Goal: Task Accomplishment & Management: Use online tool/utility

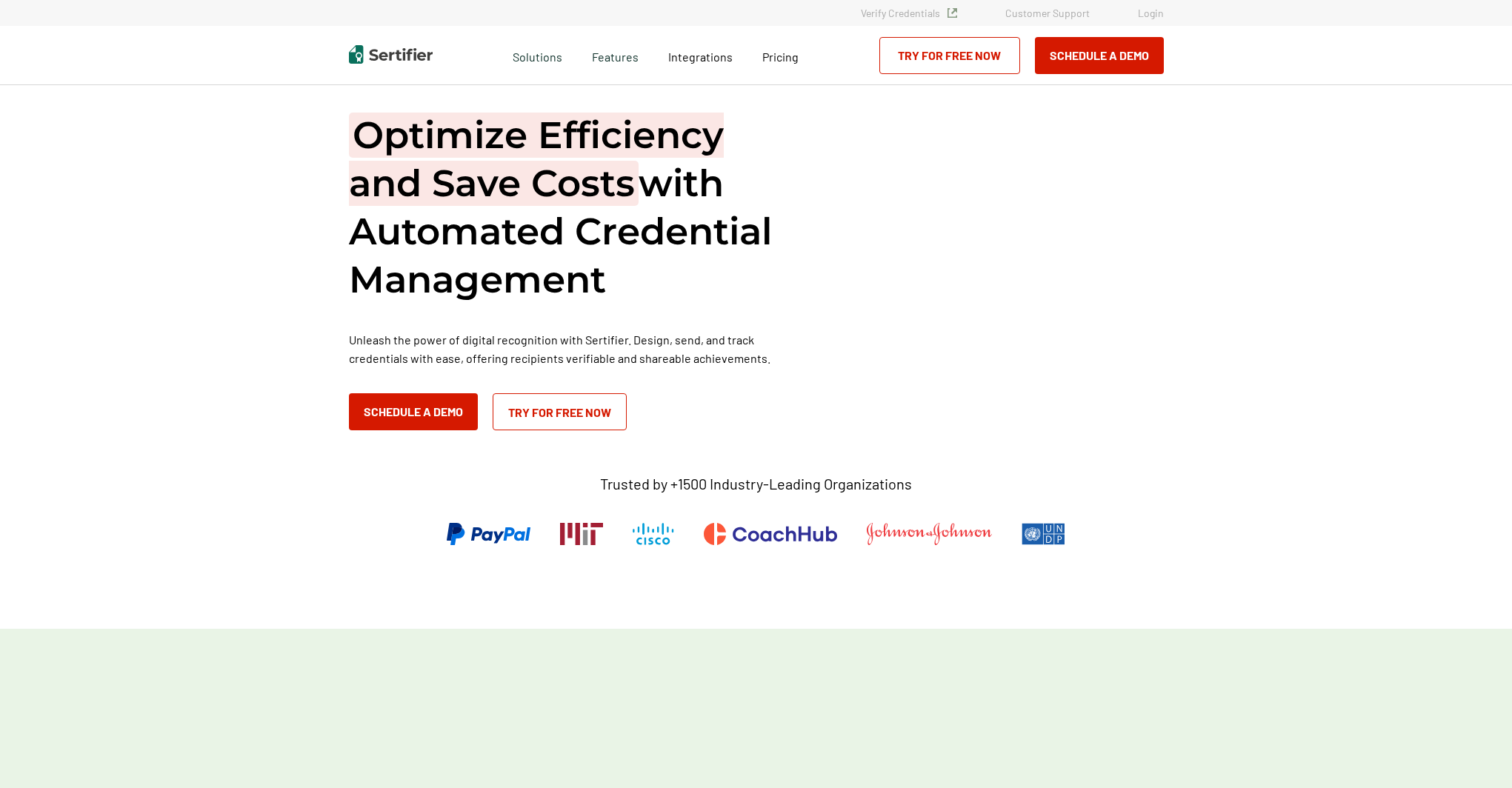
click at [1159, 11] on link "Login" at bounding box center [1150, 12] width 26 height 12
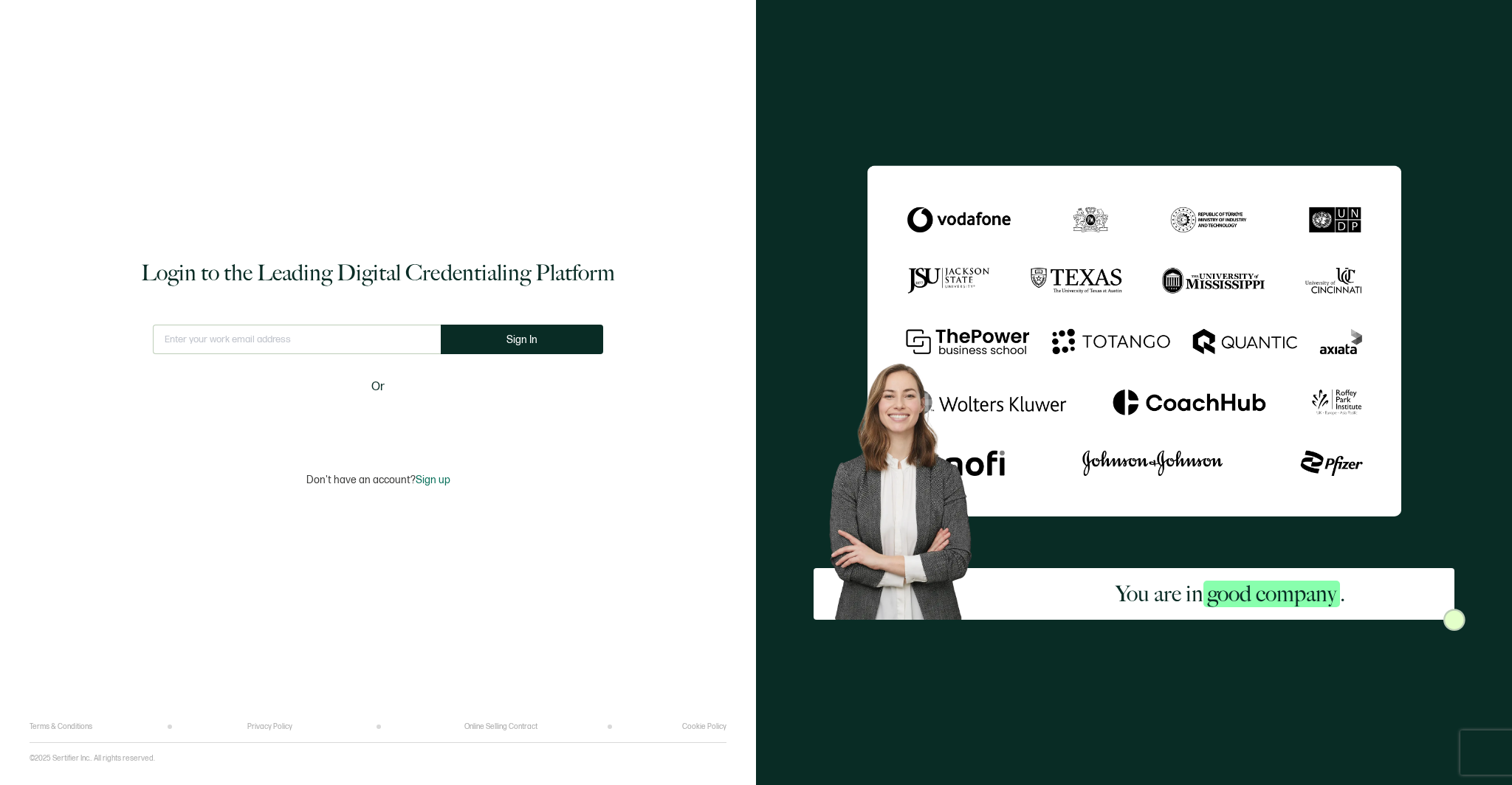
click at [330, 333] on input "text" at bounding box center [297, 339] width 288 height 29
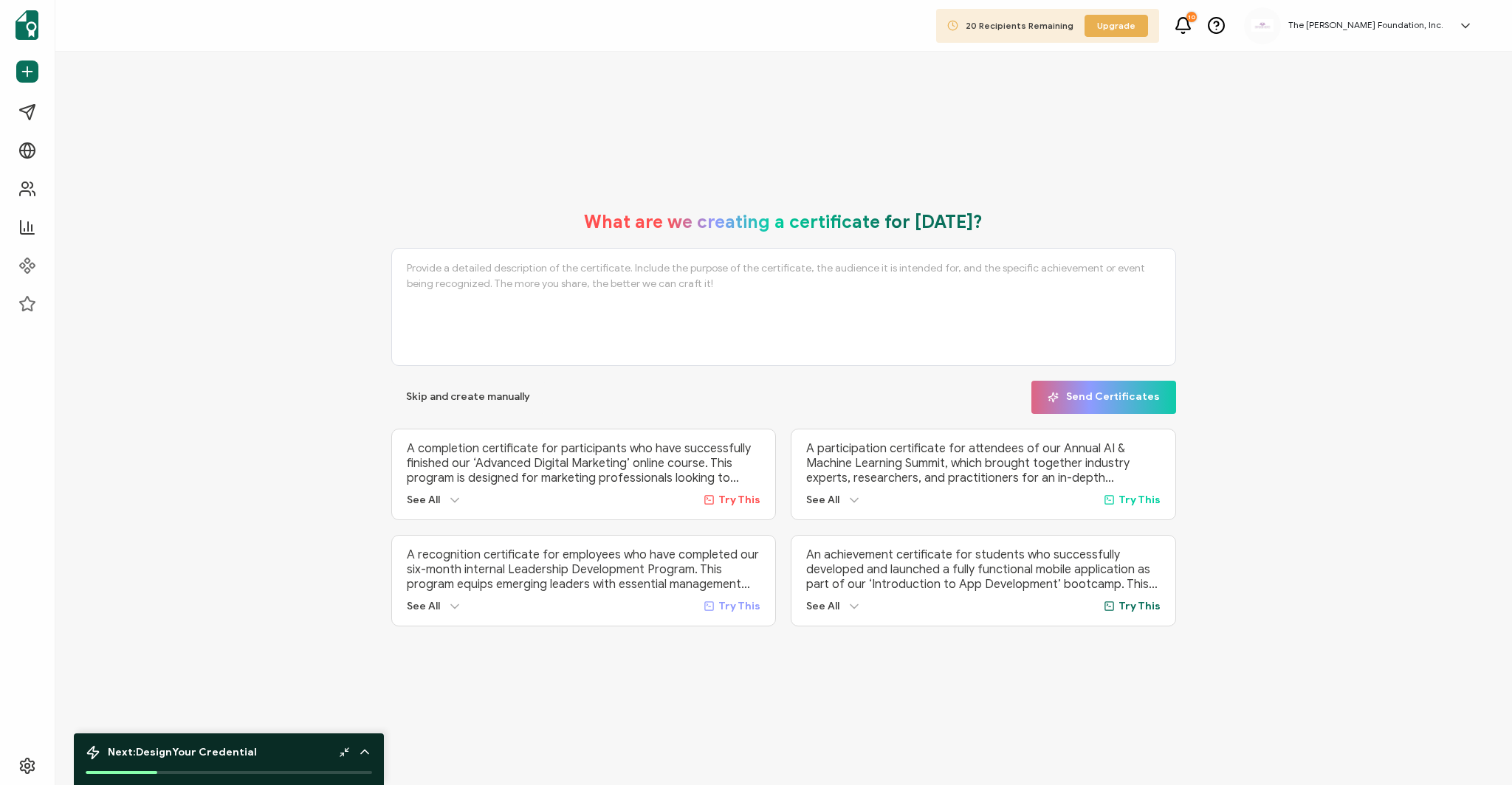
click at [600, 266] on textarea at bounding box center [783, 307] width 785 height 118
click at [441, 496] on div "See All" at bounding box center [434, 501] width 55 height 15
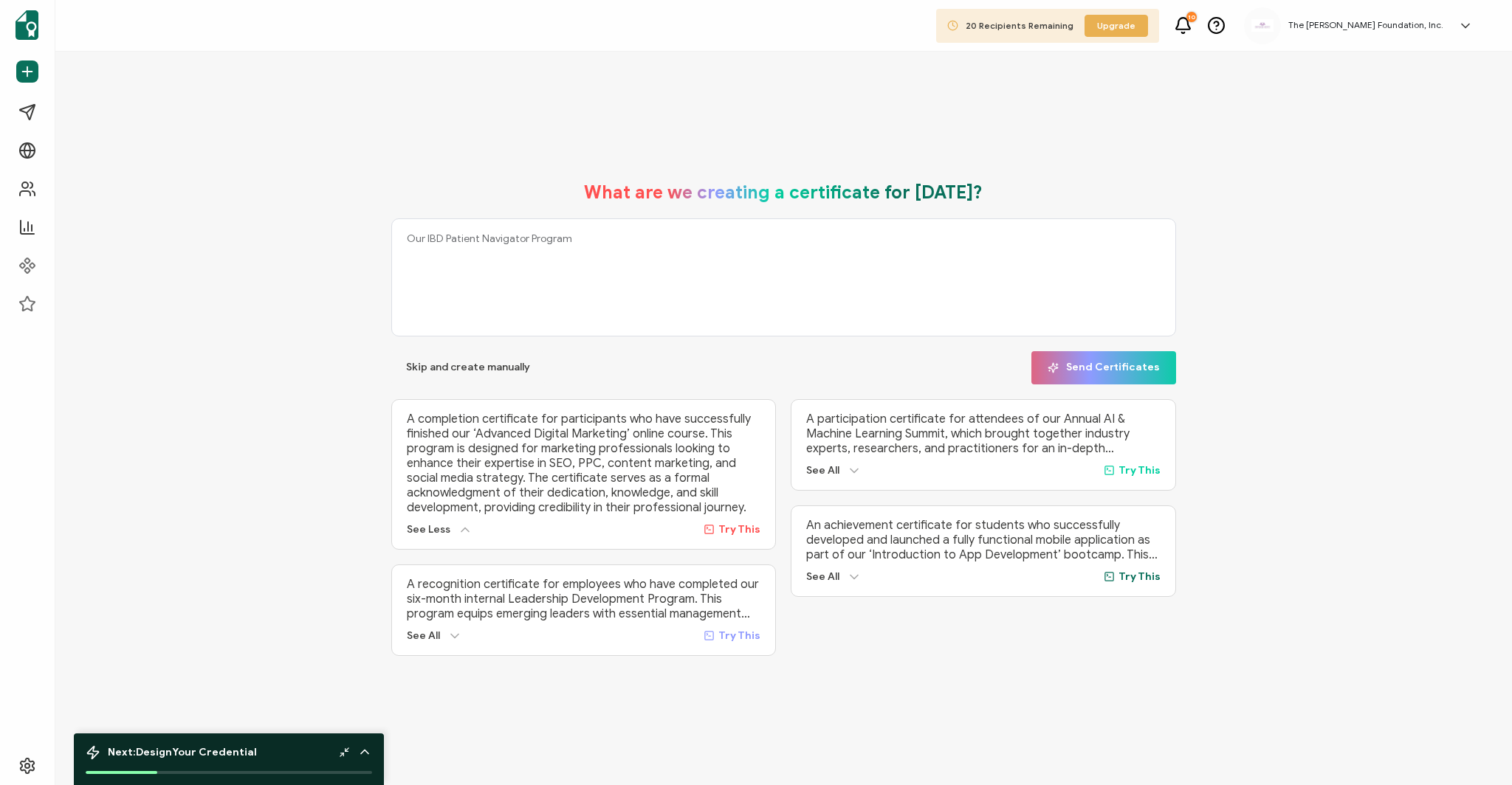
click at [847, 468] on icon at bounding box center [855, 471] width 15 height 15
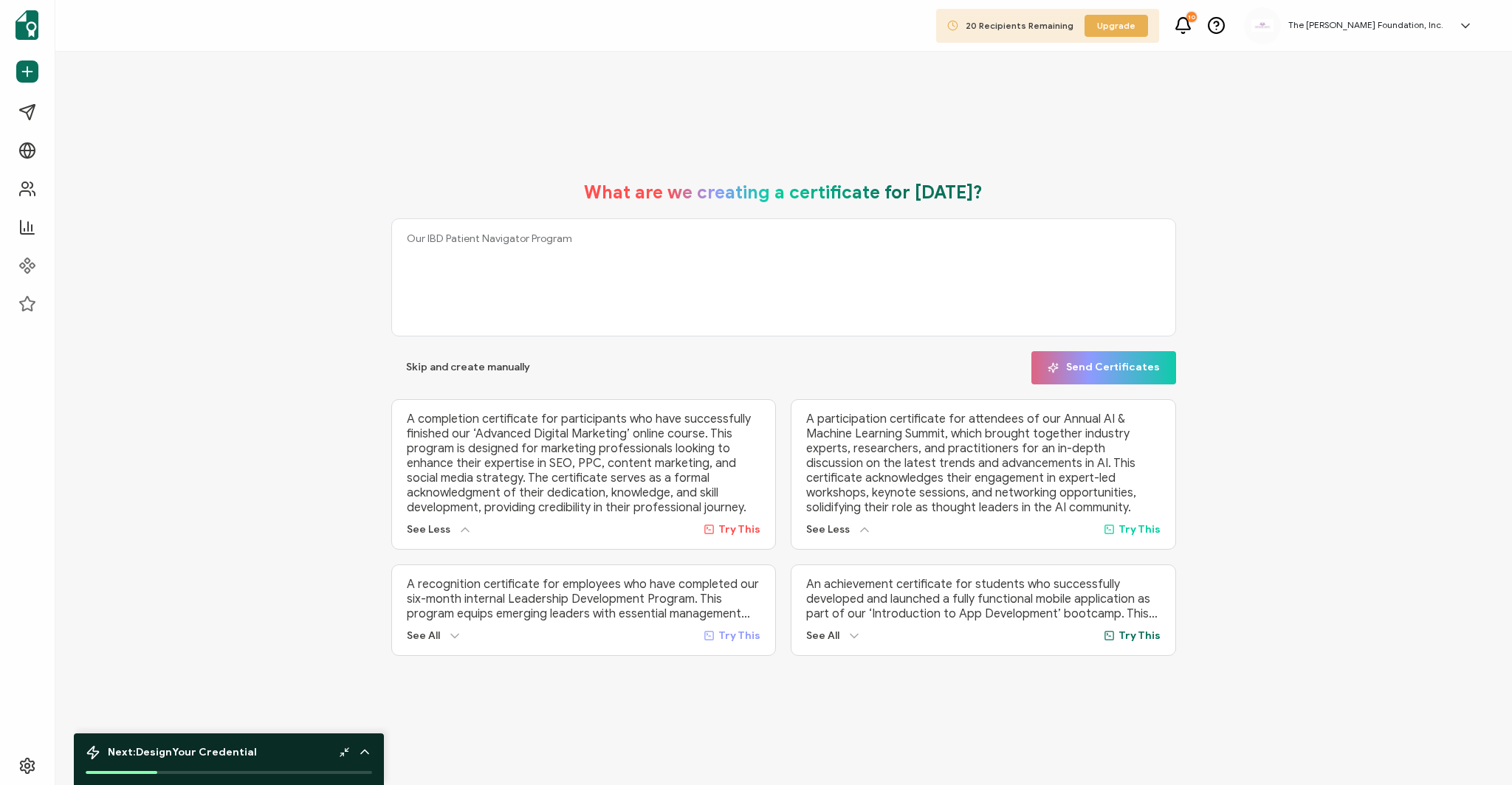
click at [839, 633] on div "See All" at bounding box center [834, 636] width 55 height 15
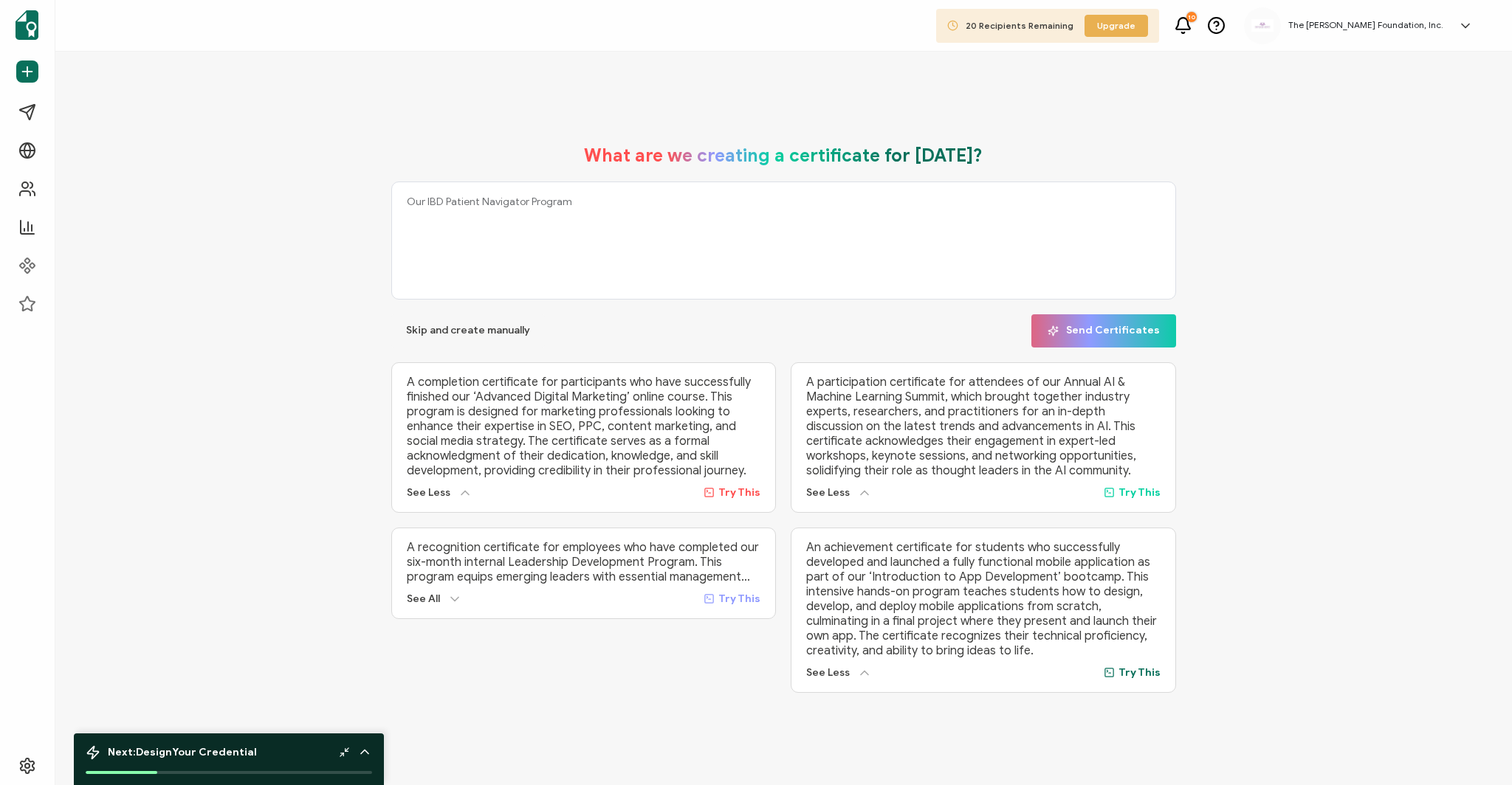
click at [441, 592] on div "See All" at bounding box center [434, 599] width 55 height 15
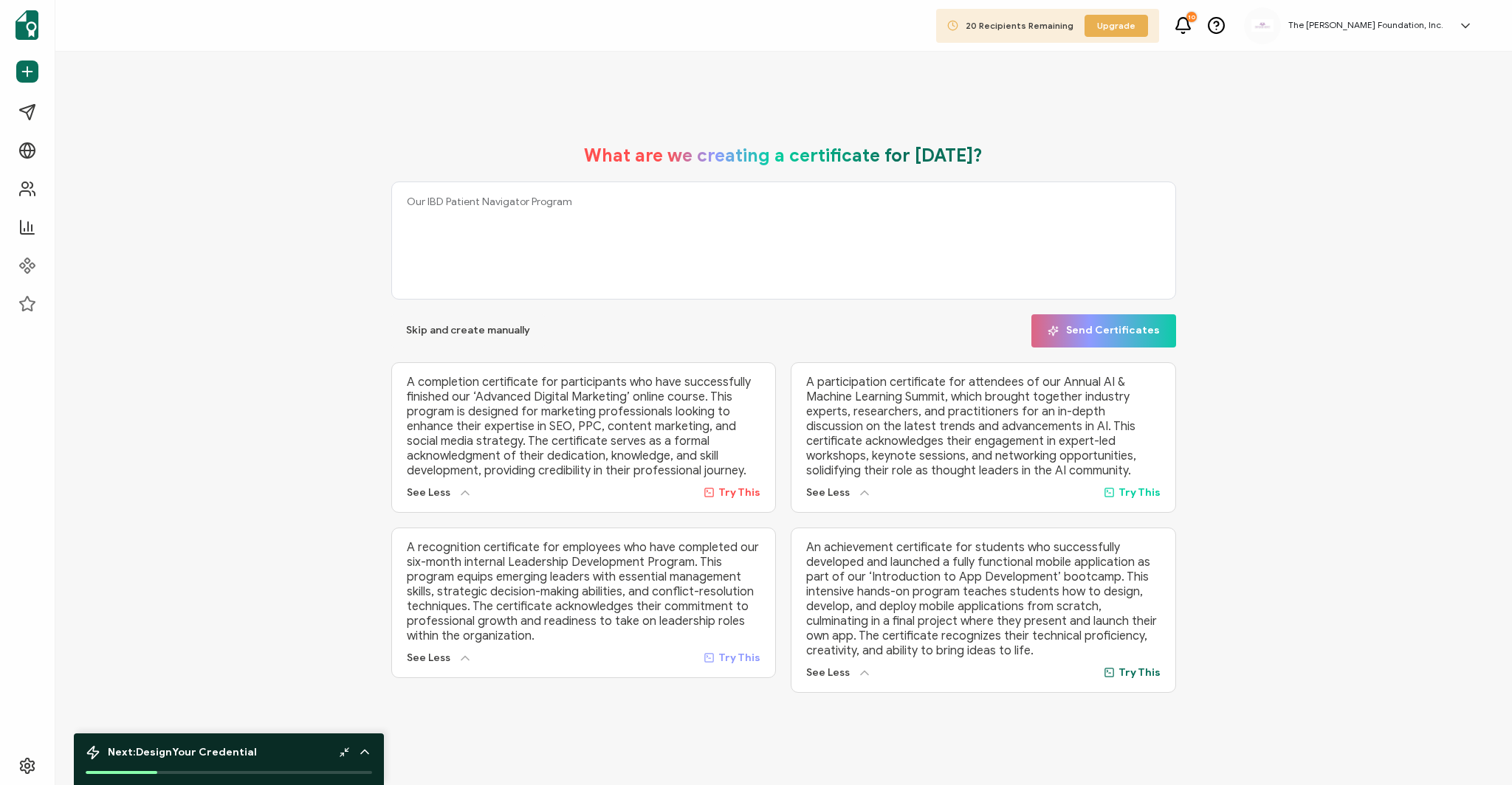
click at [1135, 669] on span "Try This" at bounding box center [1140, 672] width 42 height 12
type textarea "An achievement certificate for students who successfully developed and launched…"
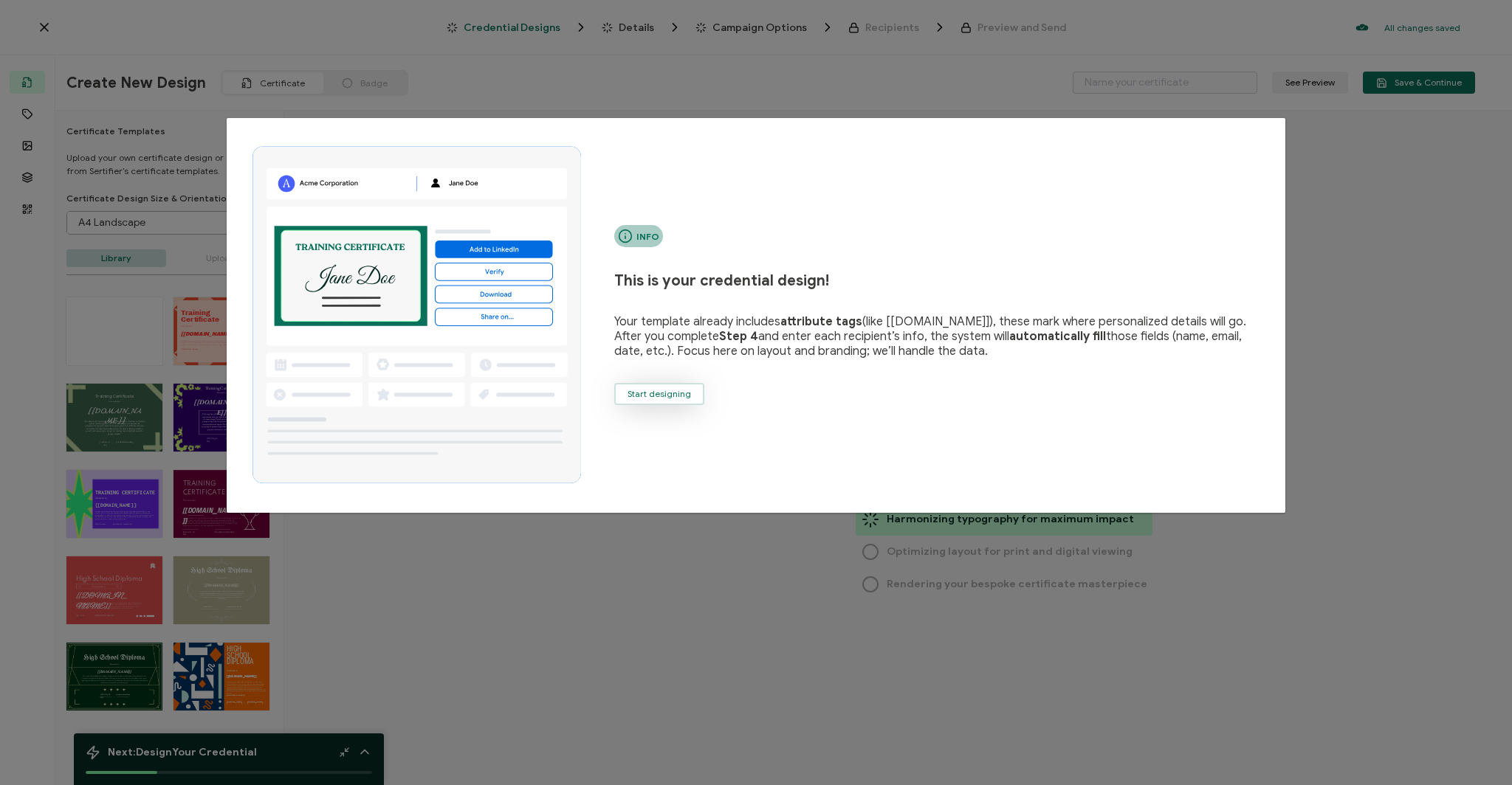
click at [664, 393] on span "Start designing" at bounding box center [658, 393] width 63 height 9
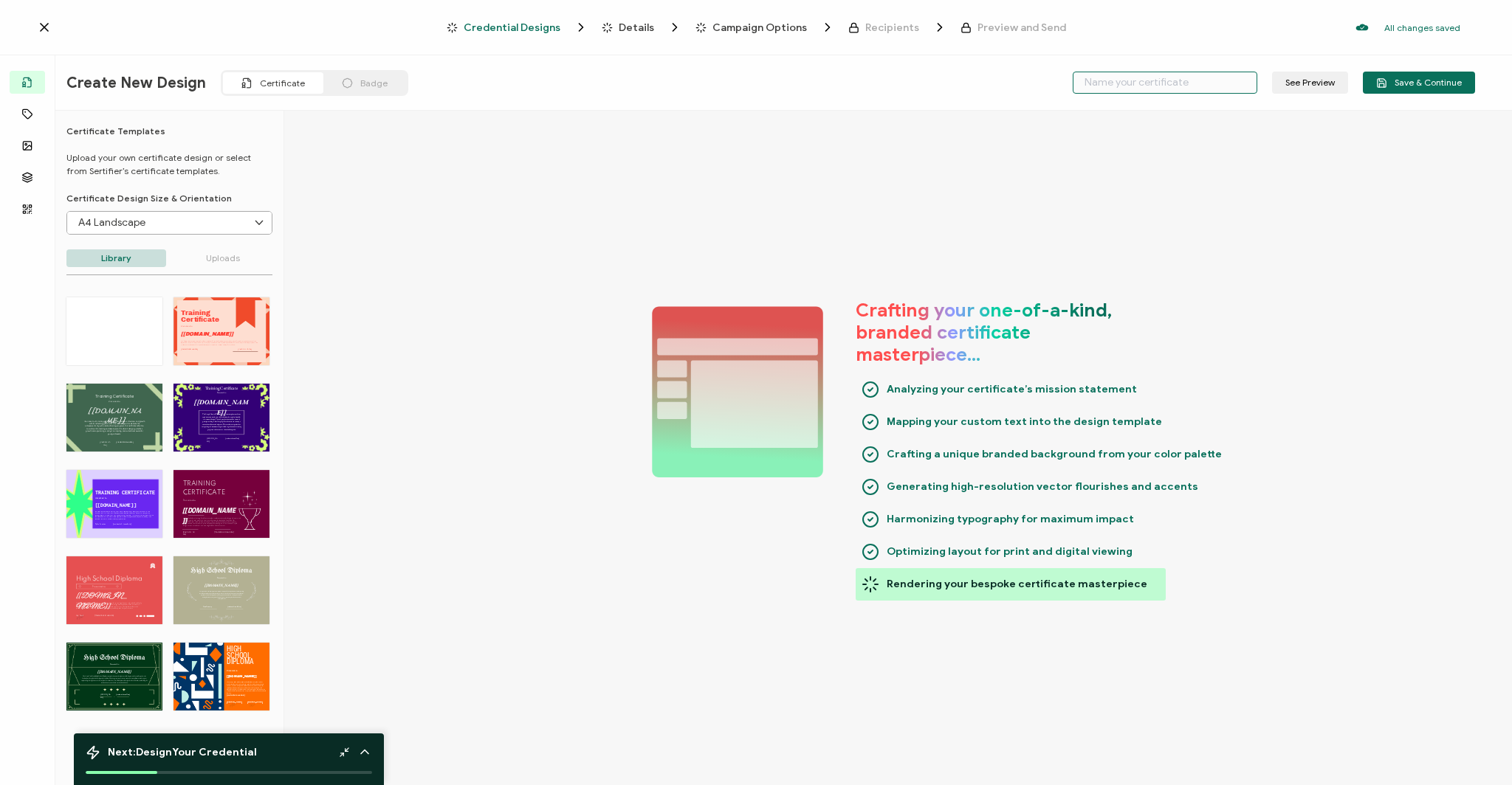
click at [1142, 85] on input "text" at bounding box center [1164, 82] width 185 height 22
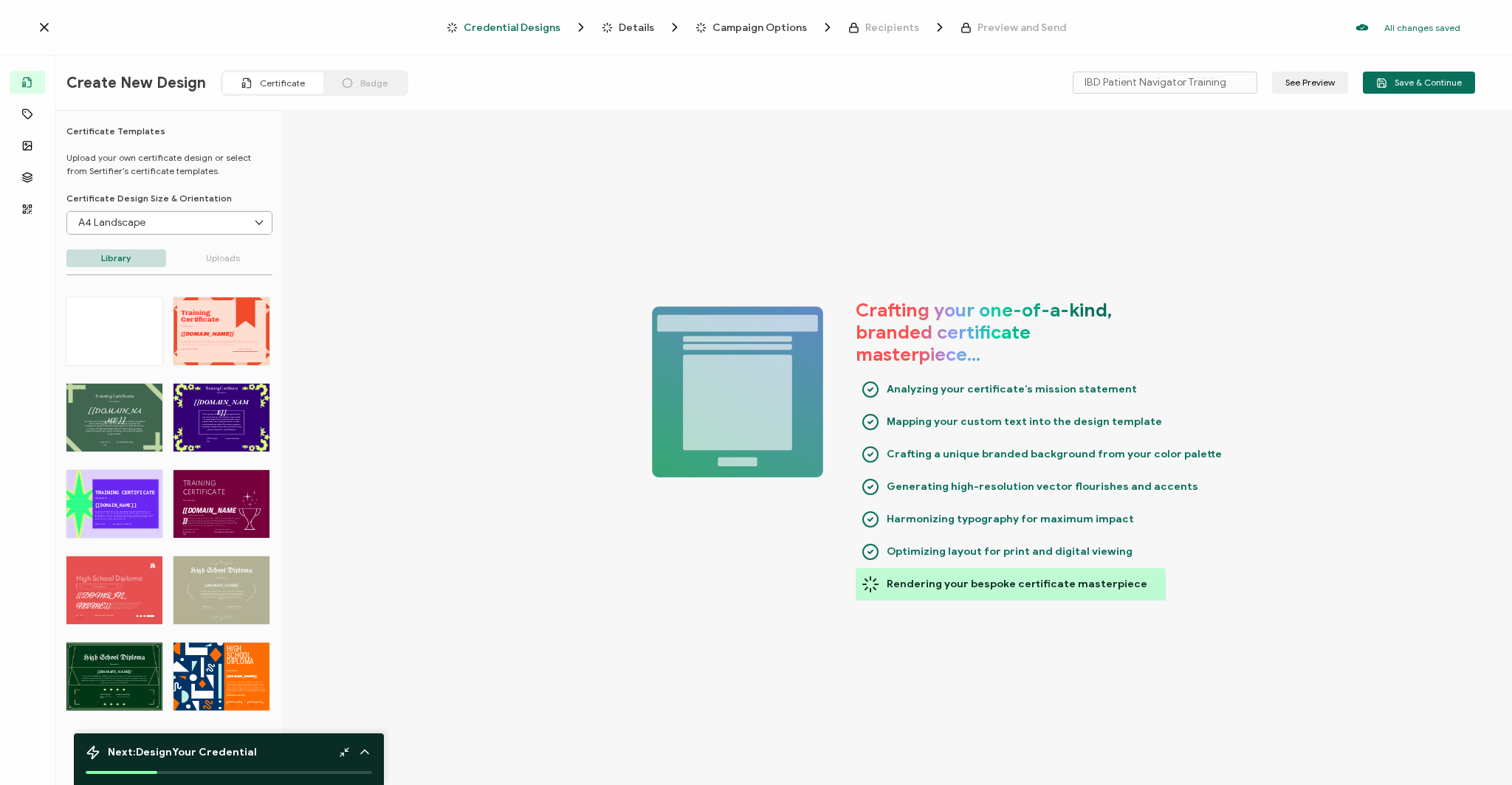
click at [1300, 75] on button "See Preview" at bounding box center [1310, 82] width 76 height 22
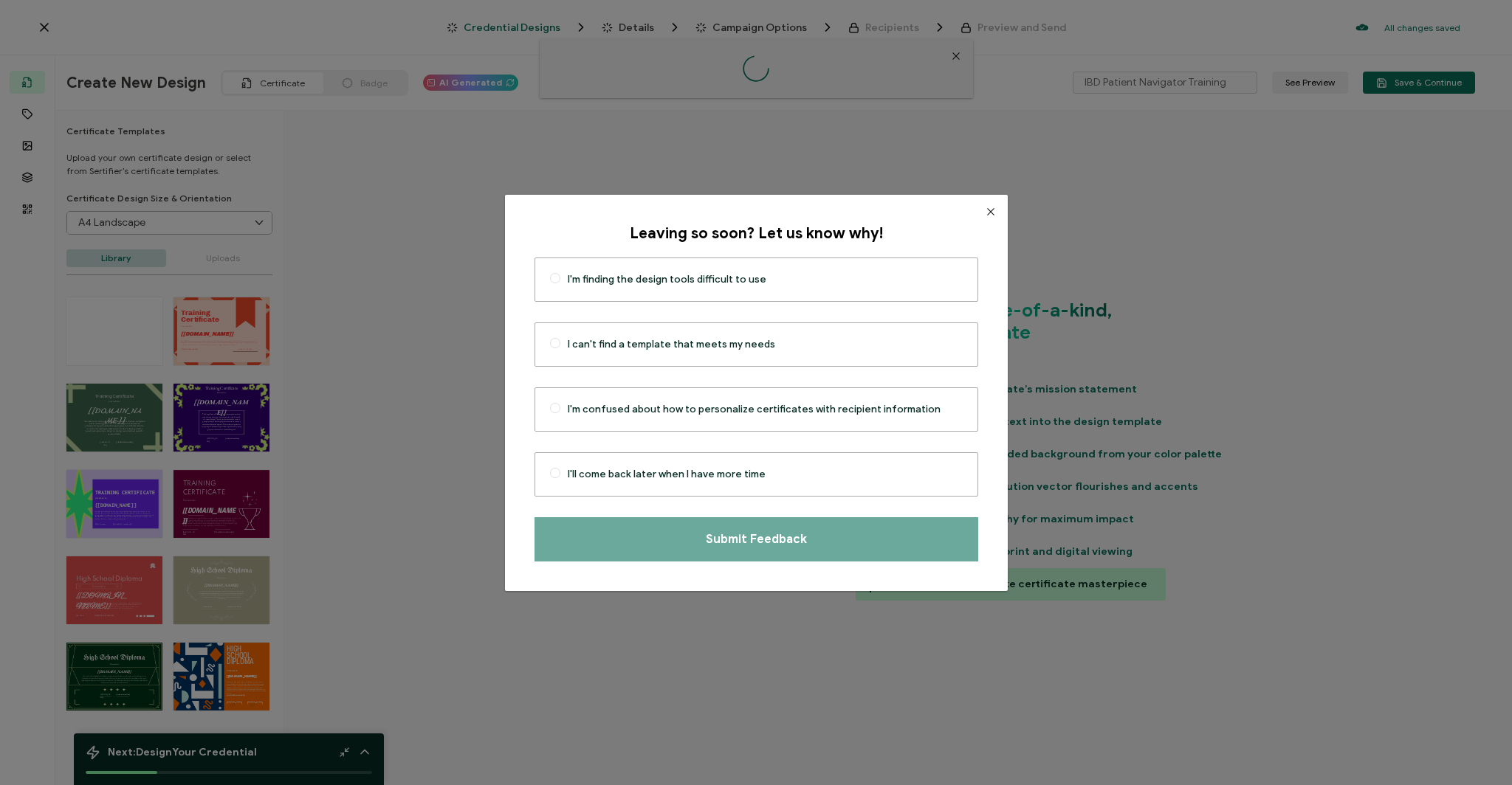
type input "Strouk"
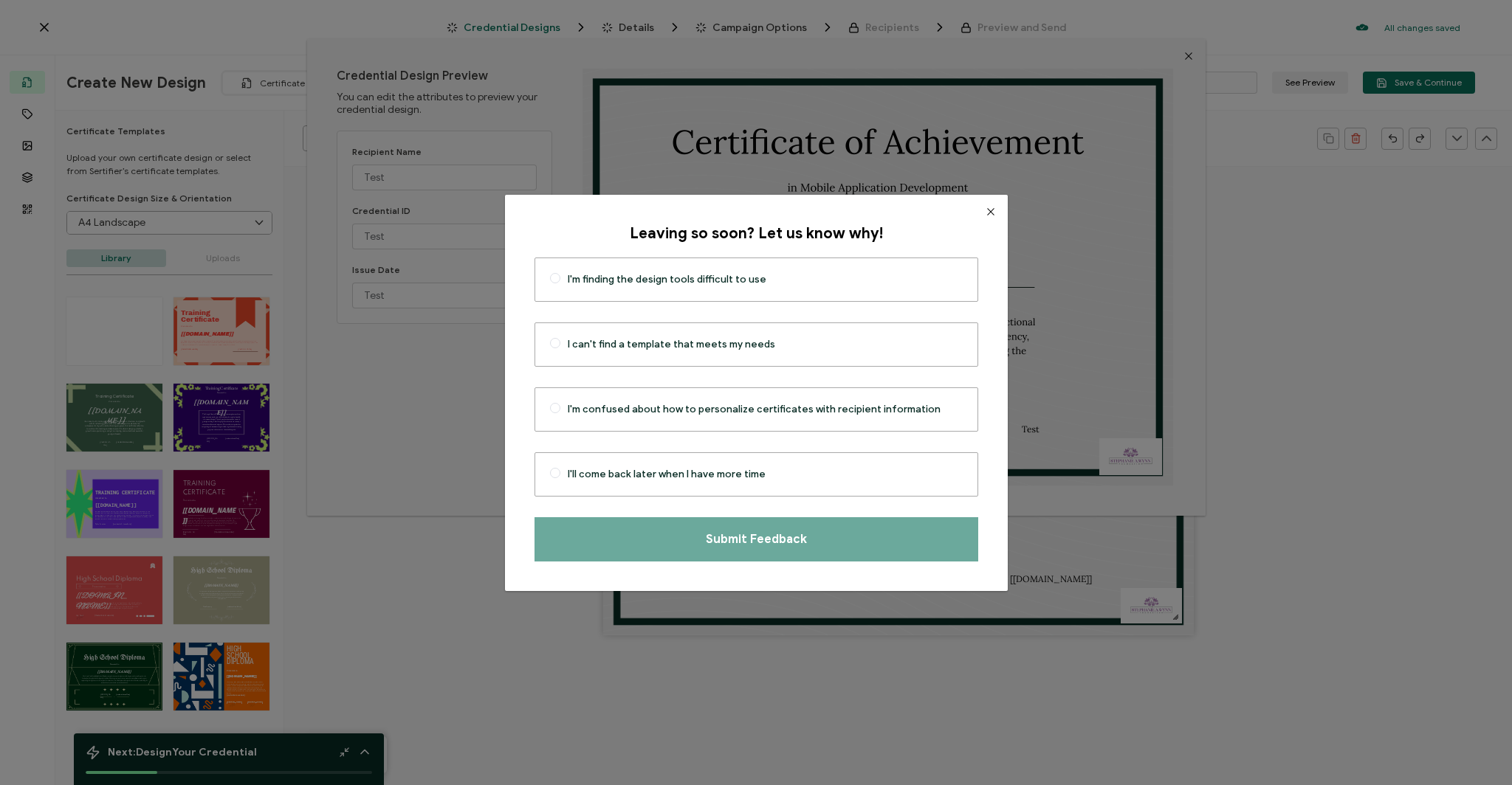
click at [985, 212] on icon "Close" at bounding box center [991, 211] width 11 height 11
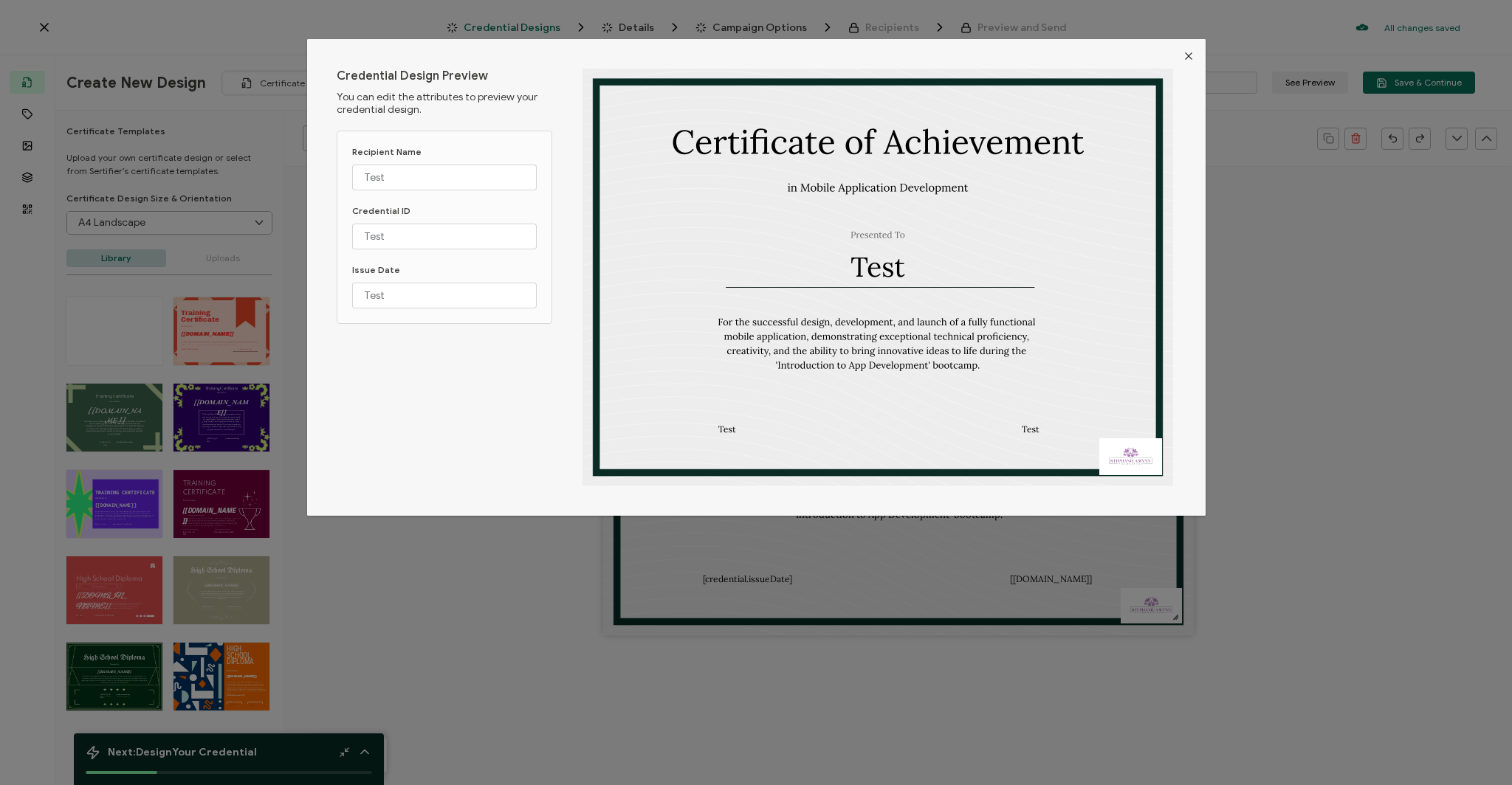
click at [1184, 57] on icon "Close" at bounding box center [1188, 56] width 11 height 11
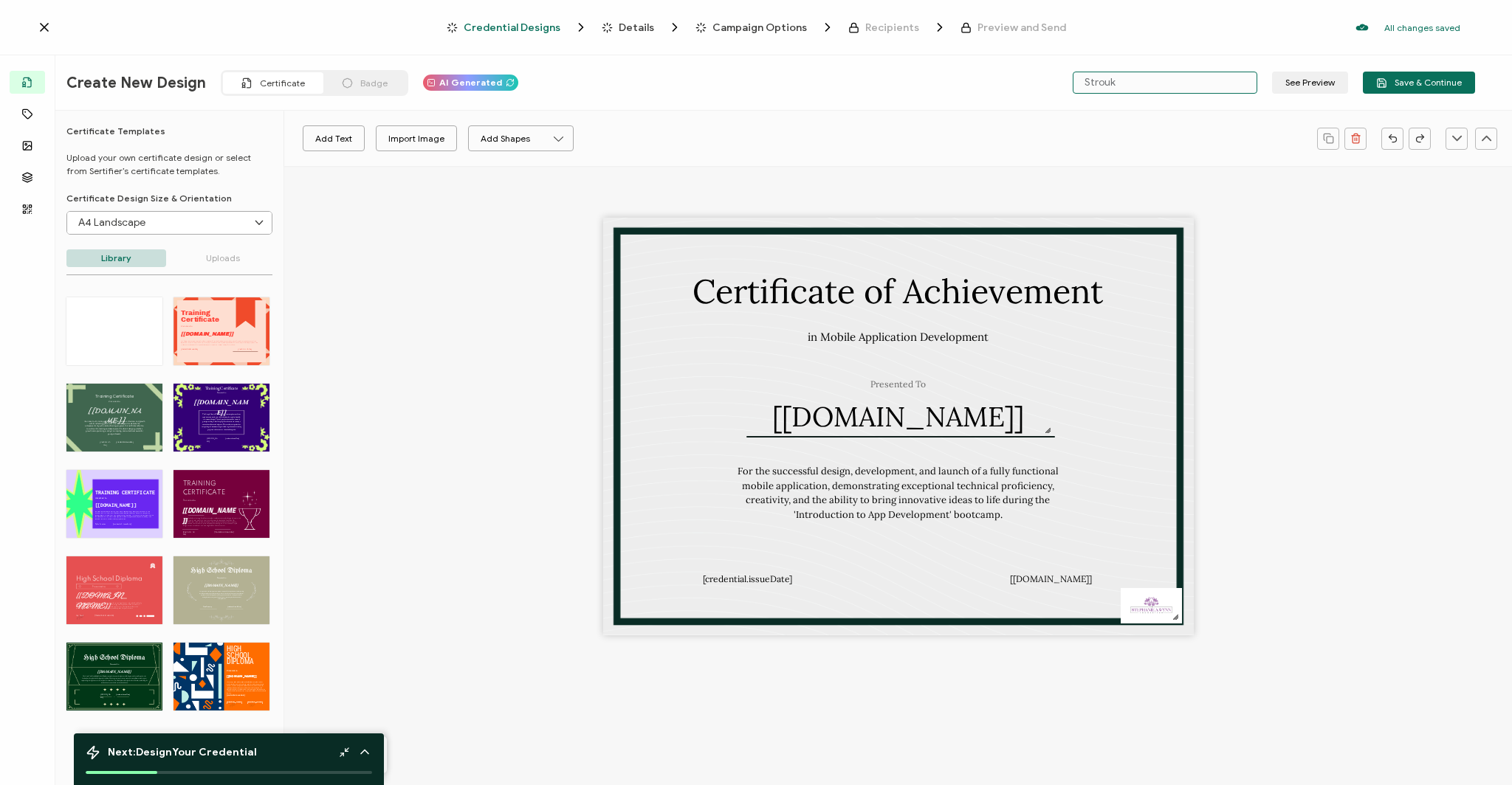
click at [1117, 86] on input "Strouk" at bounding box center [1164, 82] width 185 height 22
click at [408, 143] on div "Import Image" at bounding box center [416, 137] width 56 height 26
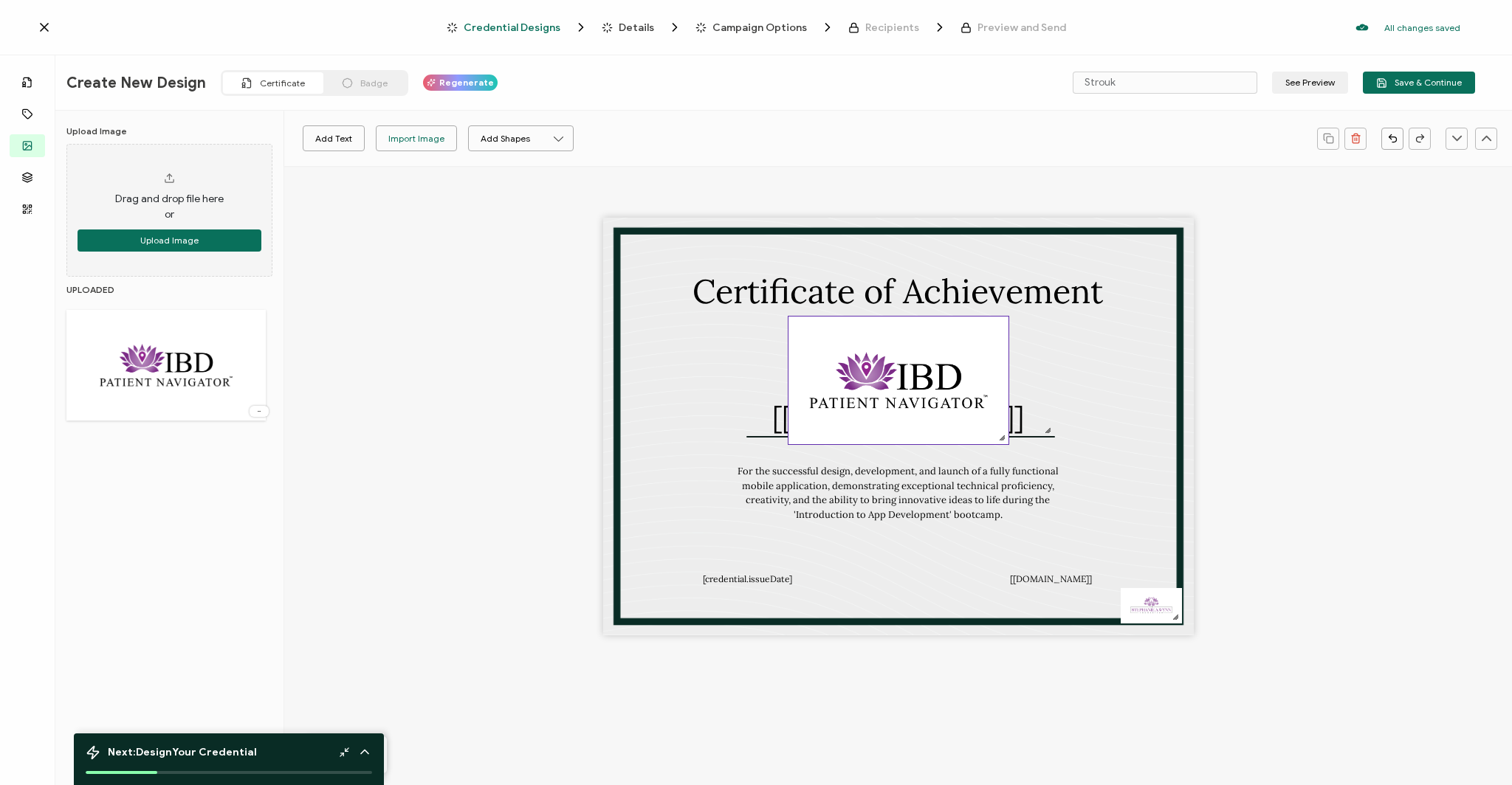
click at [928, 376] on img at bounding box center [898, 380] width 220 height 128
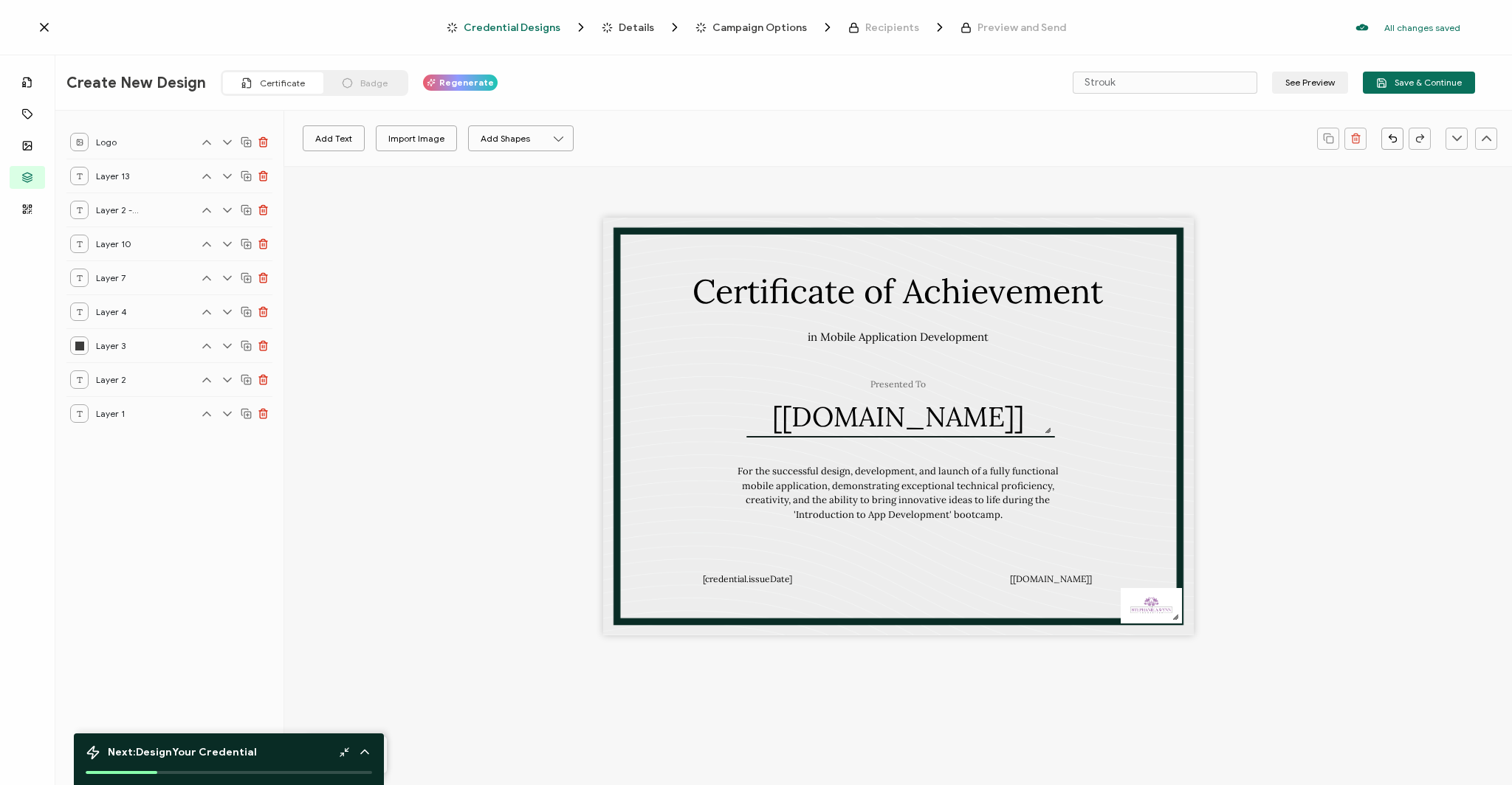
click at [524, 29] on span "Credential Designs" at bounding box center [512, 27] width 97 height 11
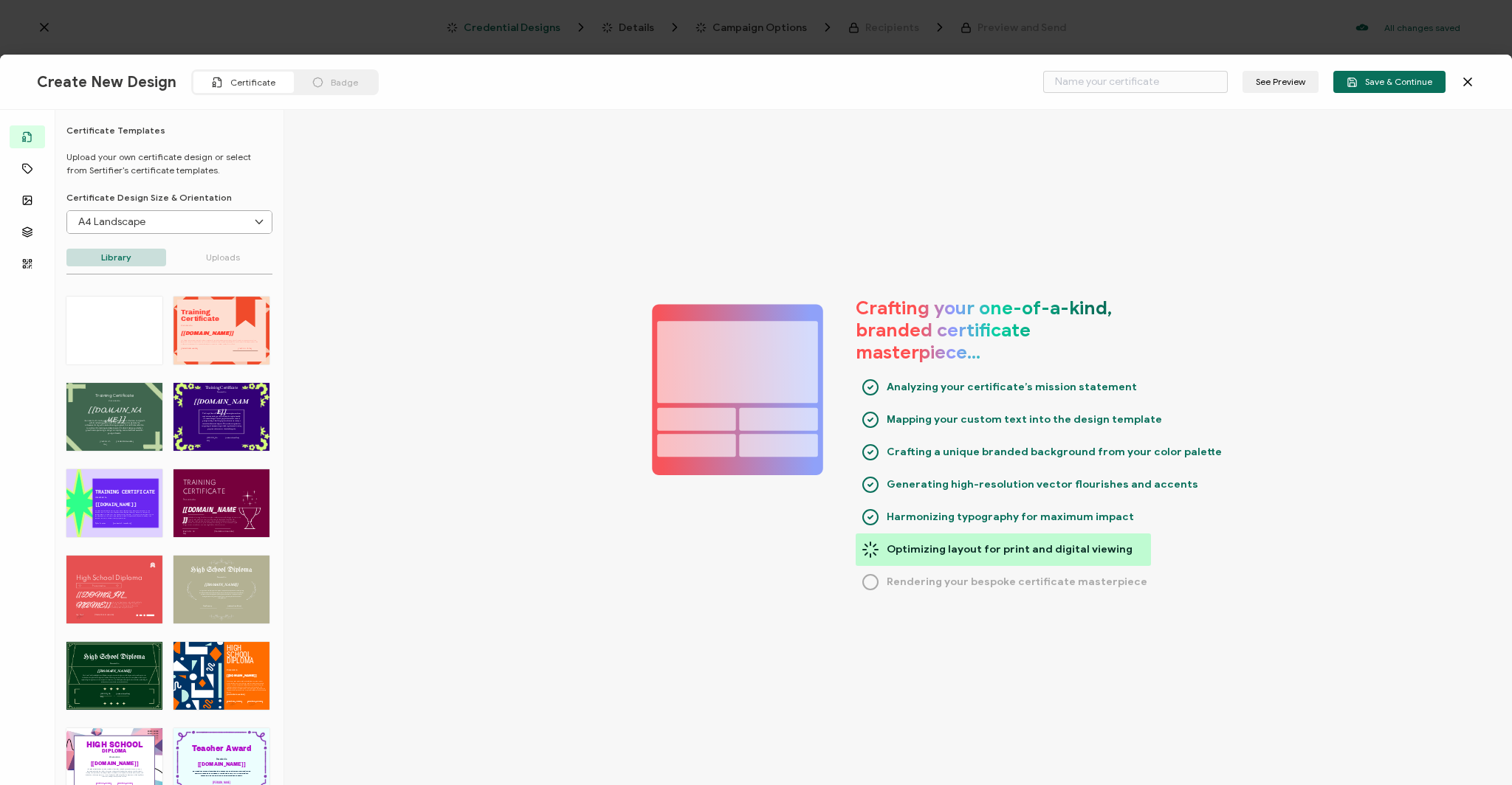
click at [206, 255] on p "Uploads" at bounding box center [223, 258] width 99 height 18
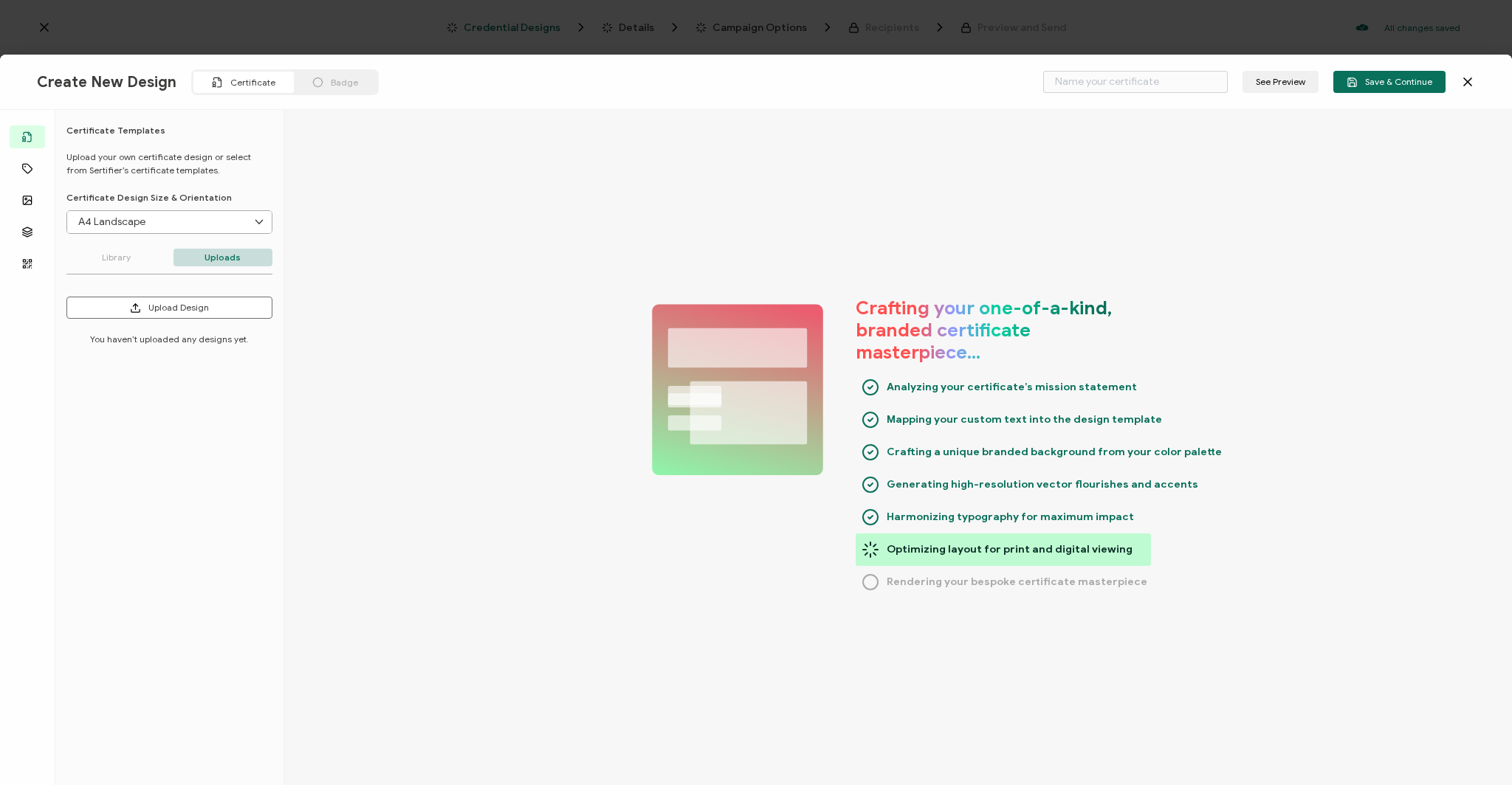
click at [132, 258] on p "Library" at bounding box center [116, 258] width 99 height 18
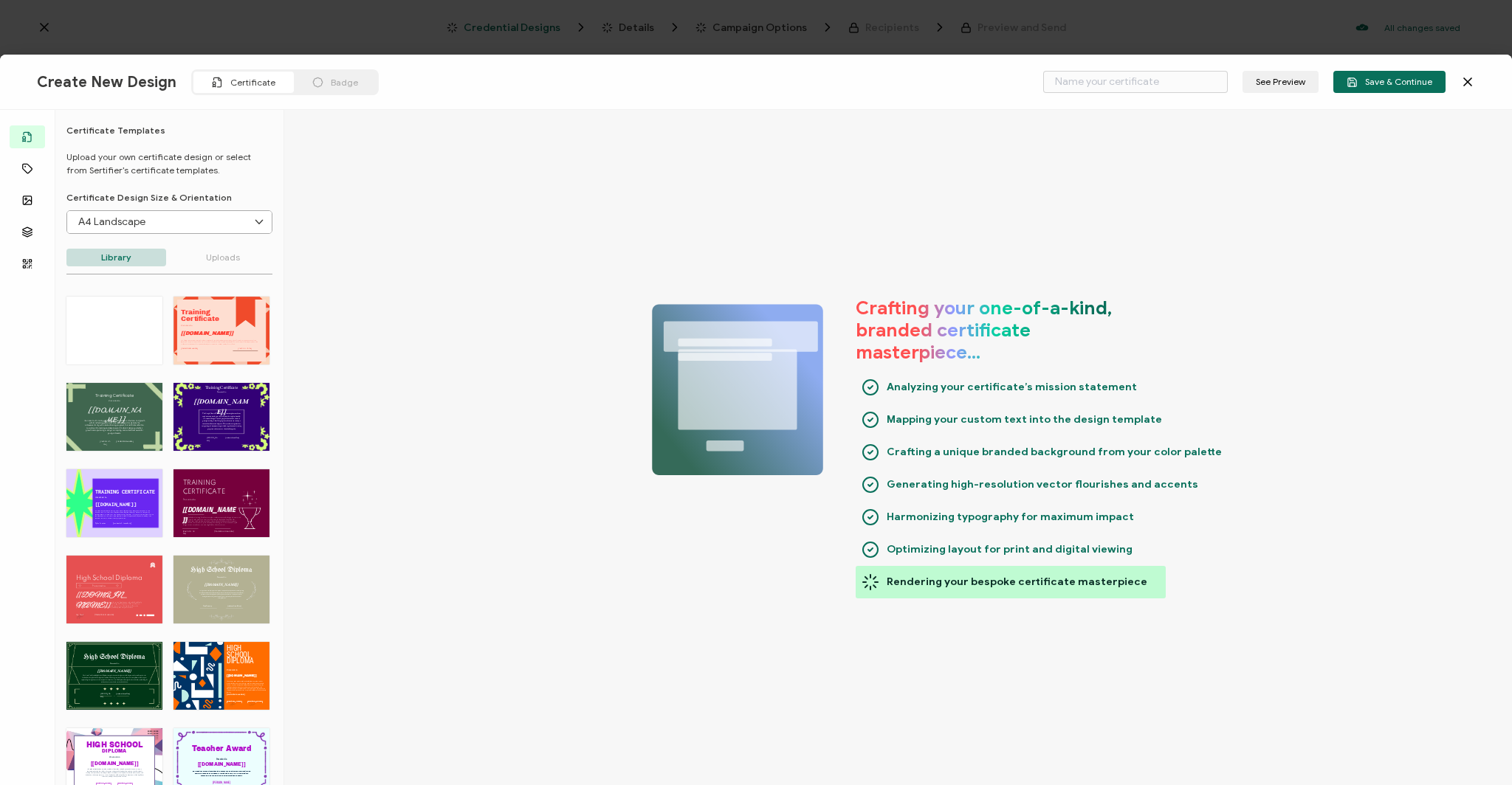
click at [278, 252] on div "Certificate Templates Upload your own certificate design or select from Sertifi…" at bounding box center [169, 452] width 228 height 653
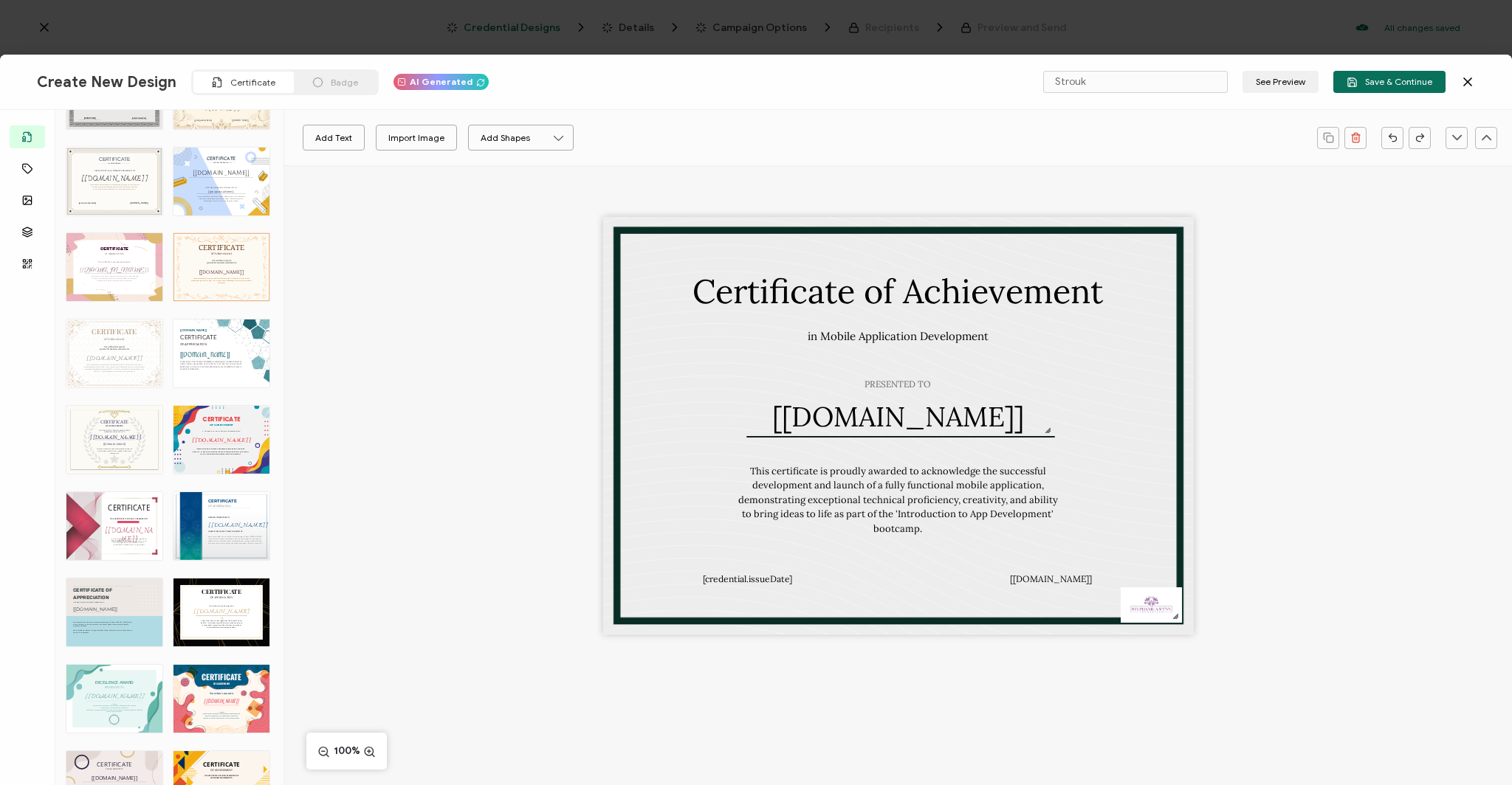
scroll to position [2810, 0]
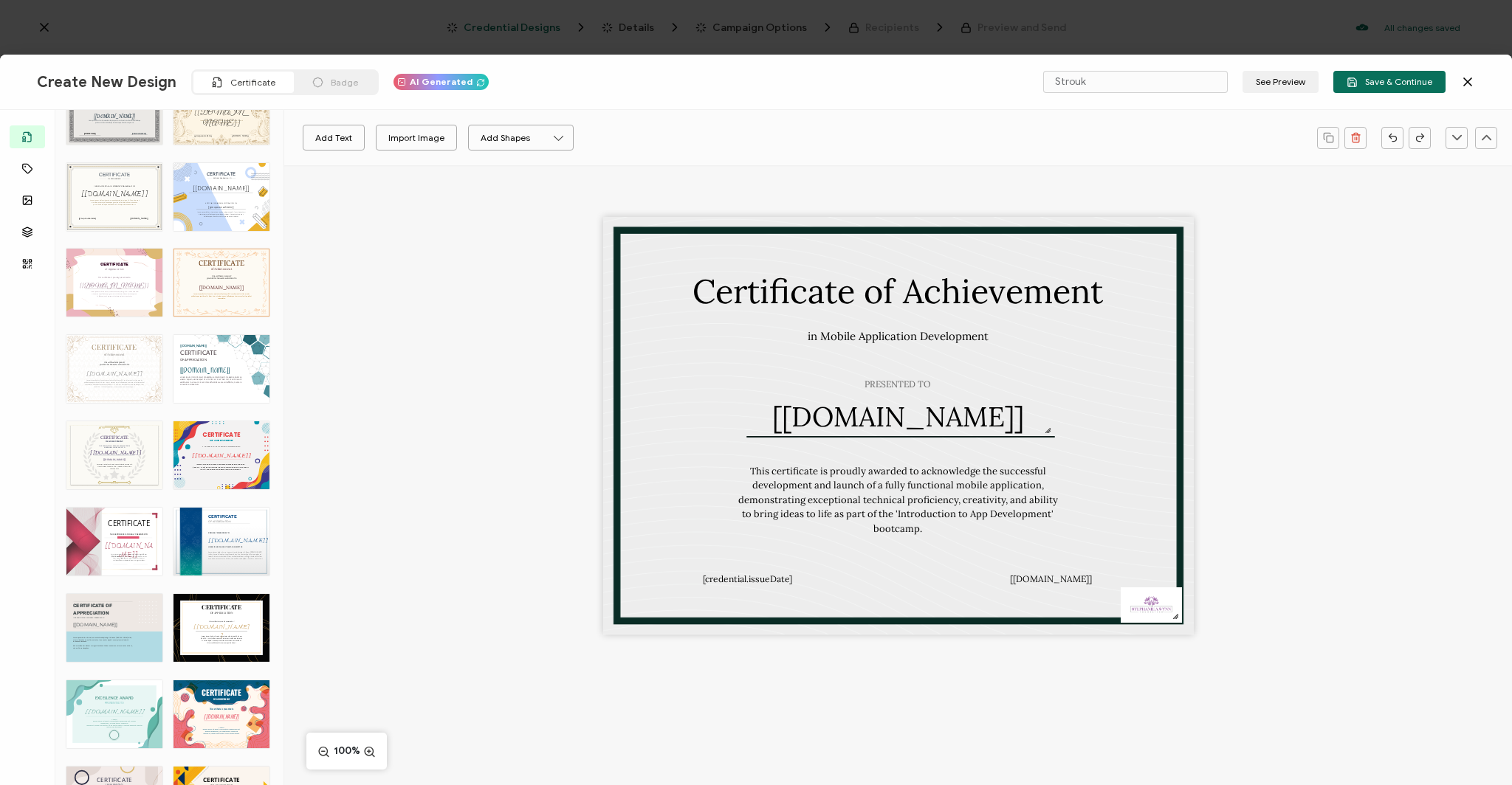
click at [203, 354] on div "CERTIFICATE The recipient’s full name, which will be automatically filled based…" at bounding box center [221, 369] width 96 height 68
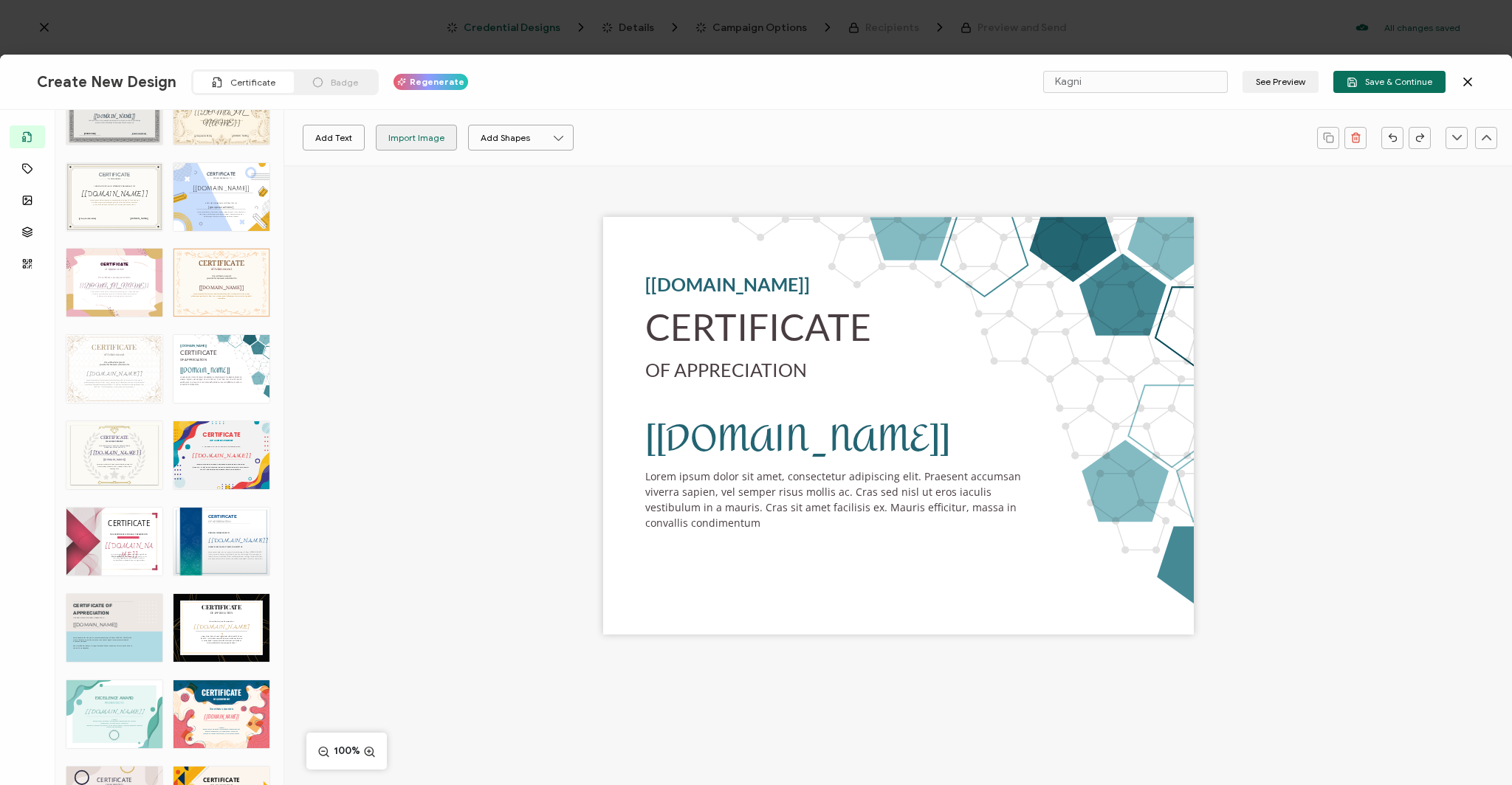
click at [419, 143] on div "Import Image" at bounding box center [416, 137] width 56 height 26
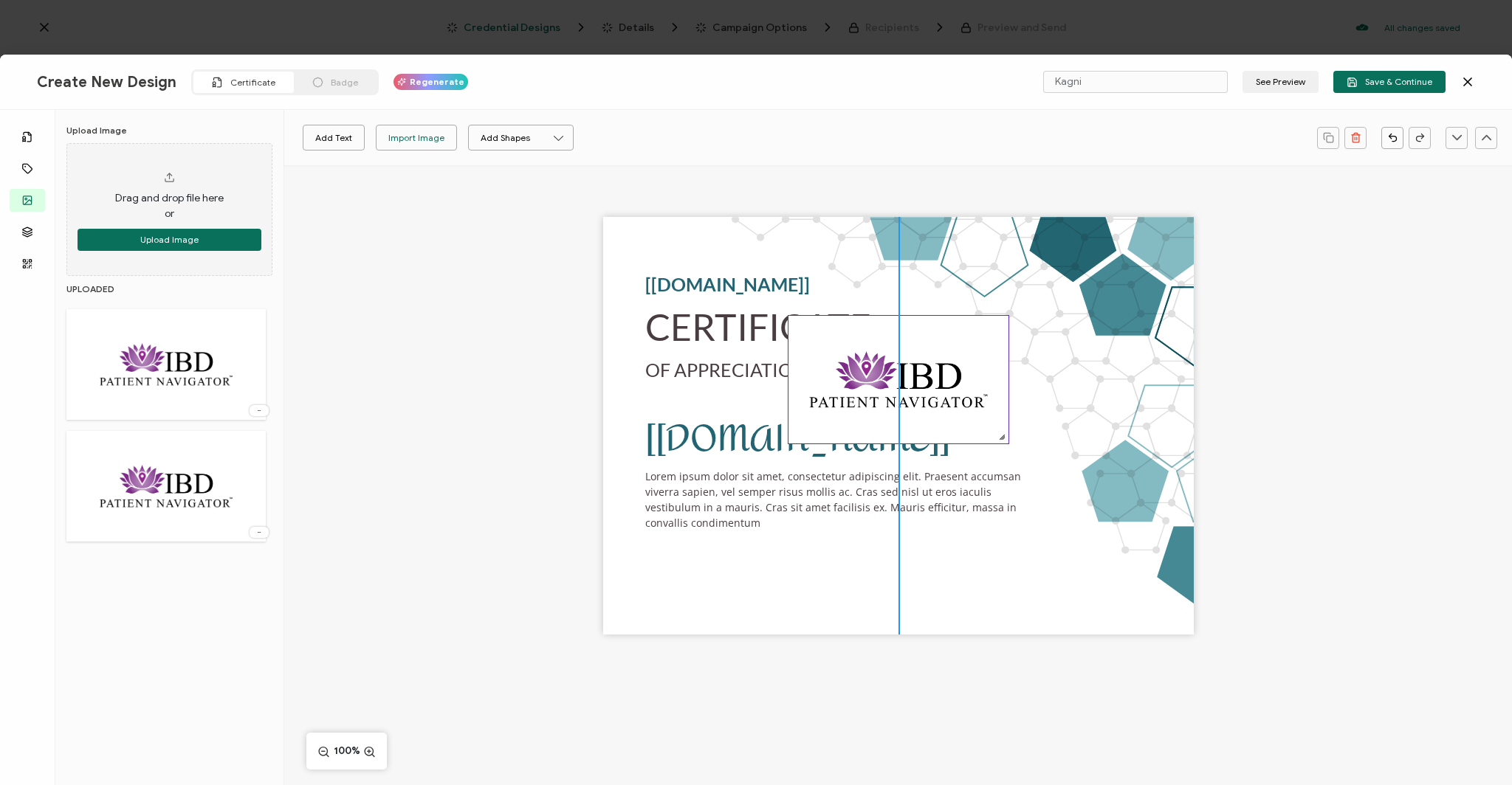
click at [992, 325] on img at bounding box center [898, 380] width 220 height 128
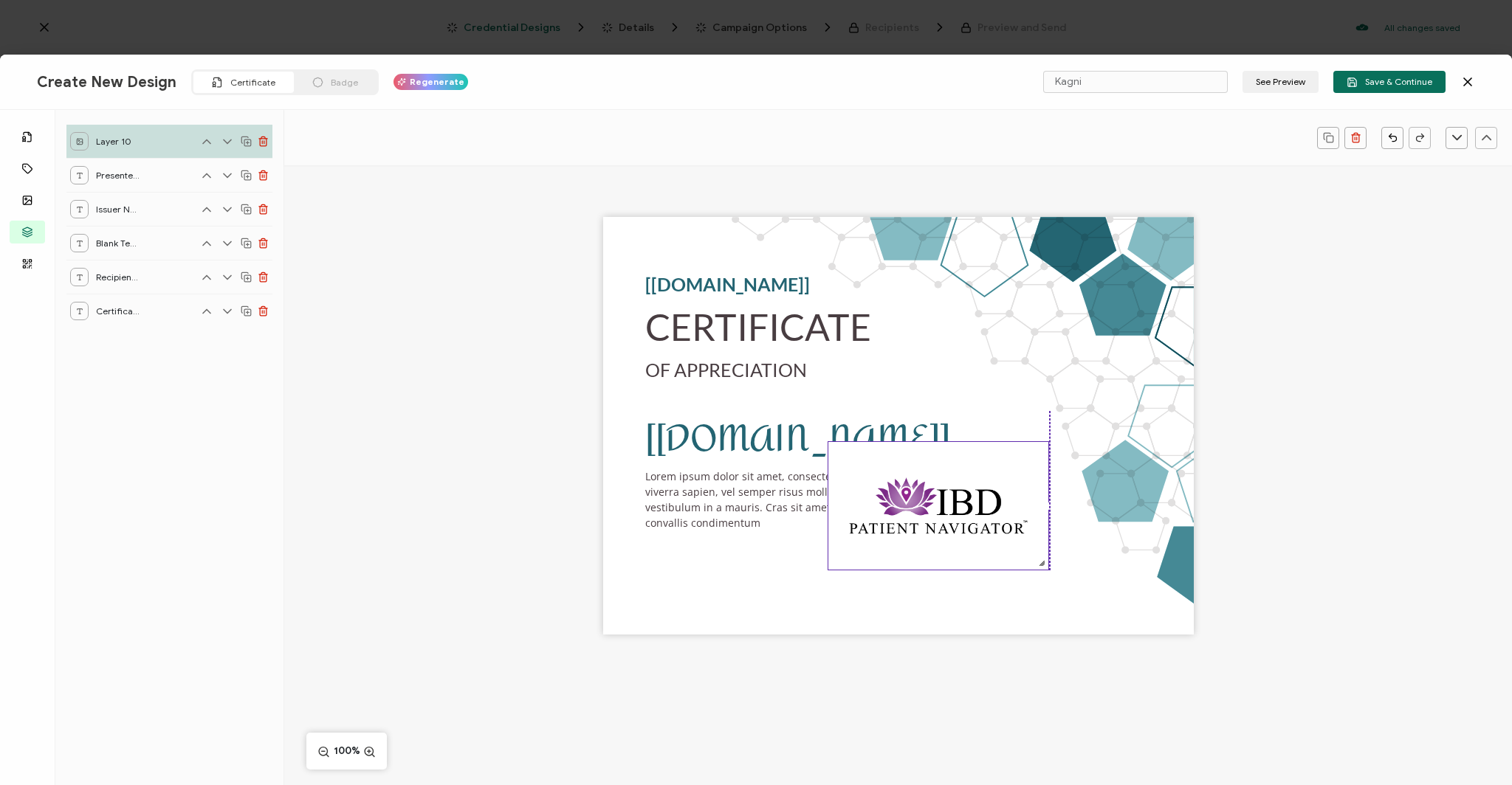
drag, startPoint x: 945, startPoint y: 356, endPoint x: 1002, endPoint y: 473, distance: 130.1
click at [985, 482] on img at bounding box center [938, 506] width 220 height 128
click at [701, 283] on pre "[[DOMAIN_NAME]]" at bounding box center [728, 283] width 165 height 22
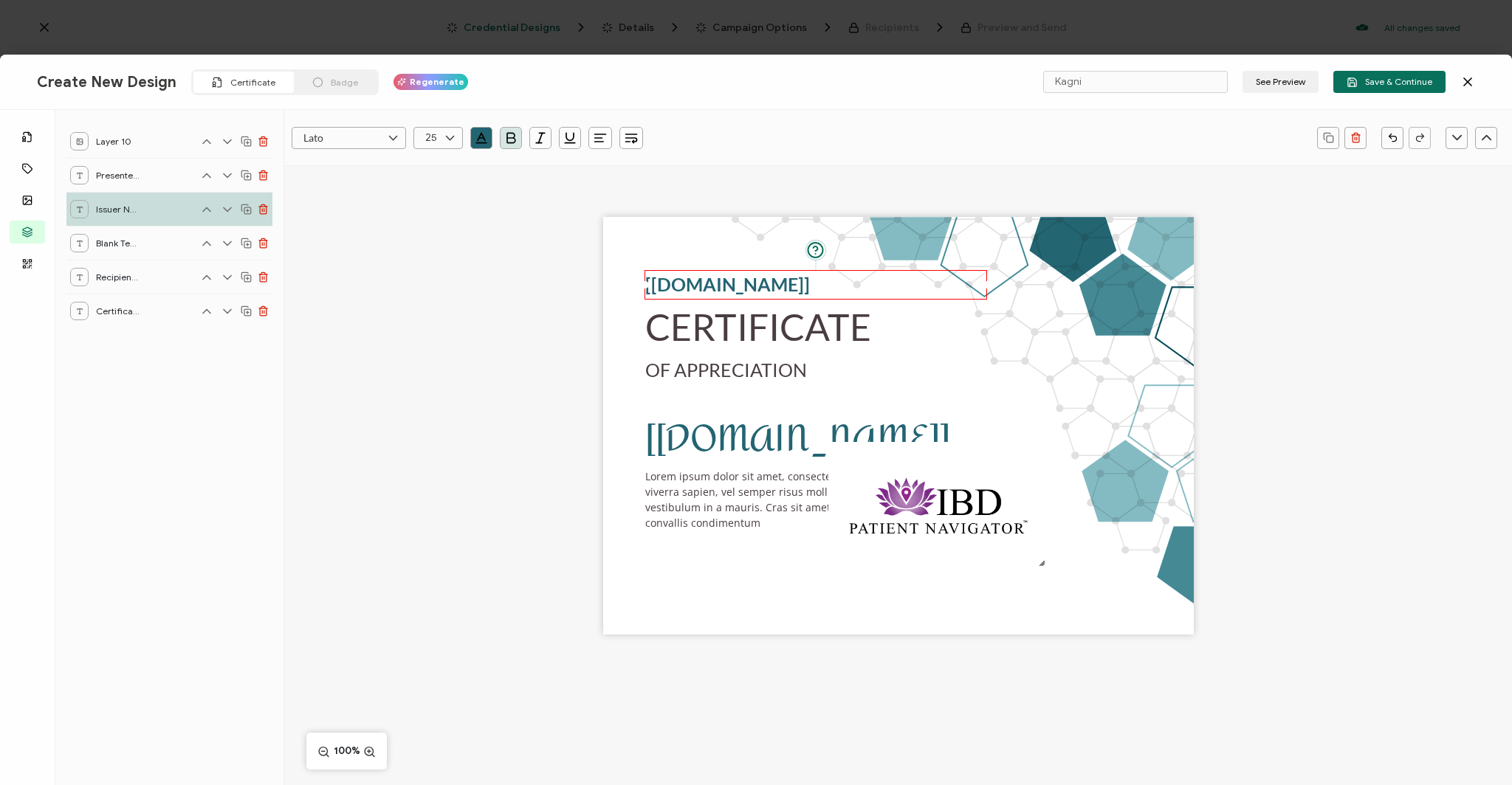
click at [745, 552] on div "CERTIFICATE The recipient’s full name, which will be automatically filled based…" at bounding box center [898, 425] width 590 height 418
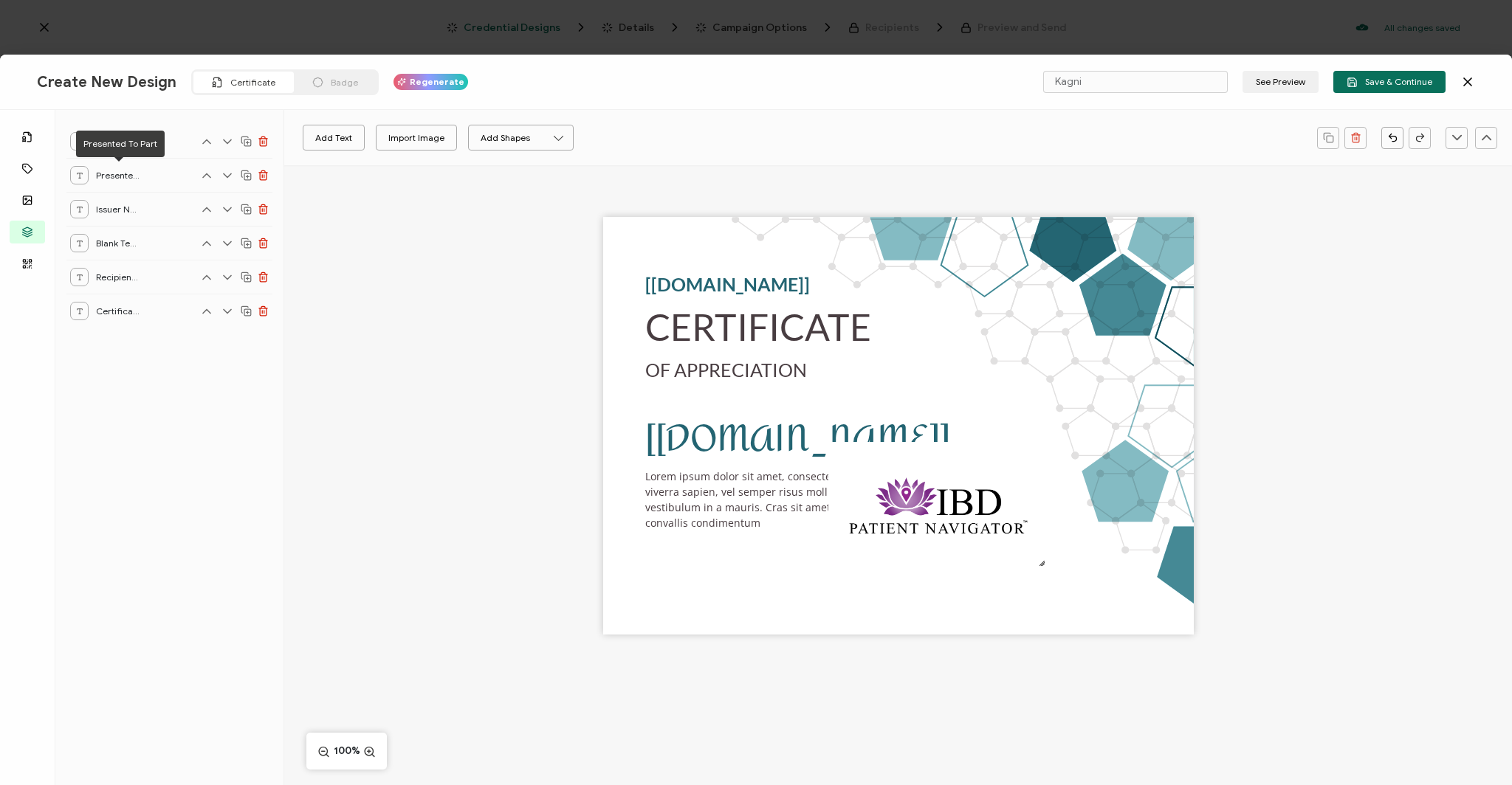
click at [122, 167] on span "Presented To Part" at bounding box center [117, 174] width 45 height 18
click at [122, 181] on span "Presented To Part" at bounding box center [117, 174] width 45 height 18
click at [102, 312] on span "Certificate Header" at bounding box center [117, 311] width 45 height 18
click at [79, 308] on icon at bounding box center [80, 312] width 8 height 8
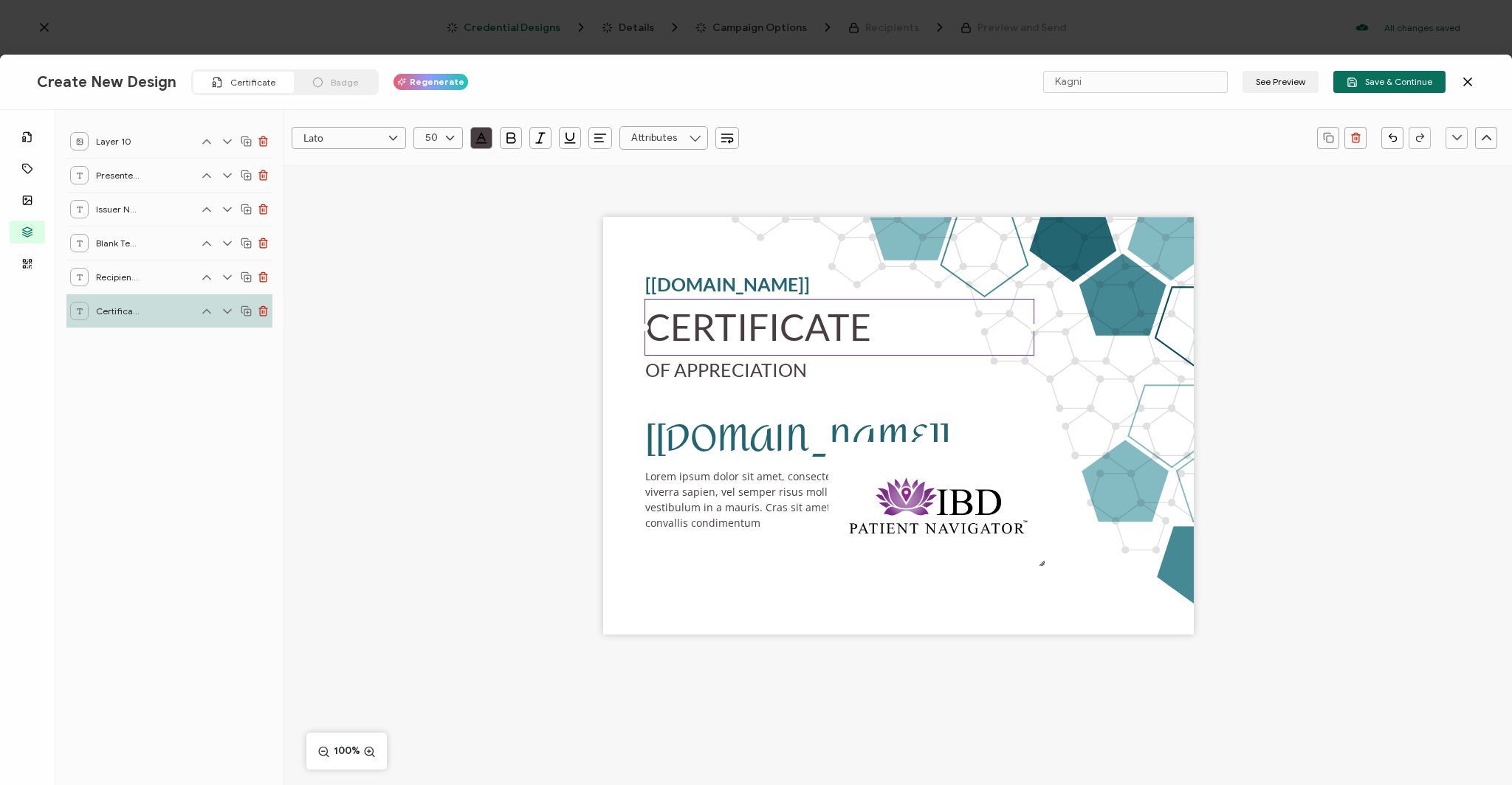
click at [77, 279] on icon at bounding box center [80, 277] width 8 height 8
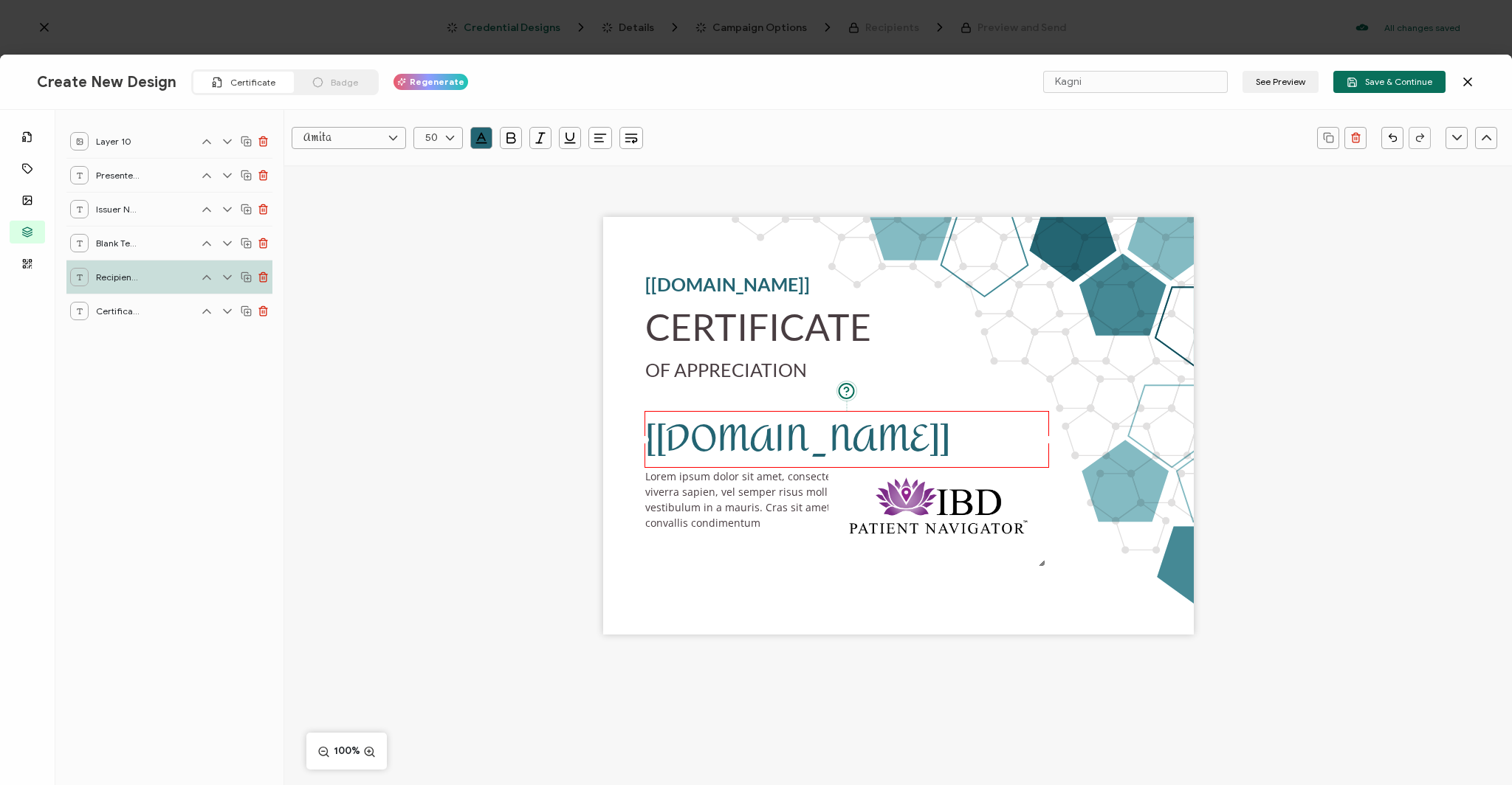
click at [87, 139] on div at bounding box center [79, 140] width 18 height 18
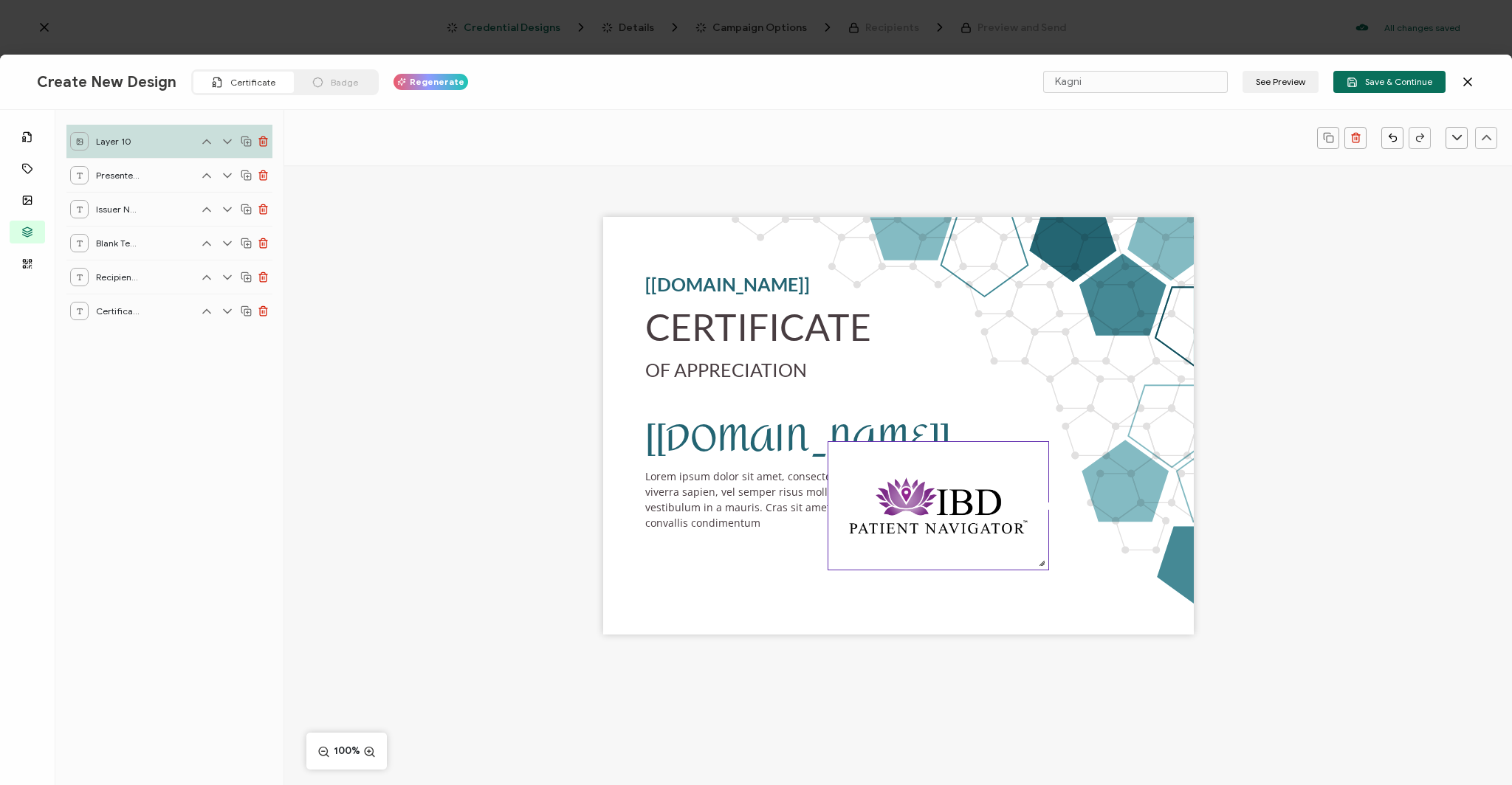
click at [87, 139] on div at bounding box center [79, 140] width 18 height 18
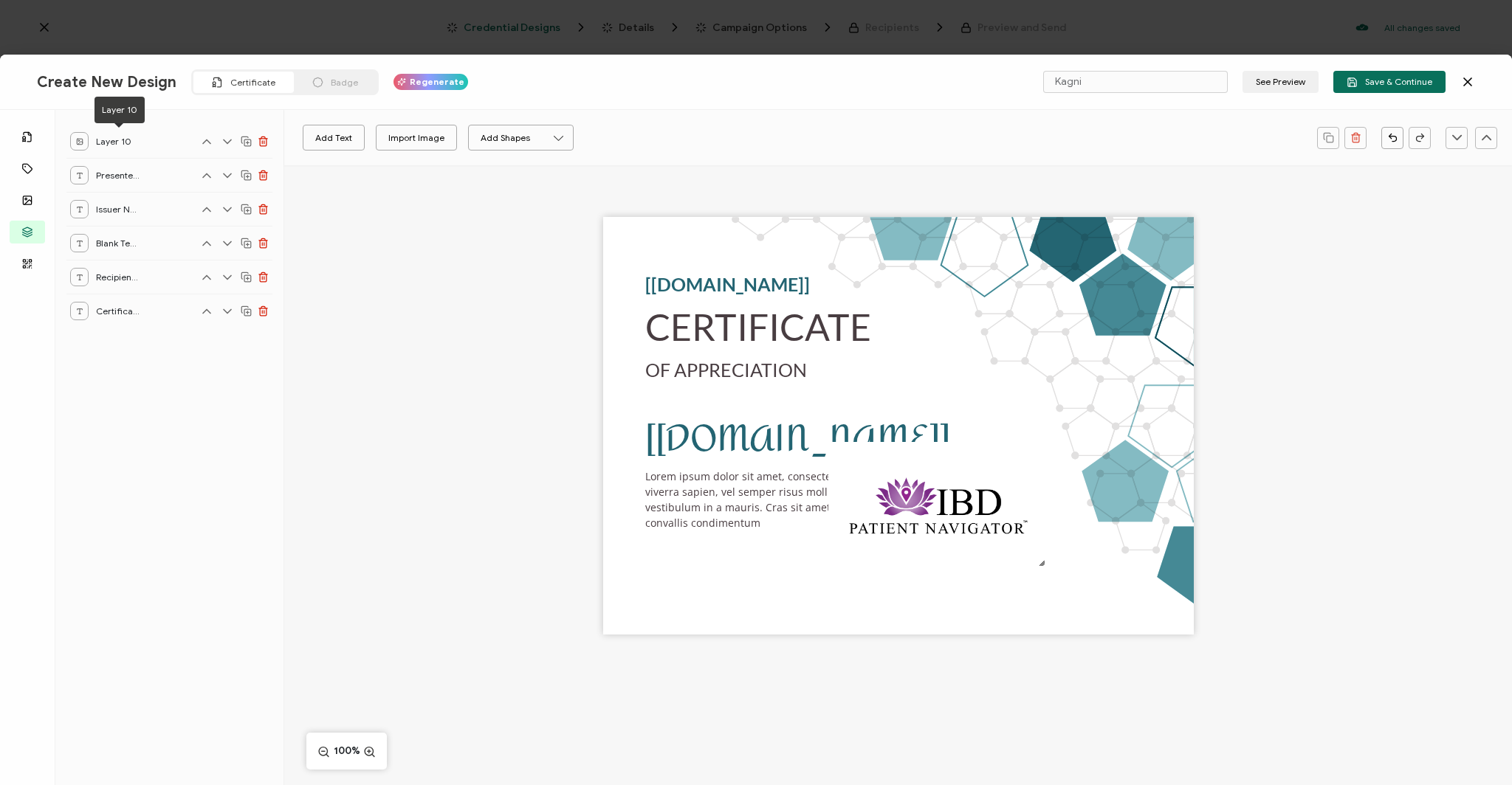
click at [80, 139] on rect at bounding box center [80, 142] width 6 height 6
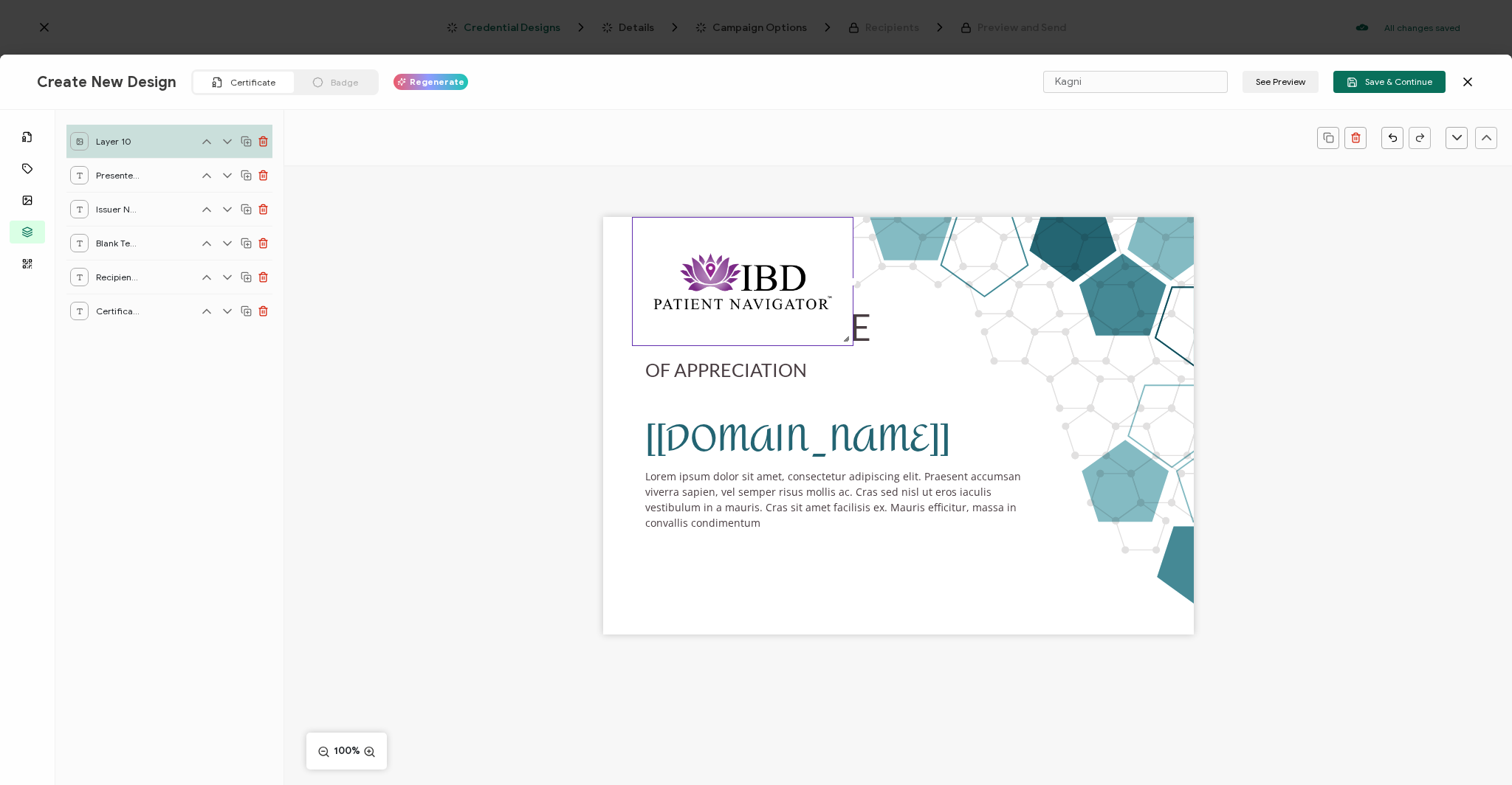
drag, startPoint x: 888, startPoint y: 483, endPoint x: 691, endPoint y: 238, distance: 314.4
click at [693, 238] on img at bounding box center [743, 281] width 220 height 128
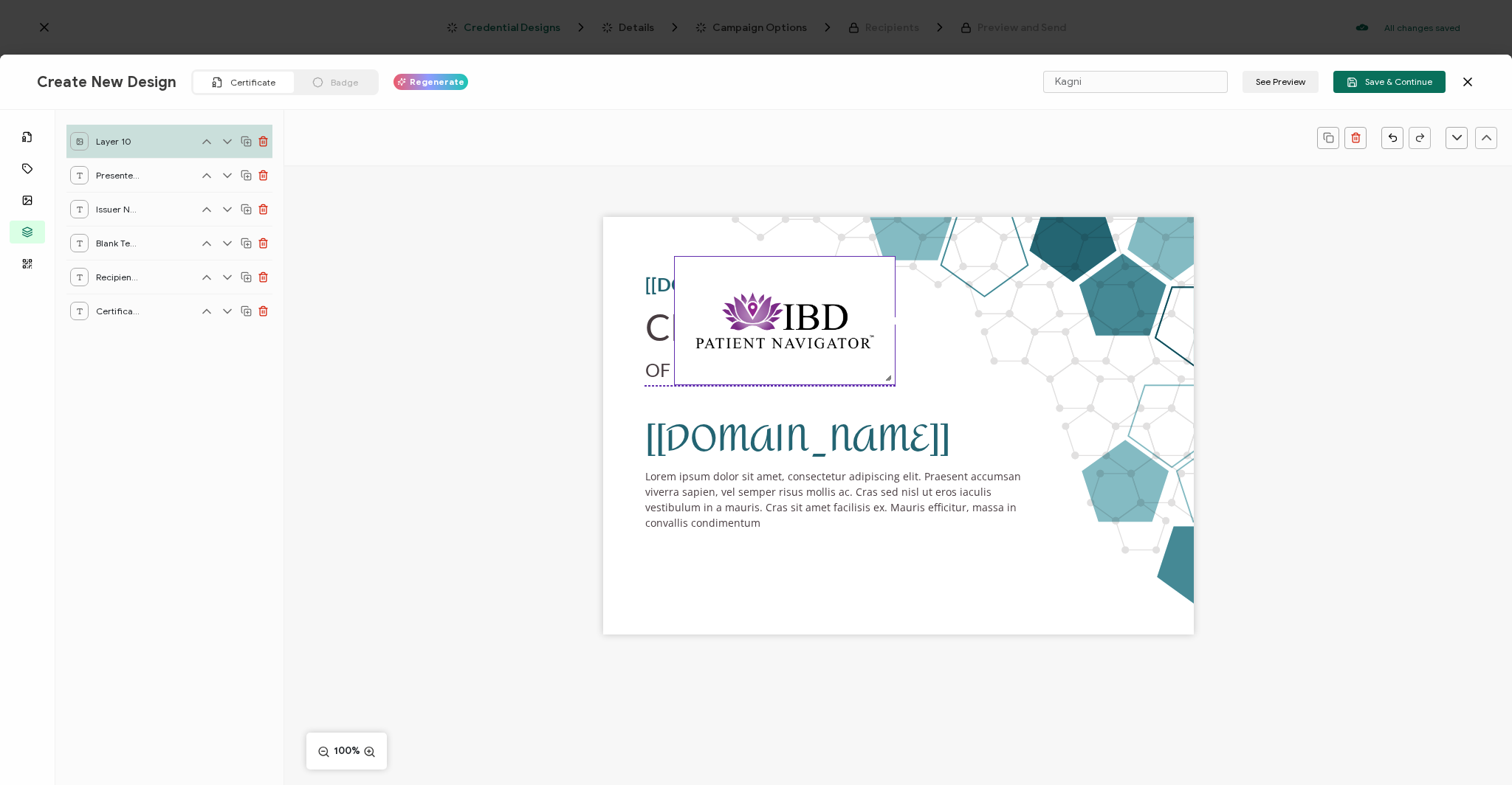
drag, startPoint x: 634, startPoint y: 219, endPoint x: 675, endPoint y: 256, distance: 55.2
click at [674, 256] on div at bounding box center [784, 320] width 222 height 129
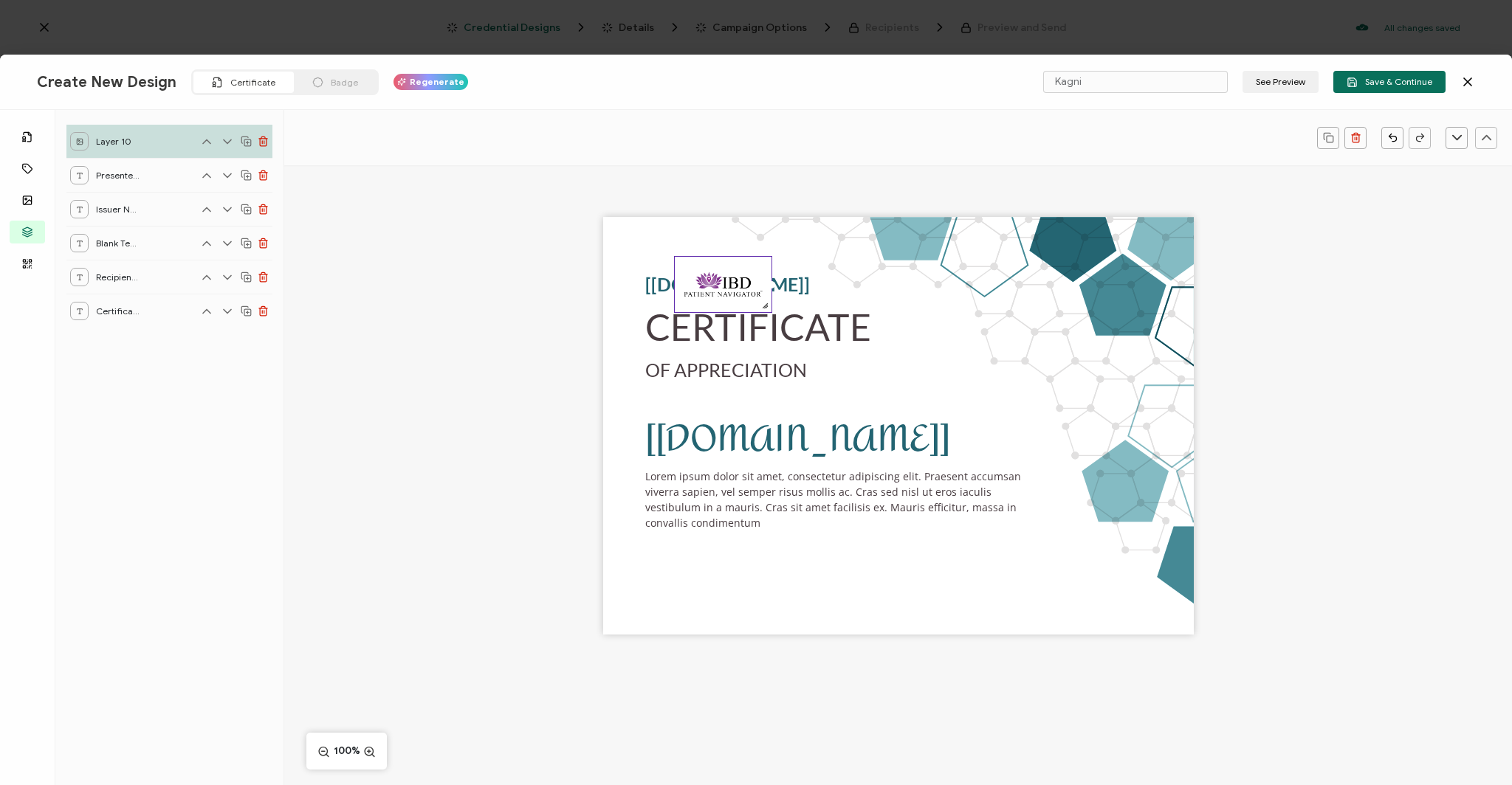
drag, startPoint x: 891, startPoint y: 376, endPoint x: 768, endPoint y: 309, distance: 140.1
click at [768, 309] on div at bounding box center [765, 305] width 11 height 11
click at [886, 330] on div "CERTIFICATE" at bounding box center [838, 328] width 389 height 57
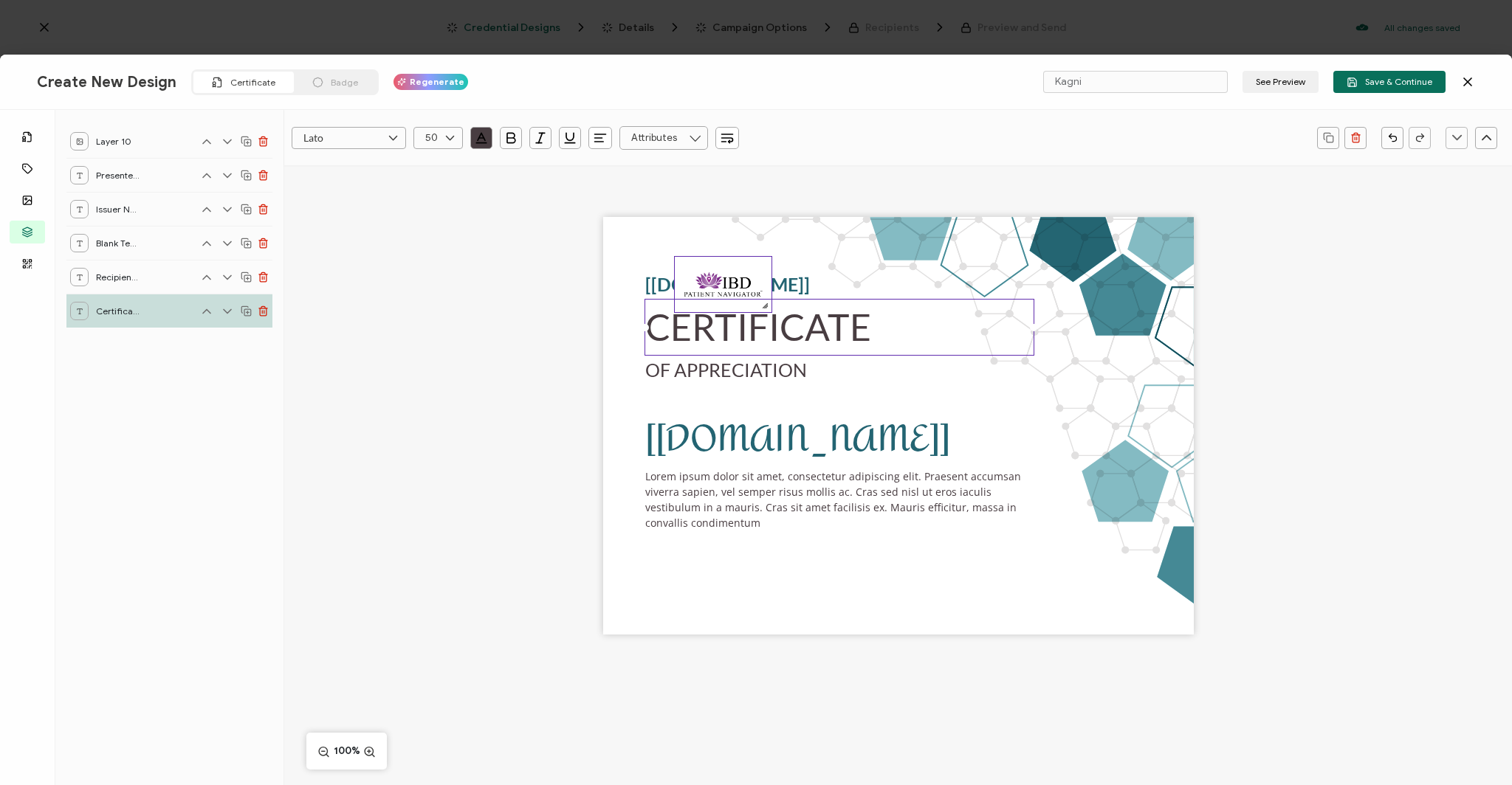
click at [727, 294] on img at bounding box center [723, 284] width 97 height 55
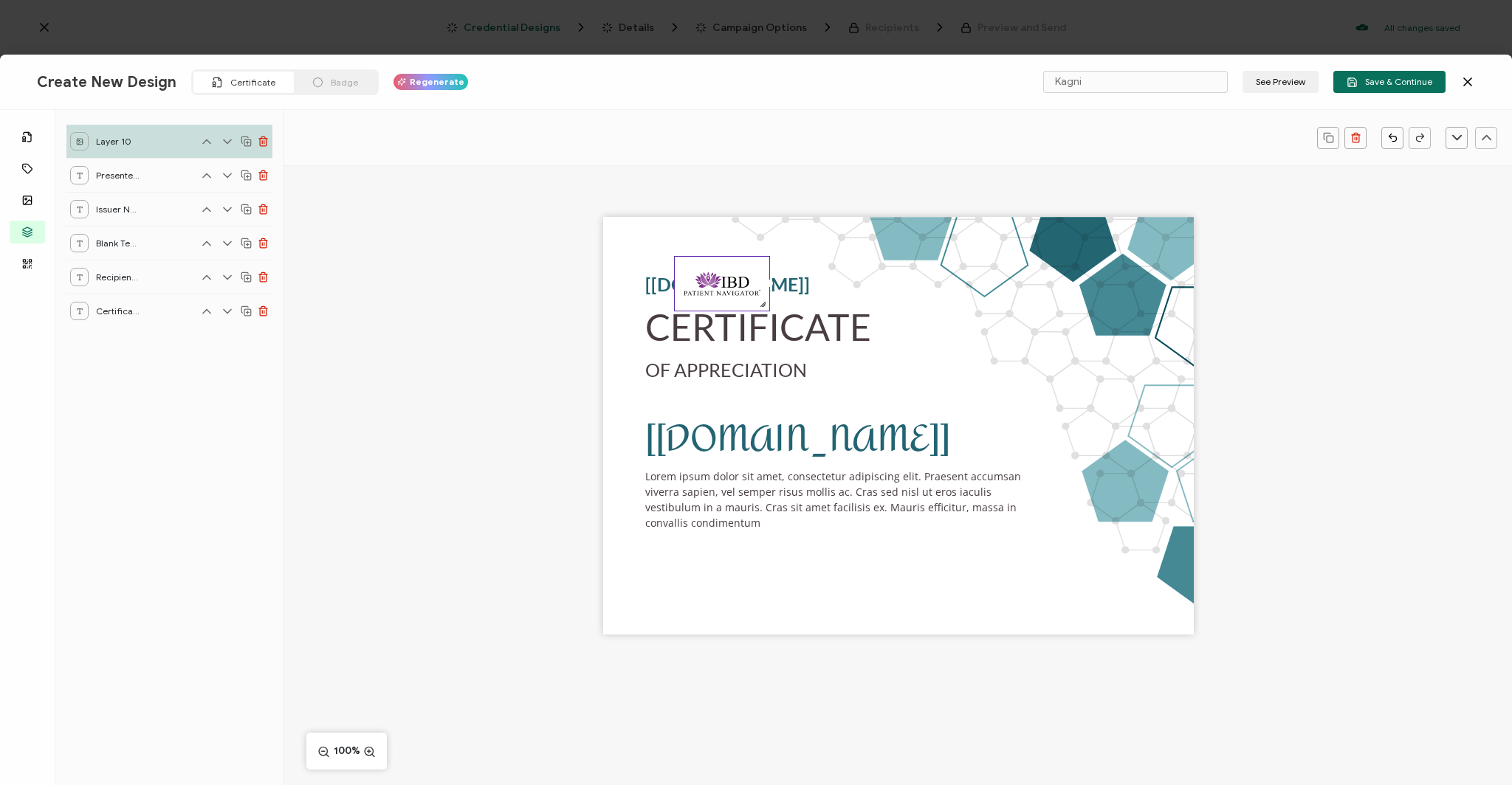
click at [759, 301] on div at bounding box center [763, 304] width 11 height 11
click at [671, 255] on div "CERTIFICATE The recipient’s full name, which will be automatically filled based…" at bounding box center [898, 425] width 590 height 418
click at [671, 250] on div "CERTIFICATE The recipient’s full name, which will be automatically filled based…" at bounding box center [898, 425] width 590 height 418
drag, startPoint x: 697, startPoint y: 273, endPoint x: 680, endPoint y: 273, distance: 17.0
click at [680, 273] on img at bounding box center [722, 283] width 95 height 54
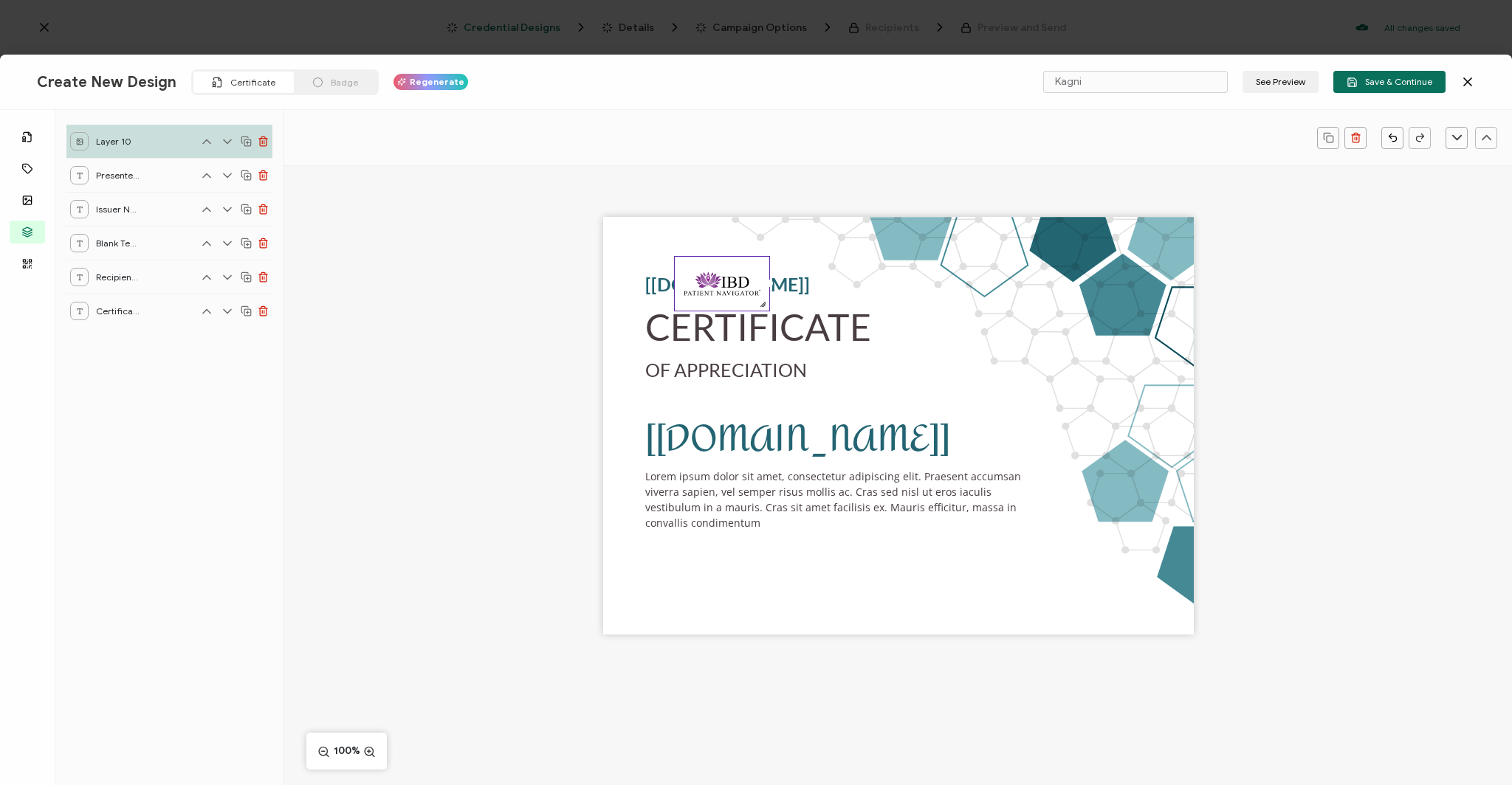
click at [202, 140] on icon at bounding box center [207, 142] width 15 height 15
drag, startPoint x: 713, startPoint y: 275, endPoint x: 701, endPoint y: 242, distance: 35.1
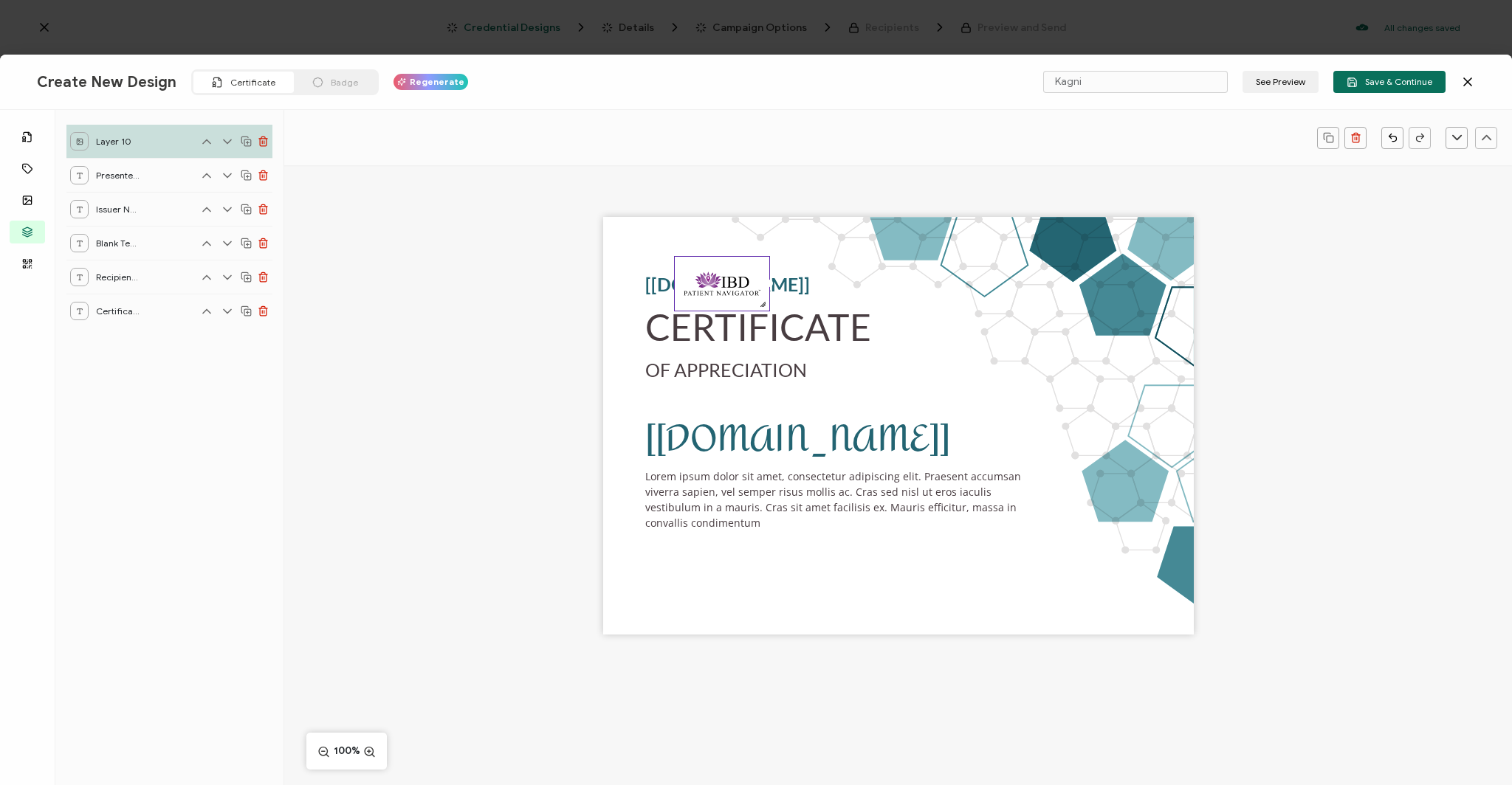
click at [701, 242] on div "CERTIFICATE The recipient’s full name, which will be automatically filled based…" at bounding box center [898, 425] width 590 height 418
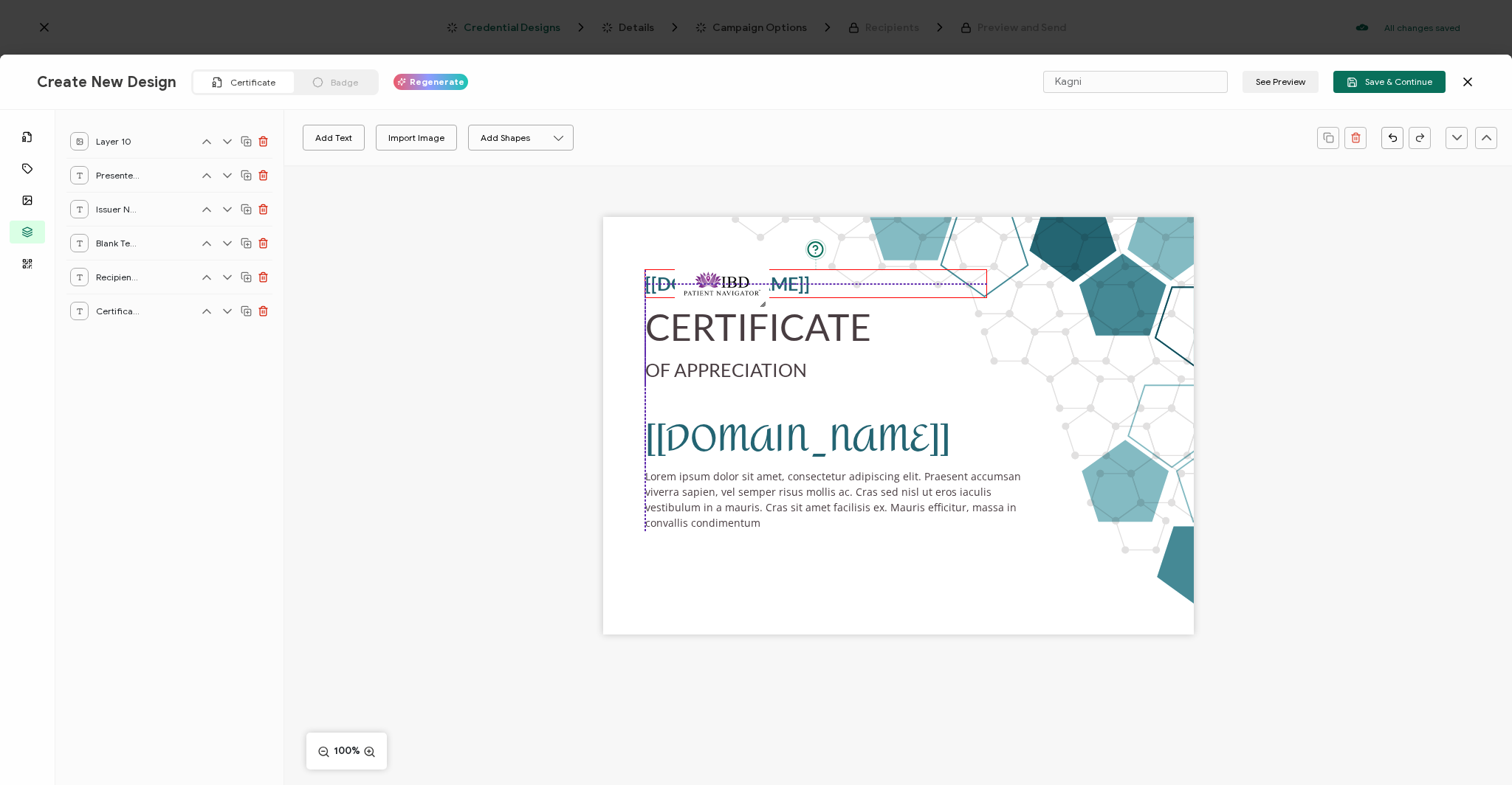
click at [655, 280] on pre "[[DOMAIN_NAME]]" at bounding box center [728, 283] width 165 height 22
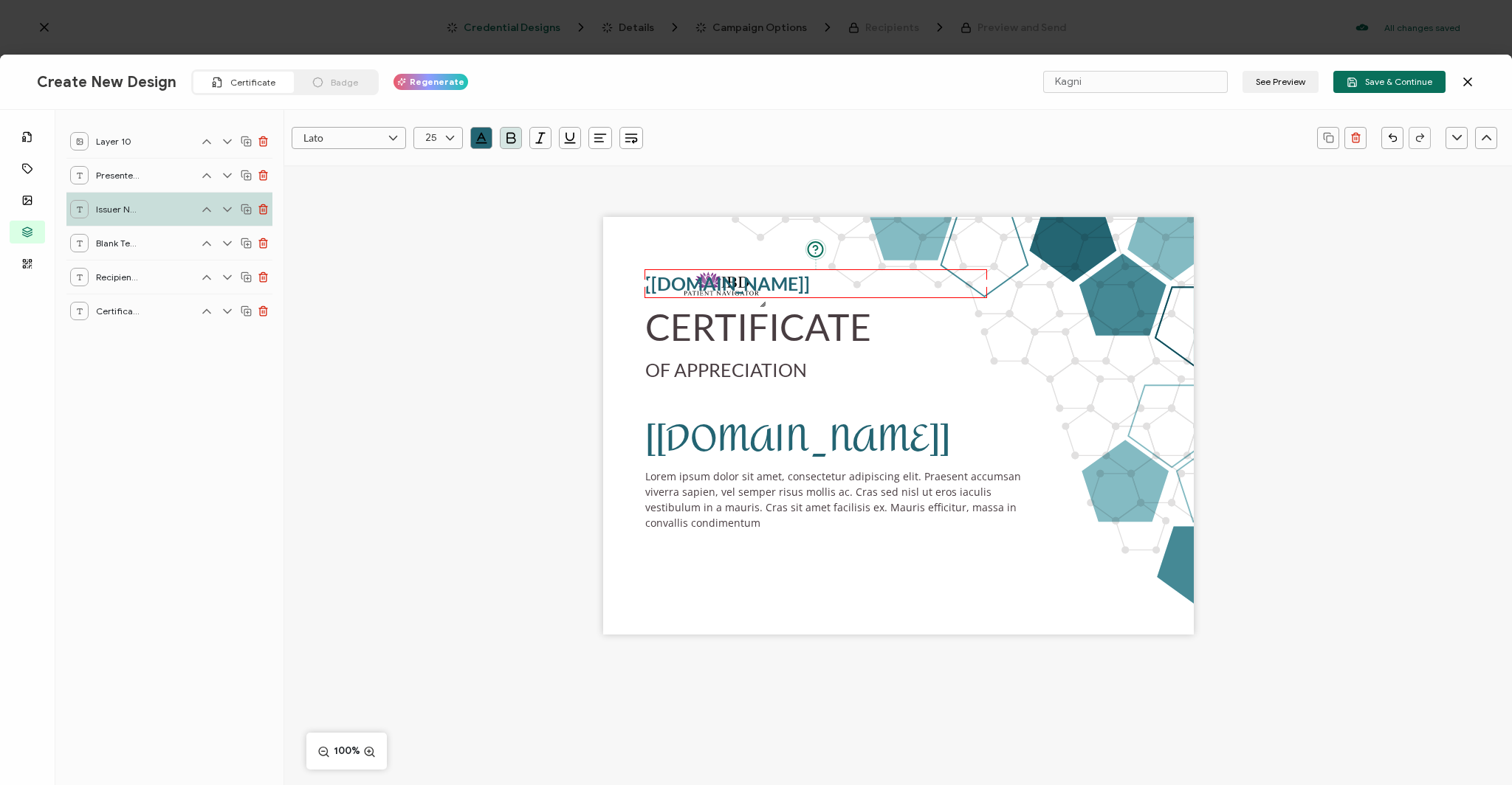
click at [706, 282] on pre "[[DOMAIN_NAME]]" at bounding box center [728, 283] width 165 height 22
click at [732, 316] on pre "CERTIFICATE" at bounding box center [758, 327] width 225 height 45
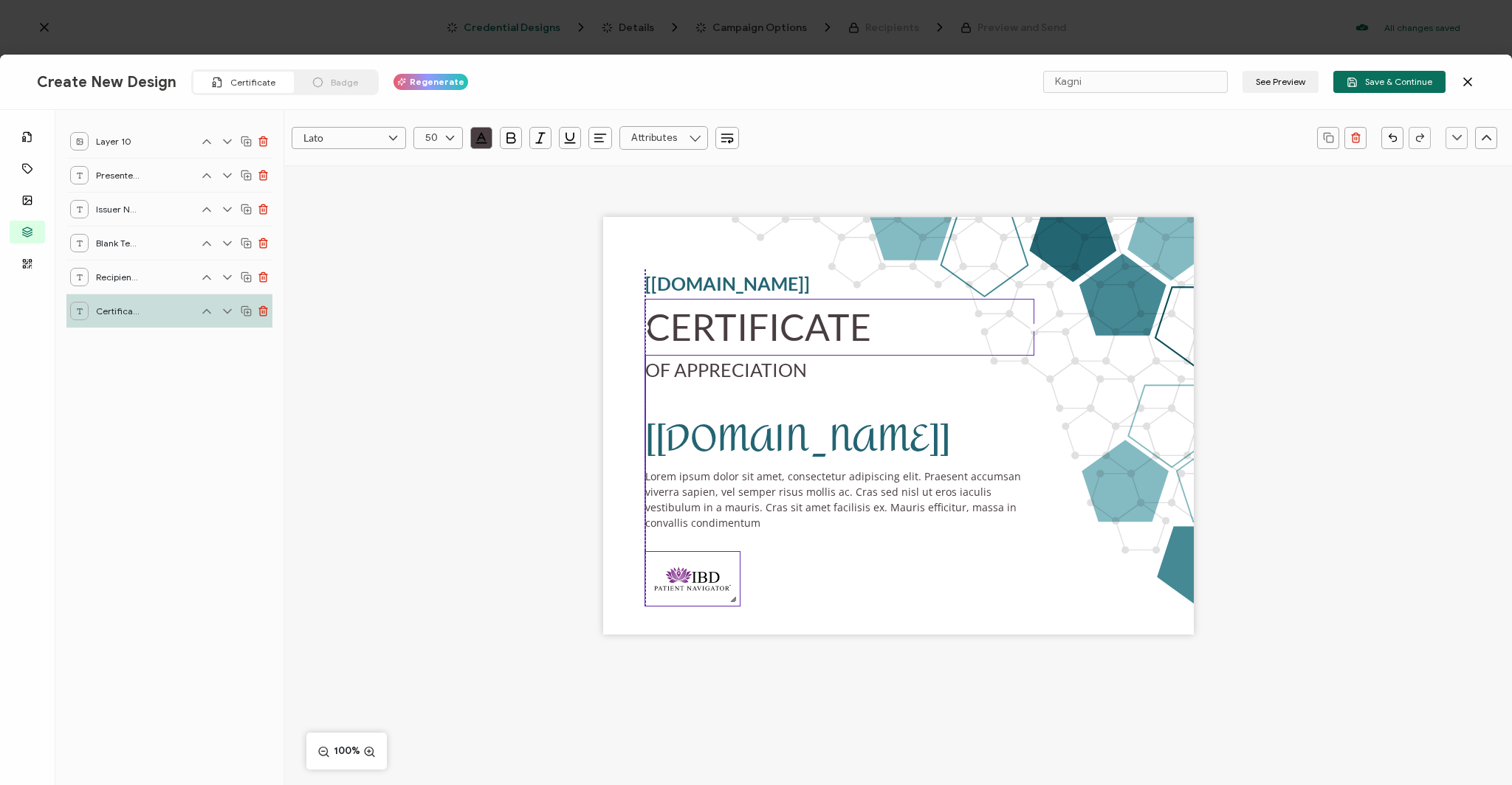
drag, startPoint x: 706, startPoint y: 281, endPoint x: 675, endPoint y: 575, distance: 295.6
click at [675, 576] on img at bounding box center [693, 579] width 95 height 54
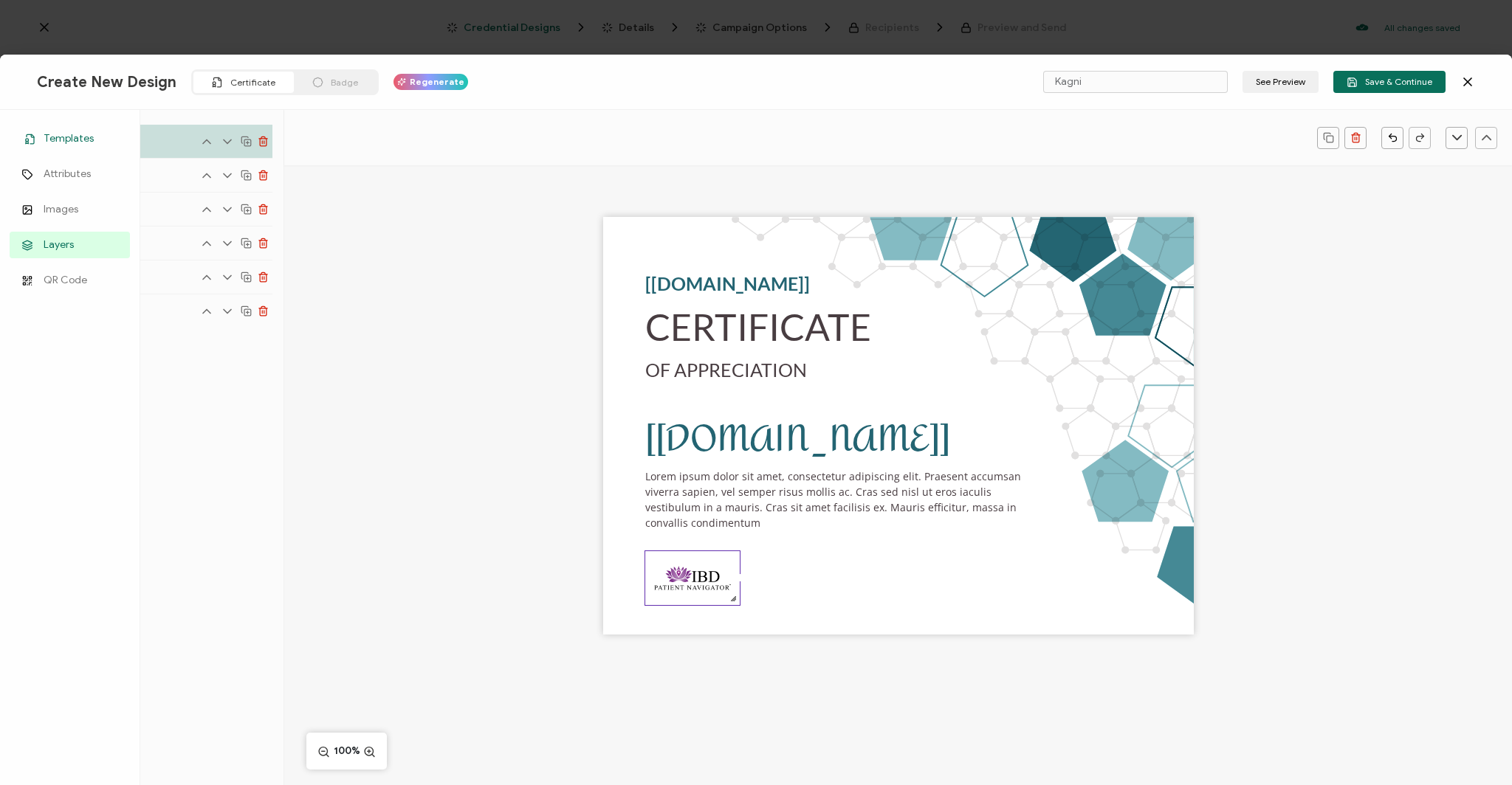
click at [37, 138] on icon at bounding box center [30, 139] width 18 height 11
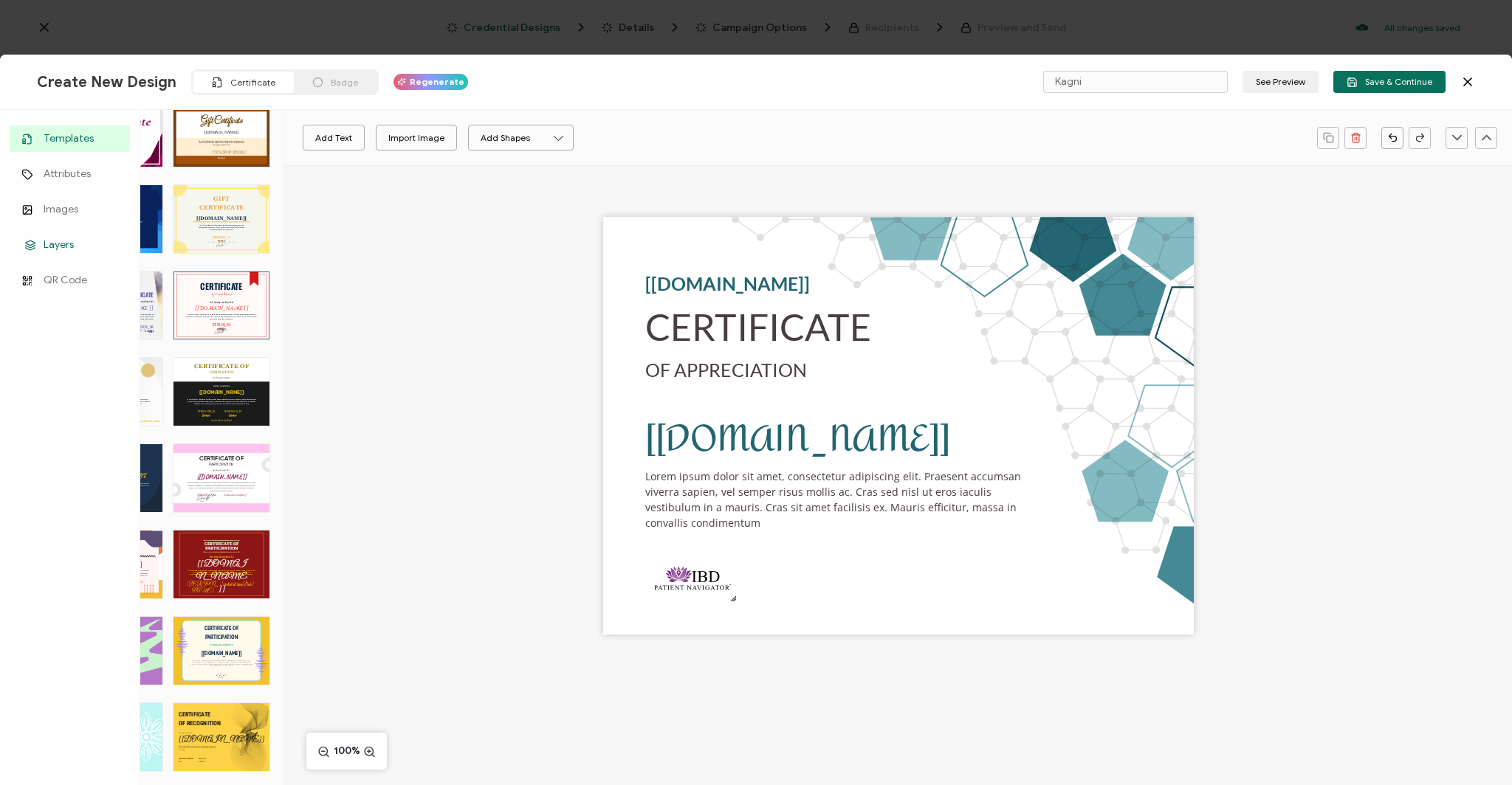
scroll to position [894, 0]
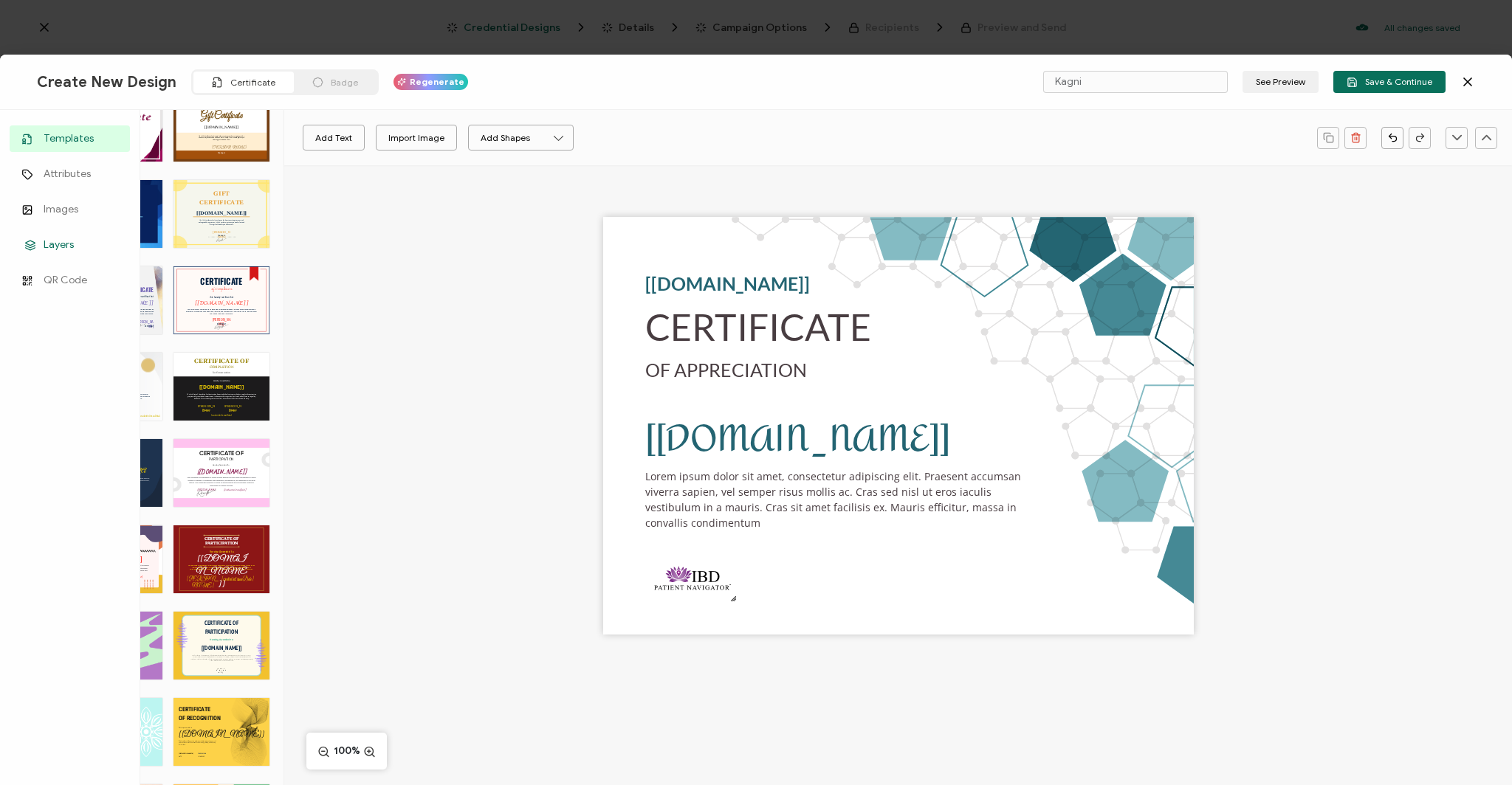
click at [27, 236] on link "Layers" at bounding box center [69, 245] width 120 height 27
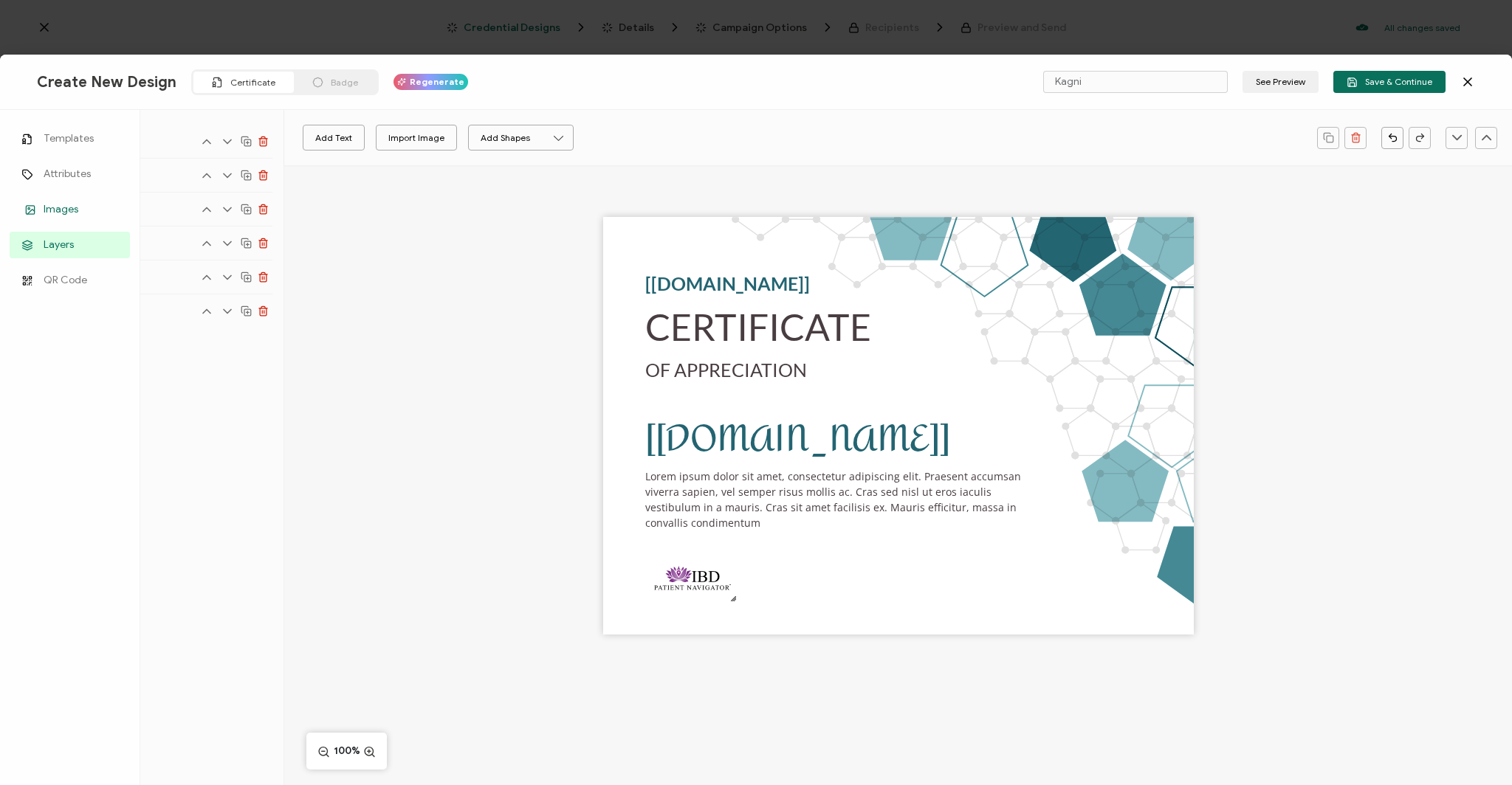
click at [32, 209] on icon at bounding box center [30, 211] width 7 height 5
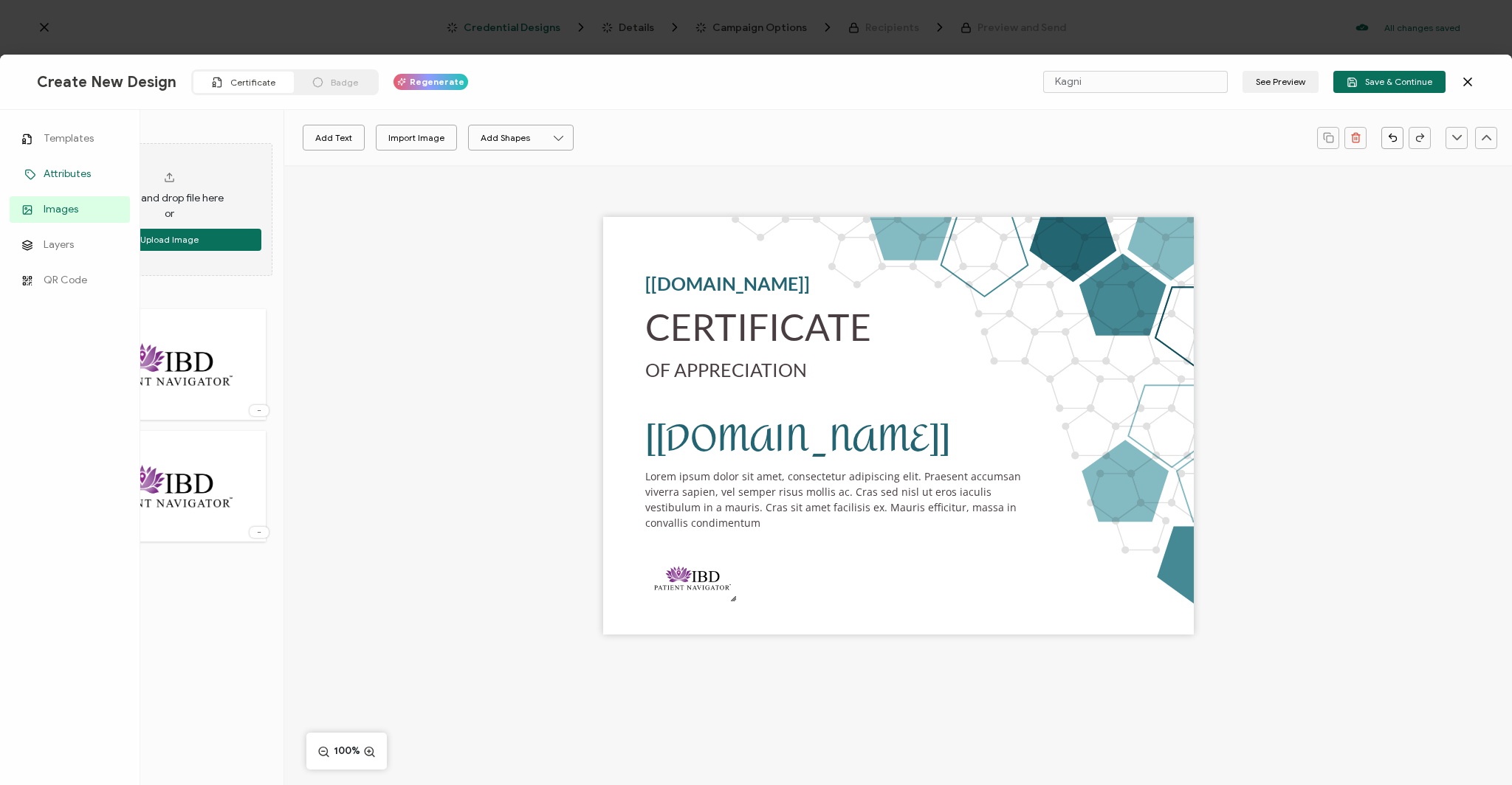
click at [38, 171] on icon at bounding box center [30, 174] width 18 height 11
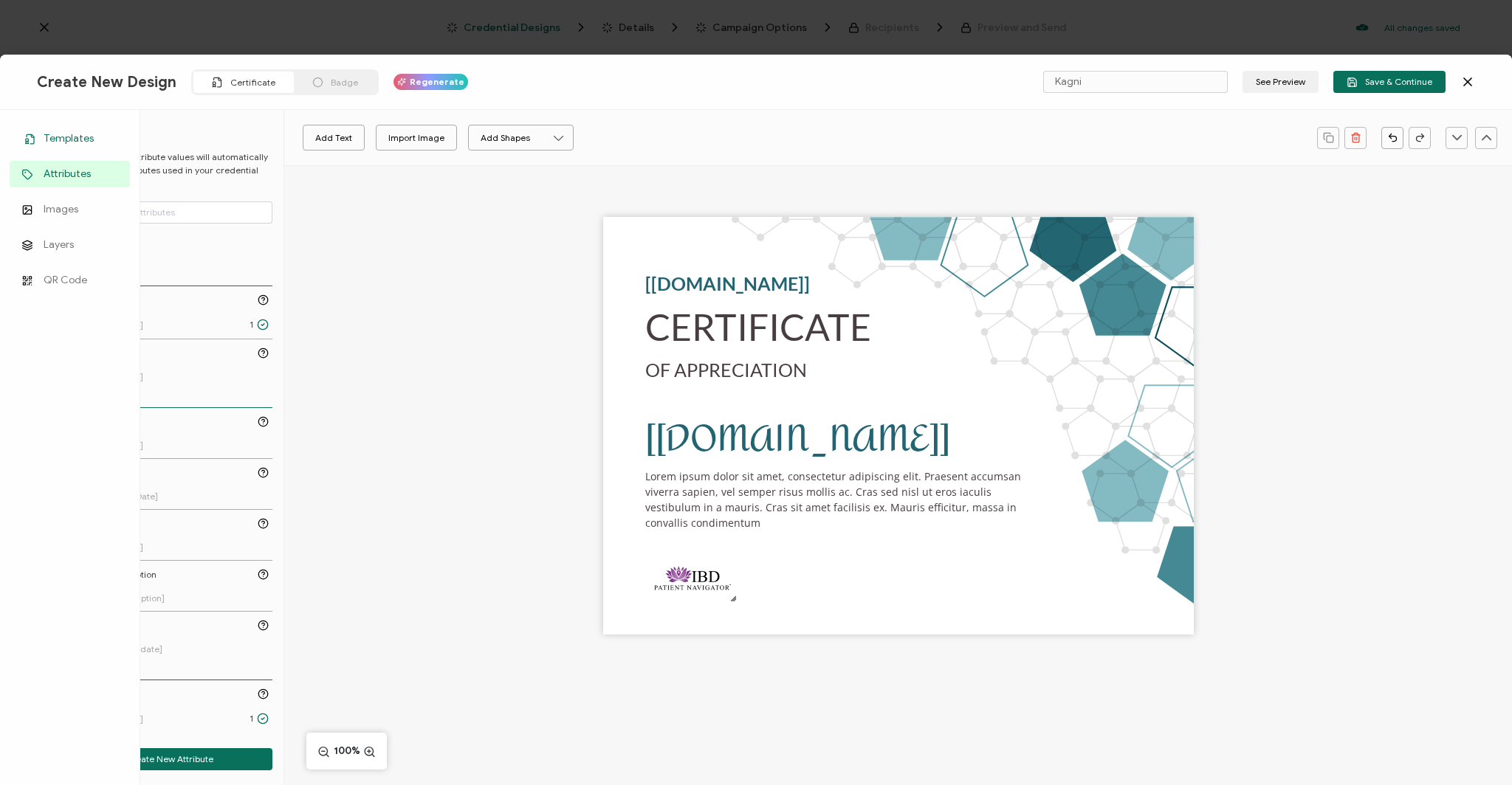
click at [27, 141] on icon at bounding box center [27, 142] width 3 height 2
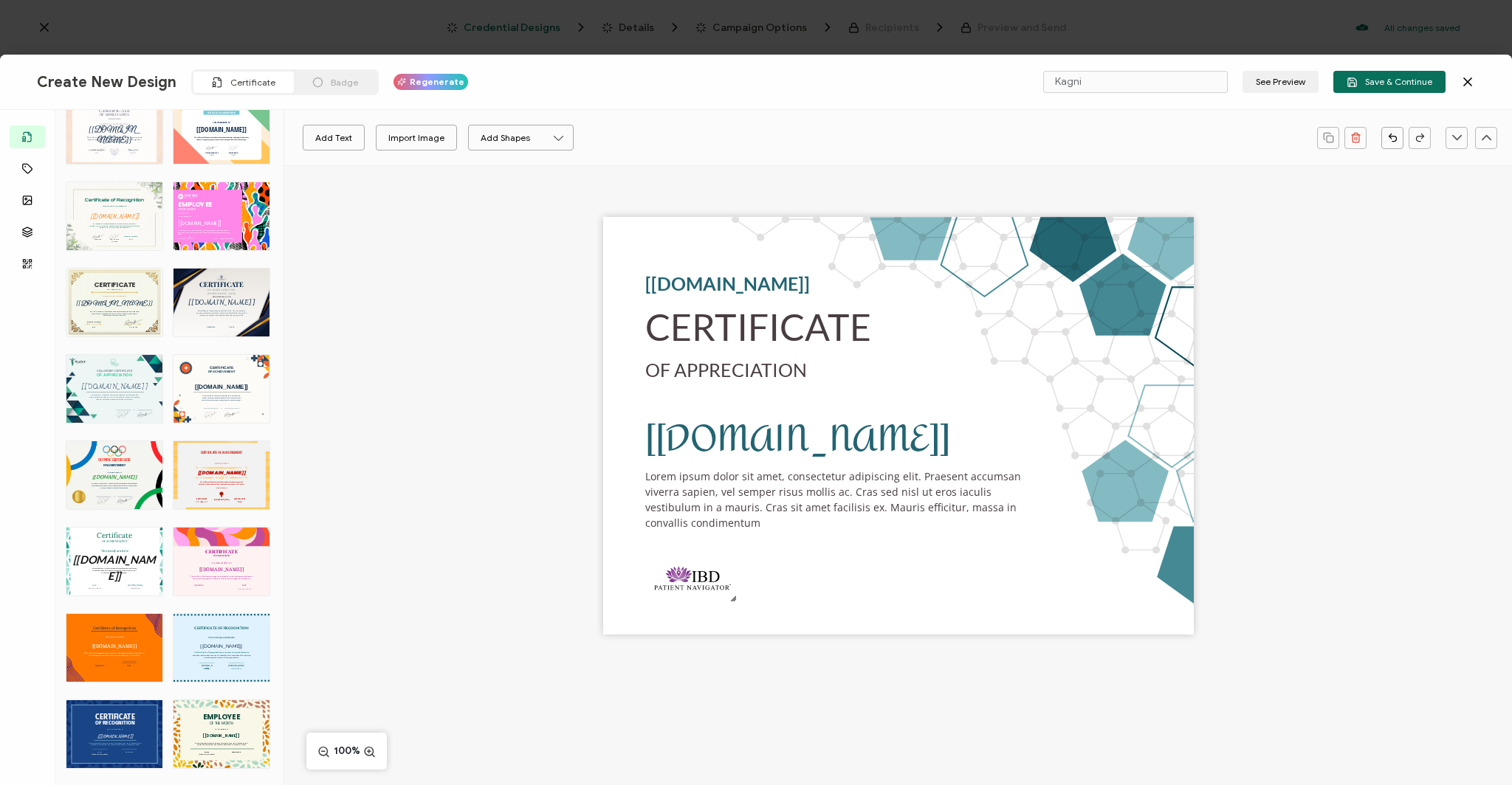
scroll to position [1583, 0]
click at [83, 376] on div "VOLUNTEER CERTIFICATE The recipient’s full name, which will be automatically fi…" at bounding box center [114, 388] width 96 height 68
type input "[PERSON_NAME]"
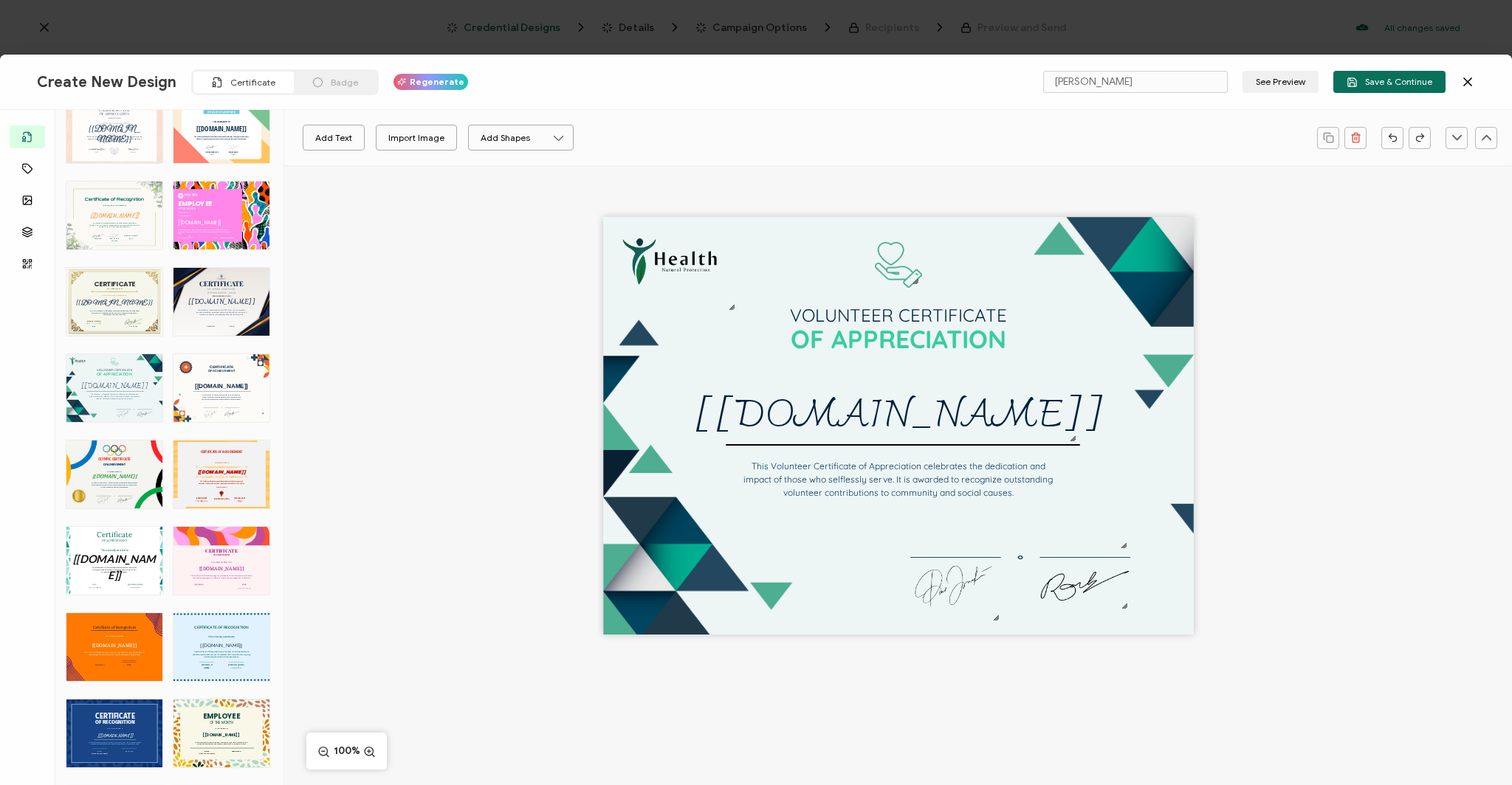
click at [675, 563] on div "VOLUNTEER CERTIFICATE The recipient’s full name, which will be automatically fi…" at bounding box center [898, 425] width 590 height 418
click at [636, 569] on div "VOLUNTEER CERTIFICATE The recipient’s full name, which will be automatically fi…" at bounding box center [898, 425] width 590 height 418
click at [1092, 579] on img at bounding box center [1084, 586] width 92 height 53
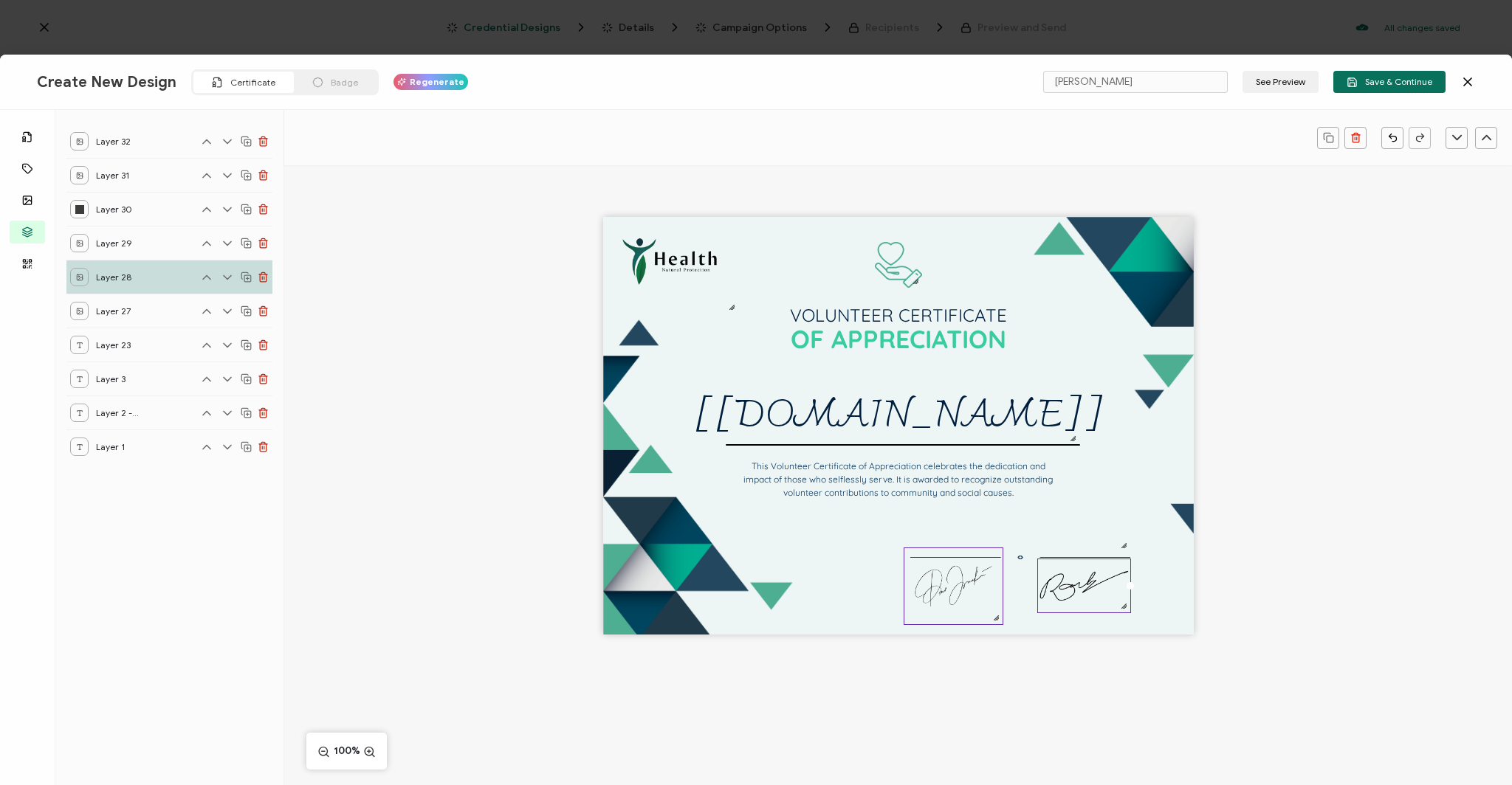
click at [966, 568] on img at bounding box center [954, 586] width 99 height 76
click at [1002, 585] on div at bounding box center [1002, 586] width 8 height 8
click at [1000, 589] on div at bounding box center [1002, 586] width 8 height 8
click at [1000, 584] on div at bounding box center [1002, 586] width 8 height 8
click at [1000, 585] on div at bounding box center [1002, 586] width 8 height 8
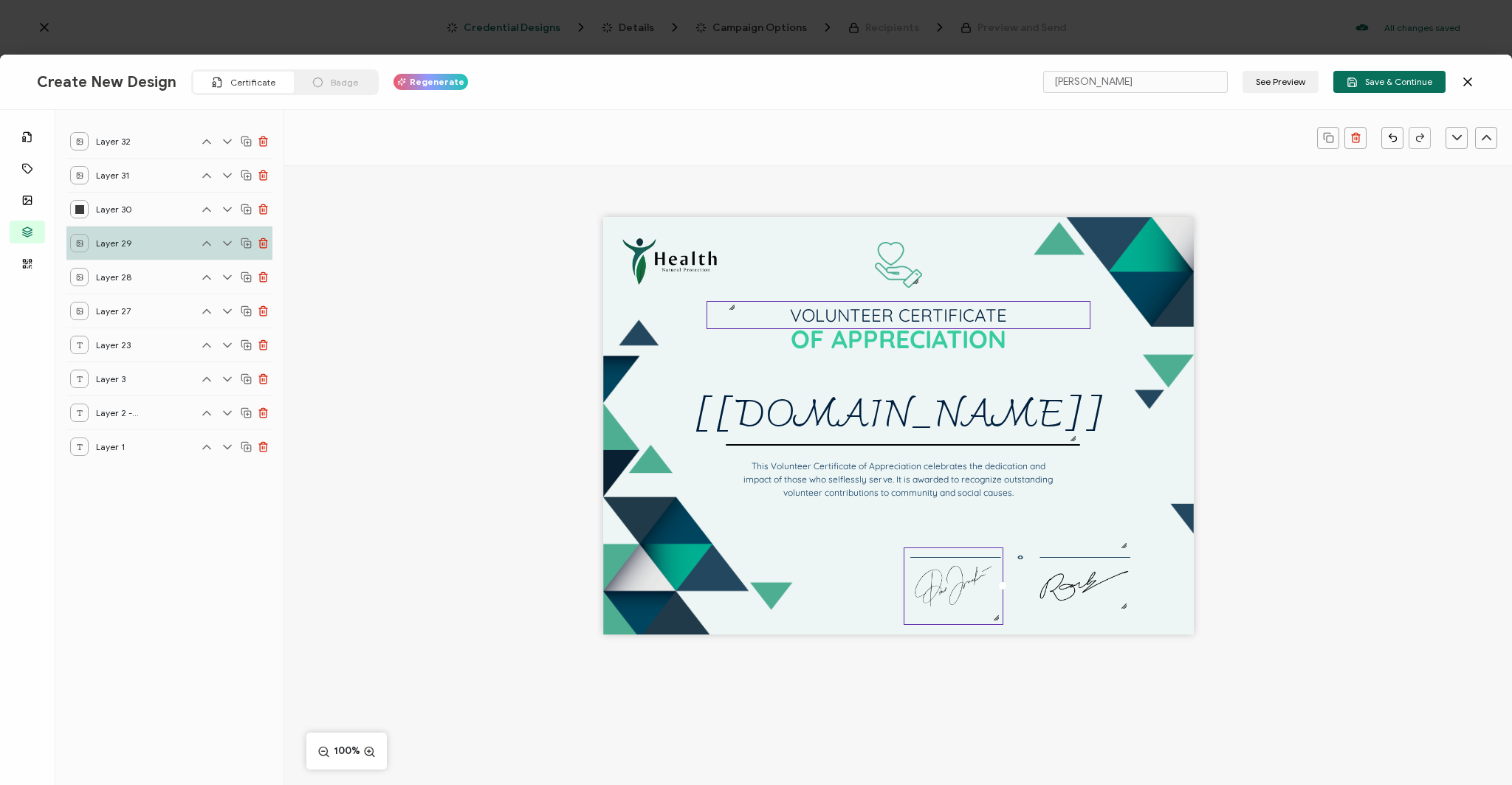
click at [938, 310] on pre "VOLUNTEER CERTIFICATE" at bounding box center [898, 314] width 217 height 22
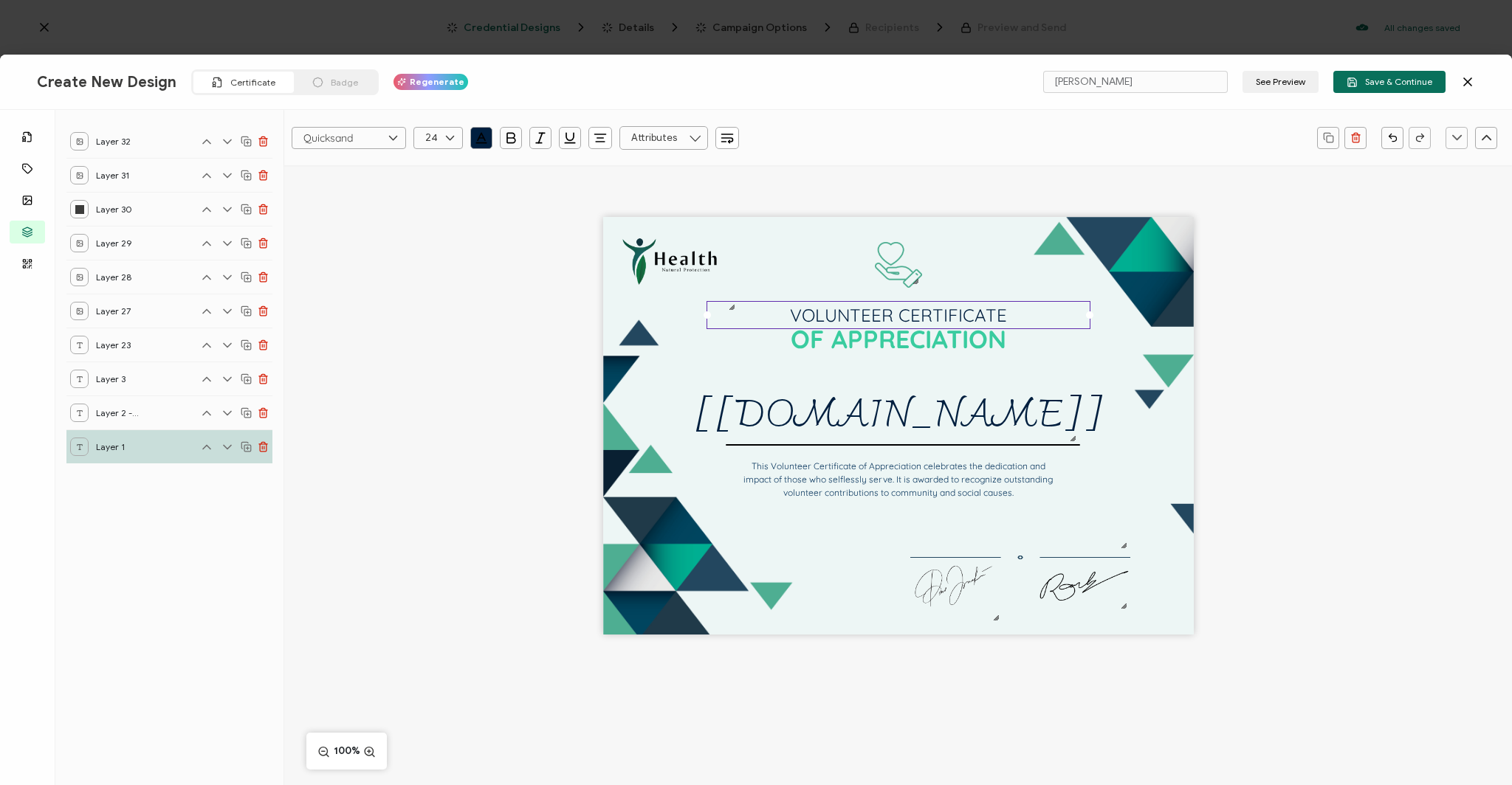
click at [938, 310] on pre "VOLUNTEER CERTIFICATE" at bounding box center [898, 314] width 217 height 22
click at [894, 340] on pre "OF APPRECIATION" at bounding box center [899, 339] width 216 height 32
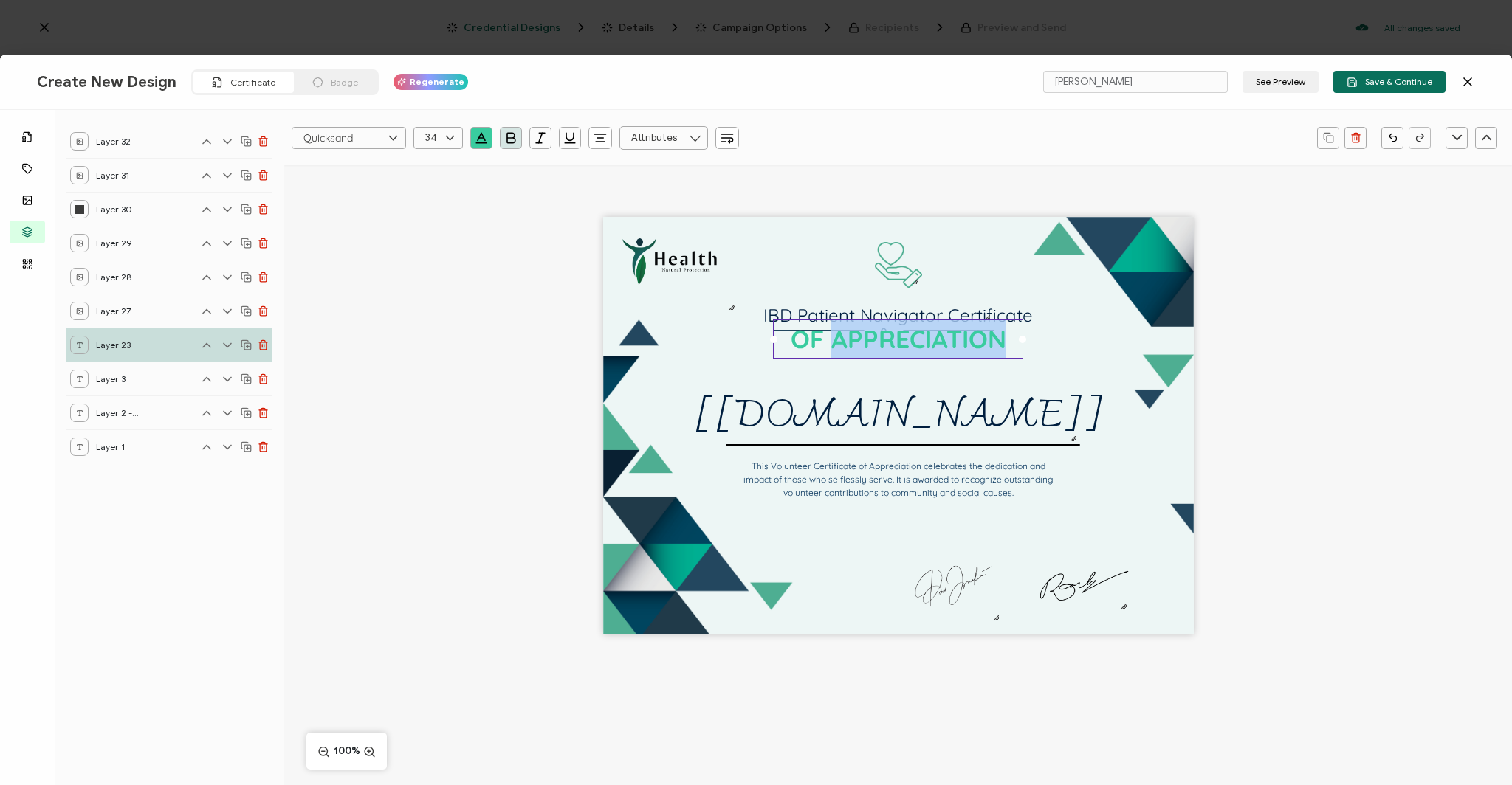
drag, startPoint x: 828, startPoint y: 336, endPoint x: 1016, endPoint y: 345, distance: 188.2
click at [1016, 345] on div "OF APPRECIATION" at bounding box center [898, 338] width 250 height 39
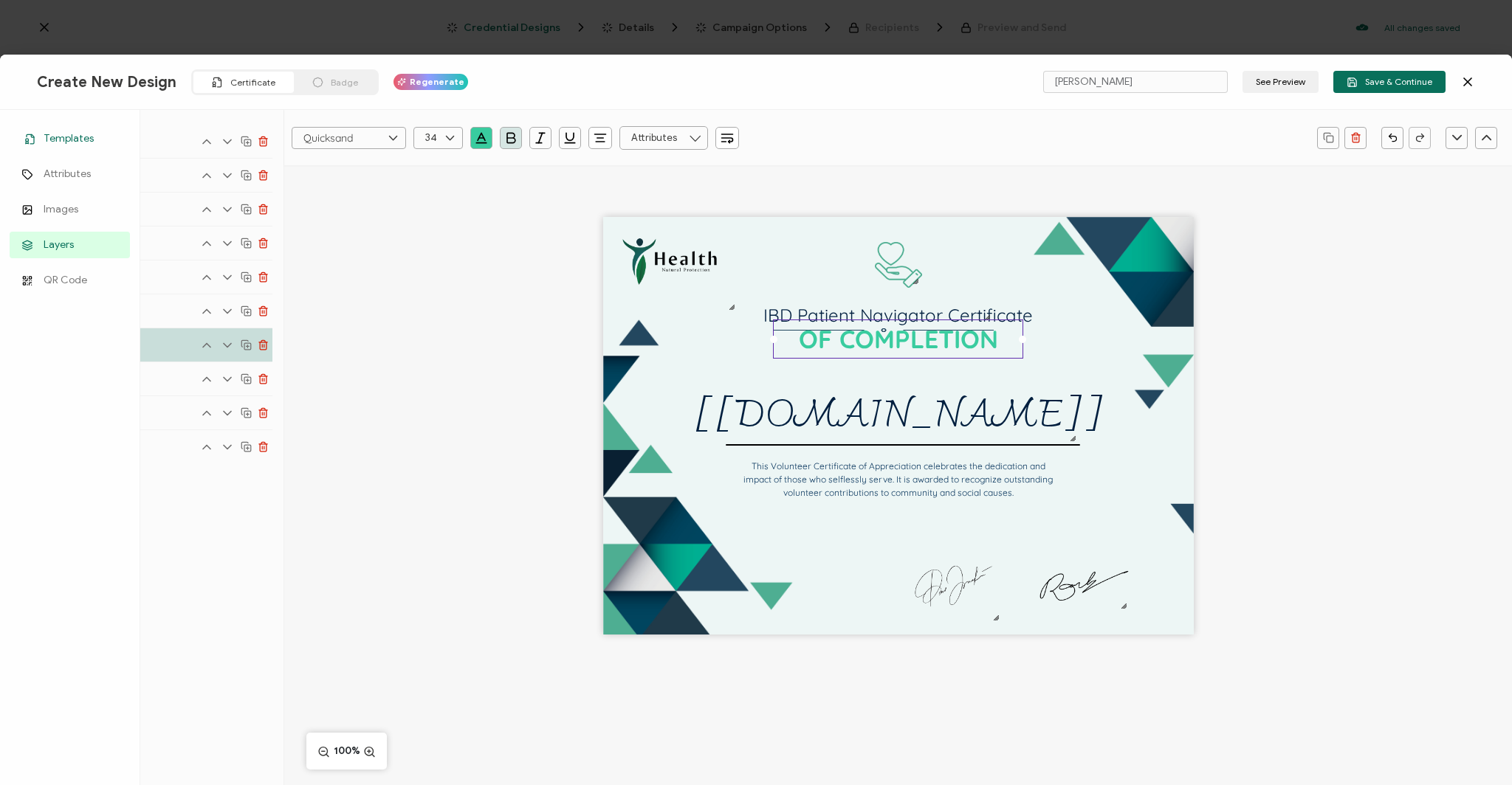
drag, startPoint x: 28, startPoint y: 144, endPoint x: 48, endPoint y: 139, distance: 20.6
click at [29, 144] on icon at bounding box center [30, 139] width 18 height 11
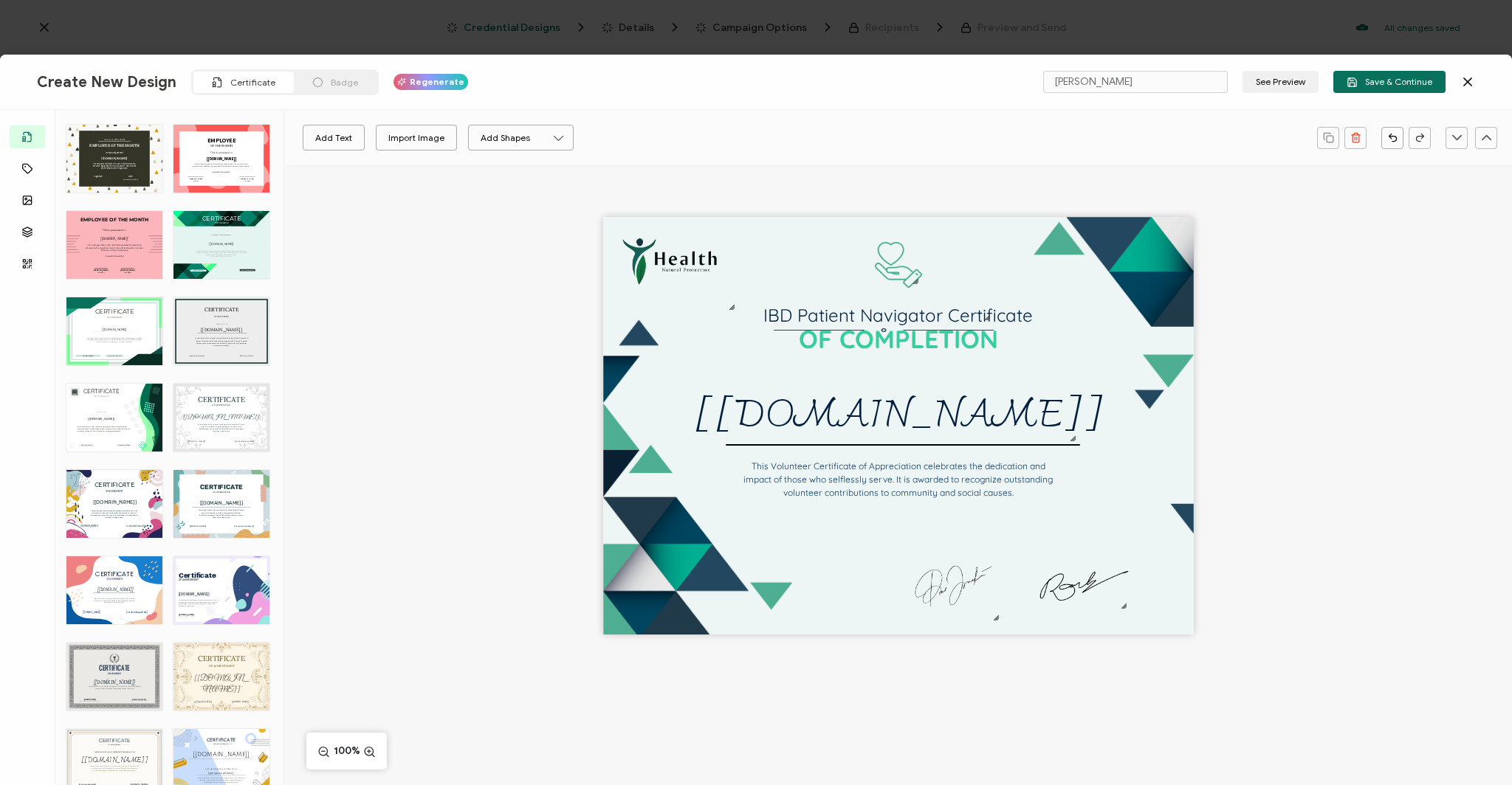
scroll to position [2207, 0]
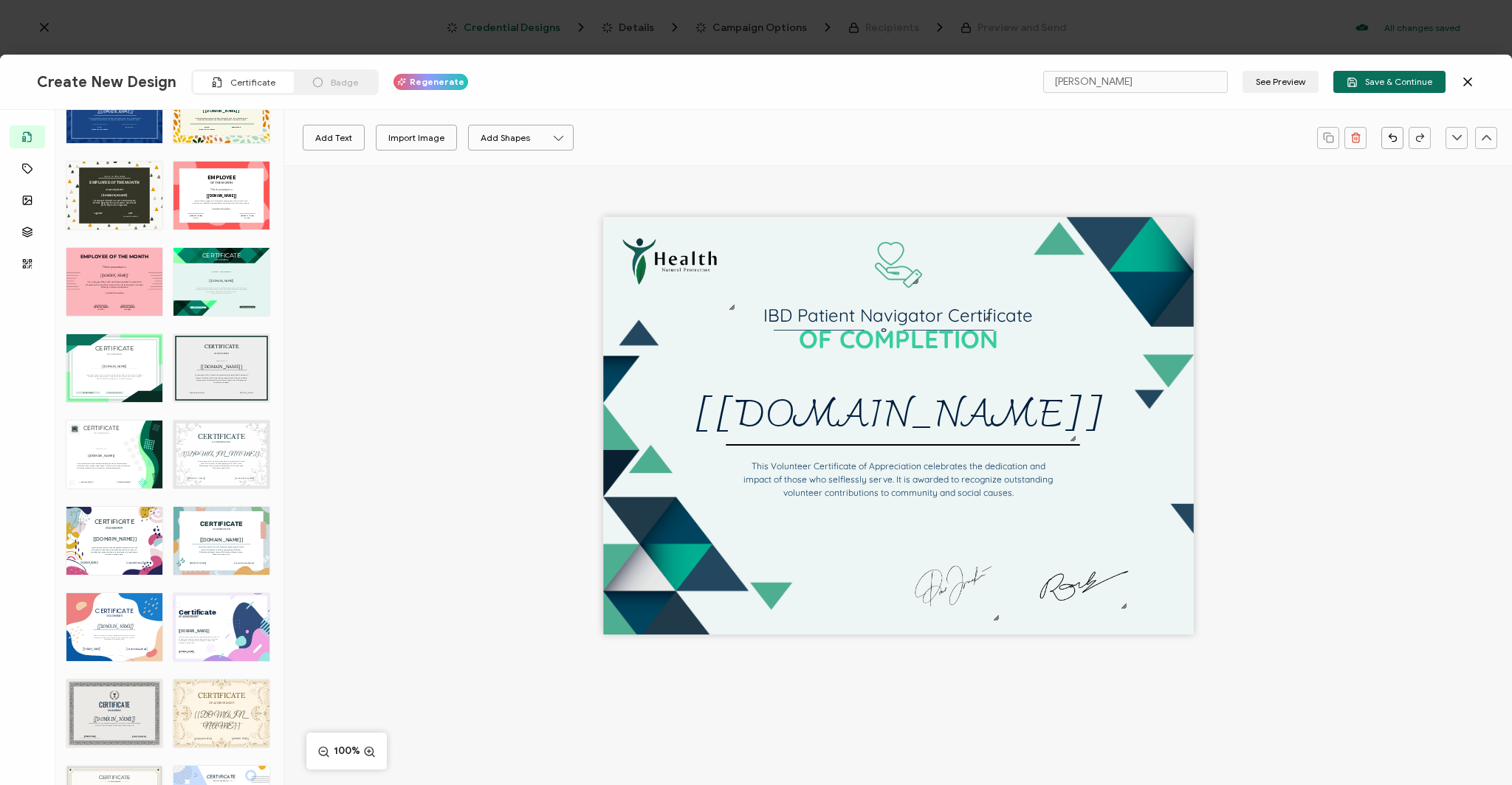
click at [106, 427] on div "CERTIFICATE OF ATTENDANCE Lorem ipsum dolor sit amet, consectetur adipiscing el…" at bounding box center [114, 455] width 96 height 68
type input "Briny"
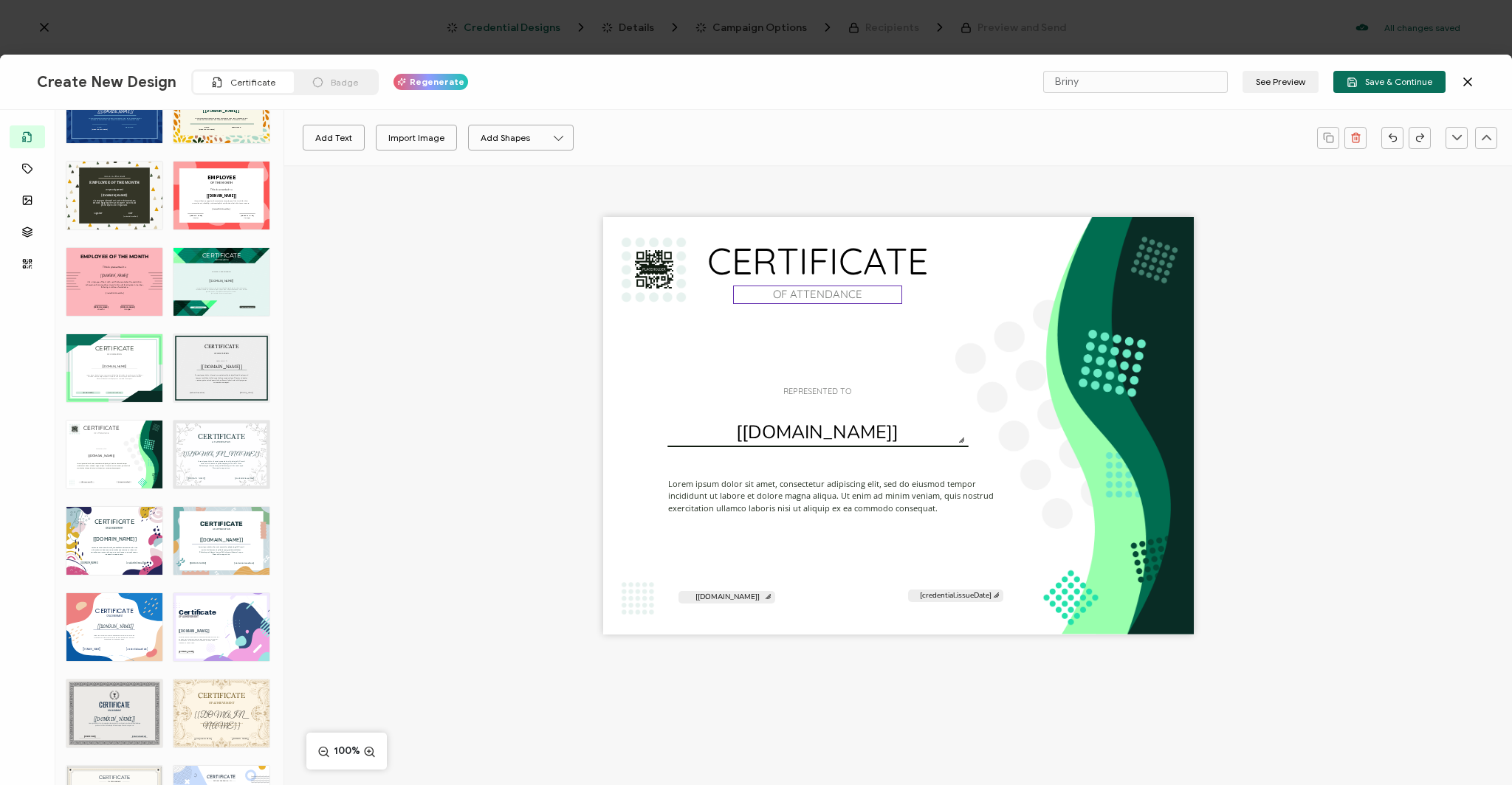
click at [793, 294] on pre "OF ATTENDANCE" at bounding box center [818, 294] width 89 height 14
click at [654, 278] on div "CERTIFICATE OF COMPLETION Lorem ipsum dolor sit amet, consectetur adipiscing el…" at bounding box center [898, 425] width 590 height 418
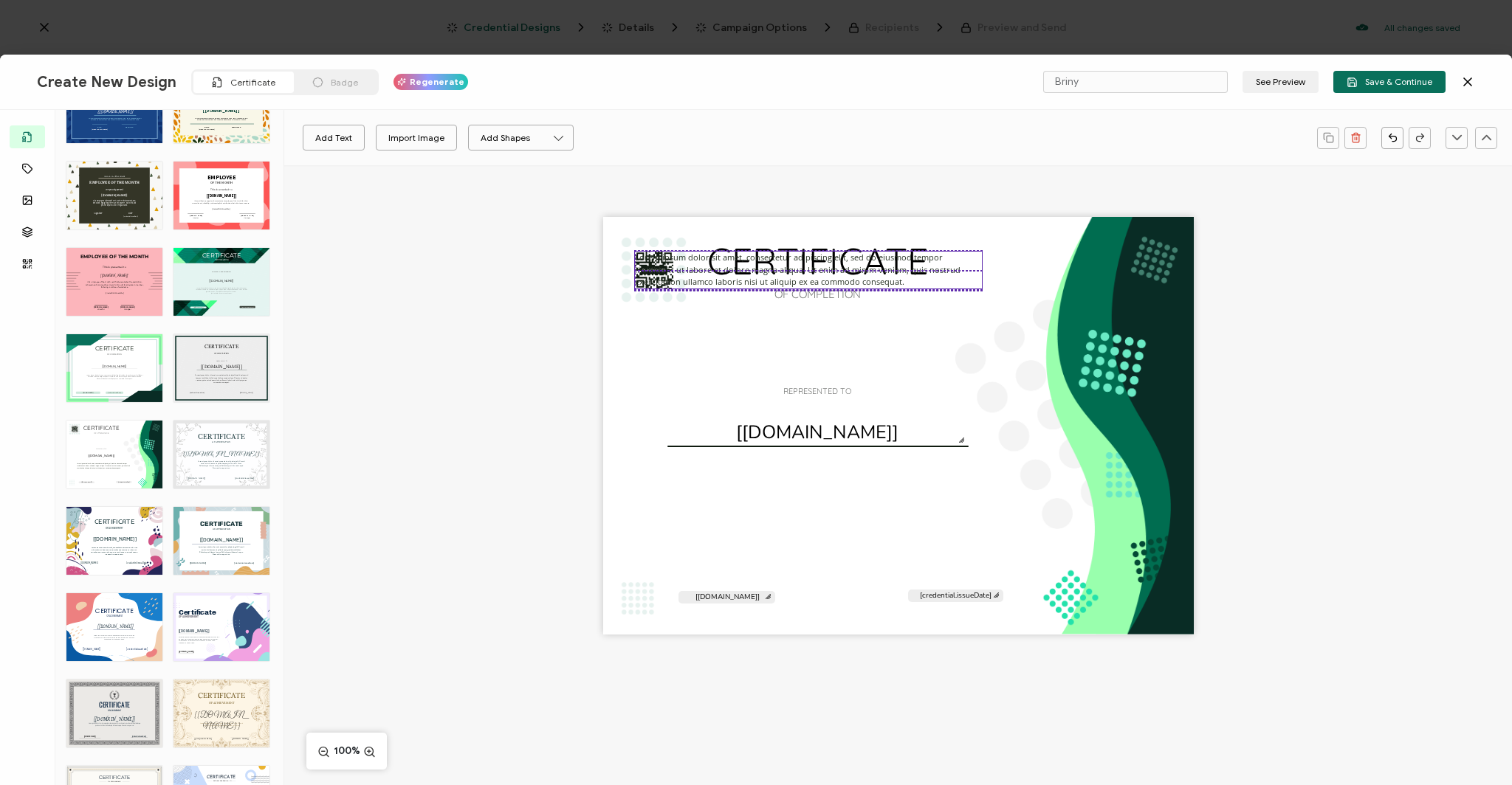
click at [656, 270] on pre "Lorem ipsum dolor sit amet, consectetur adipiscing elit, sed do eiusmod tempor …" at bounding box center [799, 269] width 328 height 35
click at [672, 390] on div "CERTIFICATE OF COMPLETION Lorem ipsum dolor sit amet, consectetur adipiscing el…" at bounding box center [898, 425] width 590 height 418
click at [729, 282] on pre "Lorem ipsum dolor sit amet, consectetur adipiscing elit, sed do eiusmod tempor …" at bounding box center [799, 269] width 328 height 35
click at [661, 278] on div at bounding box center [666, 282] width 11 height 11
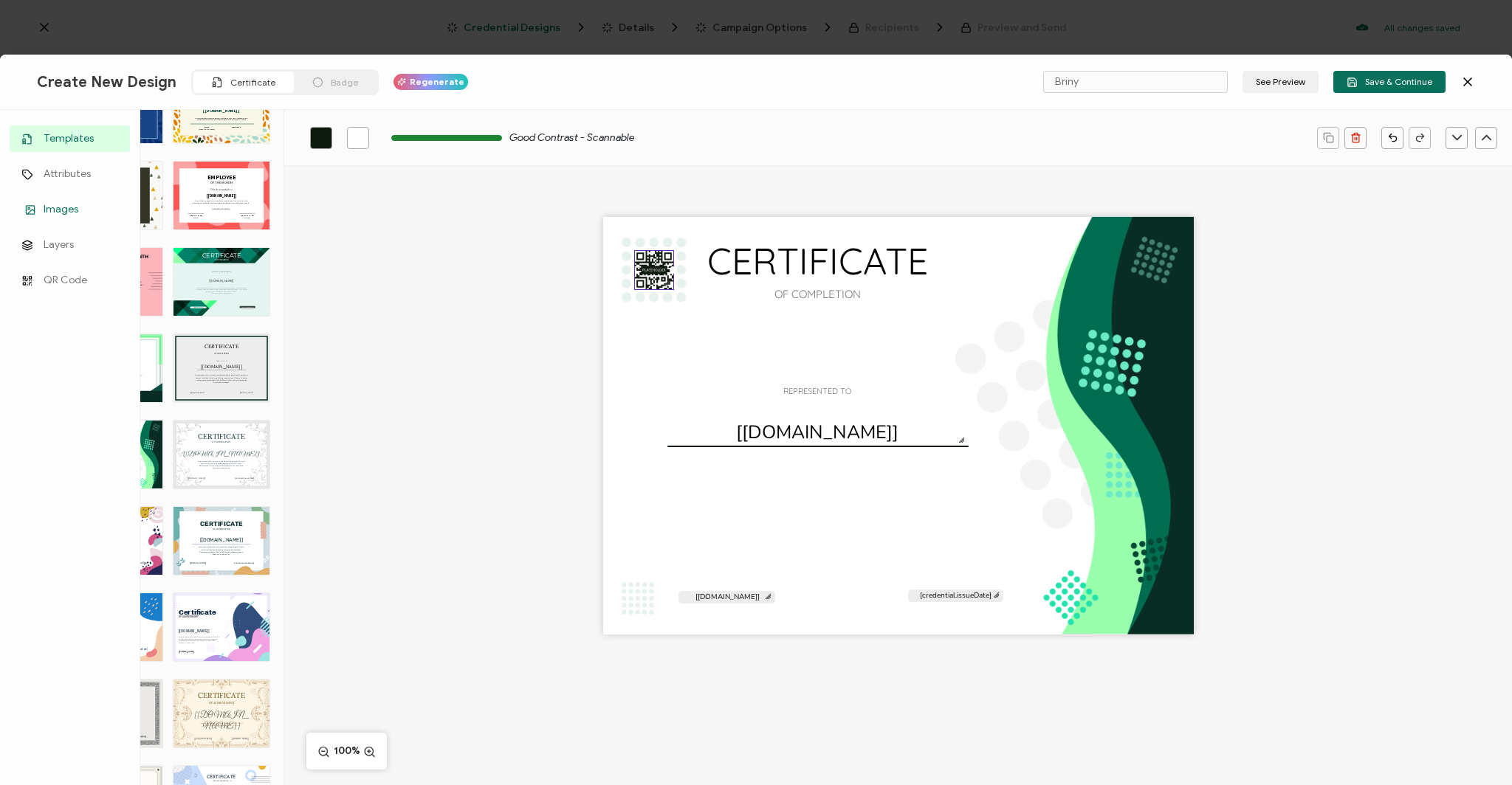
click at [48, 212] on span "Images" at bounding box center [61, 210] width 35 height 15
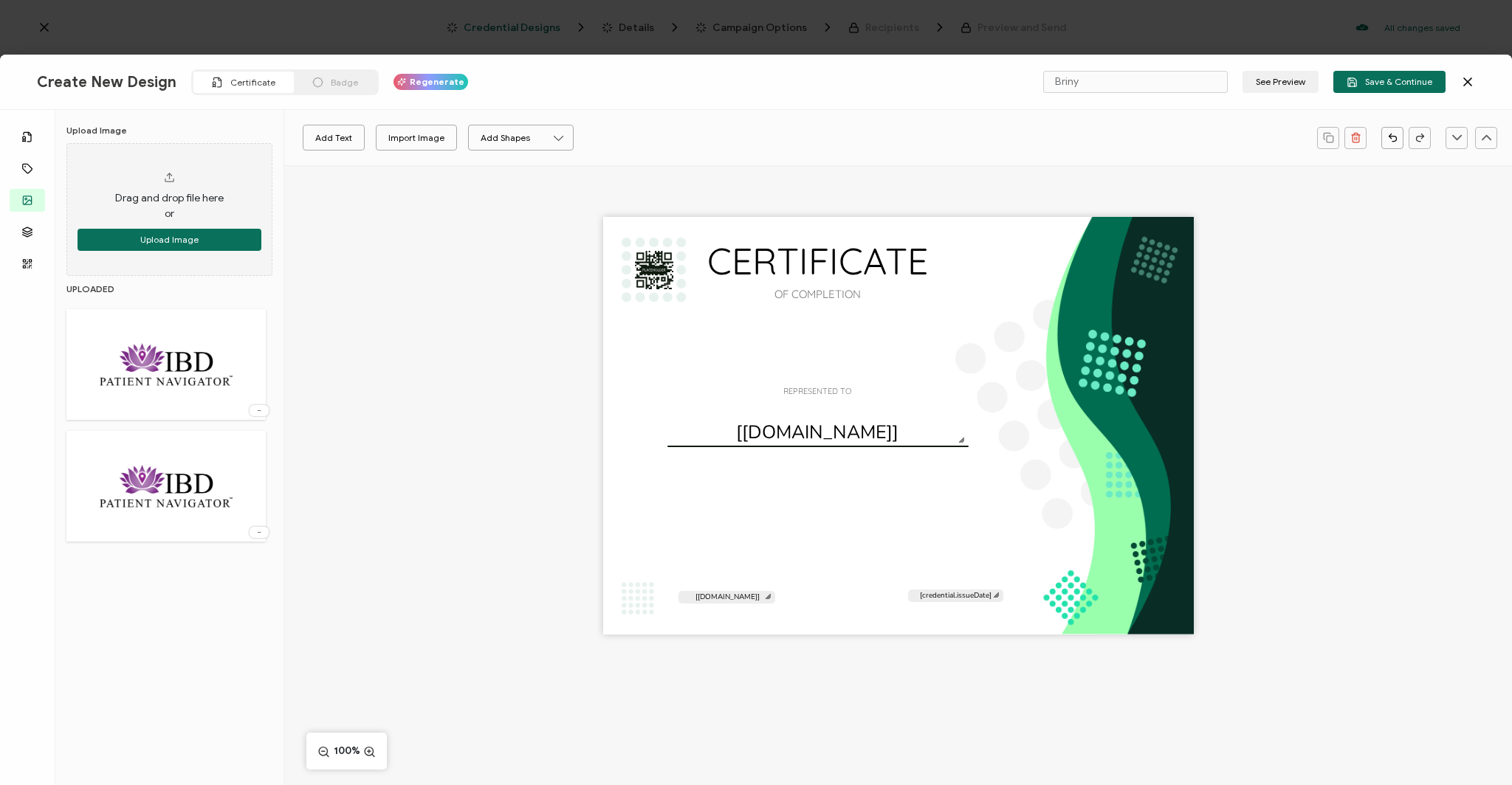
click at [207, 366] on img at bounding box center [167, 364] width 165 height 96
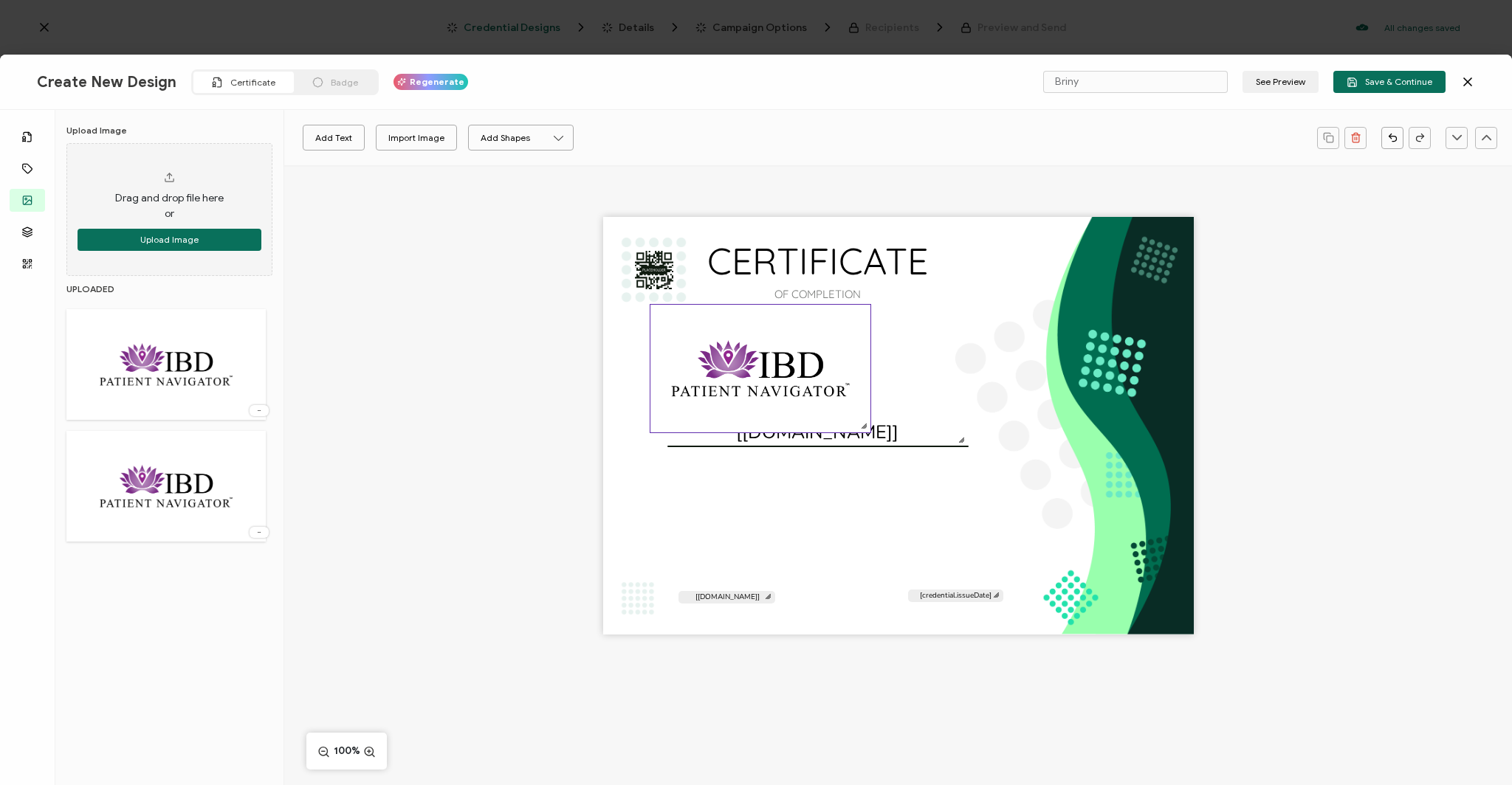
drag, startPoint x: 907, startPoint y: 376, endPoint x: 765, endPoint y: 356, distance: 143.4
click at [775, 366] on img at bounding box center [761, 368] width 220 height 128
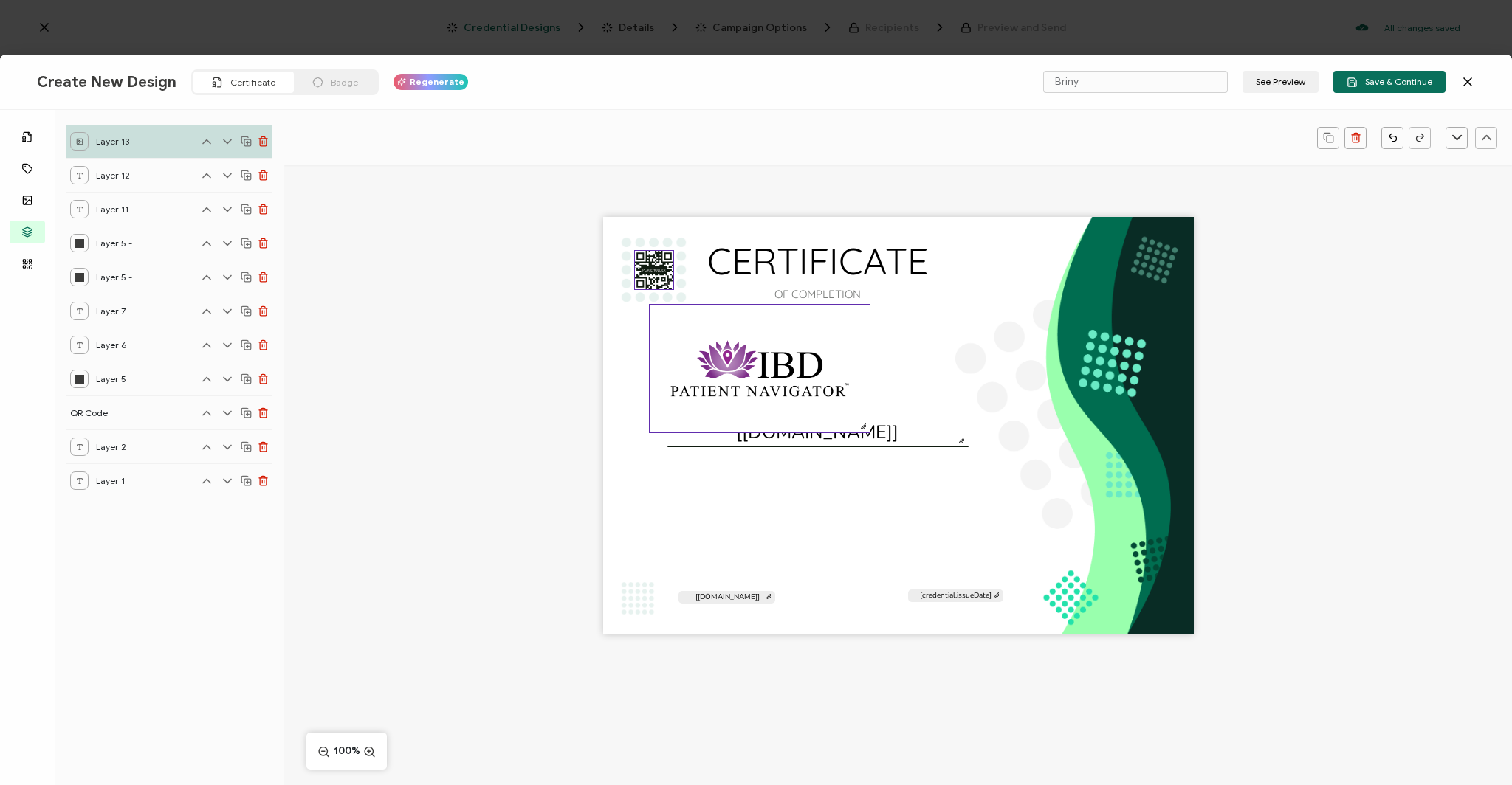
click at [657, 270] on rect at bounding box center [654, 270] width 39 height 39
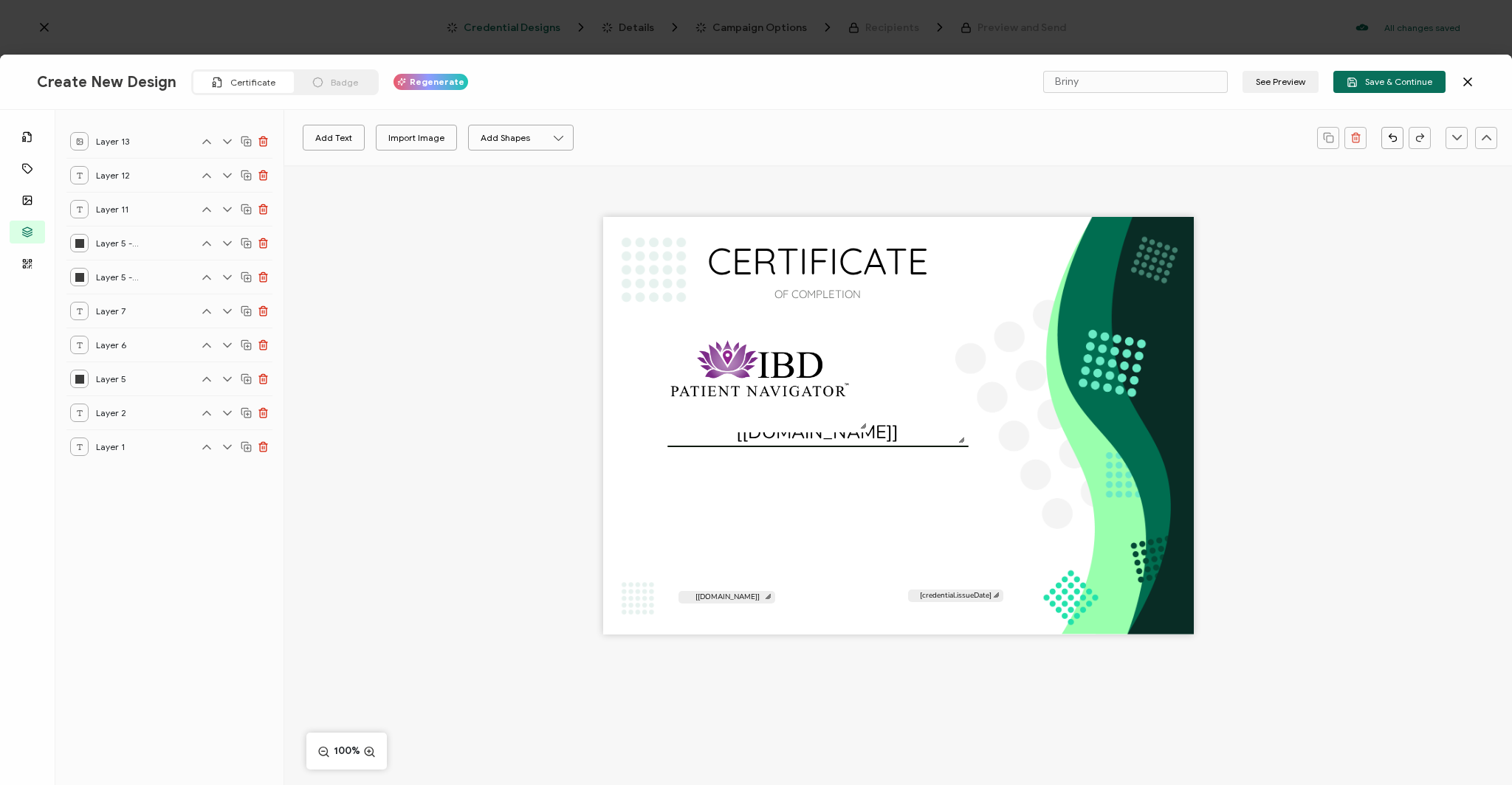
click at [657, 270] on div "CERTIFICATE OF COMPLETION REPRESENTED TO The recipient’s full name, which will …" at bounding box center [898, 425] width 590 height 418
click at [647, 292] on div "CERTIFICATE OF COMPLETION REPRESENTED TO The recipient’s full name, which will …" at bounding box center [898, 425] width 590 height 418
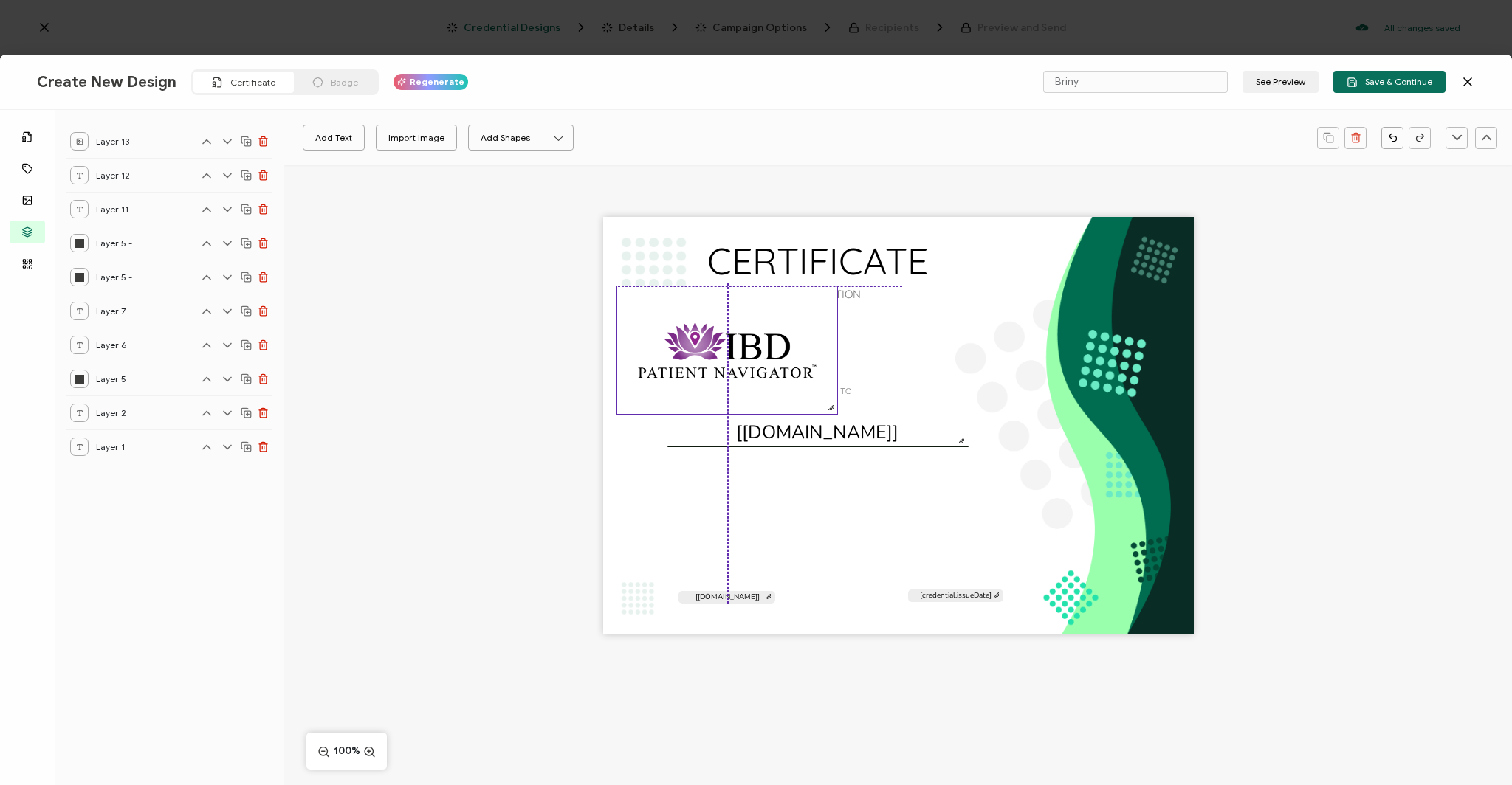
drag, startPoint x: 750, startPoint y: 383, endPoint x: 721, endPoint y: 363, distance: 35.2
click at [721, 363] on img at bounding box center [727, 349] width 220 height 128
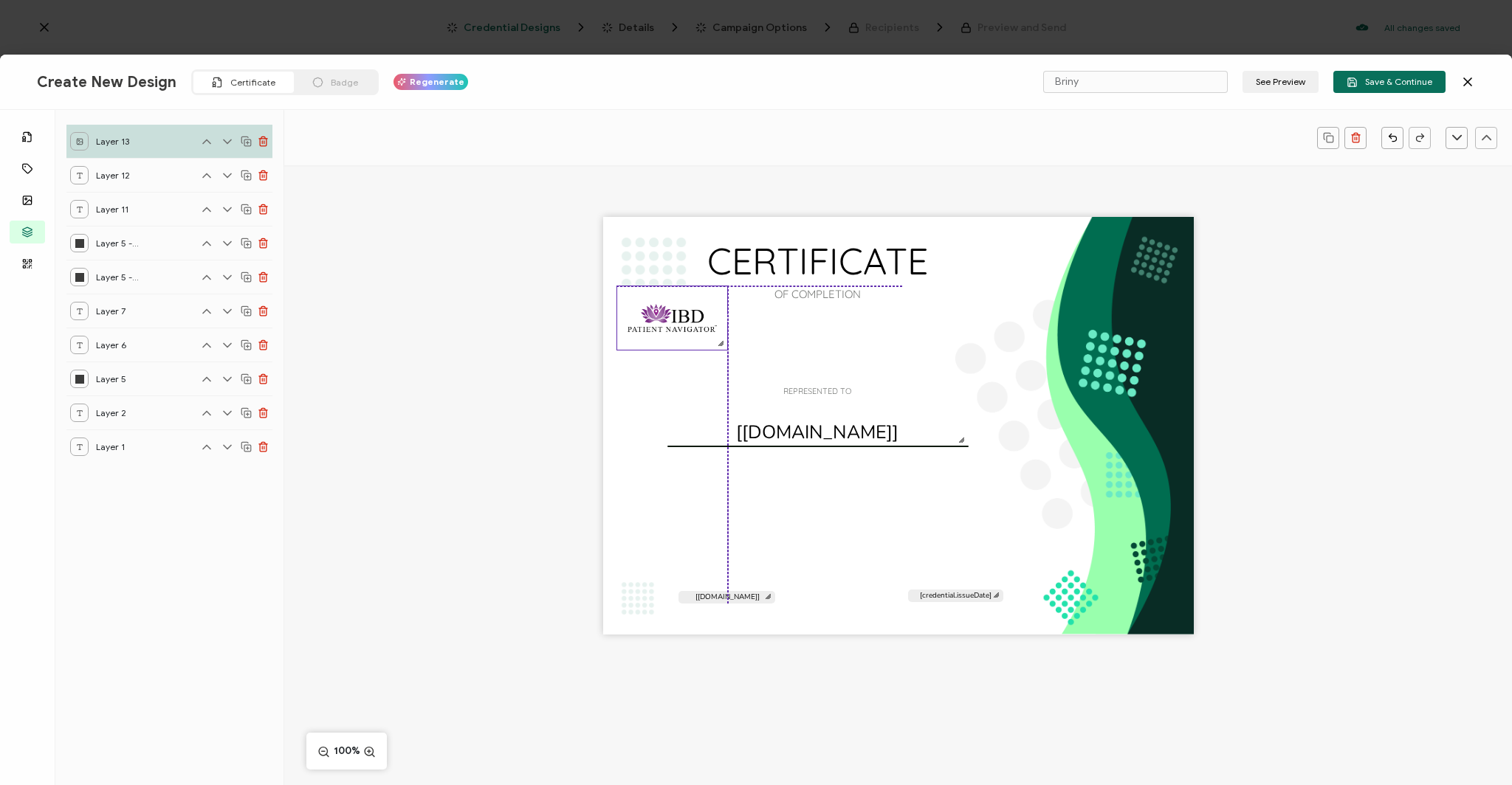
drag, startPoint x: 832, startPoint y: 408, endPoint x: 724, endPoint y: 349, distance: 123.1
click at [724, 349] on div at bounding box center [673, 318] width 112 height 65
drag, startPoint x: 667, startPoint y: 323, endPoint x: 654, endPoint y: 272, distance: 52.6
click at [654, 272] on img at bounding box center [658, 264] width 110 height 63
drag, startPoint x: 713, startPoint y: 294, endPoint x: 699, endPoint y: 300, distance: 15.2
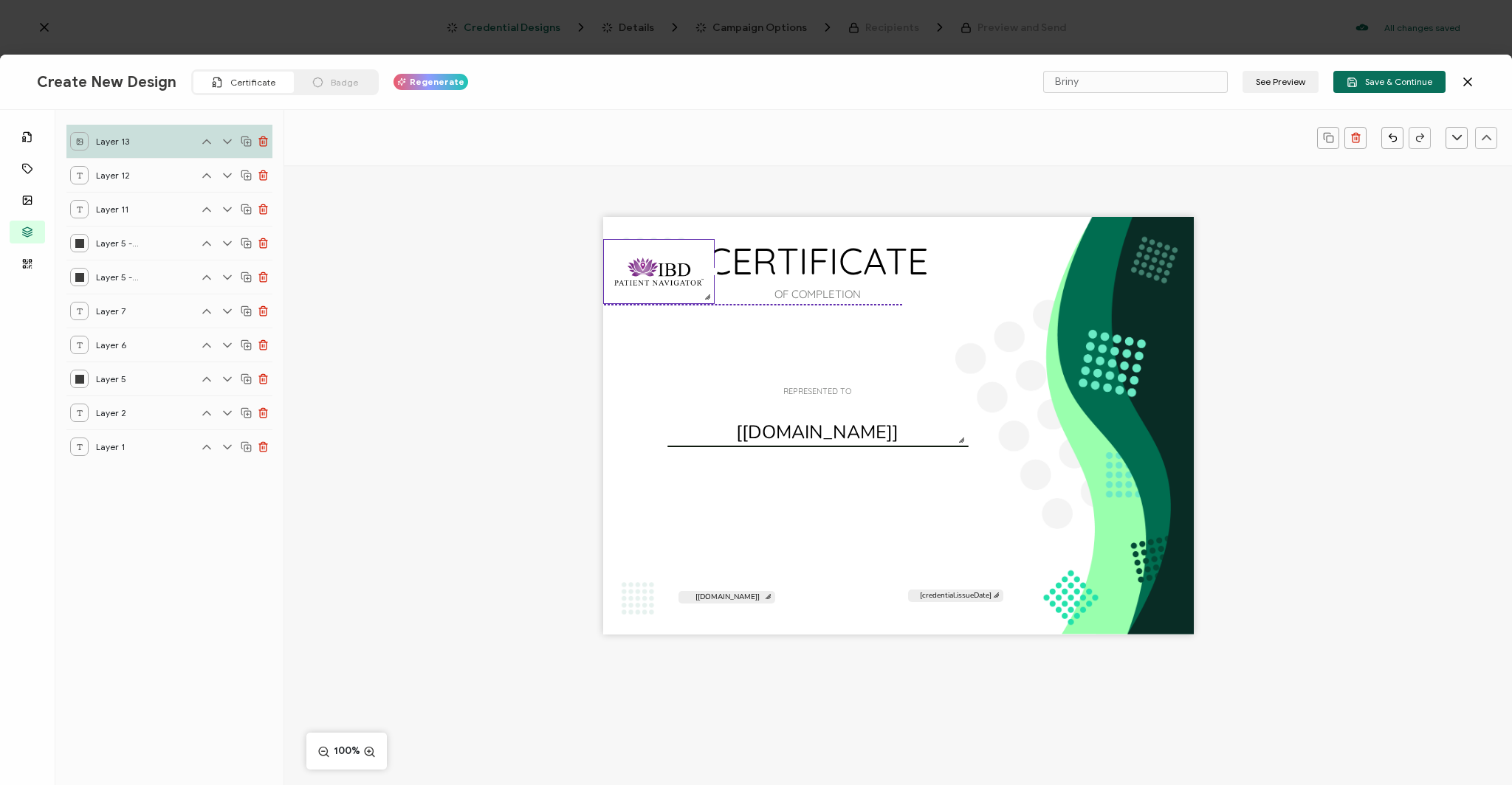
click at [699, 300] on img at bounding box center [658, 271] width 110 height 63
drag, startPoint x: 708, startPoint y: 295, endPoint x: 730, endPoint y: 326, distance: 38.0
click at [730, 326] on div "CERTIFICATE OF COMPLETION REPRESENTED TO The recipient’s full name, which will …" at bounding box center [898, 425] width 590 height 418
click at [779, 340] on div "CERTIFICATE OF COMPLETION REPRESENTED TO The recipient’s full name, which will …" at bounding box center [898, 425] width 590 height 418
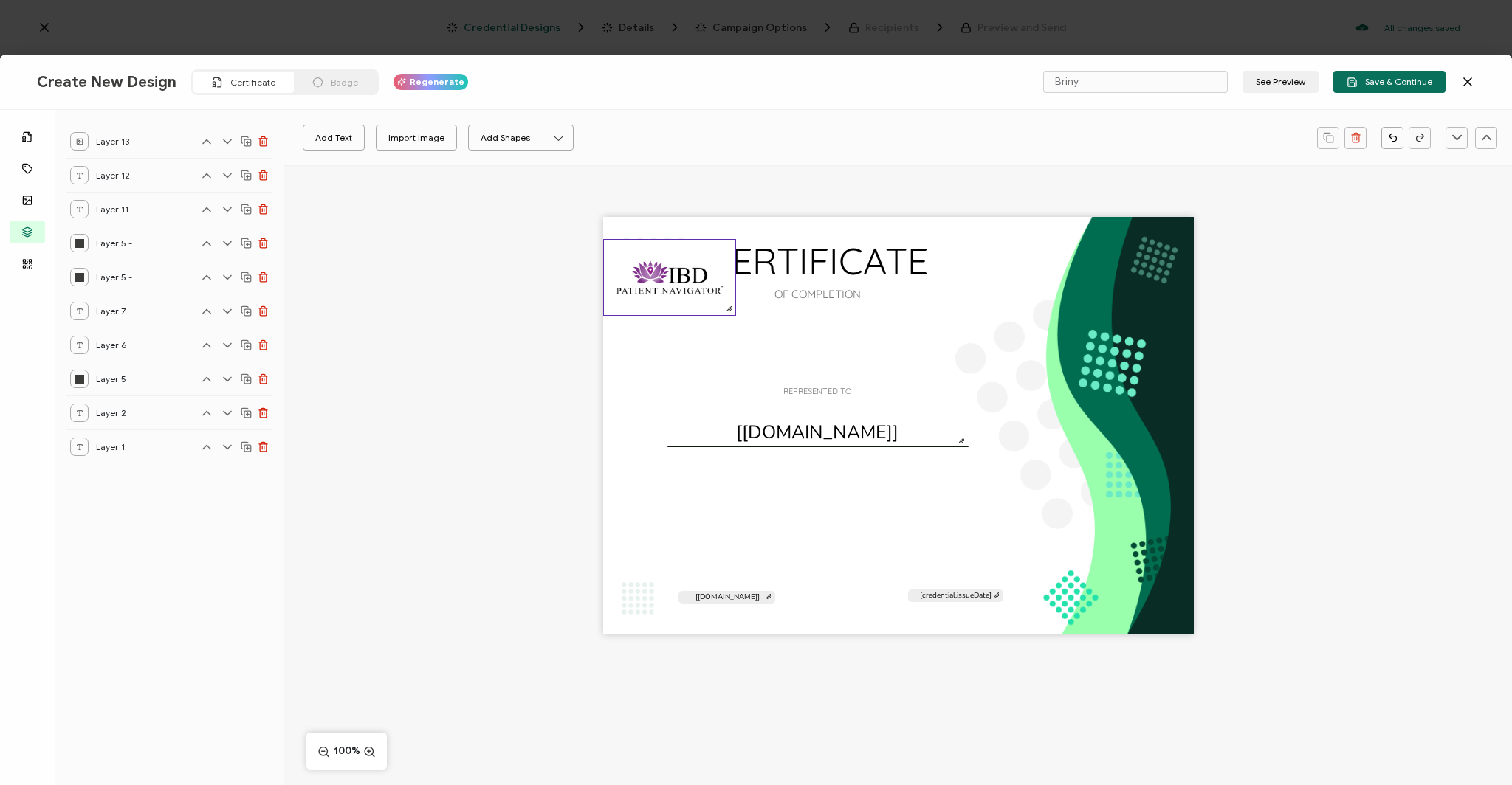
click at [662, 290] on img at bounding box center [669, 277] width 132 height 75
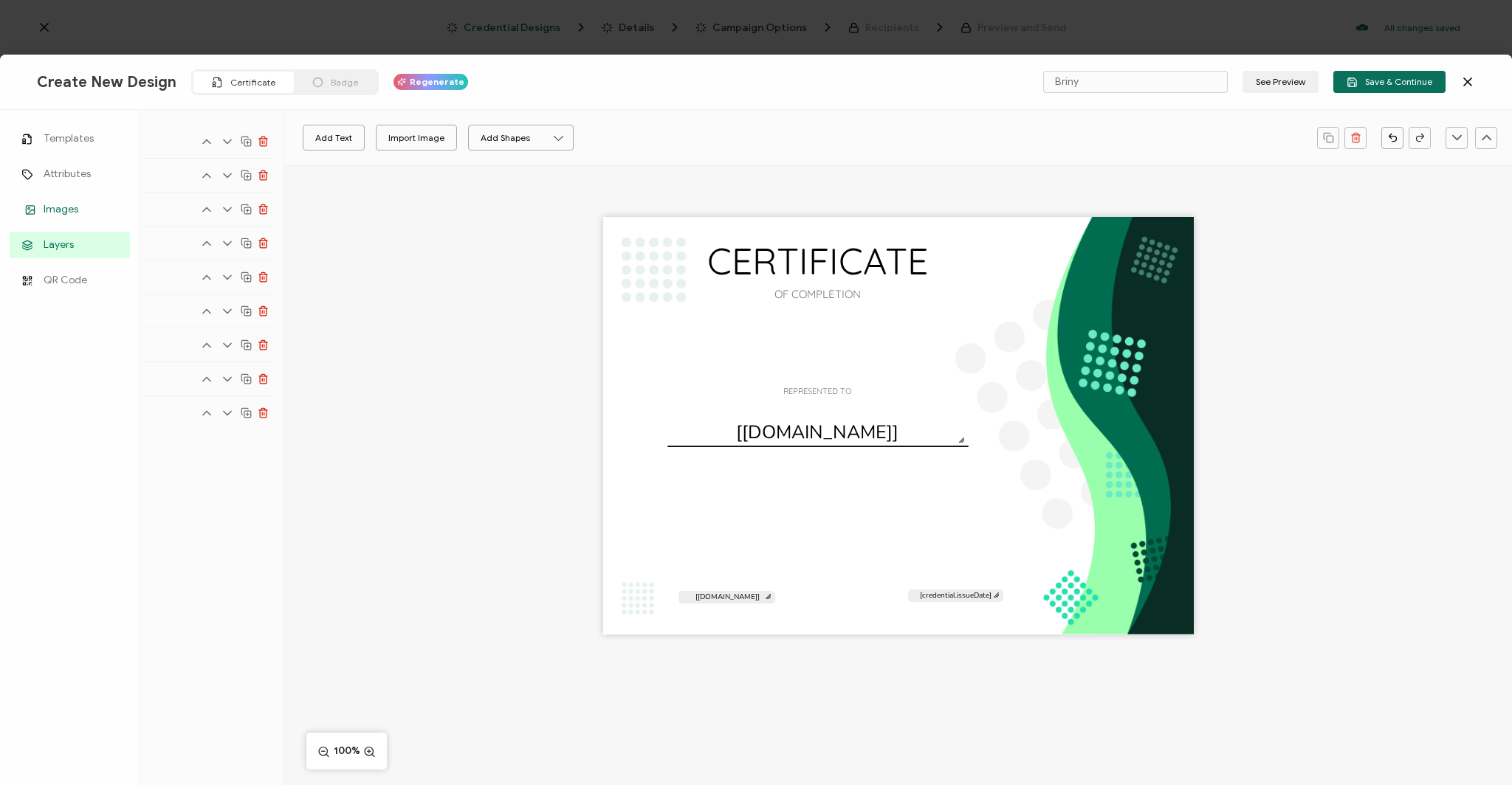
click at [32, 215] on icon at bounding box center [30, 210] width 18 height 11
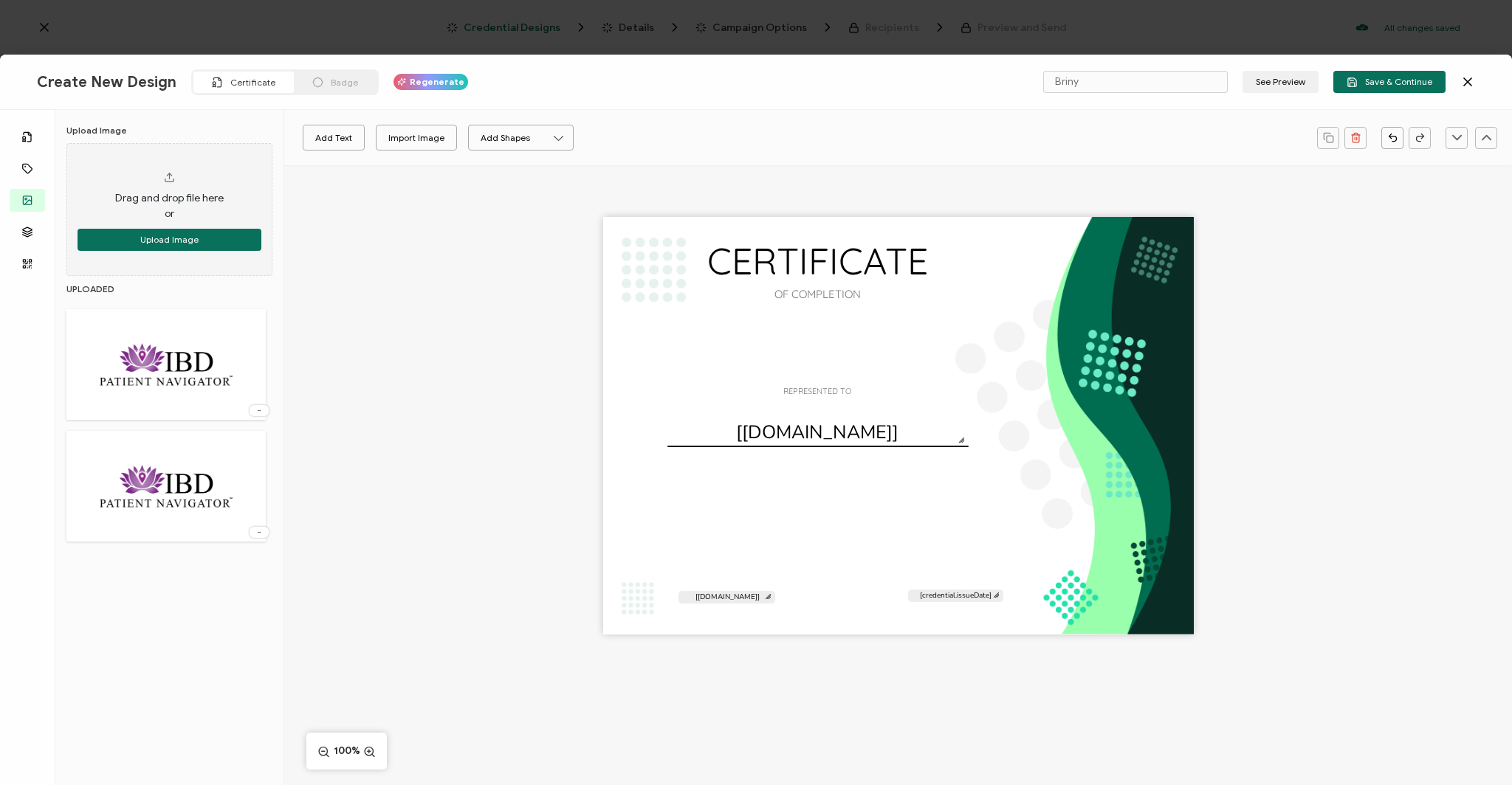
click at [194, 363] on img at bounding box center [167, 364] width 165 height 96
drag, startPoint x: 905, startPoint y: 376, endPoint x: 855, endPoint y: 341, distance: 61.0
click at [855, 341] on img at bounding box center [849, 345] width 220 height 128
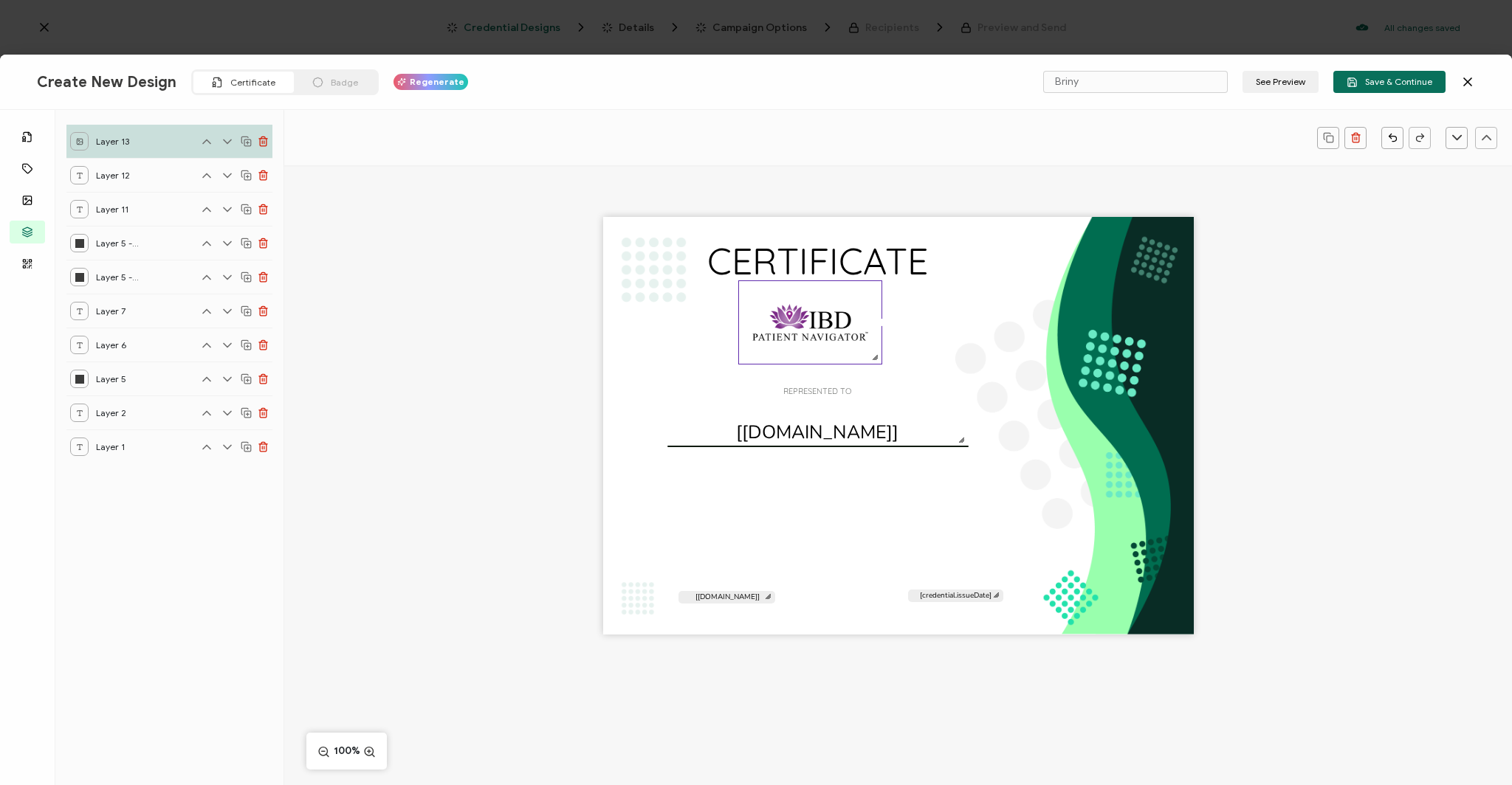
drag, startPoint x: 949, startPoint y: 401, endPoint x: 876, endPoint y: 364, distance: 81.8
click at [876, 364] on div at bounding box center [810, 322] width 144 height 83
click at [834, 332] on img at bounding box center [818, 345] width 141 height 81
drag, startPoint x: 882, startPoint y: 379, endPoint x: 862, endPoint y: 366, distance: 23.9
click at [872, 371] on div at bounding box center [869, 371] width 11 height 11
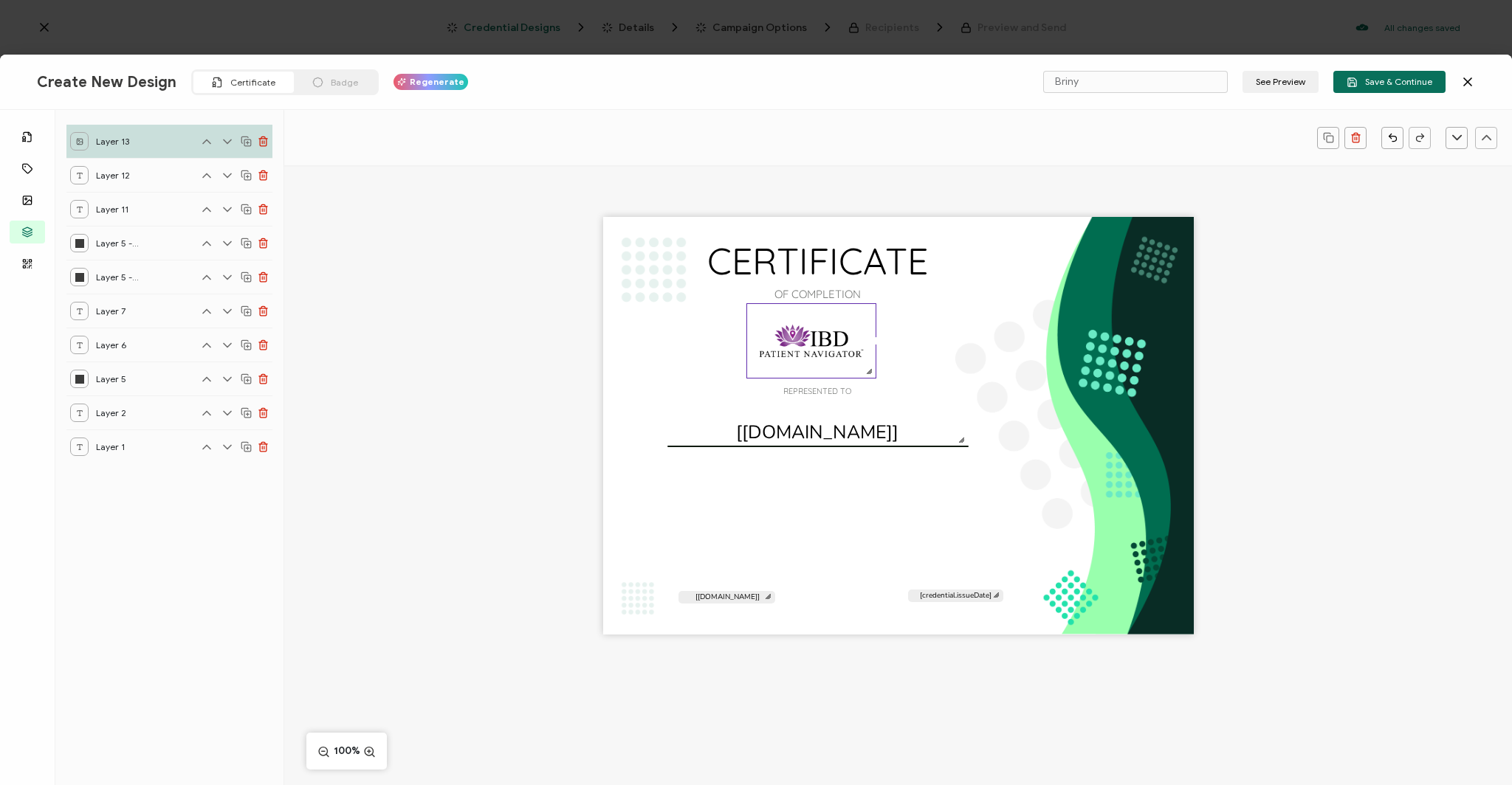
click at [928, 352] on div "CERTIFICATE OF COMPLETION REPRESENTED TO The recipient’s full name, which will …" at bounding box center [898, 425] width 590 height 418
drag, startPoint x: 819, startPoint y: 347, endPoint x: 849, endPoint y: 348, distance: 30.0
click at [849, 348] on img at bounding box center [812, 340] width 129 height 73
click at [931, 343] on div "CERTIFICATE OF COMPLETION REPRESENTED TO The recipient’s full name, which will …" at bounding box center [898, 425] width 590 height 418
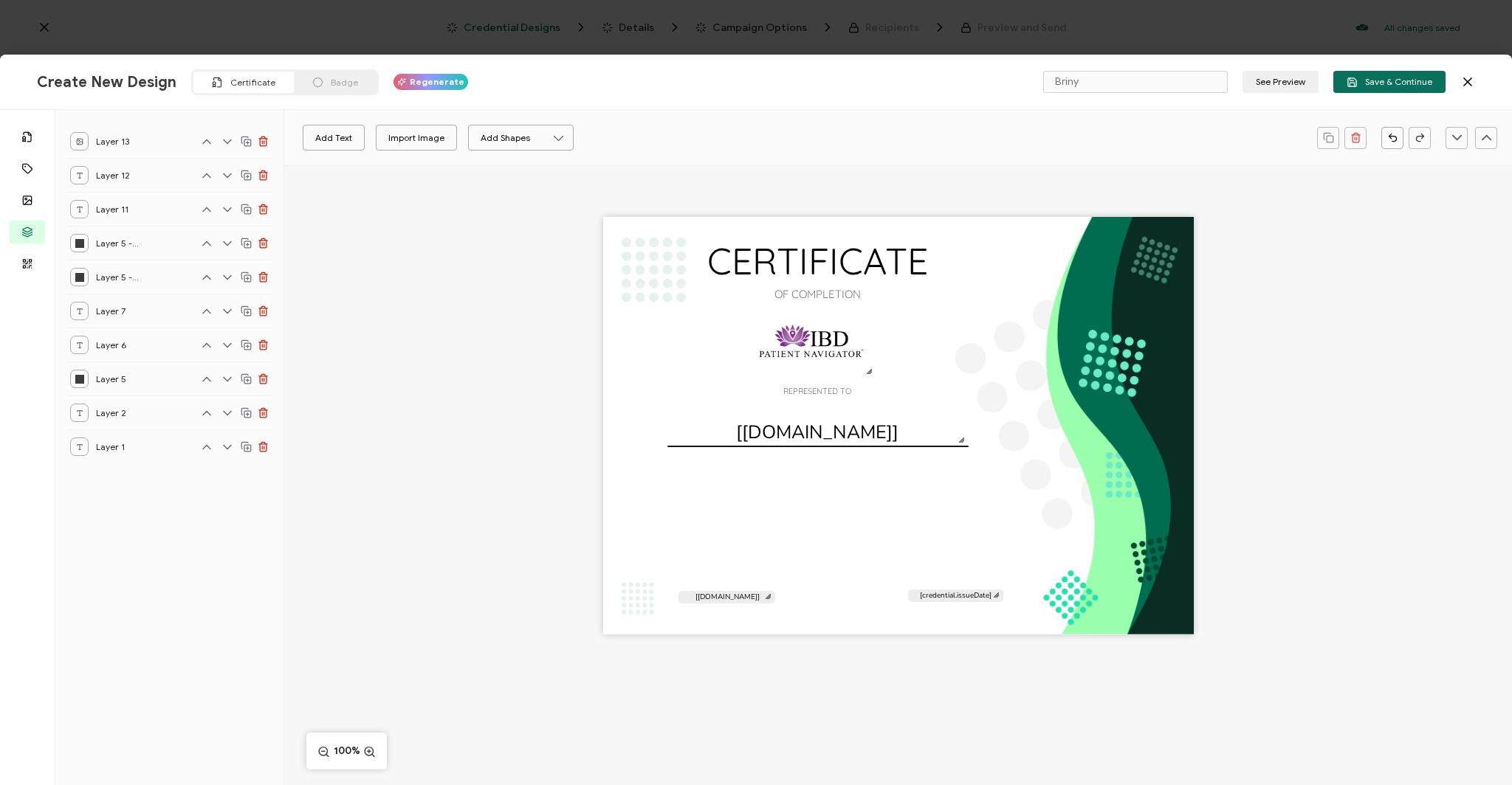
click at [667, 259] on div "CERTIFICATE OF COMPLETION REPRESENTED TO The recipient’s full name, which will …" at bounding box center [898, 425] width 590 height 418
click at [1133, 290] on div "CERTIFICATE OF COMPLETION REPRESENTED TO The recipient’s full name, which will …" at bounding box center [898, 425] width 590 height 418
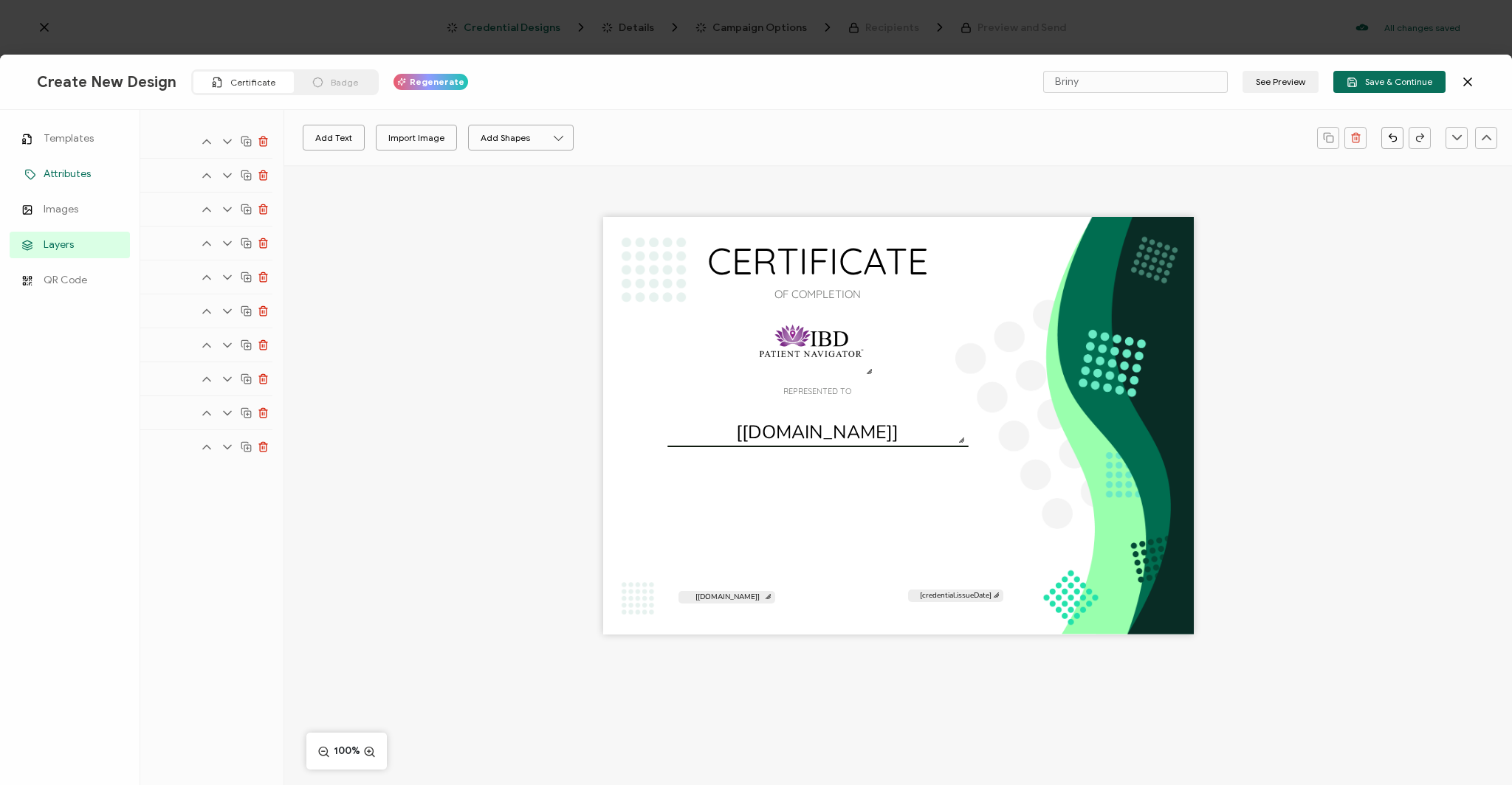
click at [54, 165] on link "Attributes" at bounding box center [69, 174] width 120 height 27
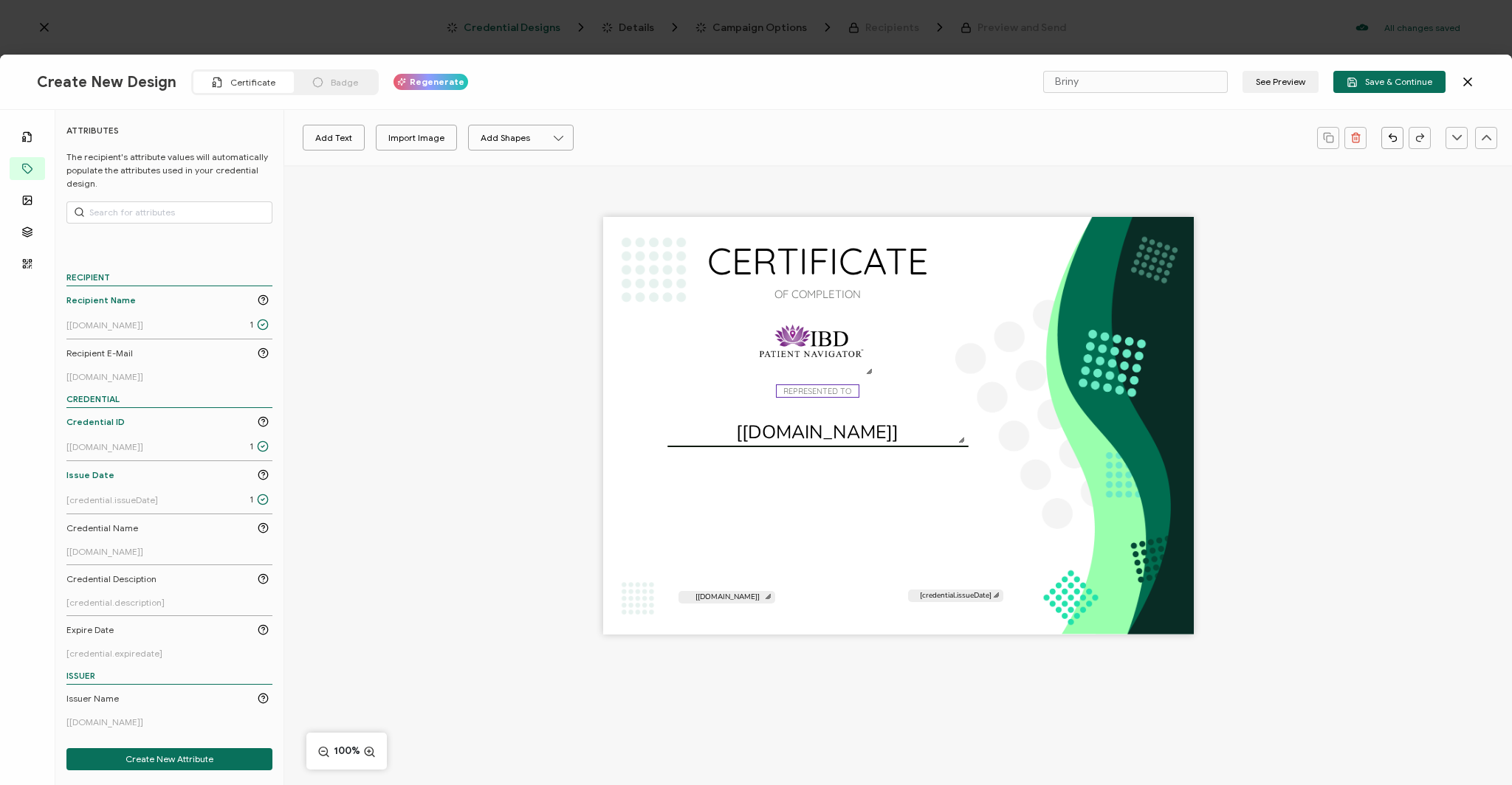
click at [810, 396] on pre "REPRESENTED TO" at bounding box center [818, 391] width 68 height 10
click at [804, 390] on pre "REPRESENTED TO" at bounding box center [818, 391] width 68 height 10
click at [923, 398] on div "CERTIFICATE OF COMPLETION PRESENTED TO The recipient’s full name, which will be…" at bounding box center [898, 425] width 590 height 418
click at [645, 276] on div "CERTIFICATE OF COMPLETION PRESENTED TO The recipient’s full name, which will be…" at bounding box center [898, 425] width 590 height 418
click at [490, 137] on button "Add Shapes" at bounding box center [520, 137] width 105 height 26
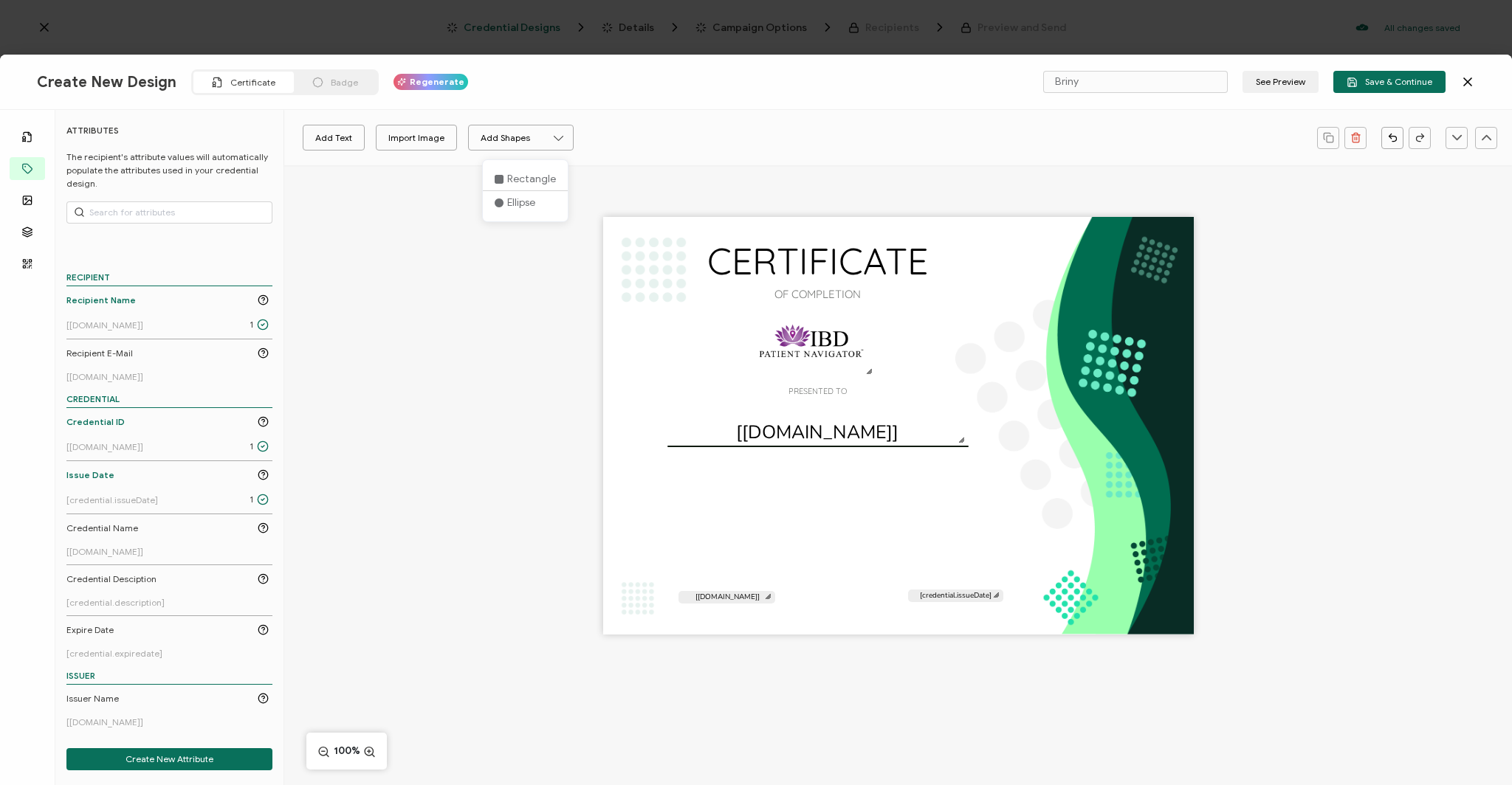
click at [1081, 313] on div "CERTIFICATE OF COMPLETION PRESENTED TO The recipient’s full name, which will be…" at bounding box center [898, 425] width 590 height 418
click at [1358, 373] on div "CERTIFICATE OF COMPLETION PRESENTED TO The recipient’s full name, which will be…" at bounding box center [898, 452] width 1228 height 573
click at [796, 347] on img at bounding box center [812, 340] width 129 height 73
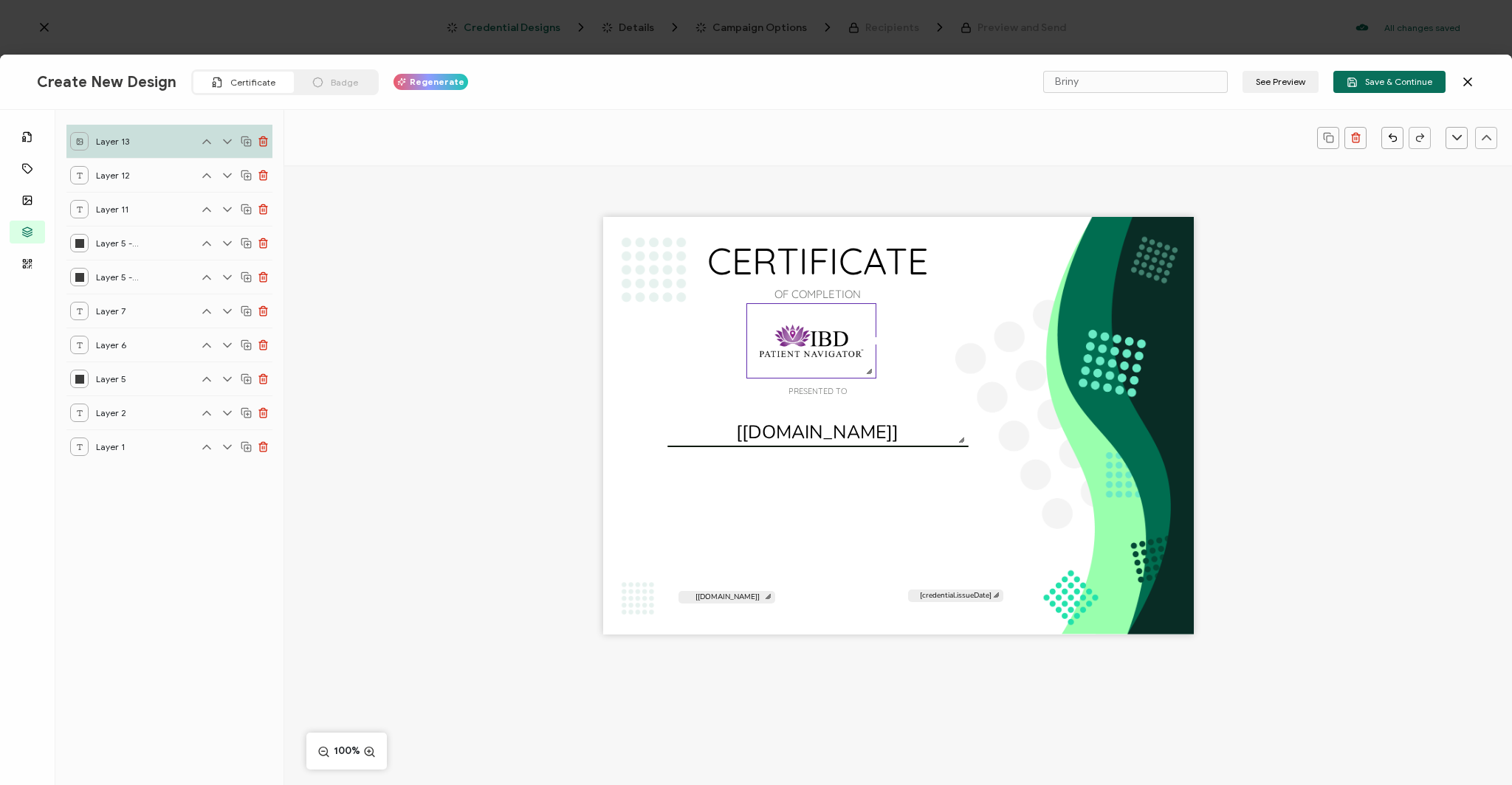
click at [773, 335] on img at bounding box center [812, 340] width 129 height 73
click at [149, 347] on div "Layer 6" at bounding box center [169, 345] width 206 height 34
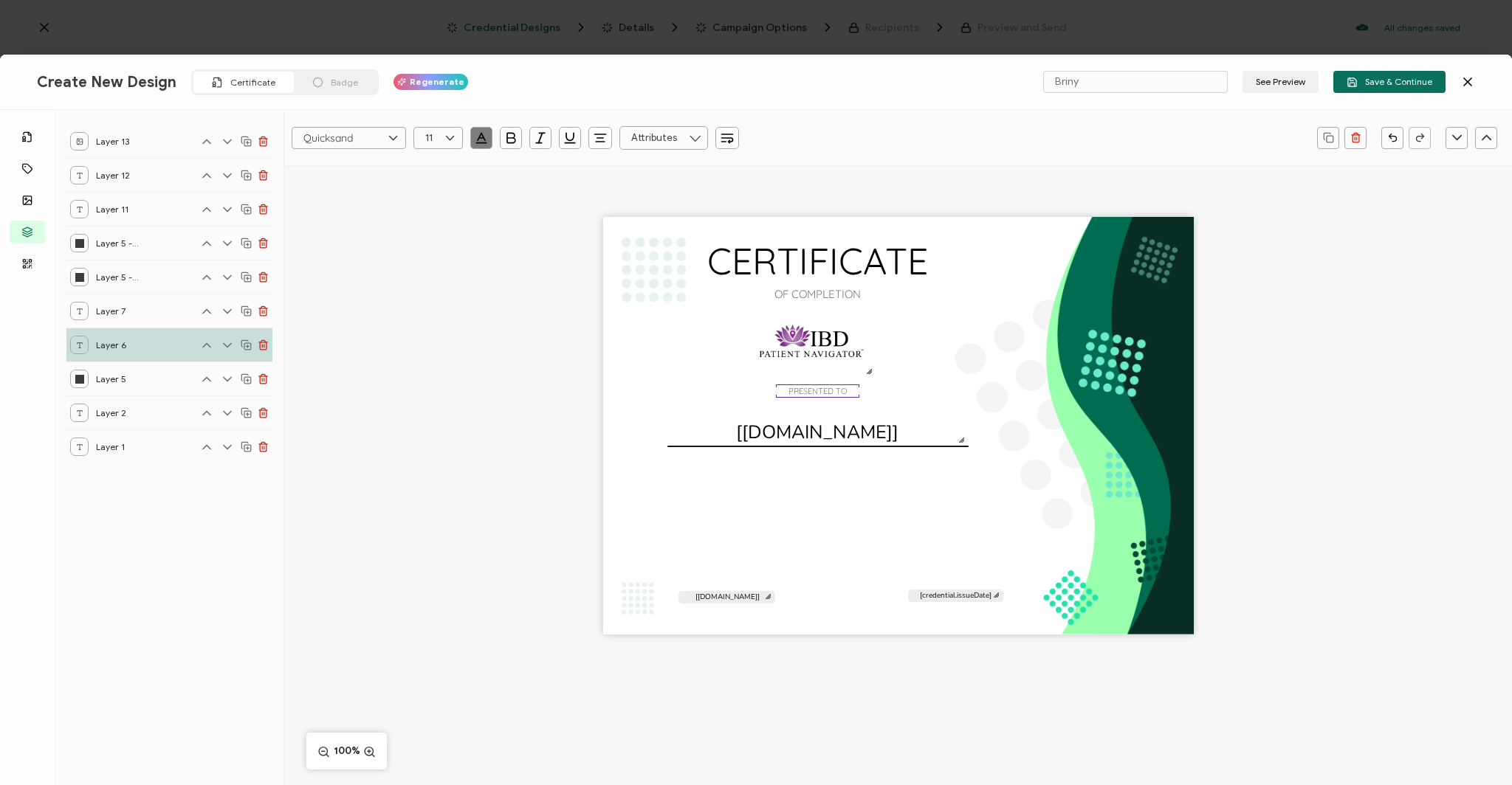
click at [149, 326] on div "Layer 7" at bounding box center [169, 311] width 206 height 34
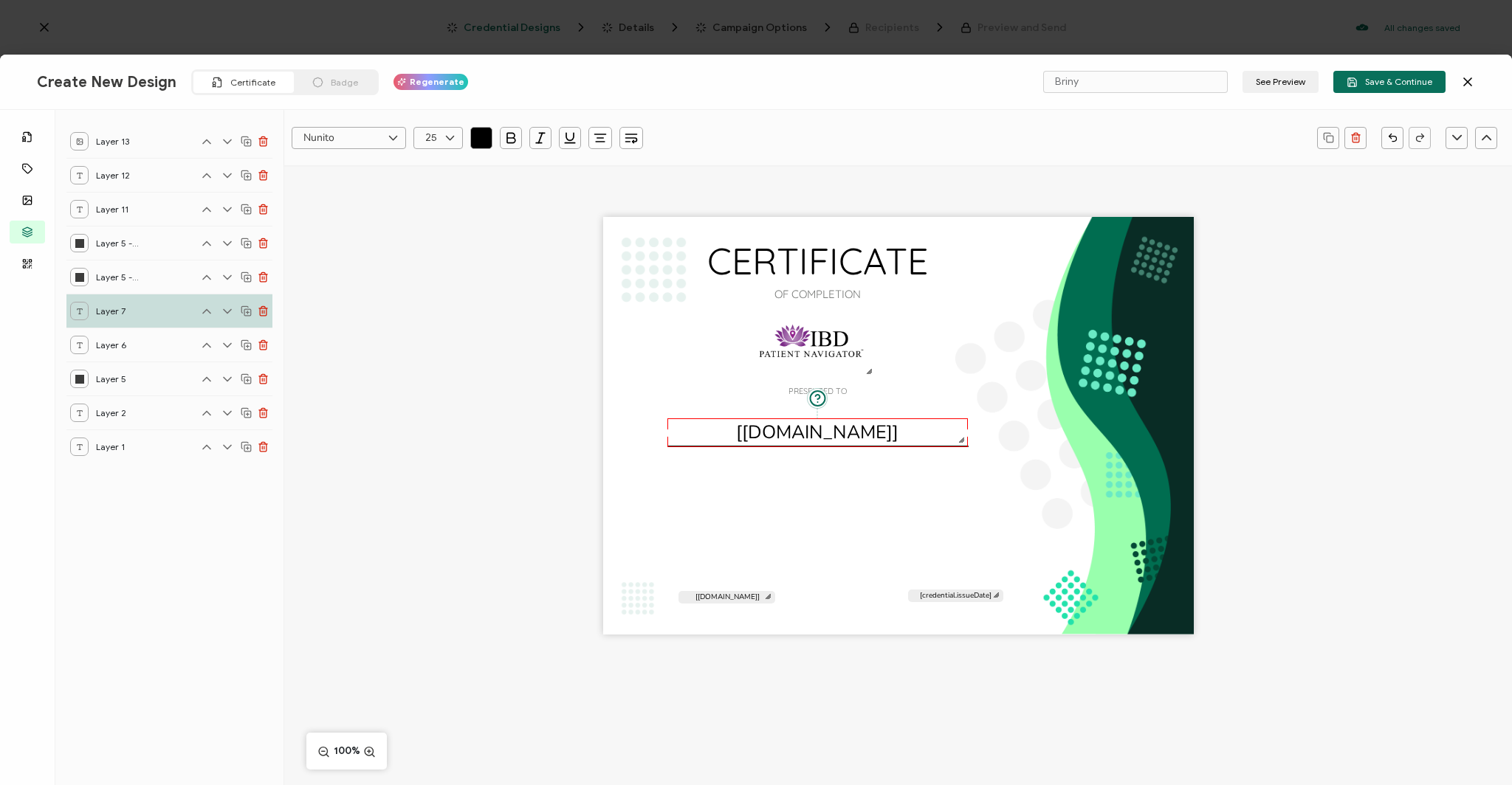
click at [146, 277] on div "Layer 5 - Copy" at bounding box center [169, 277] width 206 height 34
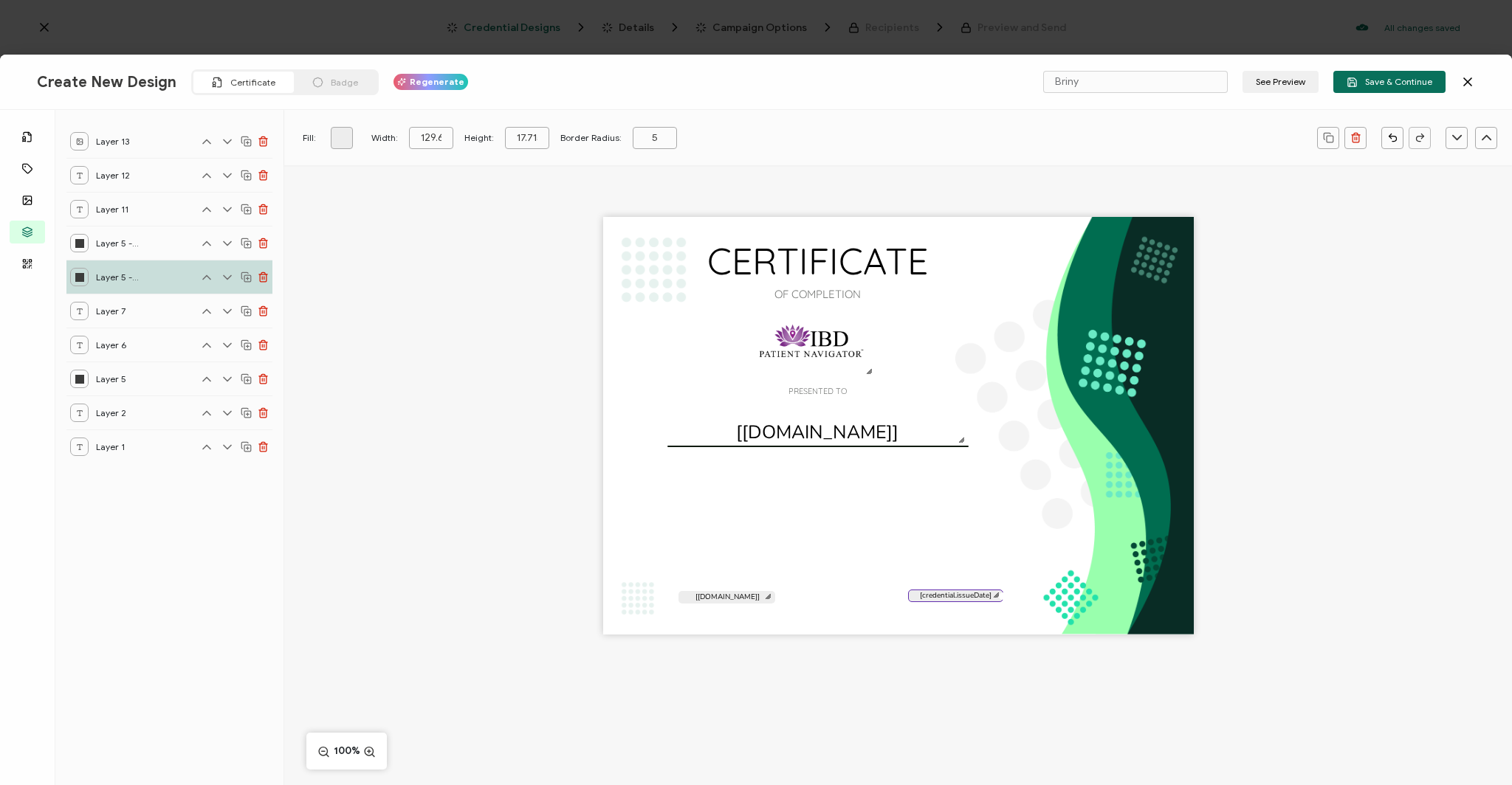
click at [157, 242] on div "Layer 5 - Copy - Copy" at bounding box center [169, 242] width 206 height 34
type input "130.424888"
type input "16.491288"
click at [157, 216] on div "Layer 11" at bounding box center [169, 209] width 206 height 34
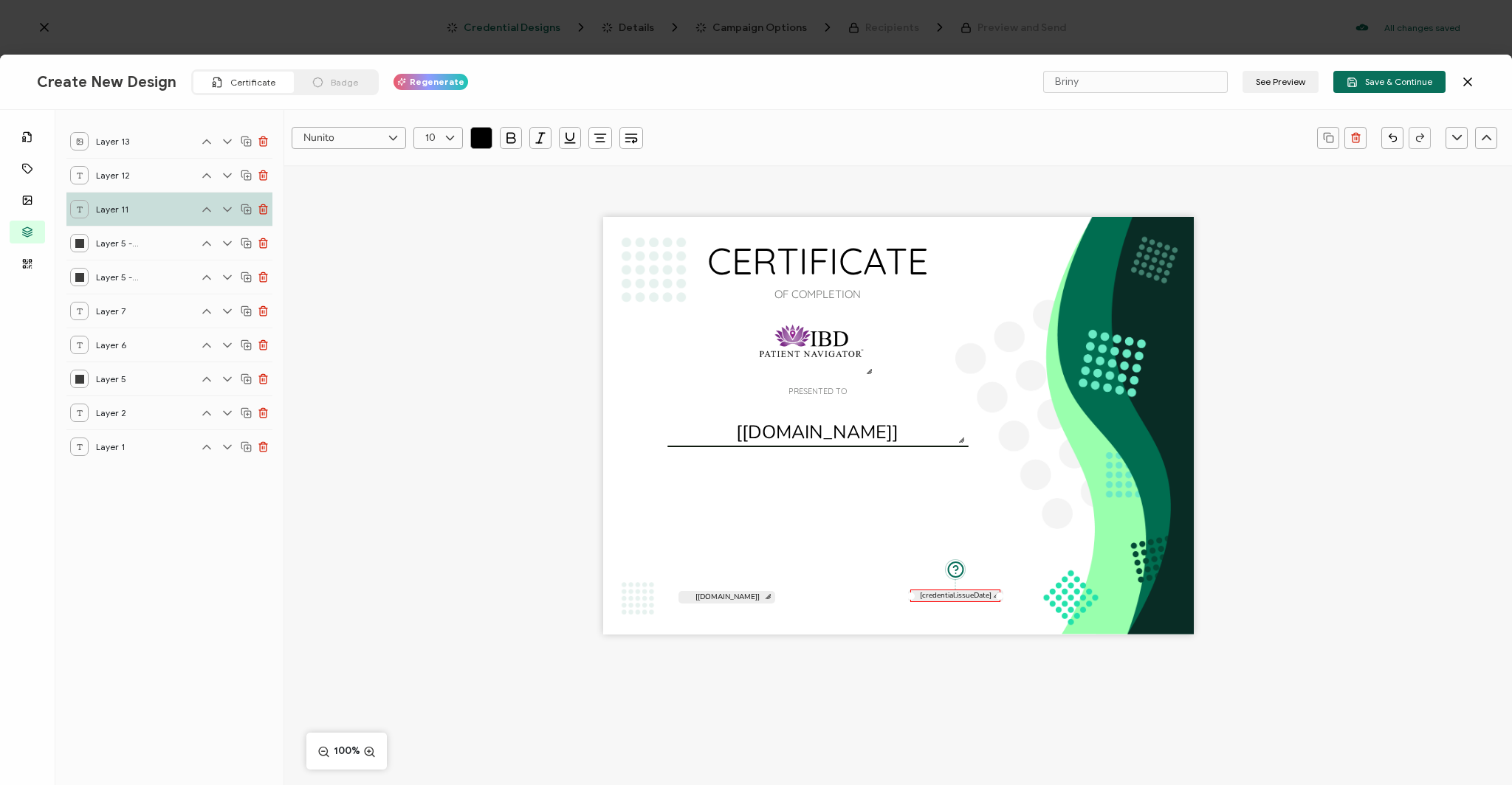
click at [146, 173] on div "Layer 12" at bounding box center [169, 175] width 206 height 34
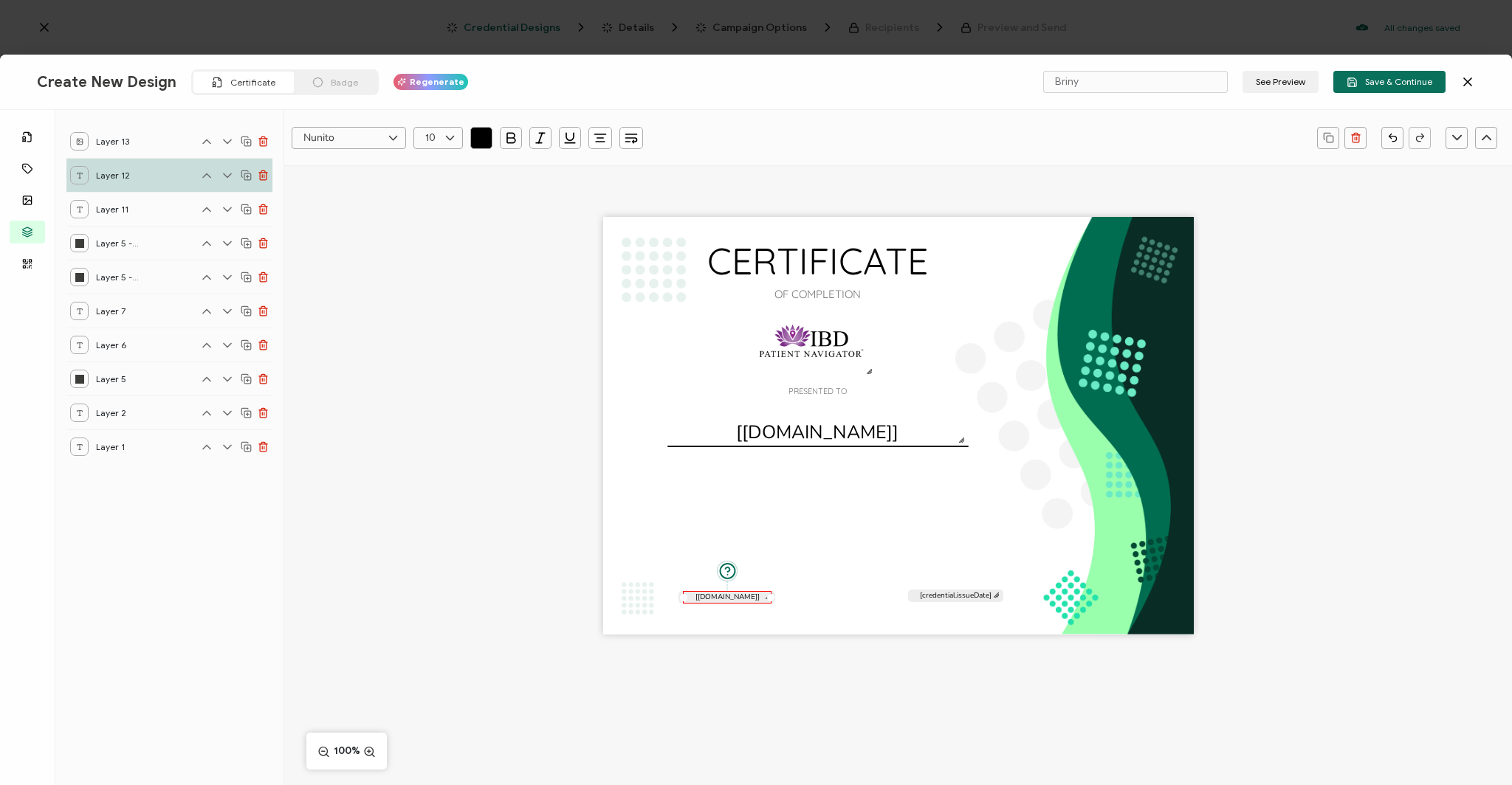
click at [146, 139] on div "Layer 13" at bounding box center [169, 141] width 206 height 33
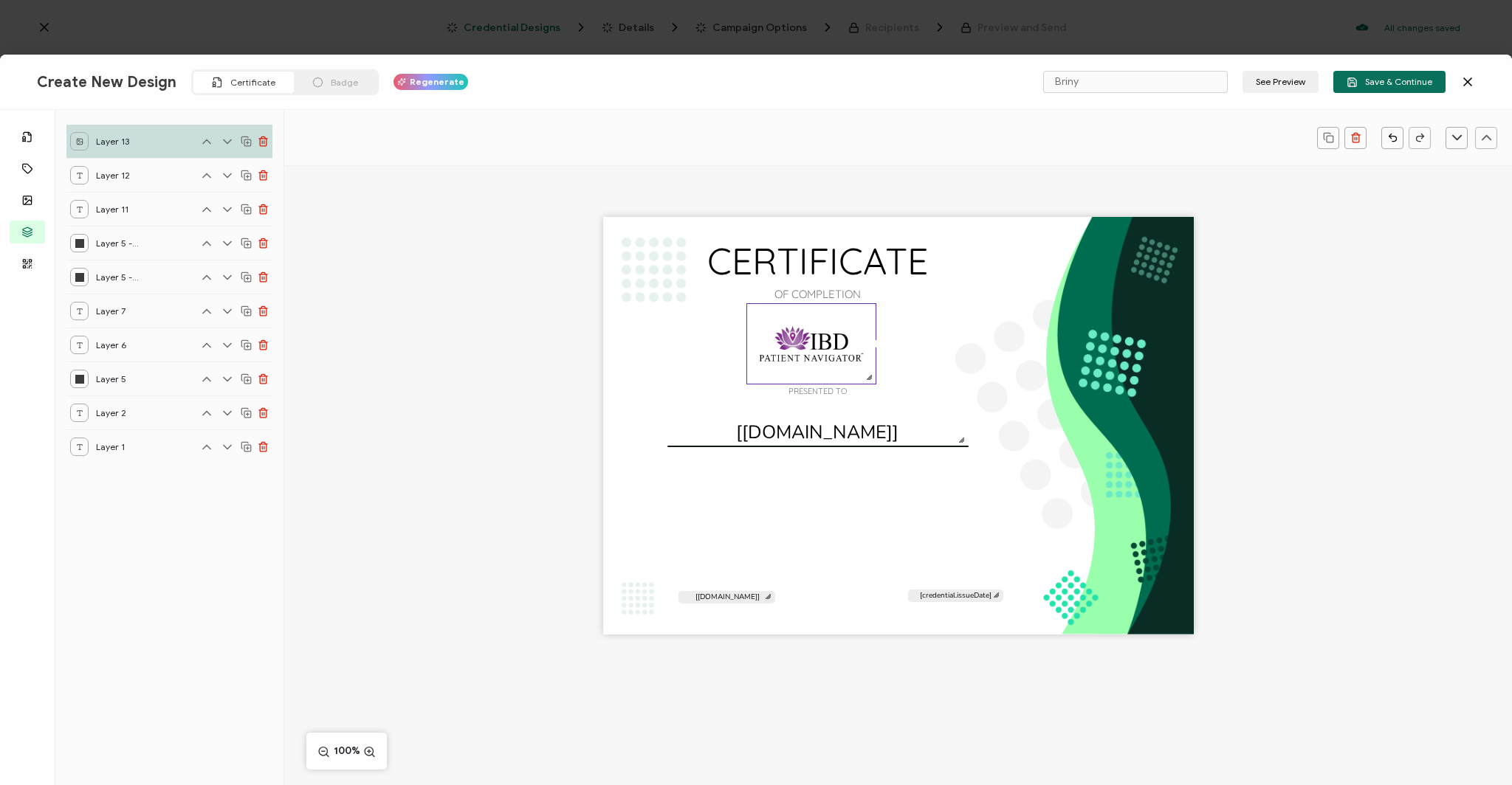
drag, startPoint x: 874, startPoint y: 376, endPoint x: 886, endPoint y: 383, distance: 13.9
click at [886, 383] on div "CERTIFICATE OF COMPLETION PRESENTED TO The recipient’s full name, which will be…" at bounding box center [898, 425] width 590 height 418
click at [126, 445] on span "Layer 1" at bounding box center [117, 446] width 45 height 18
click at [107, 442] on span "Layer 1" at bounding box center [117, 446] width 45 height 18
click at [90, 376] on div "Layer 5" at bounding box center [105, 378] width 70 height 18
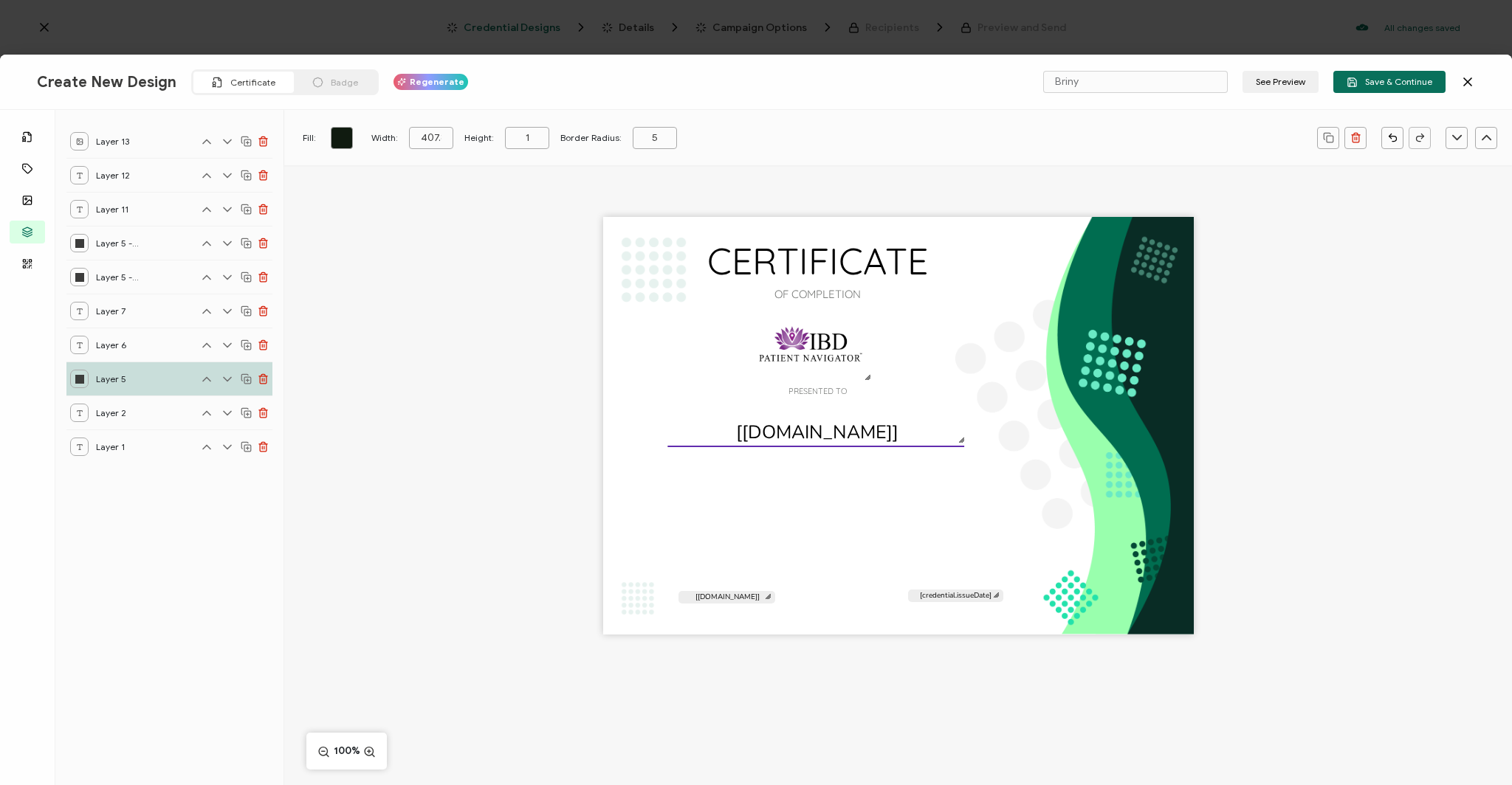
click at [343, 139] on link at bounding box center [341, 137] width 22 height 22
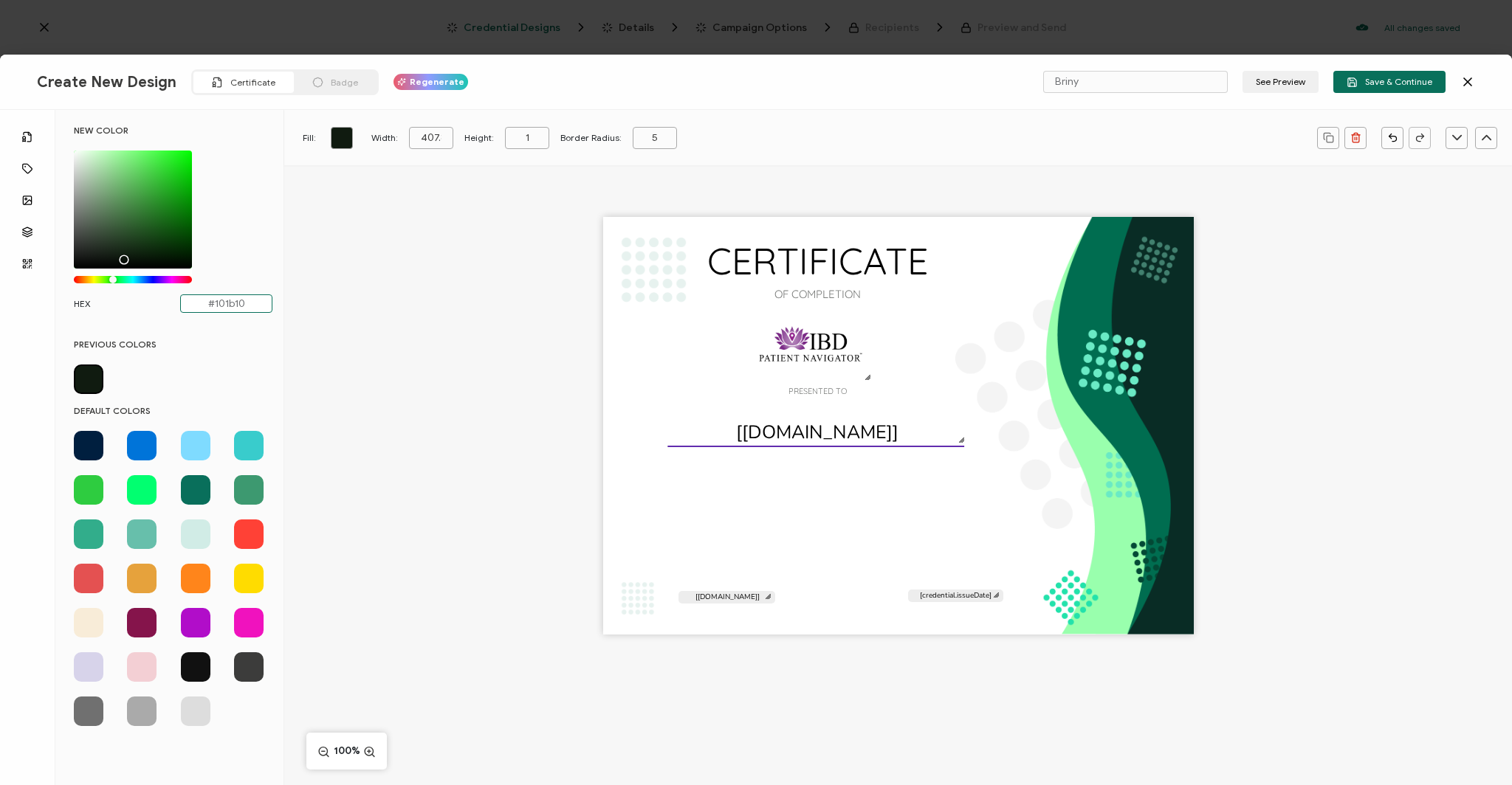
drag, startPoint x: 251, startPoint y: 301, endPoint x: 214, endPoint y: 299, distance: 37.1
click at [214, 299] on input "#101b10" at bounding box center [225, 303] width 92 height 18
type input "#7B2A8"
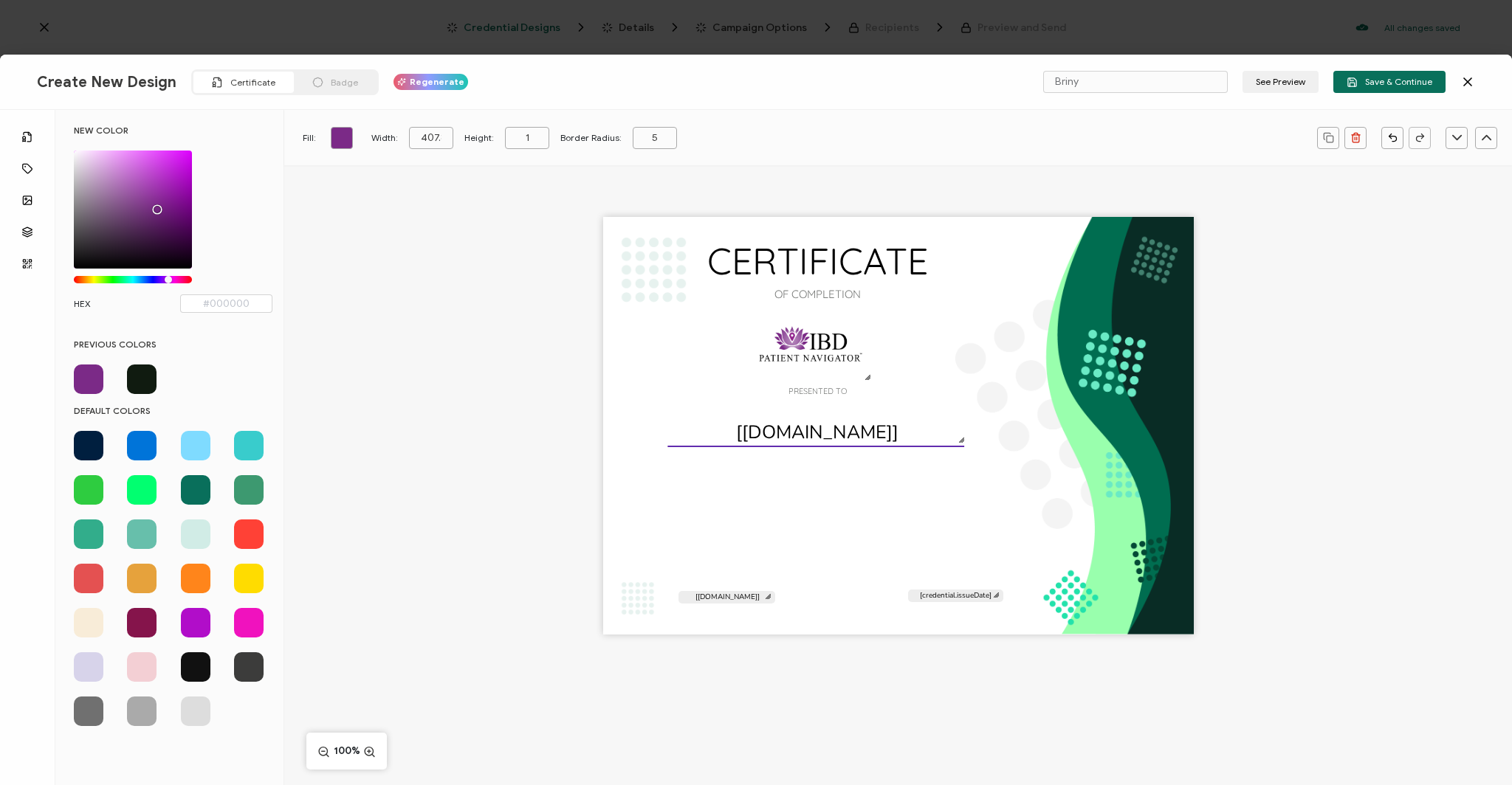
click at [85, 373] on span at bounding box center [88, 379] width 29 height 29
type input "#7B2A87"
click at [346, 322] on div "CERTIFICATE OF COMPLETION PRESENTED TO The recipient’s full name, which will be…" at bounding box center [898, 452] width 1228 height 573
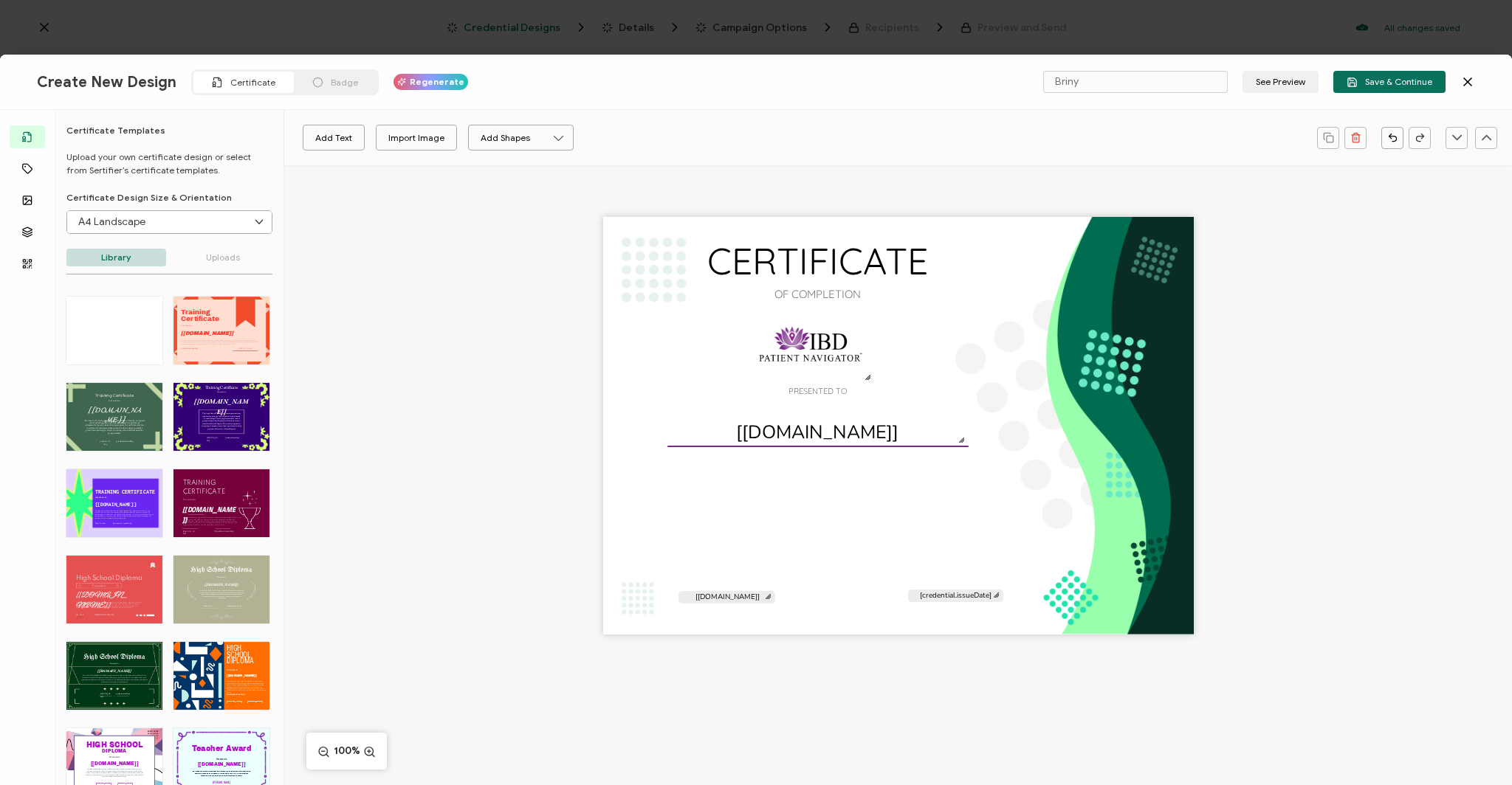
drag, startPoint x: 352, startPoint y: 199, endPoint x: 389, endPoint y: 200, distance: 37.0
click at [352, 199] on div "CERTIFICATE OF COMPLETION PRESENTED TO The recipient’s full name, which will be…" at bounding box center [898, 452] width 1228 height 573
click at [768, 269] on pre "CERTIFICATE" at bounding box center [818, 260] width 221 height 46
click at [625, 270] on div "CERTIFICATE OF COMPLETION PRESENTED TO The recipient’s full name, which will be…" at bounding box center [898, 425] width 590 height 418
click at [741, 261] on pre "CERTIFICATE" at bounding box center [818, 260] width 221 height 46
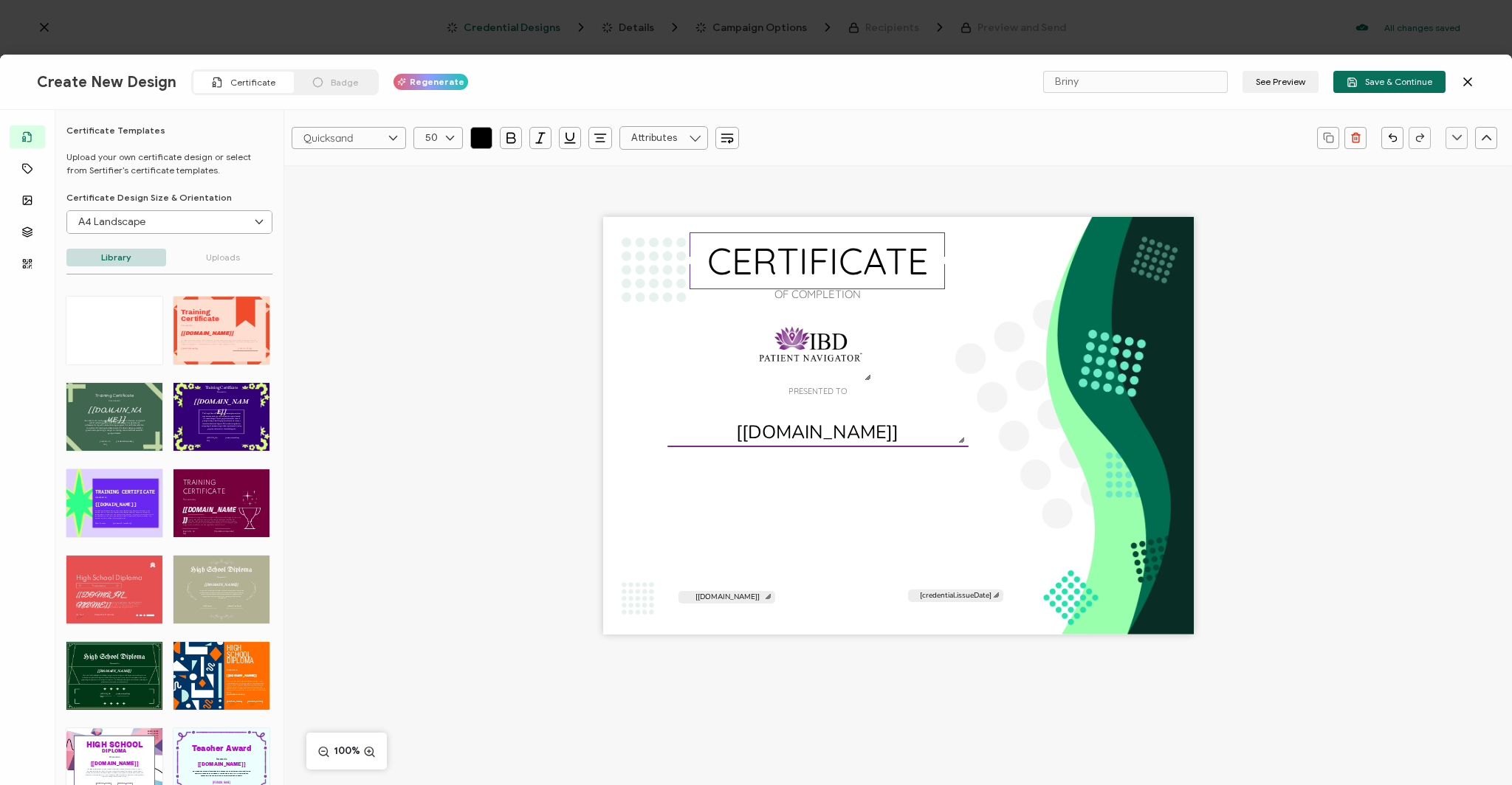
click at [475, 141] on icon "button" at bounding box center [481, 138] width 15 height 15
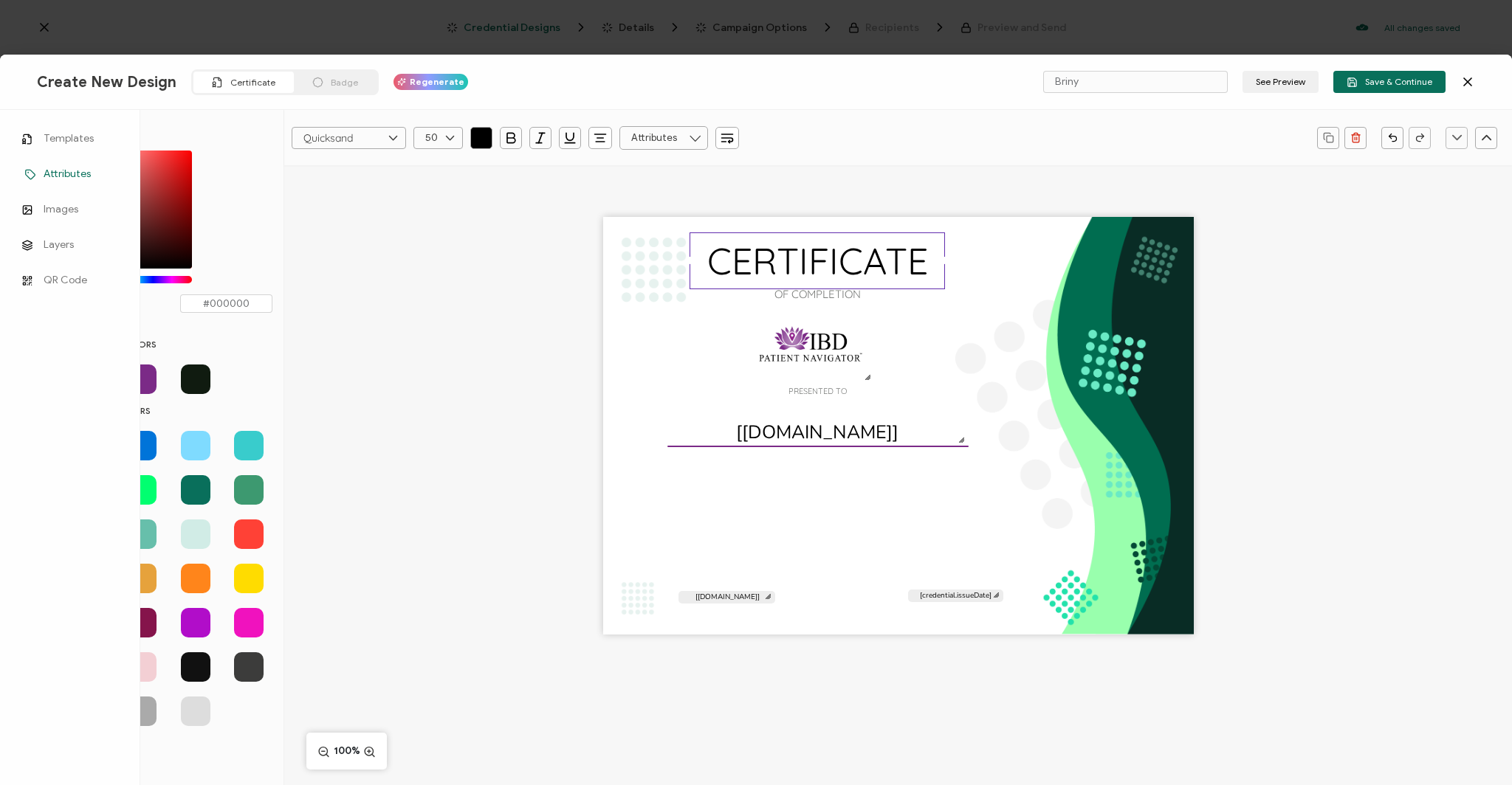
click at [38, 176] on icon at bounding box center [30, 174] width 18 height 11
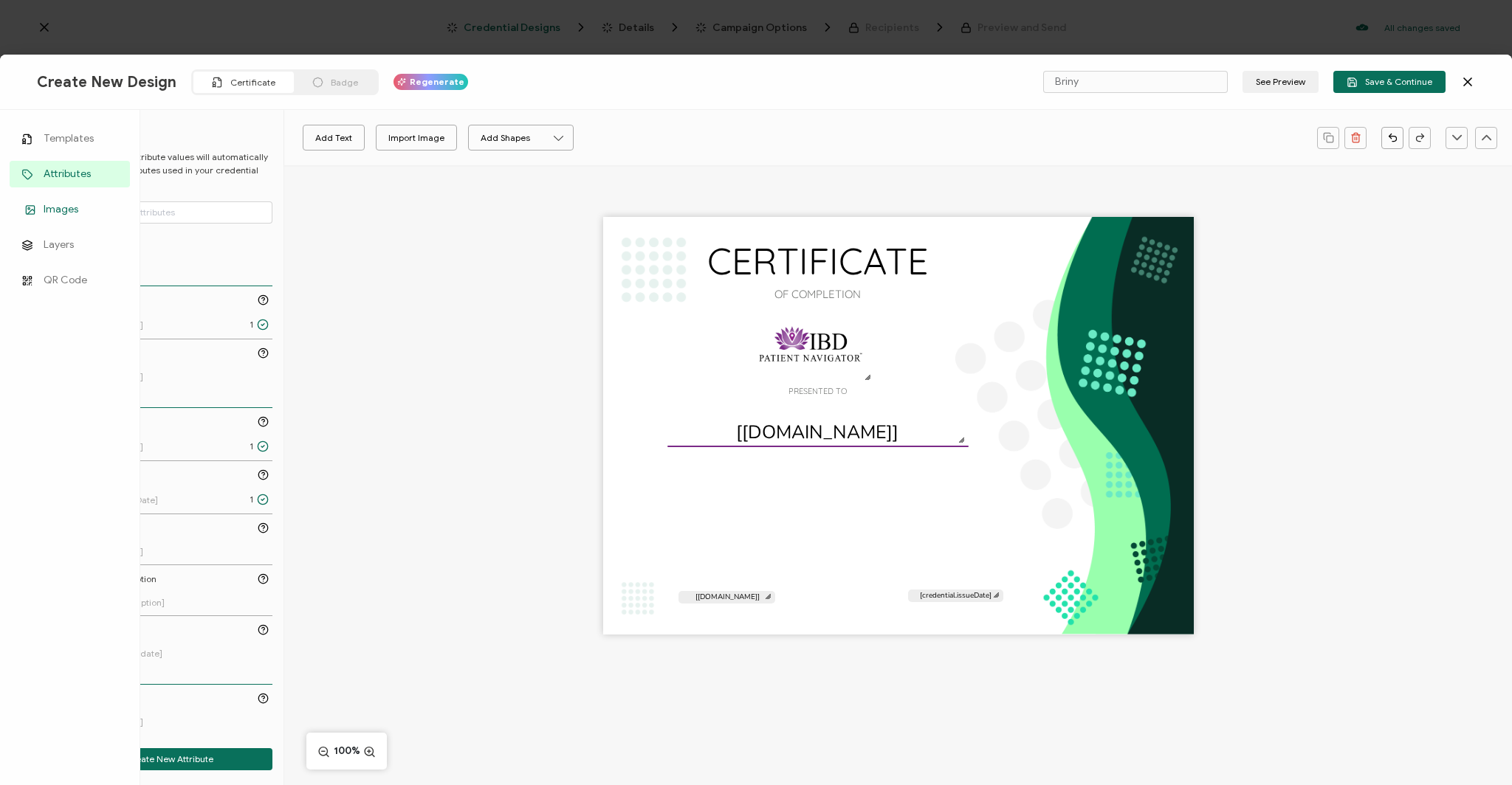
click at [39, 203] on link "Images" at bounding box center [69, 209] width 120 height 27
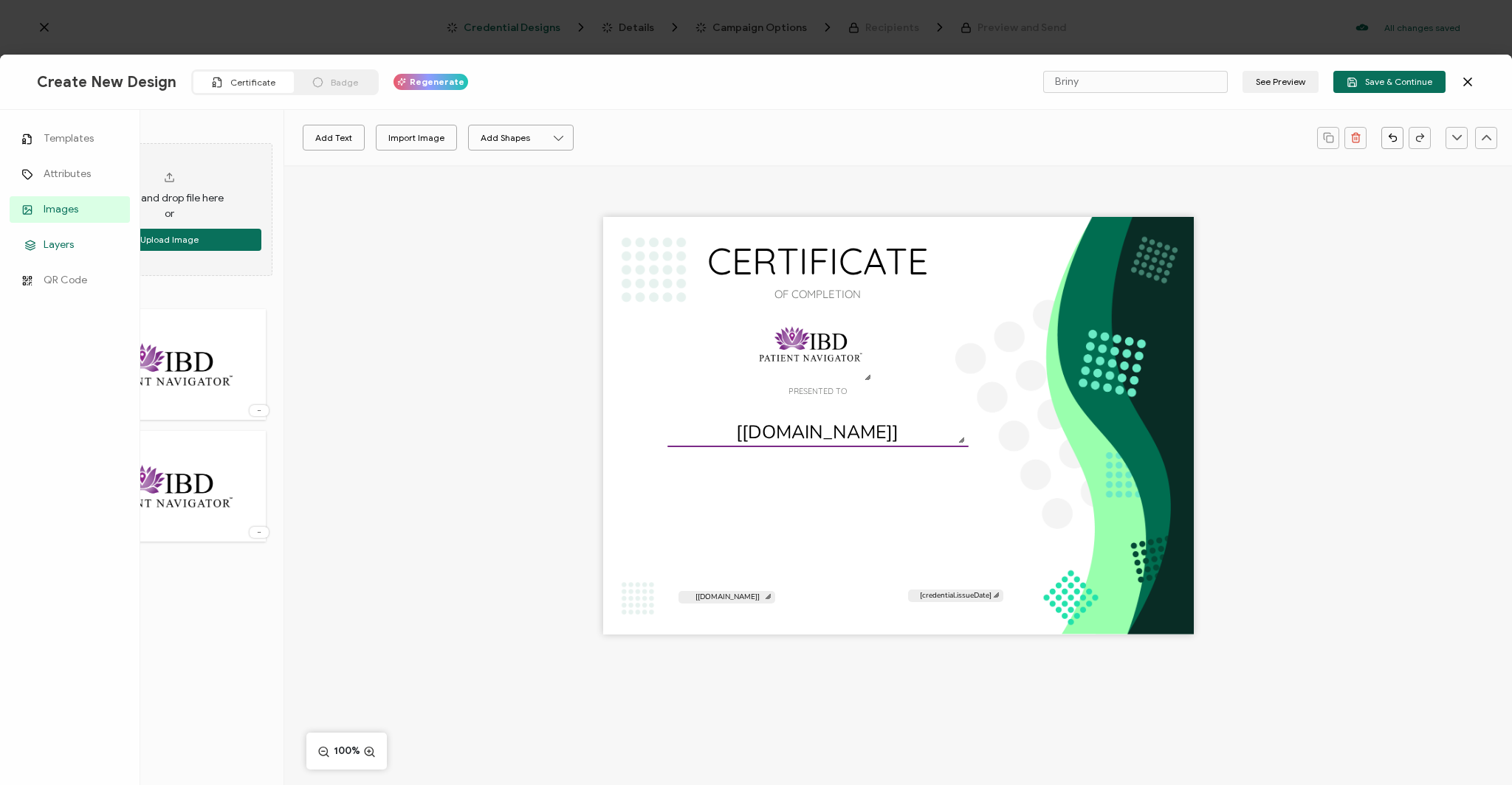
click at [54, 236] on link "Layers" at bounding box center [69, 245] width 120 height 27
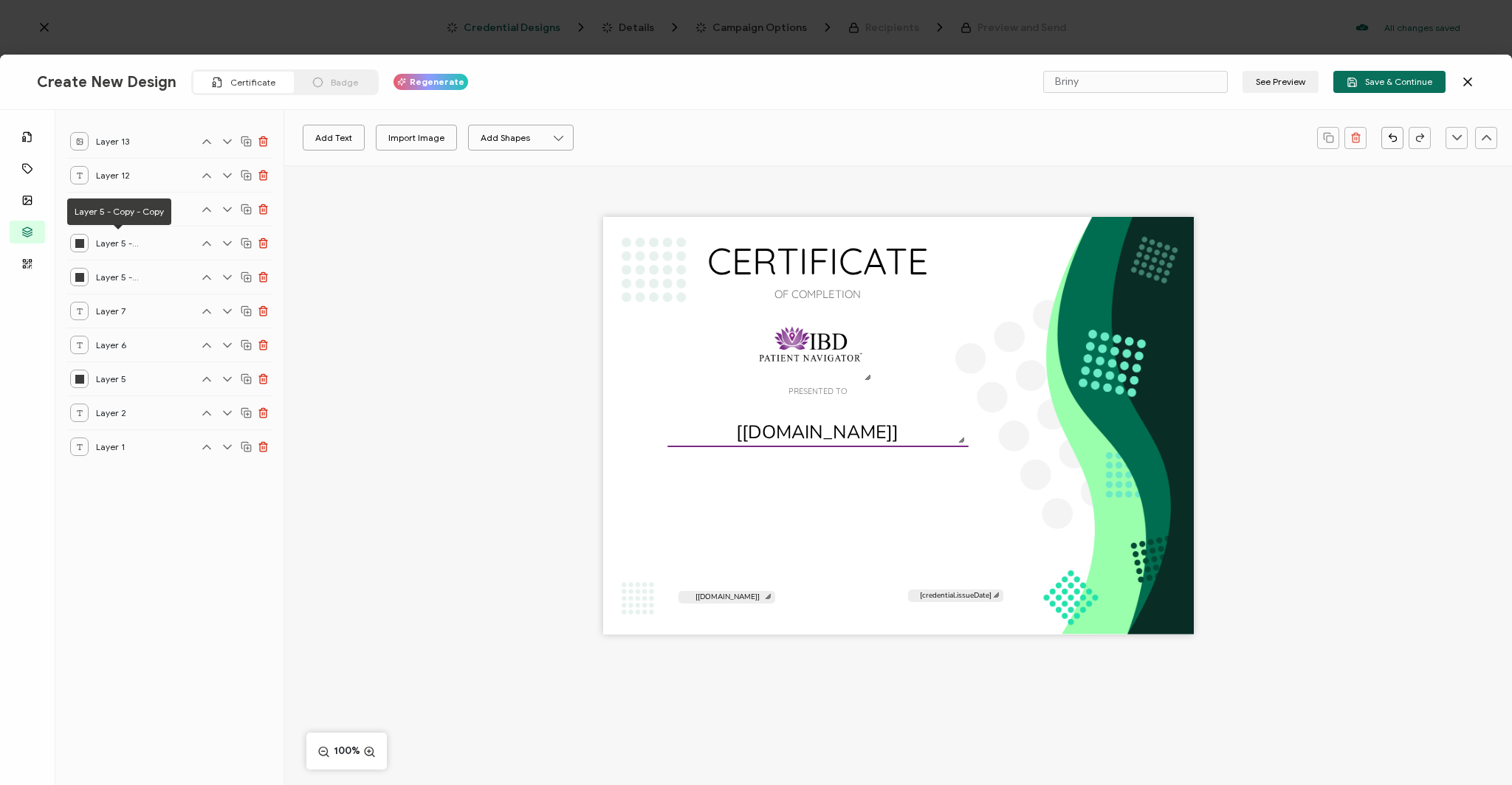
click at [111, 247] on span "Layer 5 - Copy - Copy" at bounding box center [117, 242] width 45 height 18
click at [77, 249] on div at bounding box center [79, 242] width 18 height 18
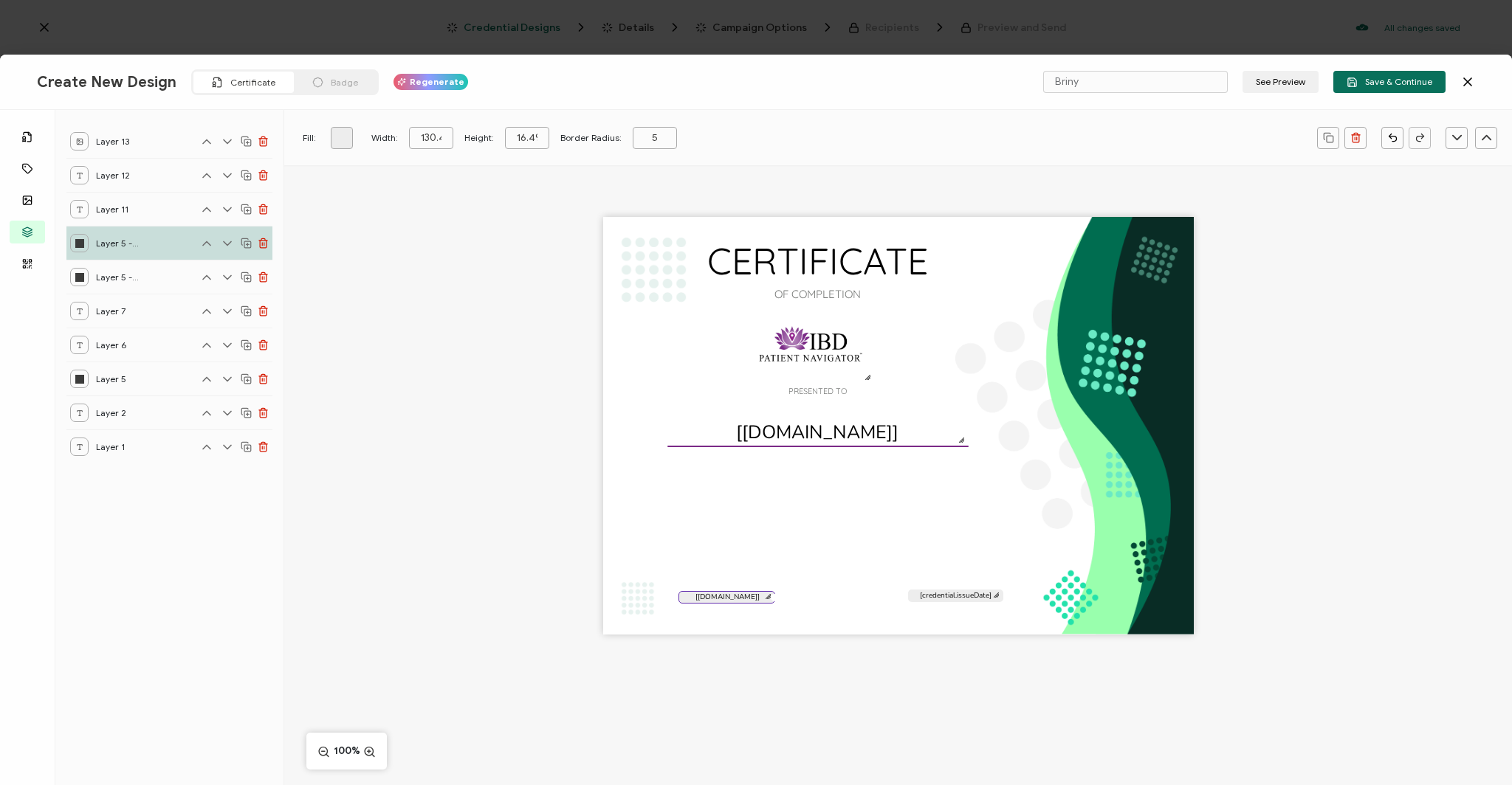
click at [347, 134] on link at bounding box center [341, 137] width 22 height 22
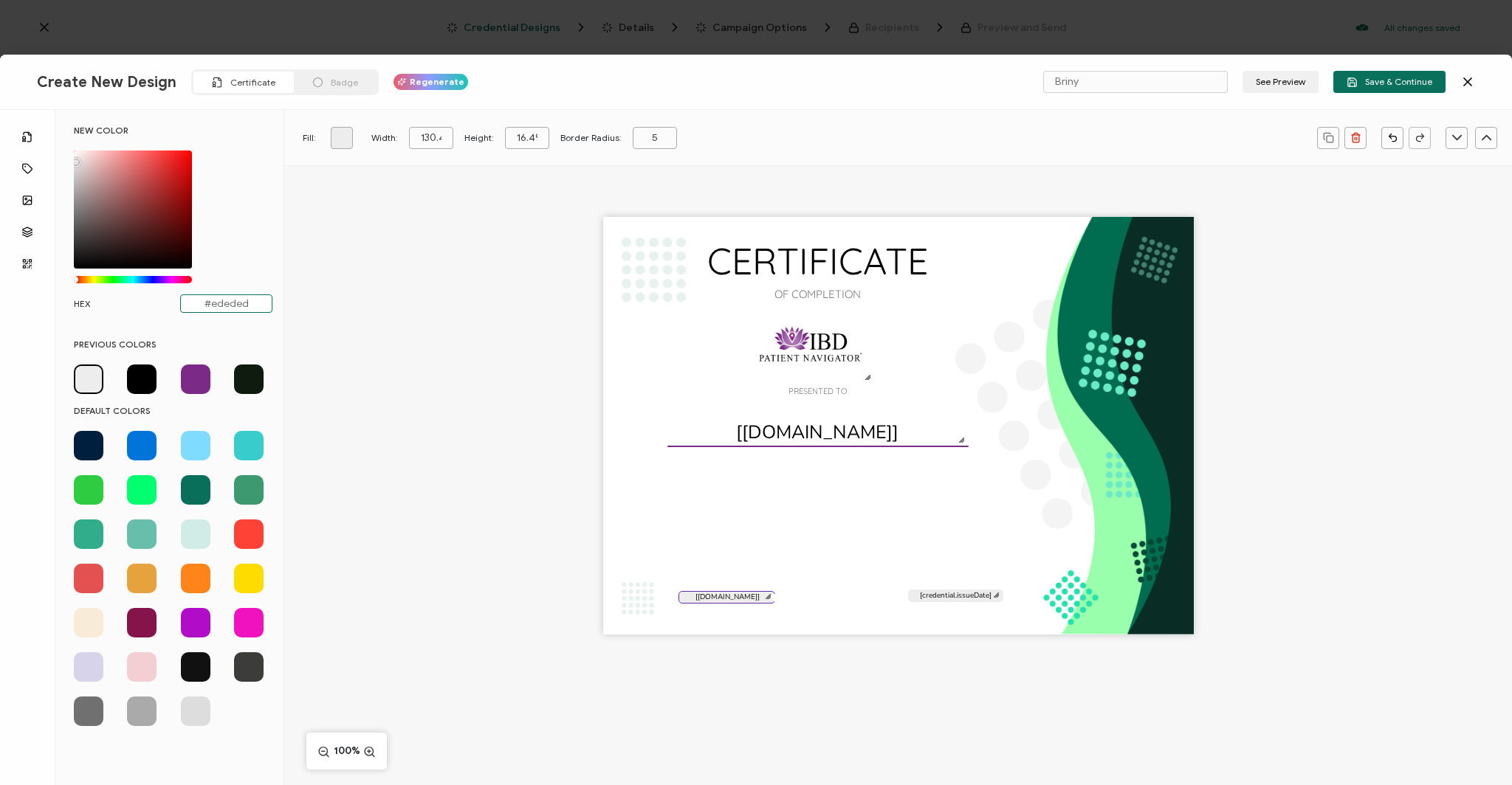
drag, startPoint x: 249, startPoint y: 299, endPoint x: 213, endPoint y: 295, distance: 36.2
click at [213, 295] on input "#ededed" at bounding box center [225, 303] width 92 height 18
type input "#7B2A8"
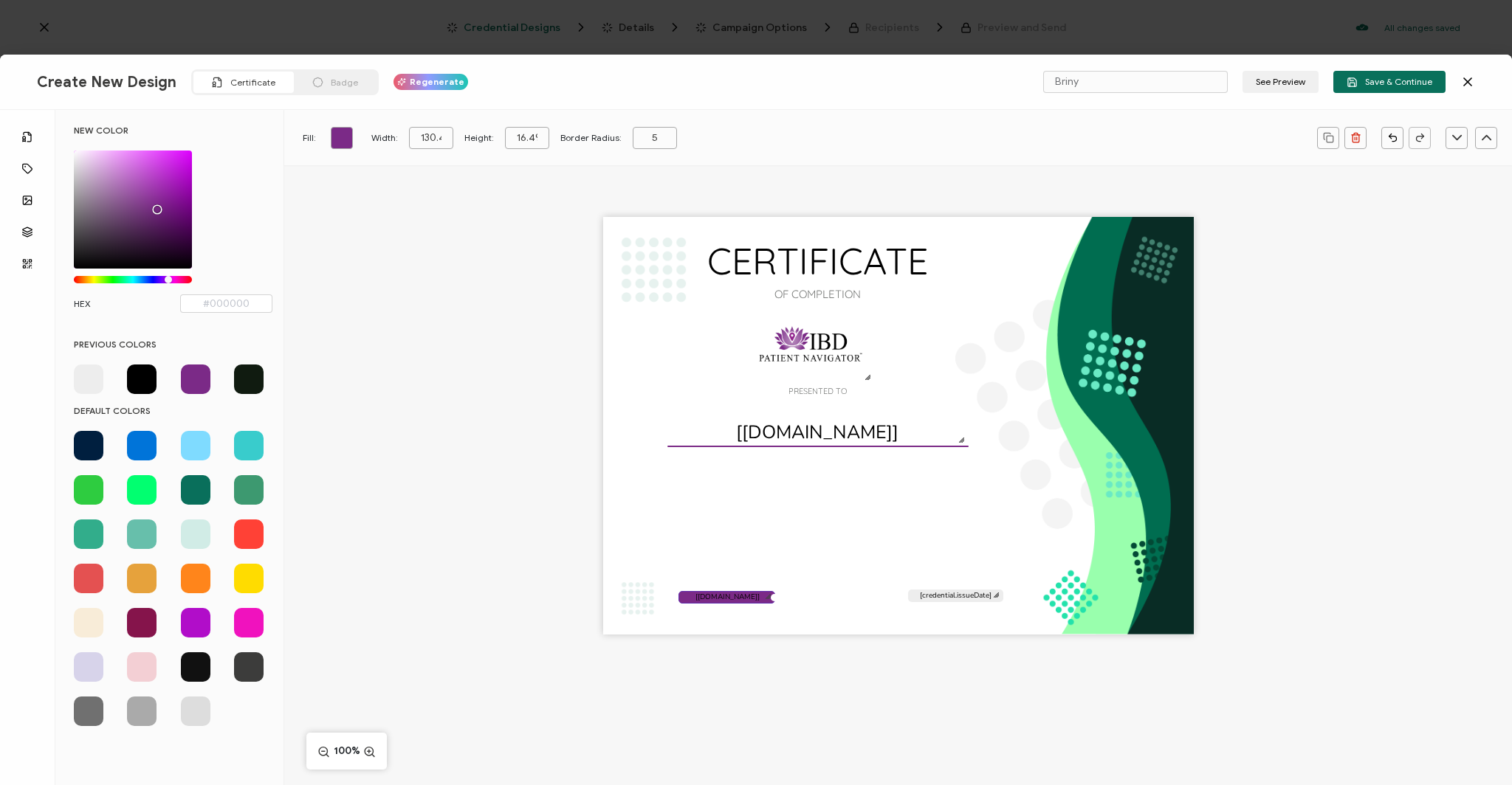
click at [336, 126] on div "Fill: Width: 130.424888 Height: 16.491288 Border Radius: 5" at bounding box center [801, 137] width 1018 height 37
click at [336, 132] on link at bounding box center [341, 137] width 22 height 22
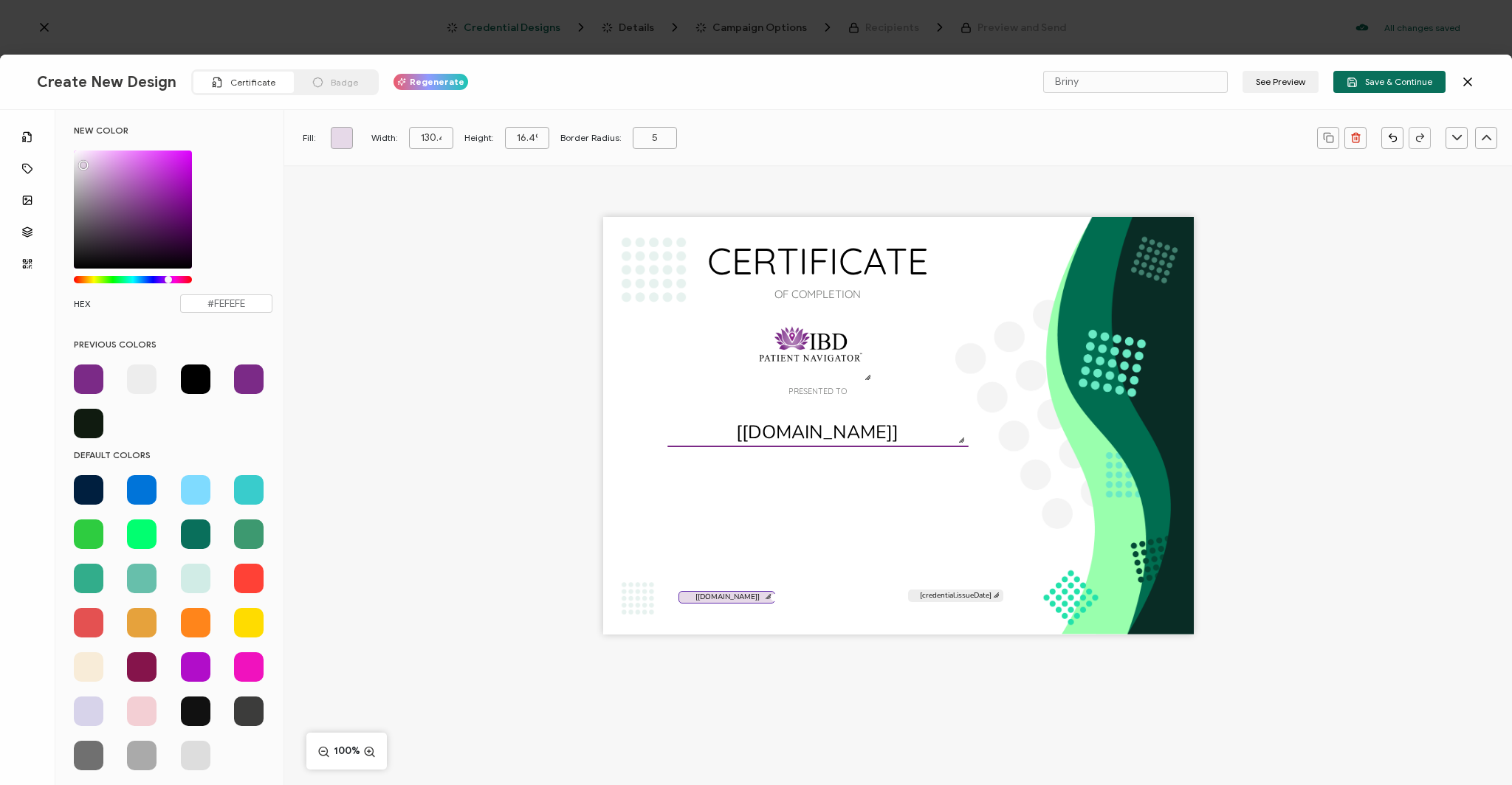
type input "#FFFFFF"
drag, startPoint x: 155, startPoint y: 205, endPoint x: 69, endPoint y: 139, distance: 108.4
click at [69, 139] on div "NEW COLOR #FFFFFF hex 255 r 255 g 255 b 1 a 292 h 0% s 100% l 1 a HEX #FFFFFF" at bounding box center [172, 226] width 221 height 203
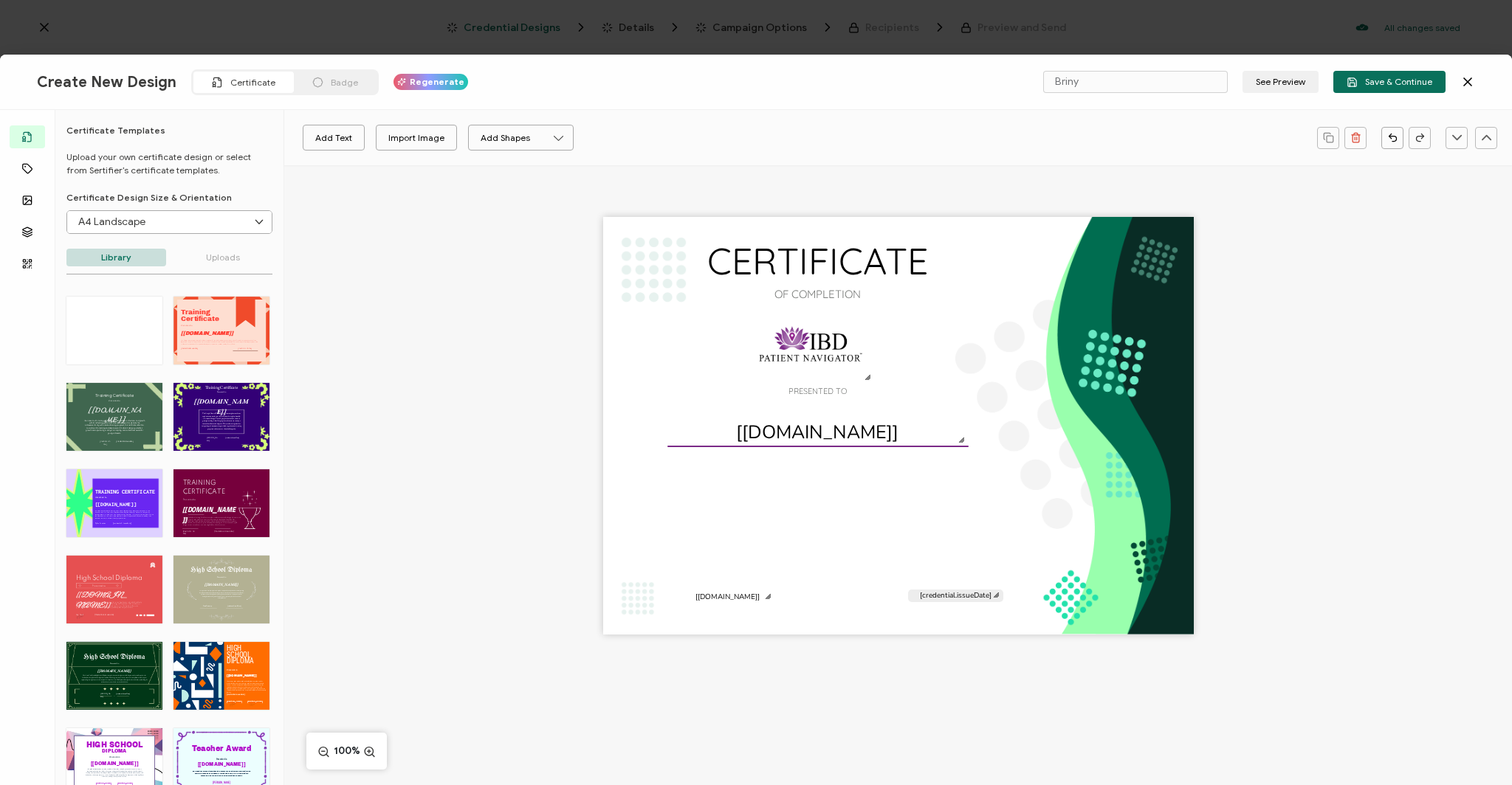
click at [187, 379] on div "Training The Orange New Design Training Certificate template offers a bold and …" at bounding box center [169, 623] width 206 height 653
click at [187, 380] on div "Training The Orange New Design Training Certificate template offers a bold and …" at bounding box center [169, 623] width 206 height 653
click at [725, 594] on pre "[[DOMAIN_NAME]]" at bounding box center [727, 595] width 64 height 10
click at [474, 138] on button "button" at bounding box center [480, 137] width 22 height 22
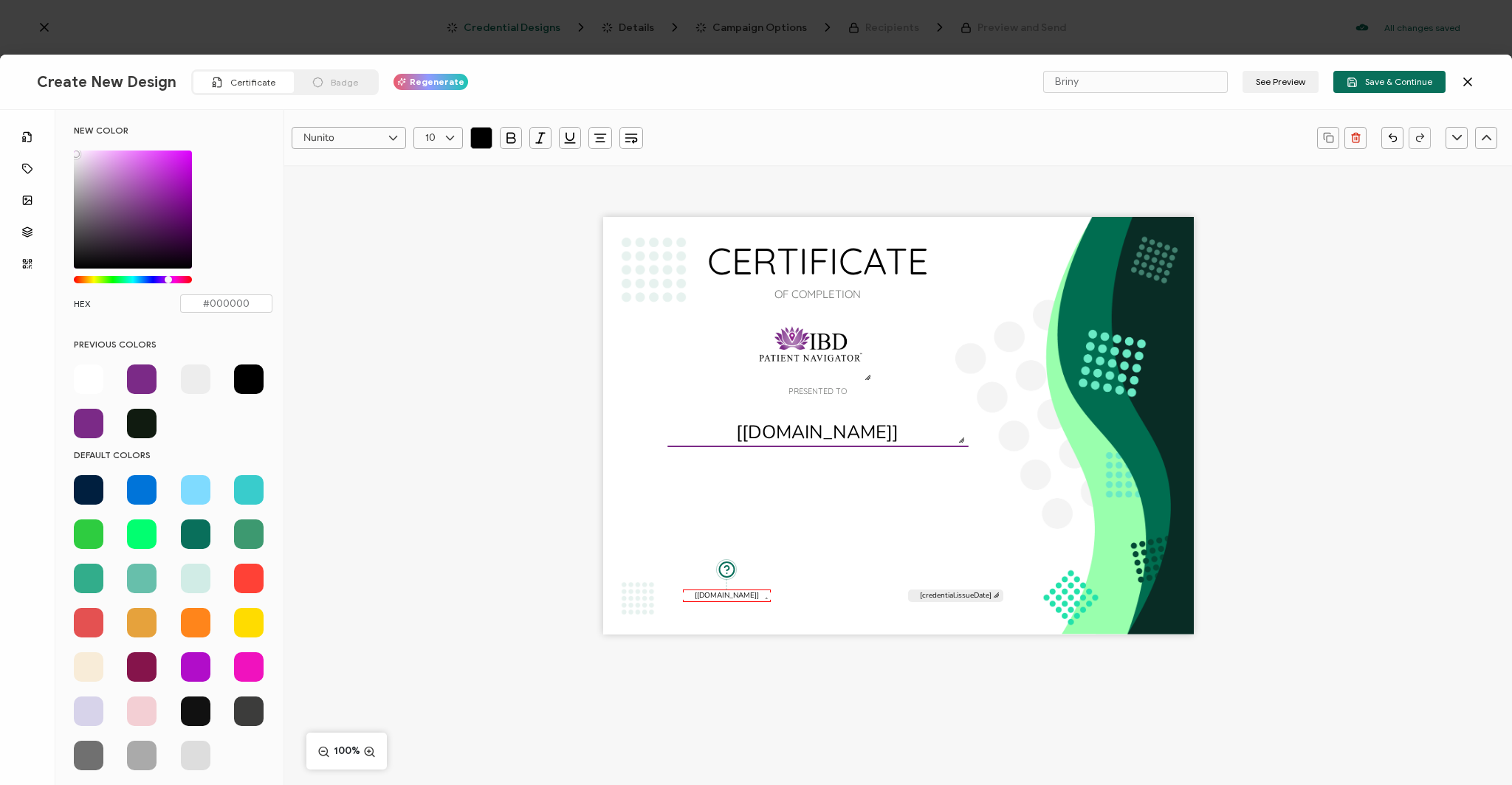
click at [196, 388] on span at bounding box center [195, 379] width 29 height 29
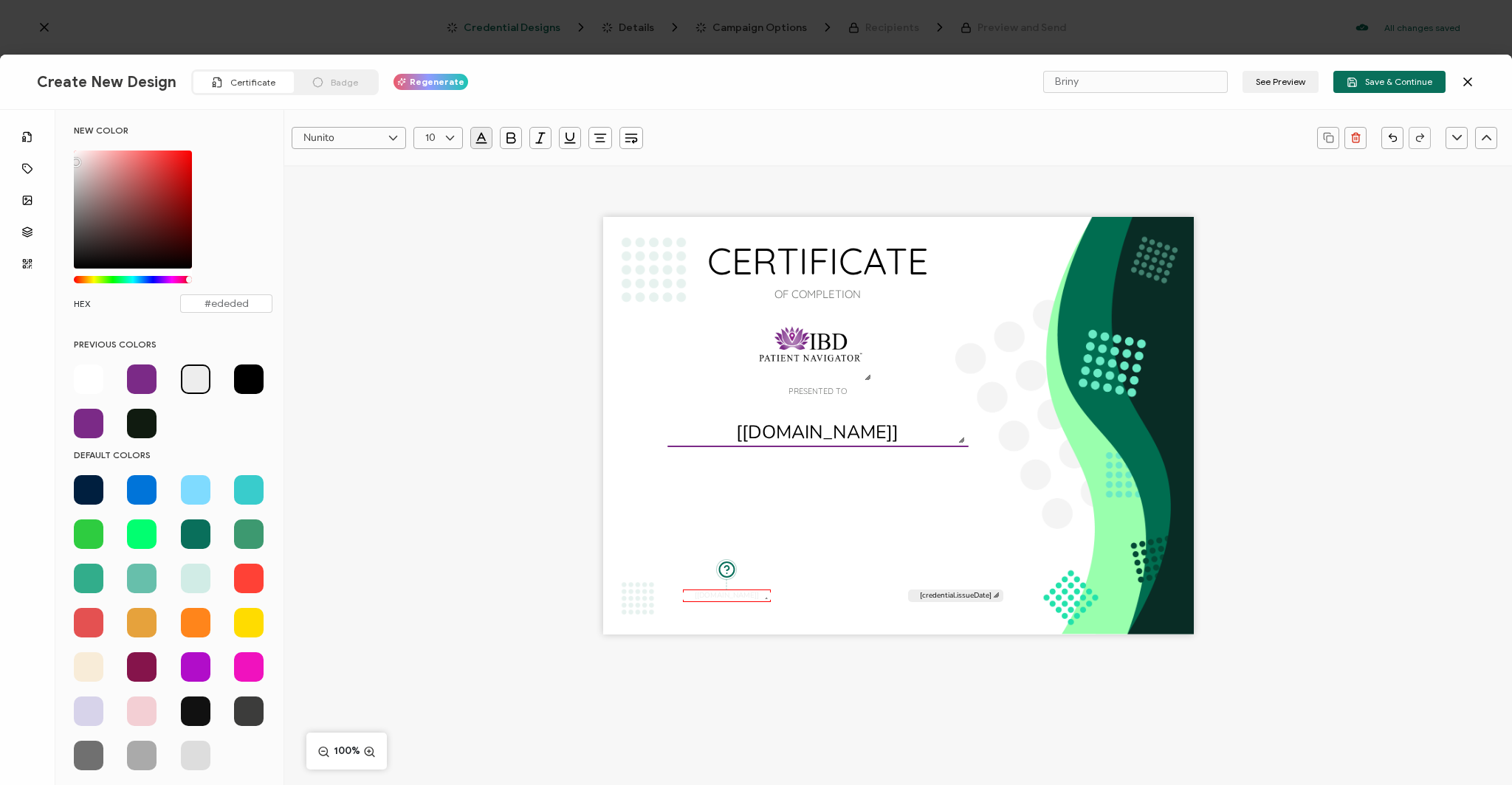
click at [204, 753] on span at bounding box center [195, 755] width 29 height 29
type input "#DDDDDD"
click at [121, 749] on div at bounding box center [173, 623] width 199 height 295
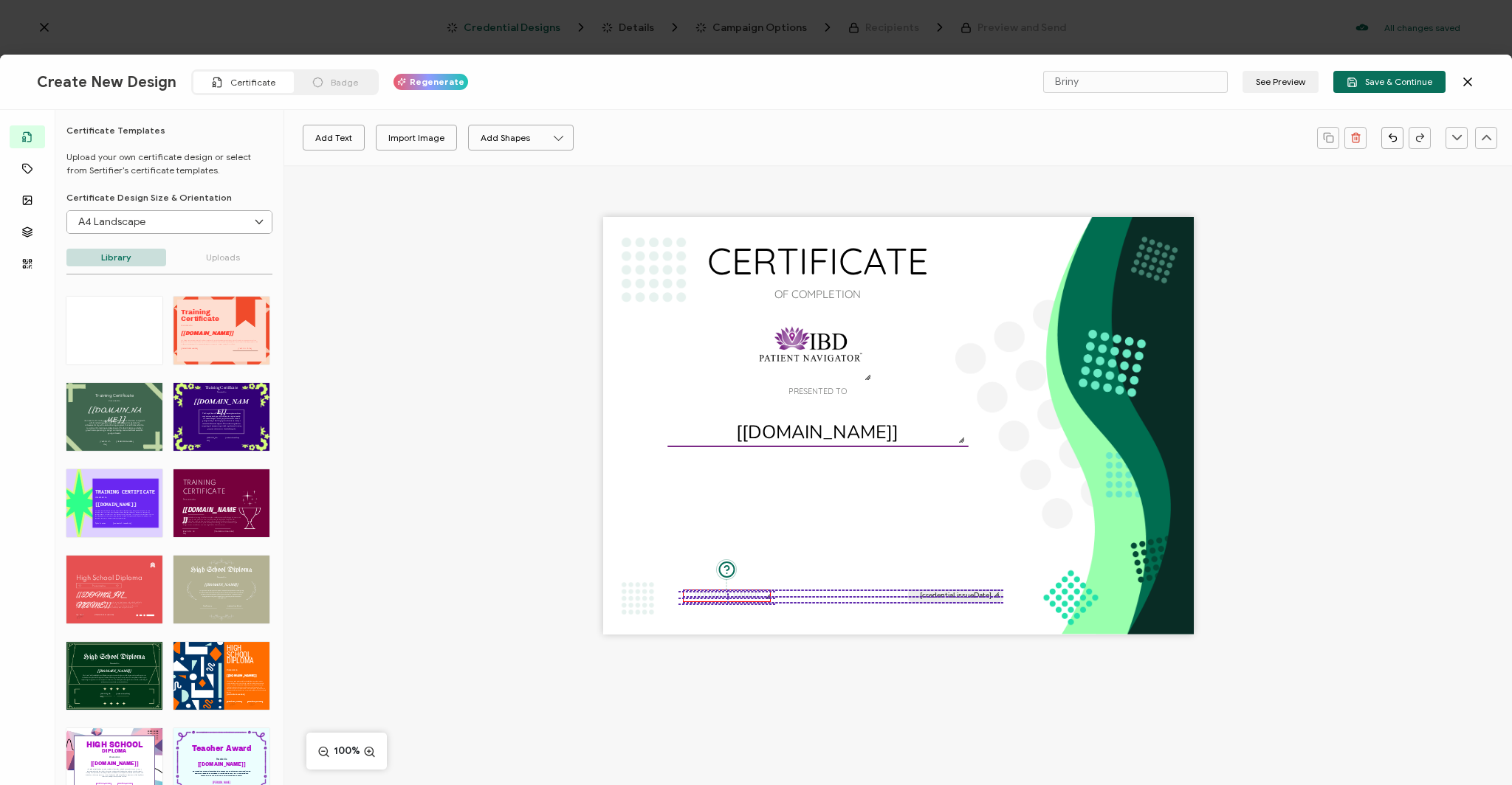
click at [729, 594] on pre "[[DOMAIN_NAME]]" at bounding box center [727, 595] width 64 height 10
click at [725, 597] on pre "[[DOMAIN_NAME]]" at bounding box center [727, 595] width 64 height 10
click at [388, 164] on div "Nunito Alright Sans [PERSON_NAME] Archivo Black Arial Arimo Blinker Caveat Char…" at bounding box center [898, 137] width 1228 height 55
click at [396, 229] on div "CERTIFICATE OF COMPLETION PRESENTED TO The recipient’s full name, which will be…" at bounding box center [898, 452] width 1228 height 573
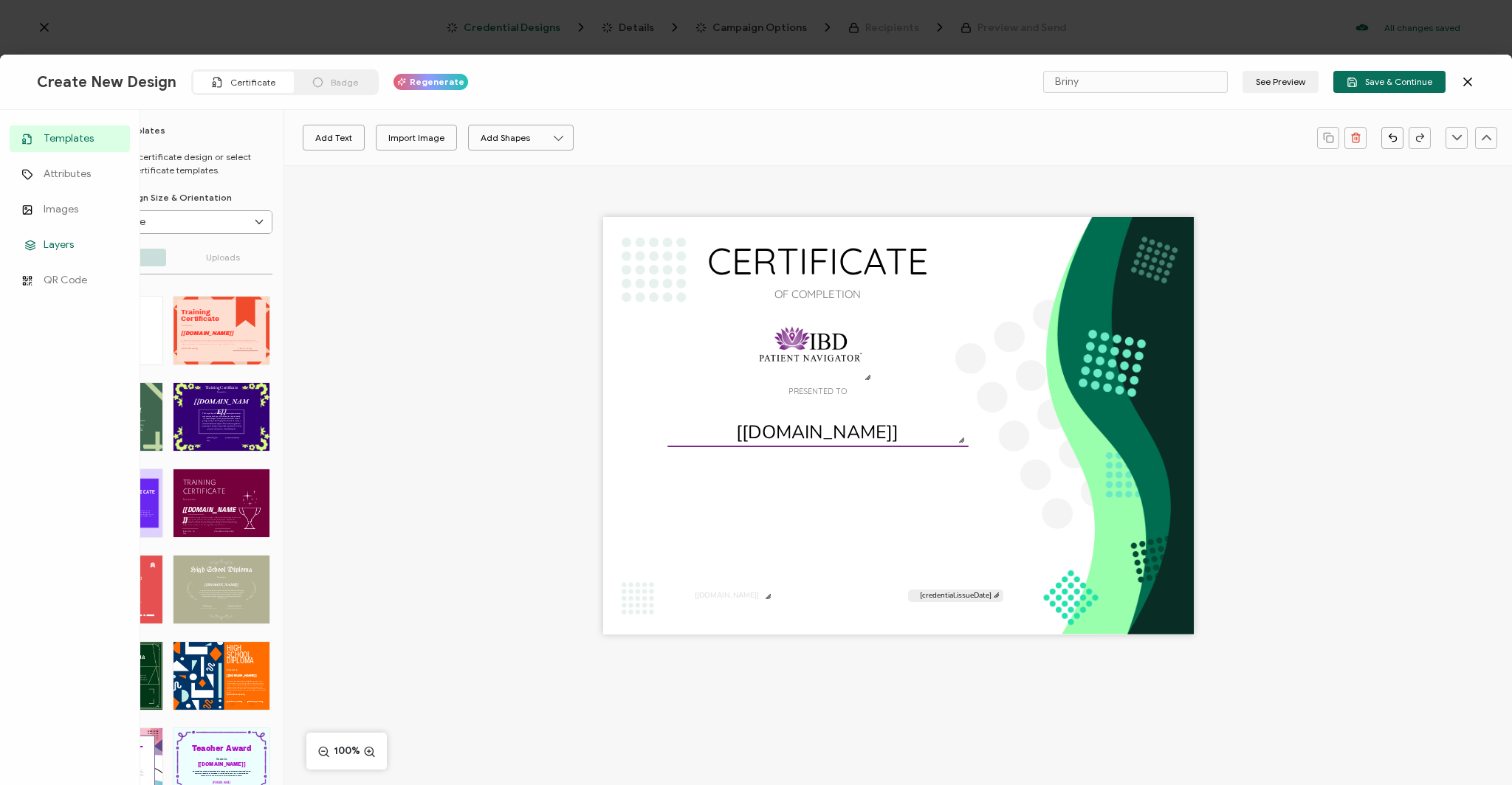
click at [26, 239] on link "Layers" at bounding box center [69, 245] width 120 height 27
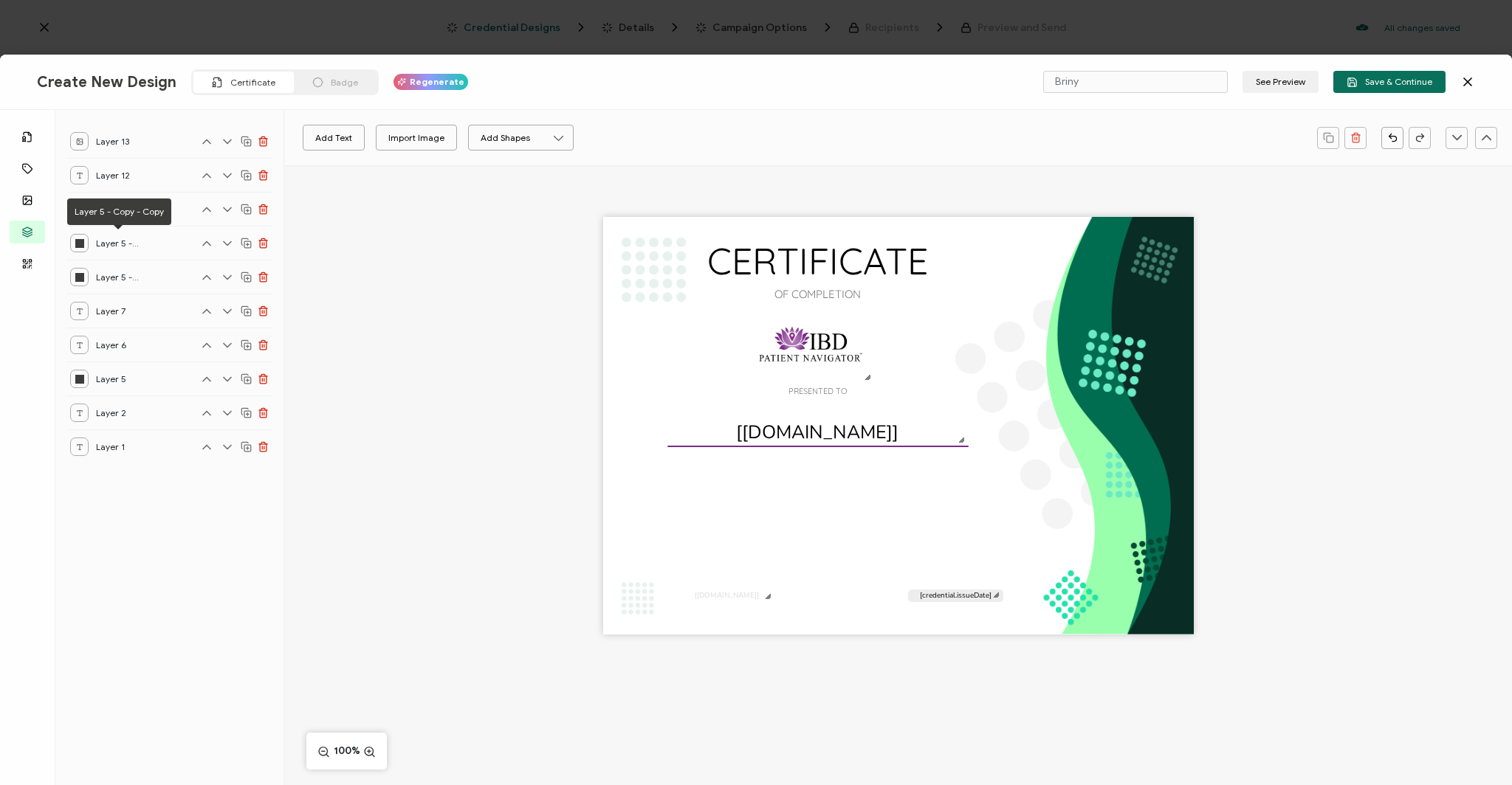
click at [102, 242] on span "Layer 5 - Copy - Copy" at bounding box center [117, 242] width 45 height 18
click at [89, 273] on div "Layer 5 - Copy" at bounding box center [105, 277] width 70 height 18
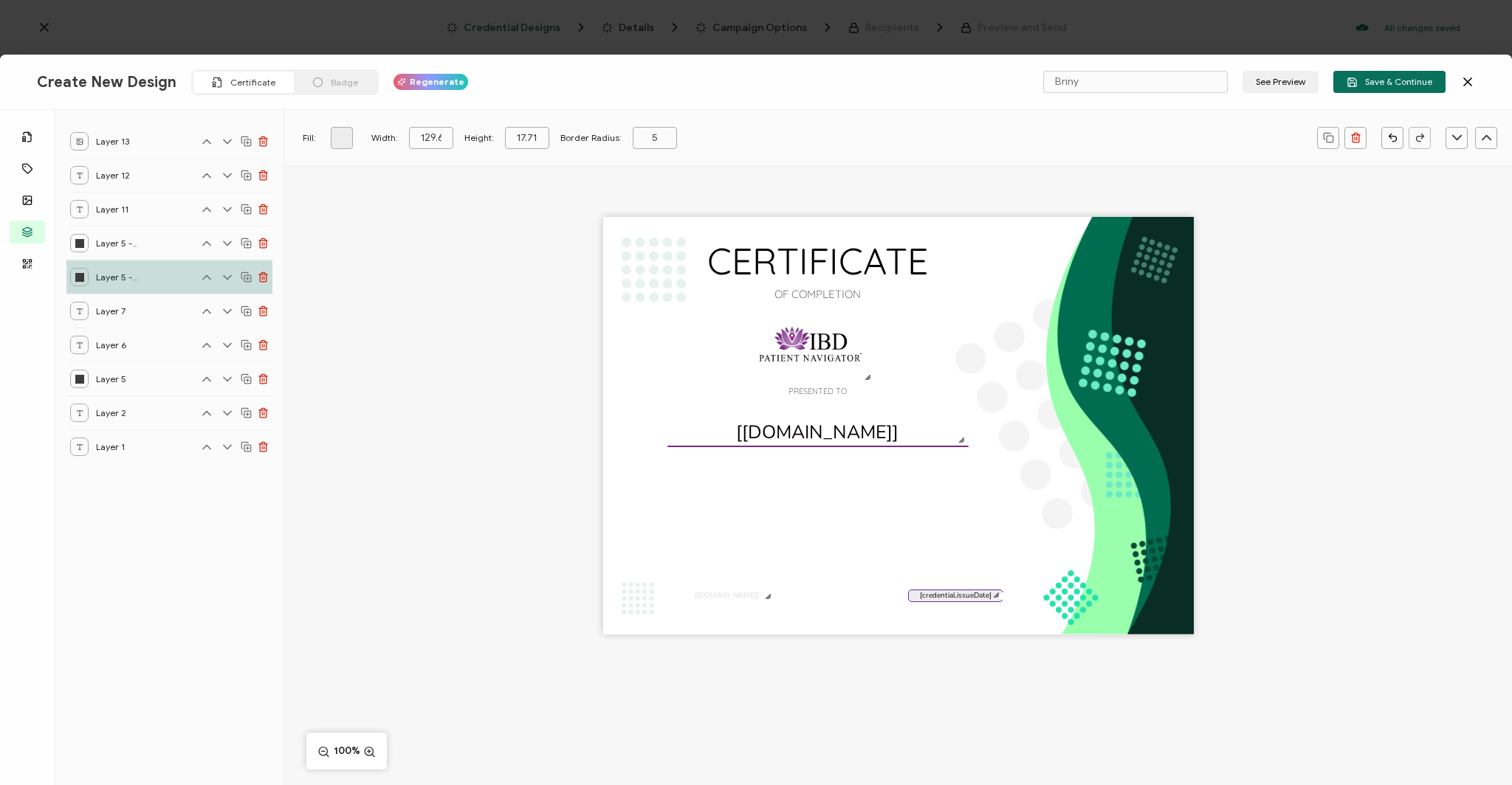
click at [92, 376] on div "Layer 5" at bounding box center [105, 378] width 70 height 18
type input "407.822368"
type input "1"
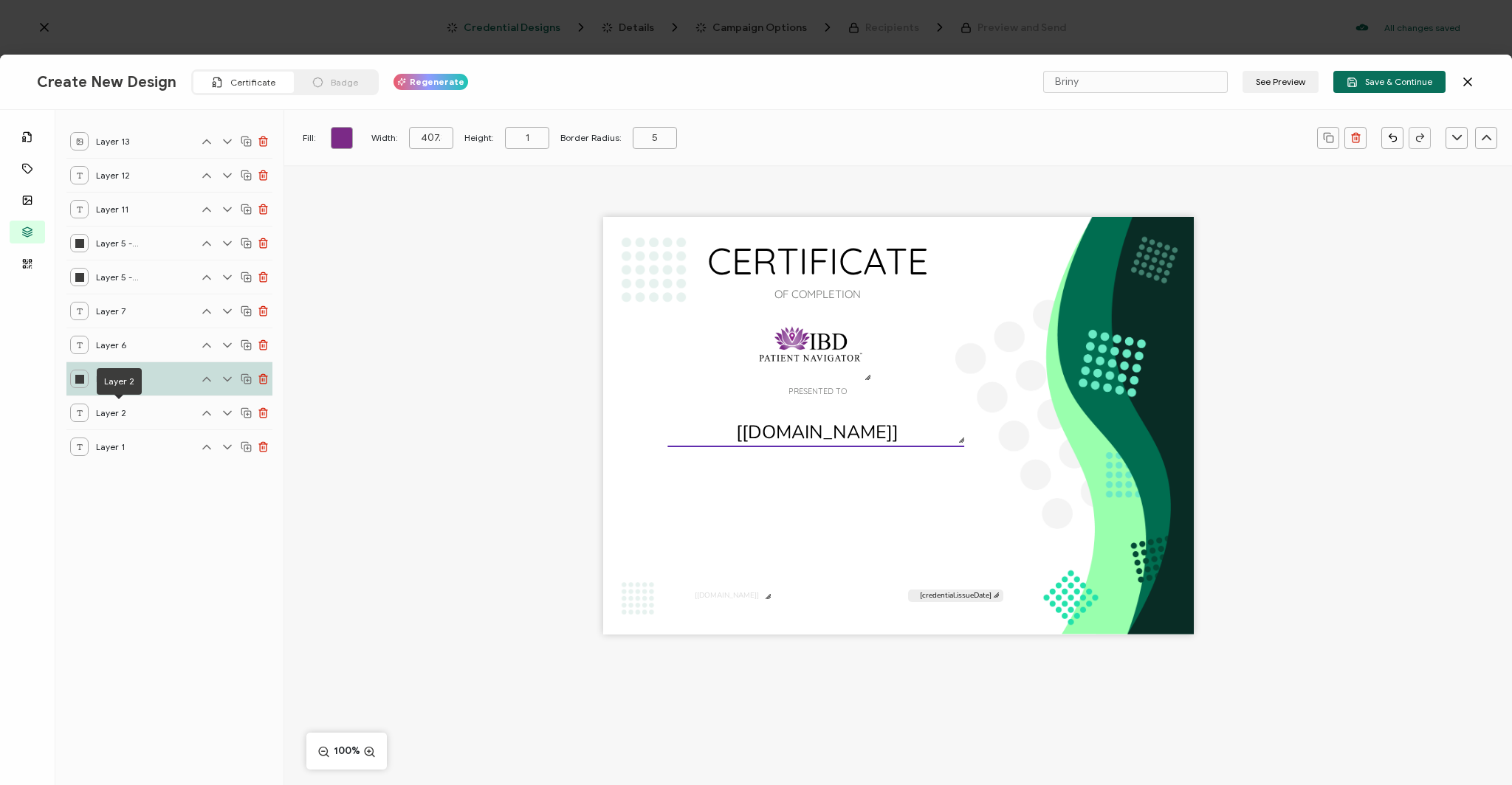
click at [109, 413] on span "Layer 2" at bounding box center [117, 412] width 45 height 18
click at [100, 433] on div "Layer 1" at bounding box center [169, 447] width 206 height 34
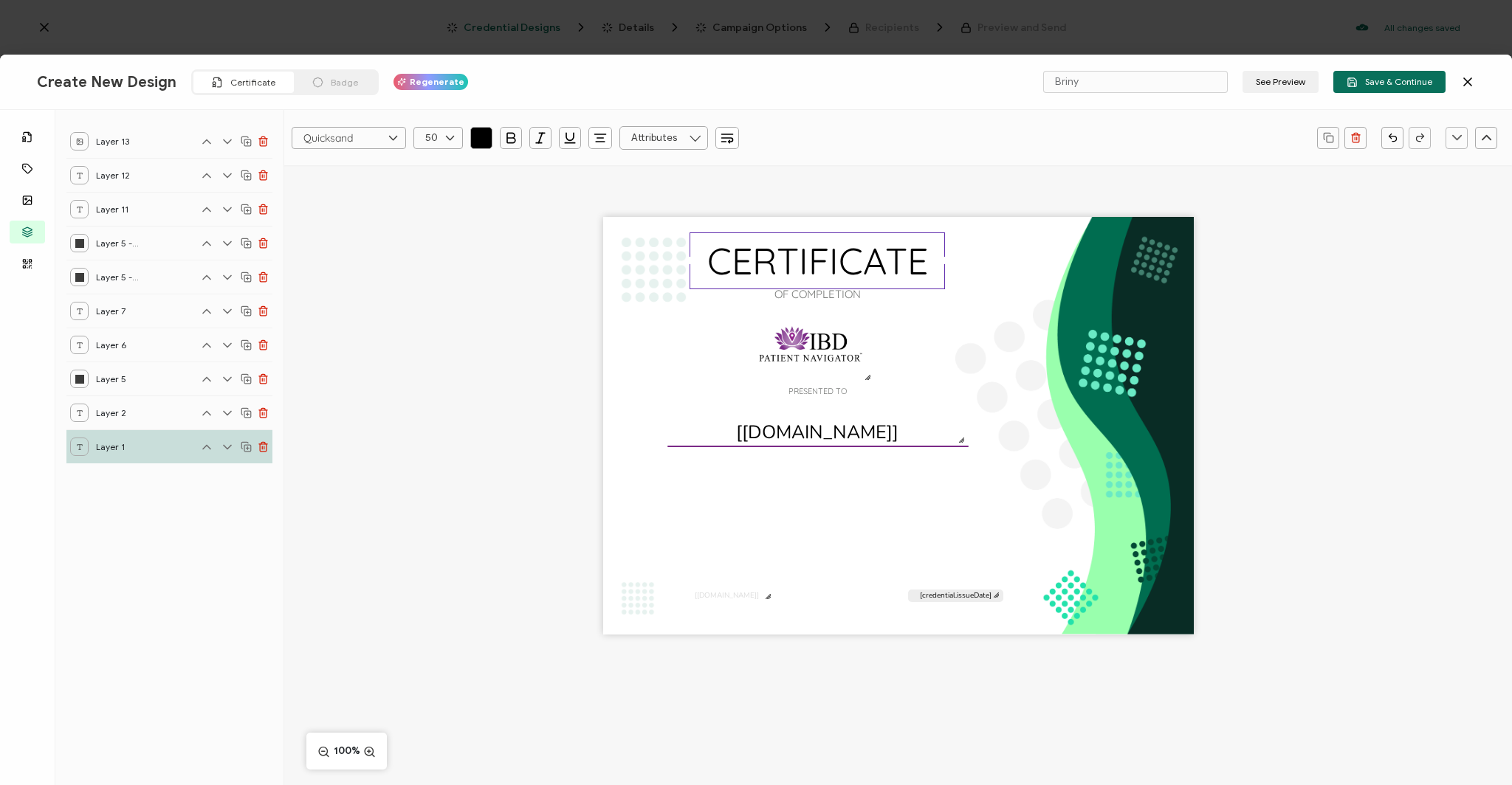
click at [477, 138] on icon "button" at bounding box center [481, 138] width 15 height 15
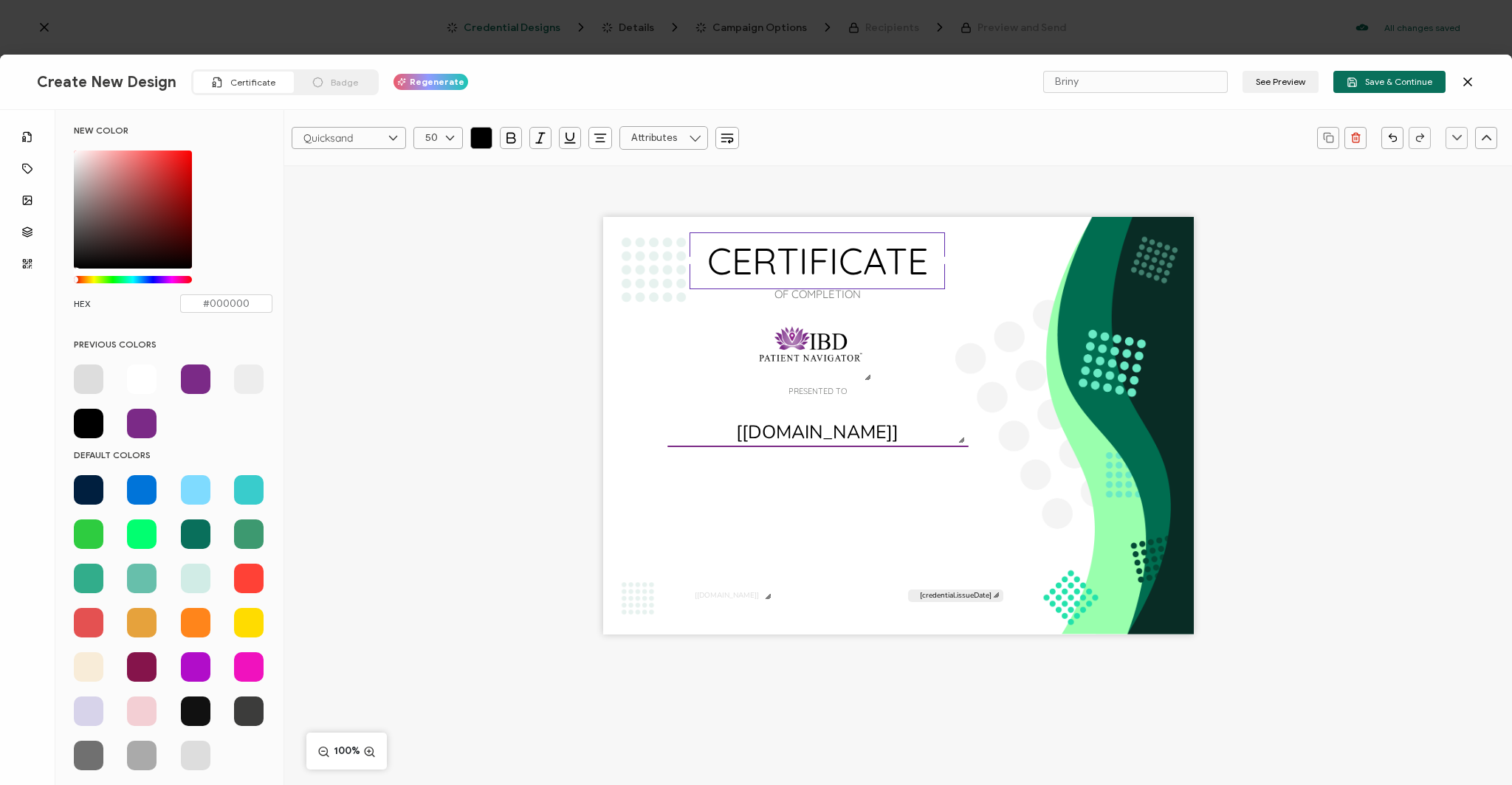
click at [190, 376] on span at bounding box center [195, 379] width 29 height 29
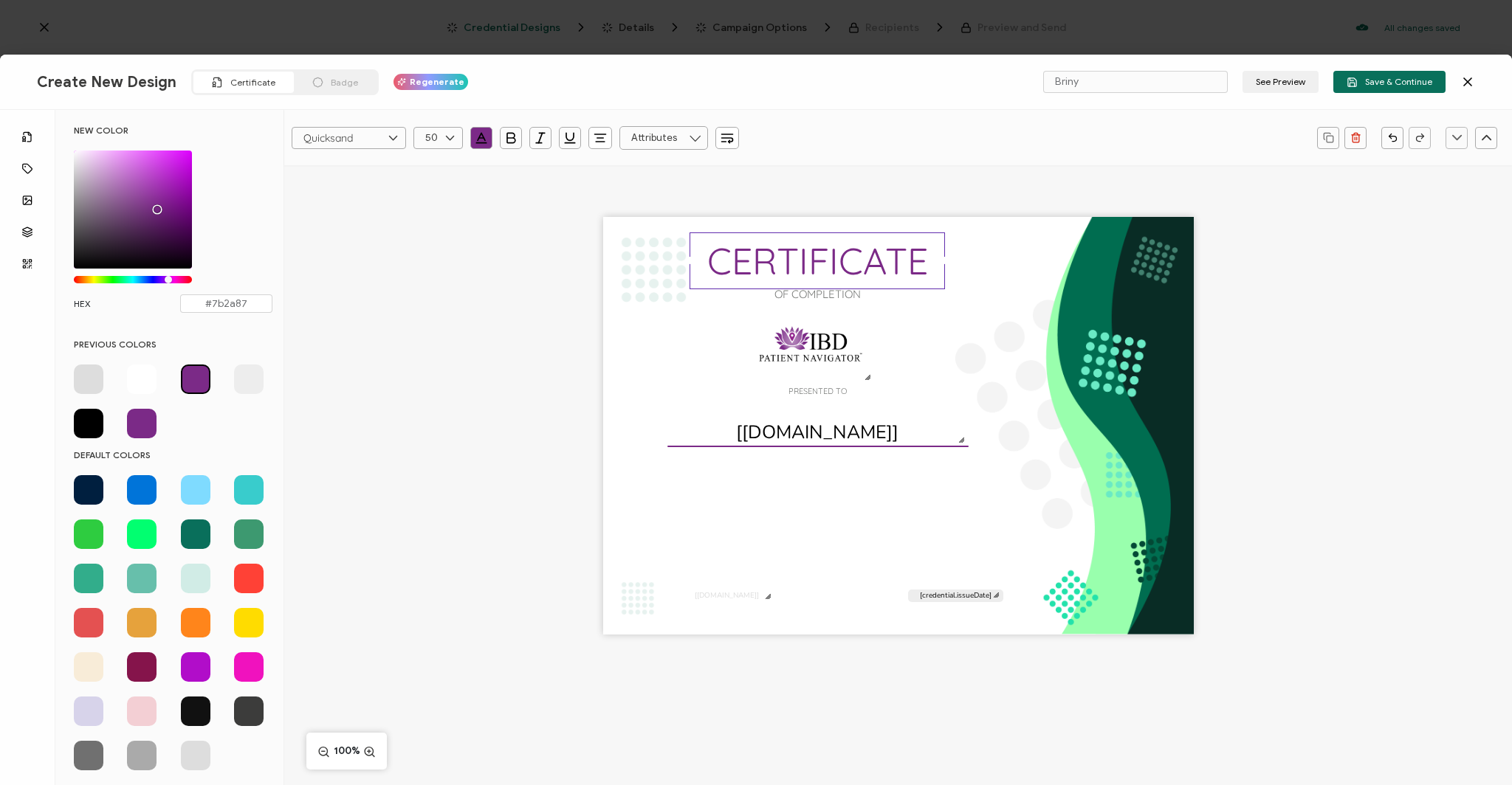
click at [190, 376] on span at bounding box center [195, 379] width 29 height 29
click at [140, 425] on span at bounding box center [141, 423] width 29 height 29
type input "#7B2A87"
click at [419, 376] on div "CERTIFICATE OF COMPLETION PRESENTED TO The recipient’s full name, which will be…" at bounding box center [898, 452] width 1228 height 573
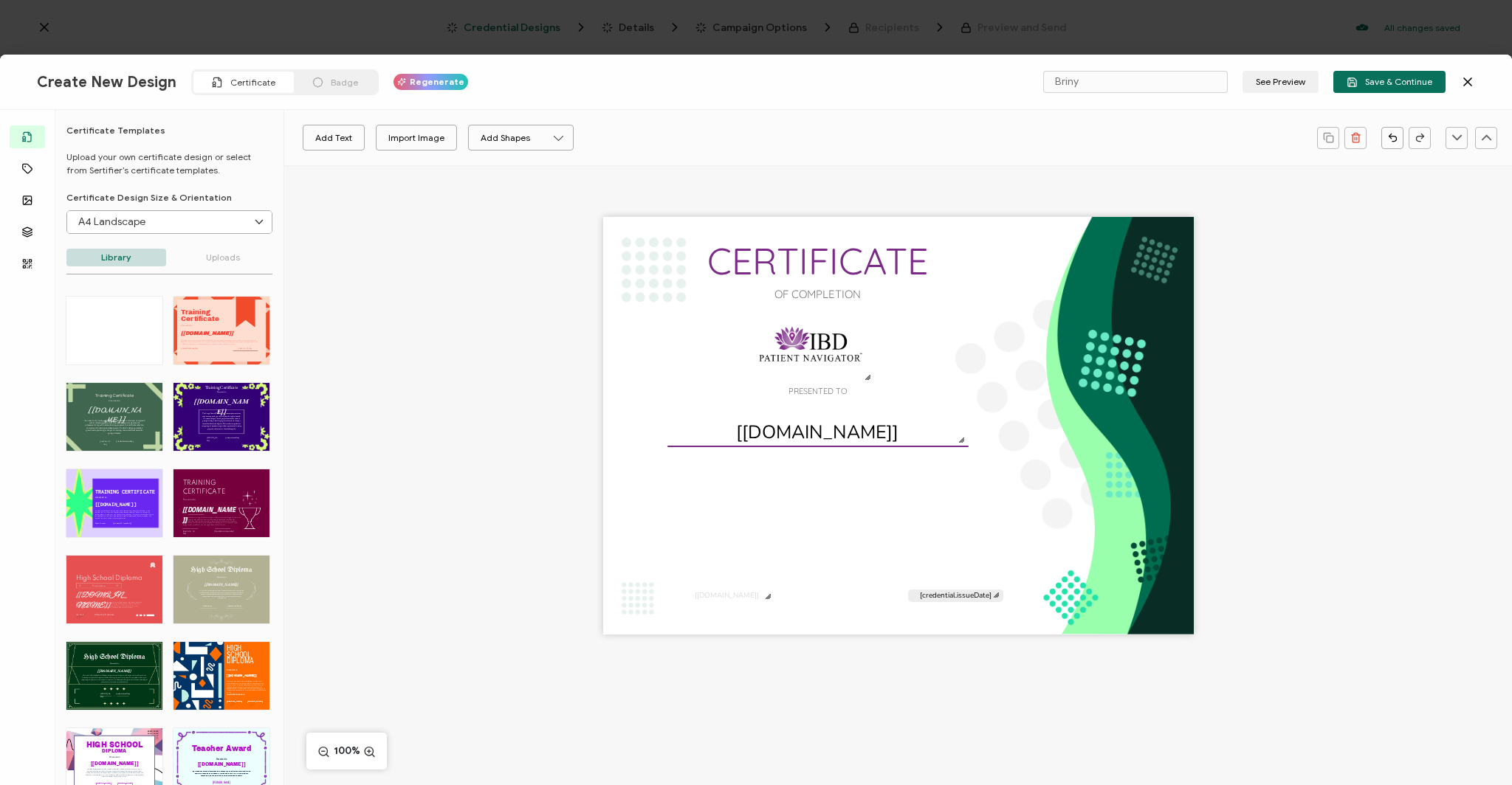
click at [1153, 317] on div "CERTIFICATE OF COMPLETION PRESENTED TO The recipient’s full name, which will be…" at bounding box center [898, 425] width 590 height 418
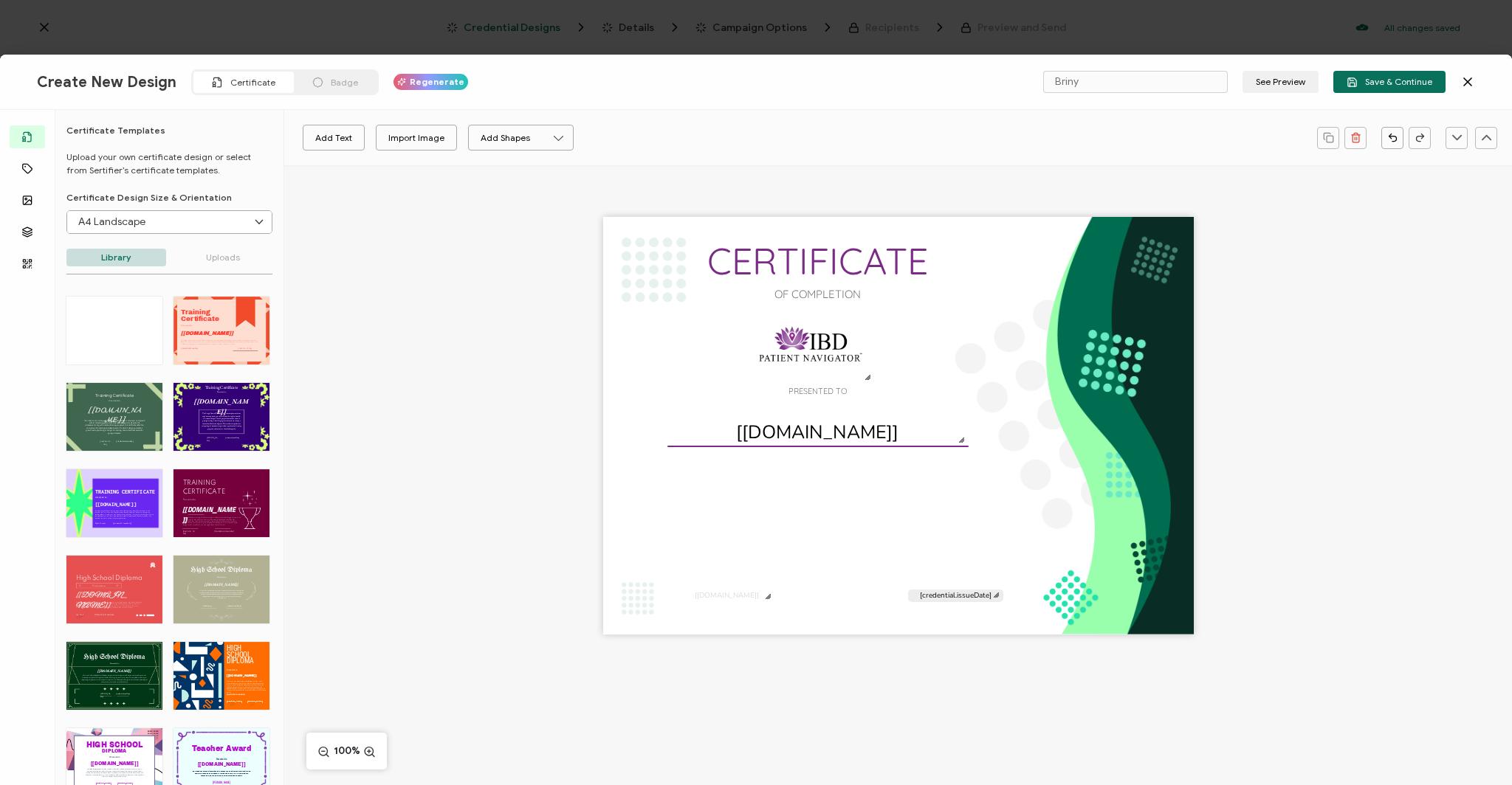
click at [1153, 317] on div "CERTIFICATE OF COMPLETION PRESENTED TO The recipient’s full name, which will be…" at bounding box center [898, 425] width 590 height 418
click at [631, 272] on div "CERTIFICATE OF COMPLETION PRESENTED TO The recipient’s full name, which will be…" at bounding box center [898, 425] width 590 height 418
click at [655, 272] on div "CERTIFICATE OF COMPLETION PRESENTED TO The recipient’s full name, which will be…" at bounding box center [898, 425] width 590 height 418
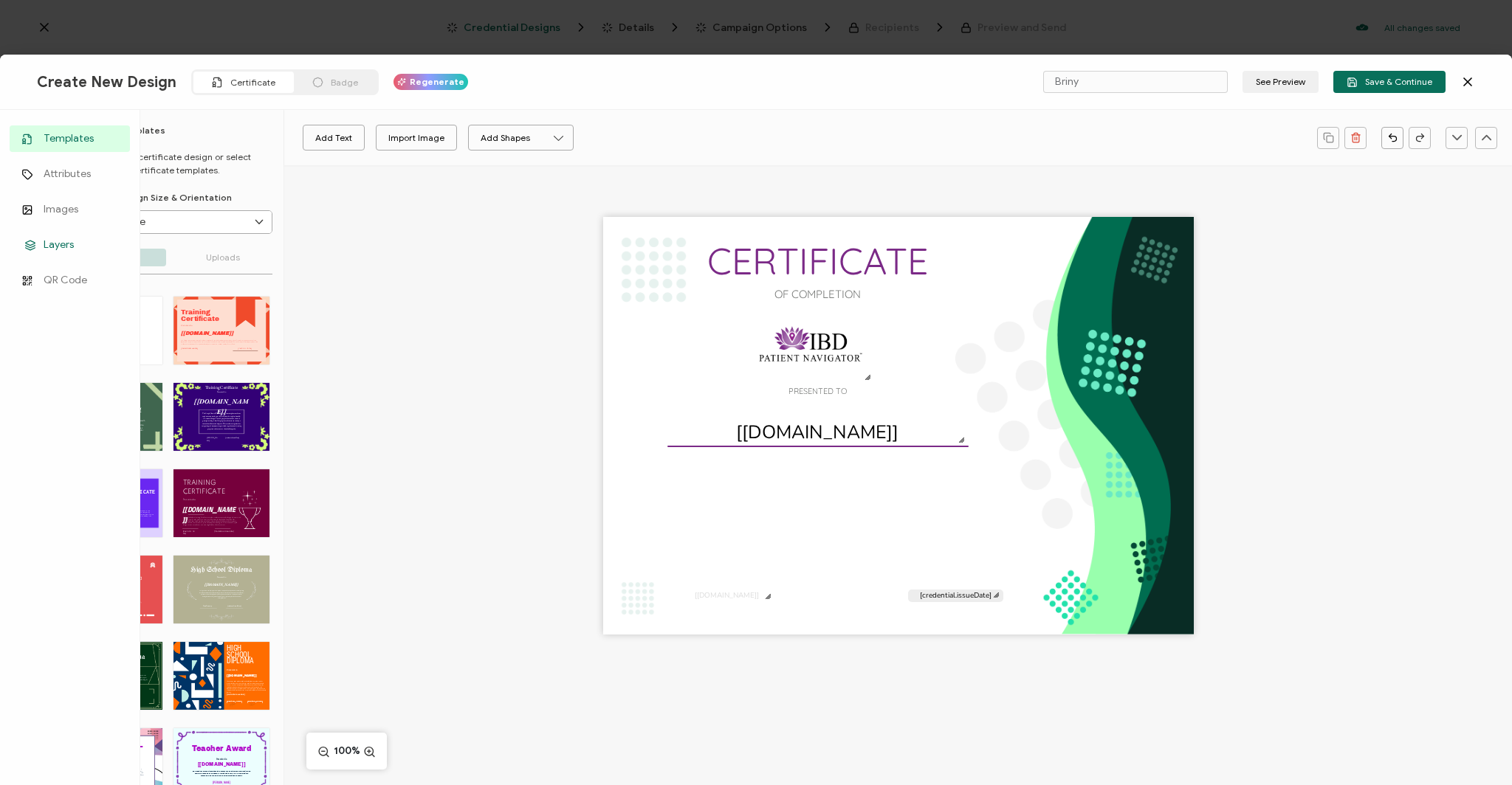
click at [25, 241] on icon at bounding box center [30, 245] width 18 height 11
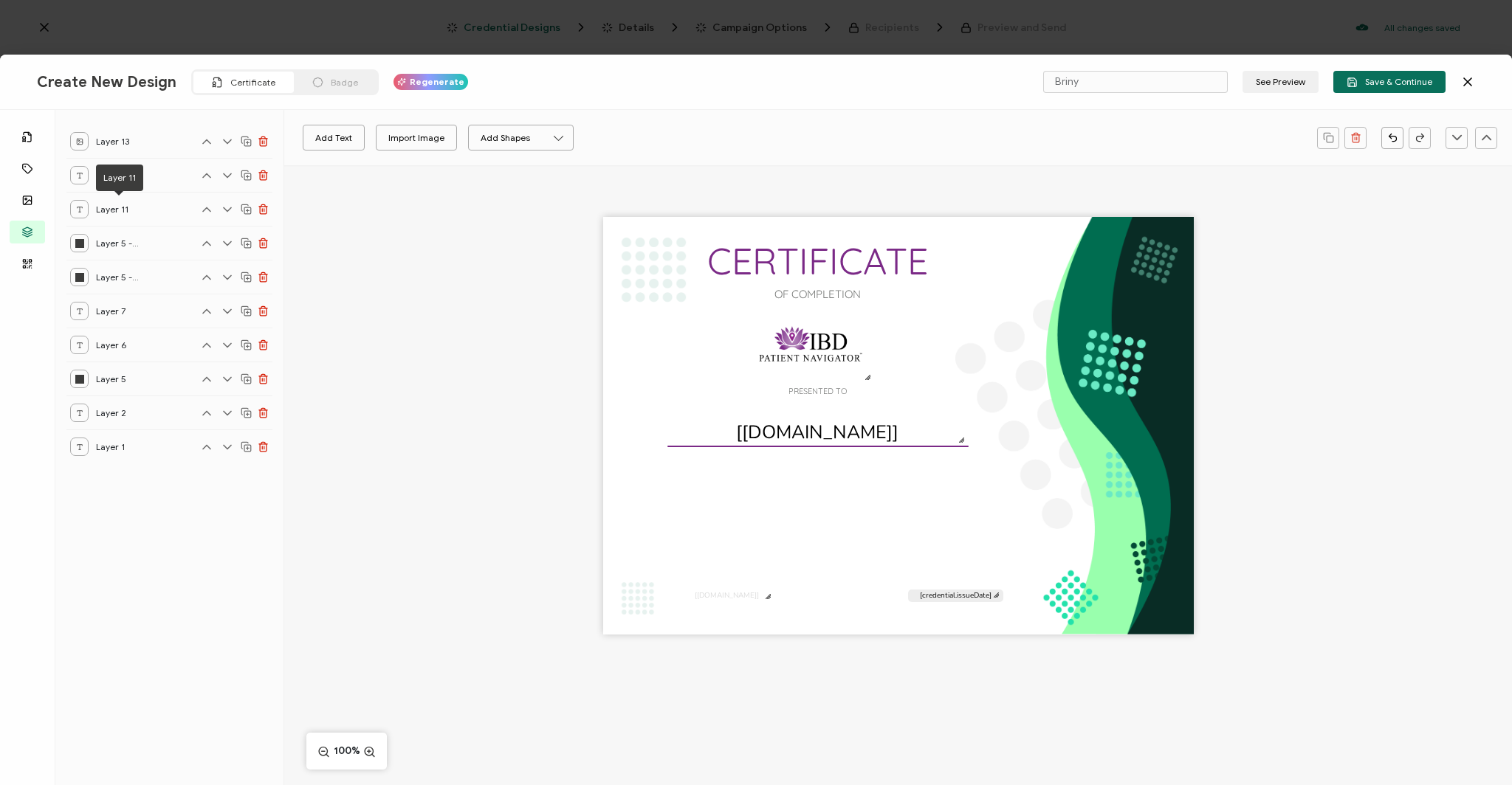
click at [90, 139] on div "Layer 13" at bounding box center [105, 140] width 70 height 18
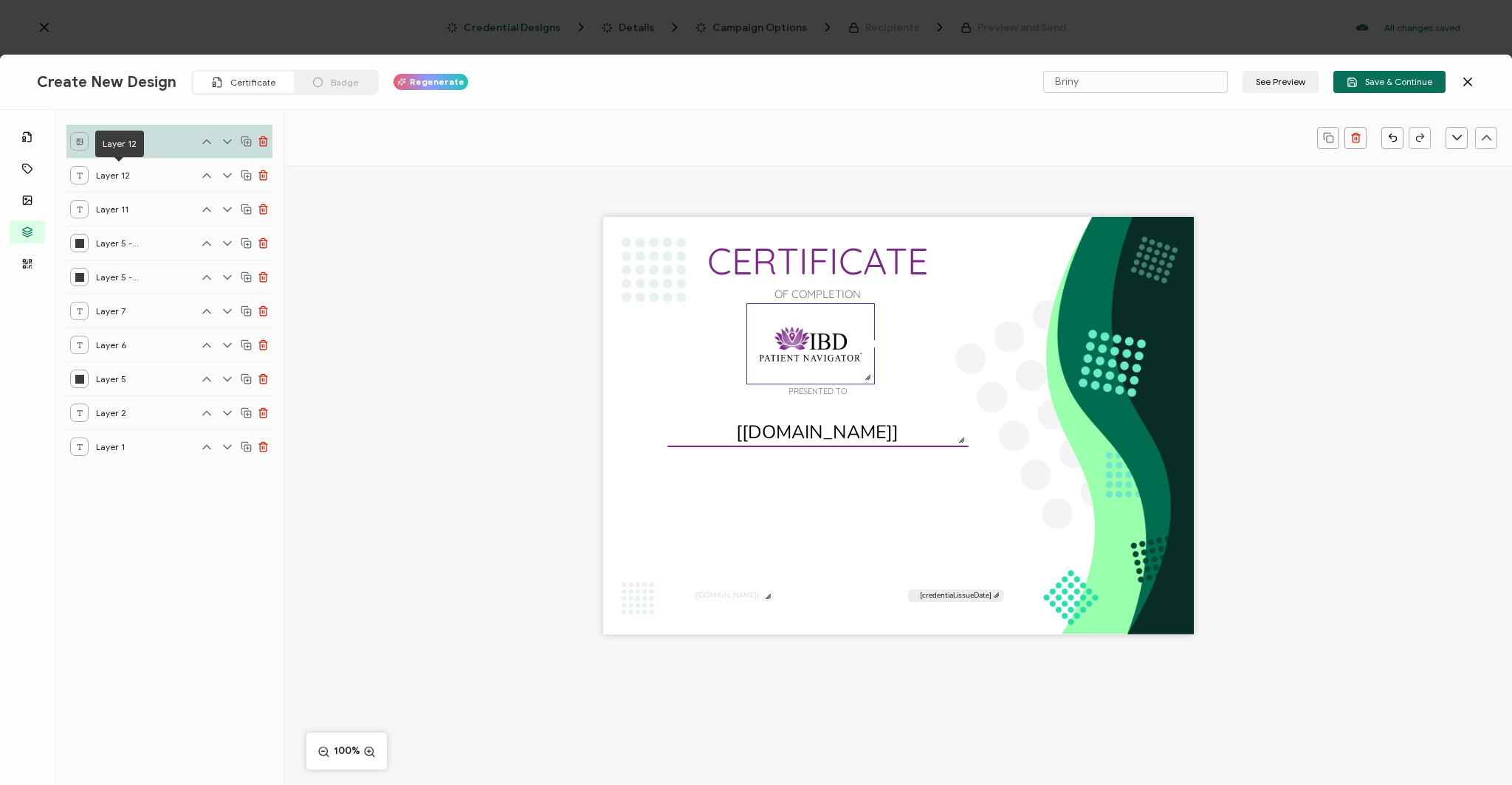
click at [96, 176] on span "Layer 12" at bounding box center [117, 174] width 45 height 18
click at [67, 179] on div "Layer 12" at bounding box center [169, 175] width 206 height 34
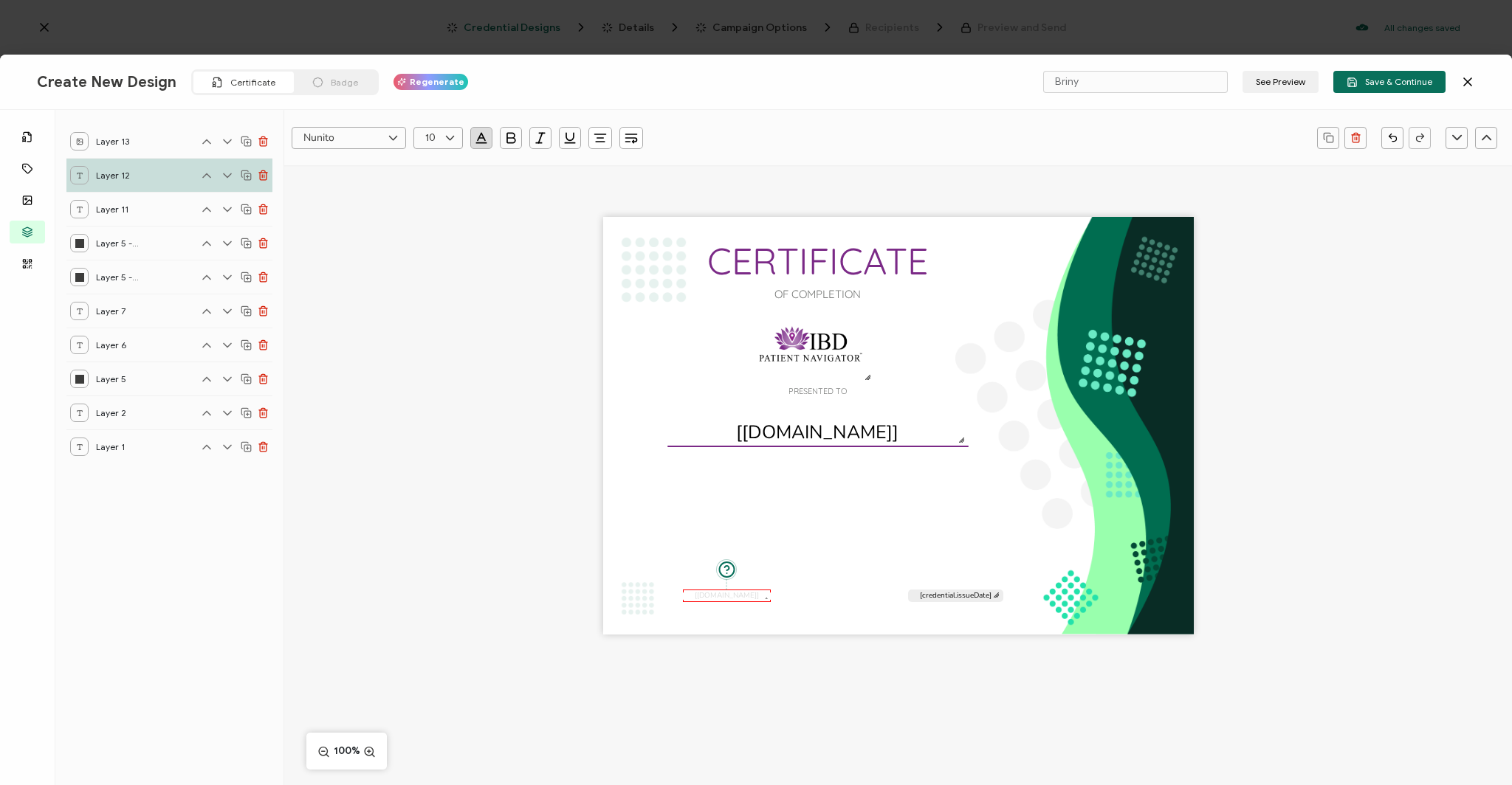
click at [85, 217] on div at bounding box center [79, 208] width 18 height 18
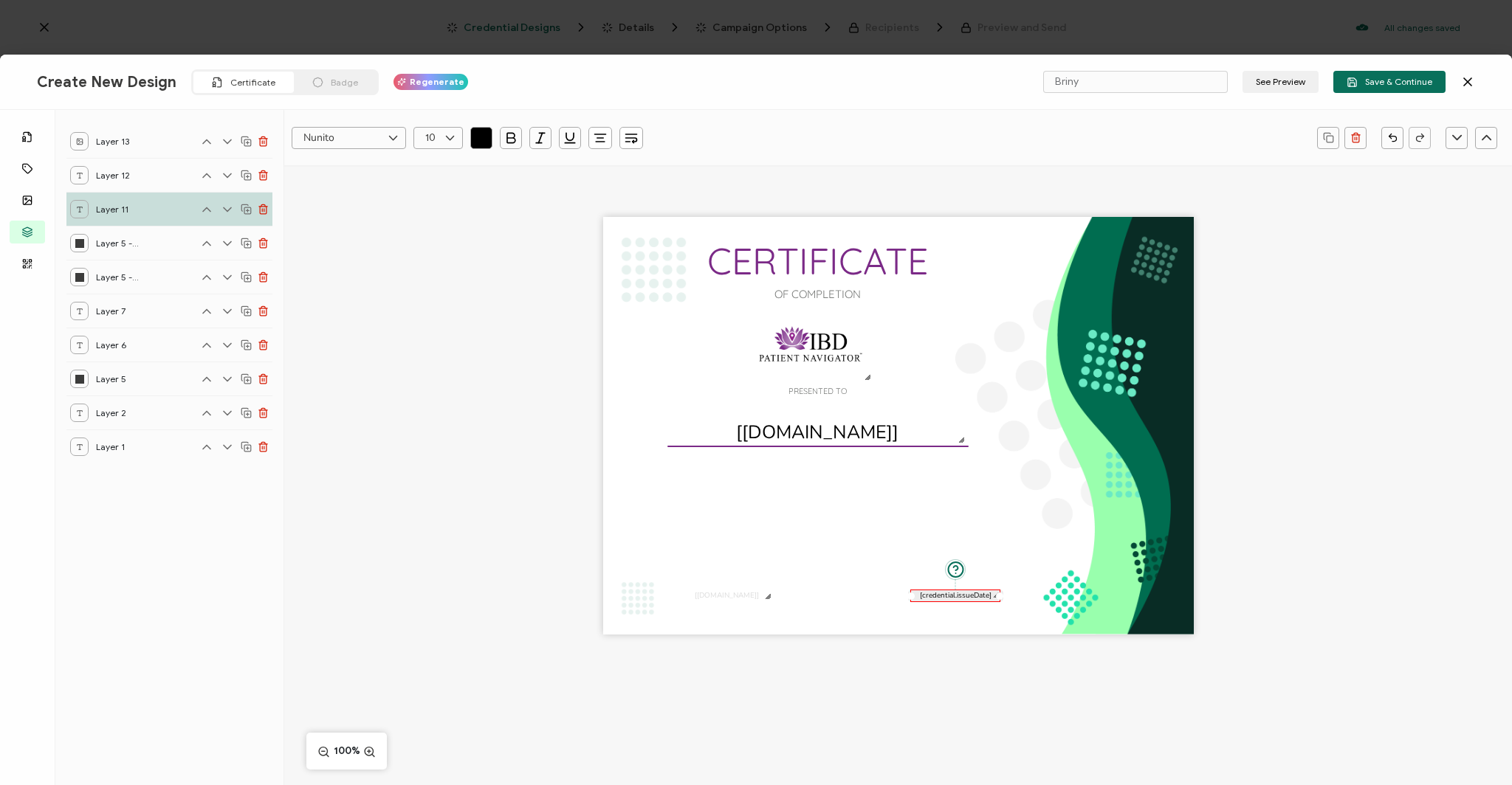
click at [83, 241] on div at bounding box center [79, 242] width 18 height 18
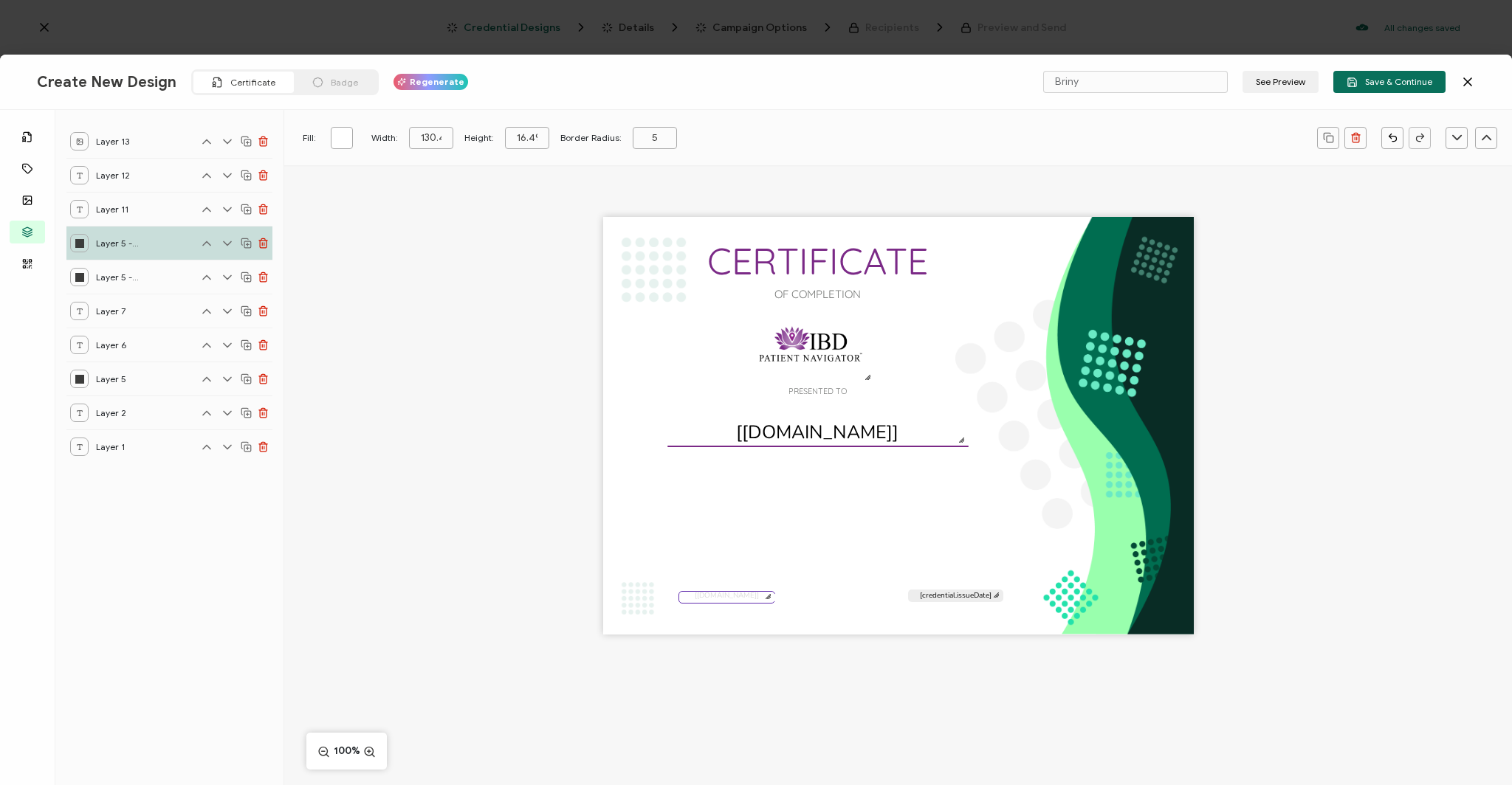
click at [83, 241] on div at bounding box center [79, 242] width 18 height 18
click at [84, 272] on div at bounding box center [79, 277] width 18 height 18
type input "129.654888"
type input "17.715288"
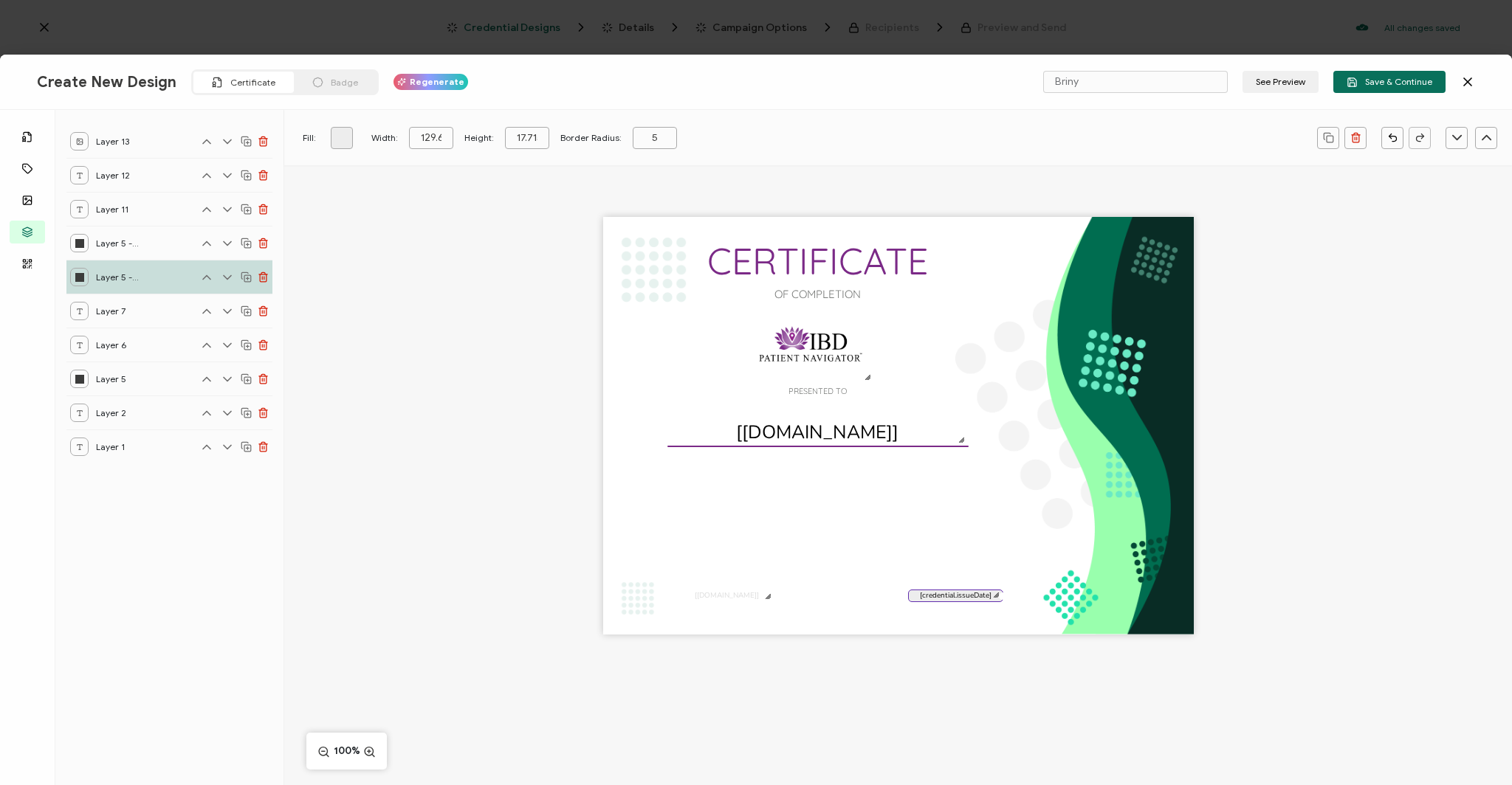
click at [85, 380] on div at bounding box center [79, 378] width 18 height 18
type input "407.822368"
type input "1"
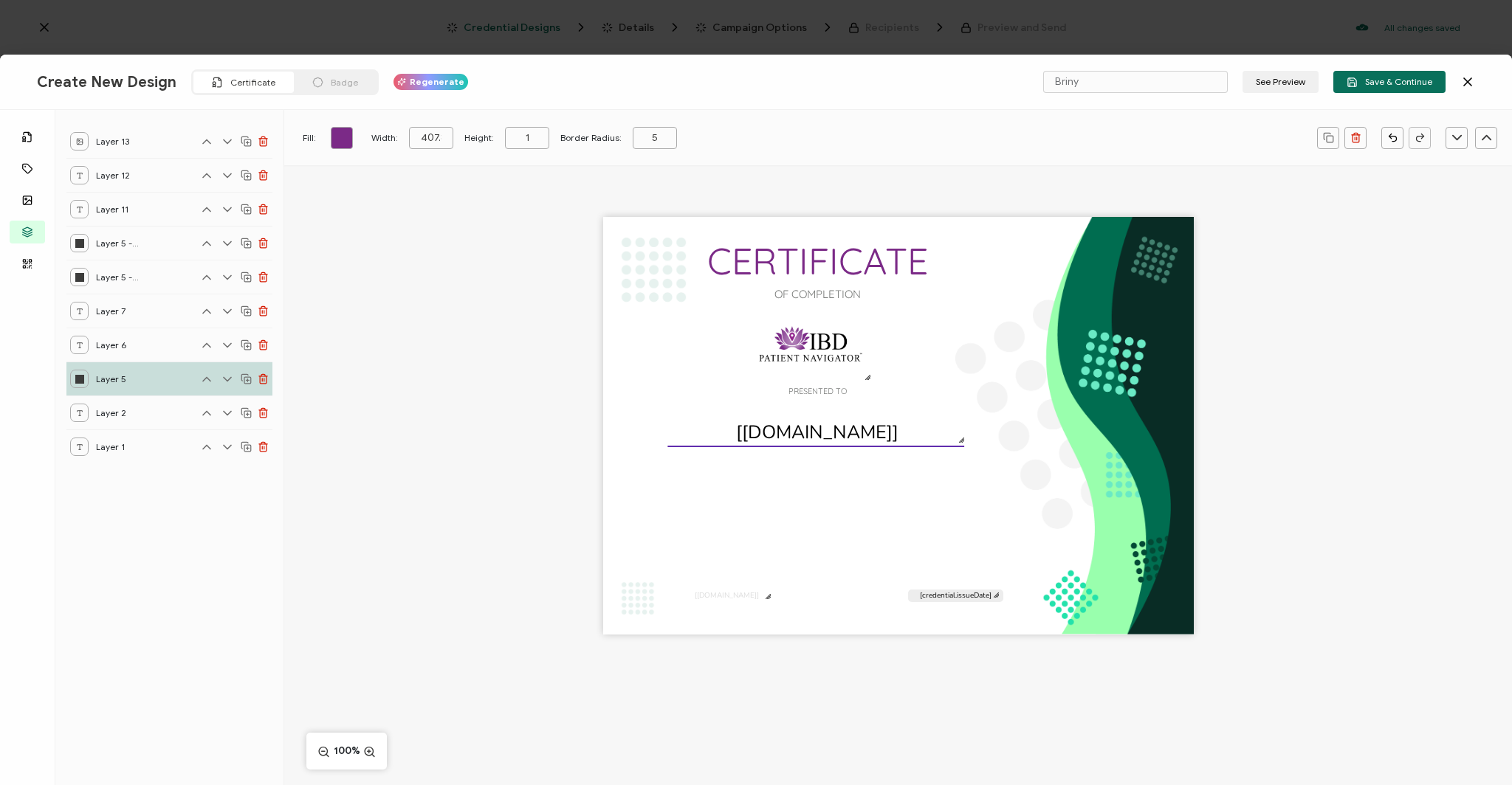
click at [82, 378] on div at bounding box center [79, 379] width 9 height 9
click at [79, 417] on icon at bounding box center [80, 413] width 8 height 8
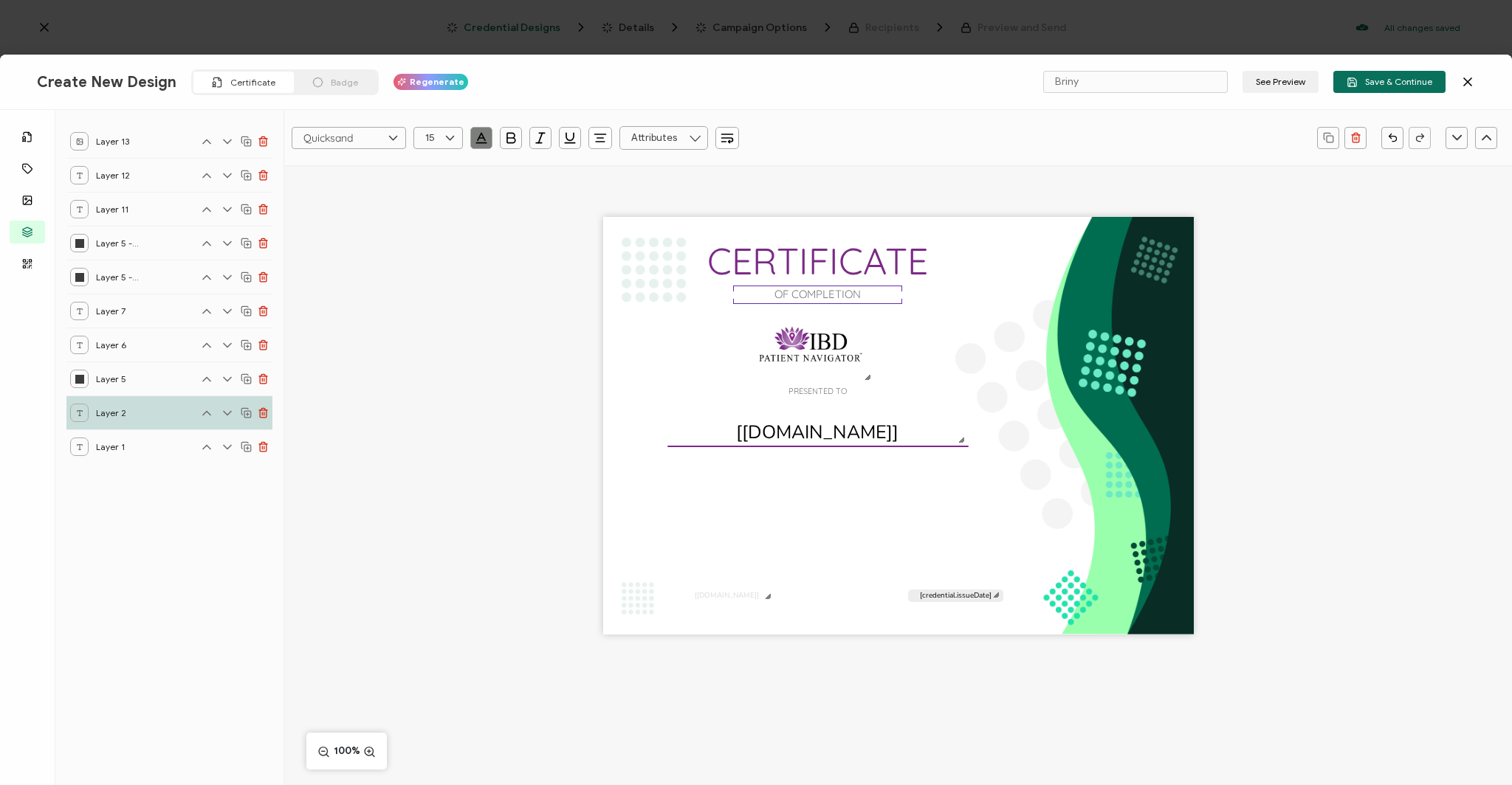
click at [86, 379] on div at bounding box center [79, 378] width 18 height 18
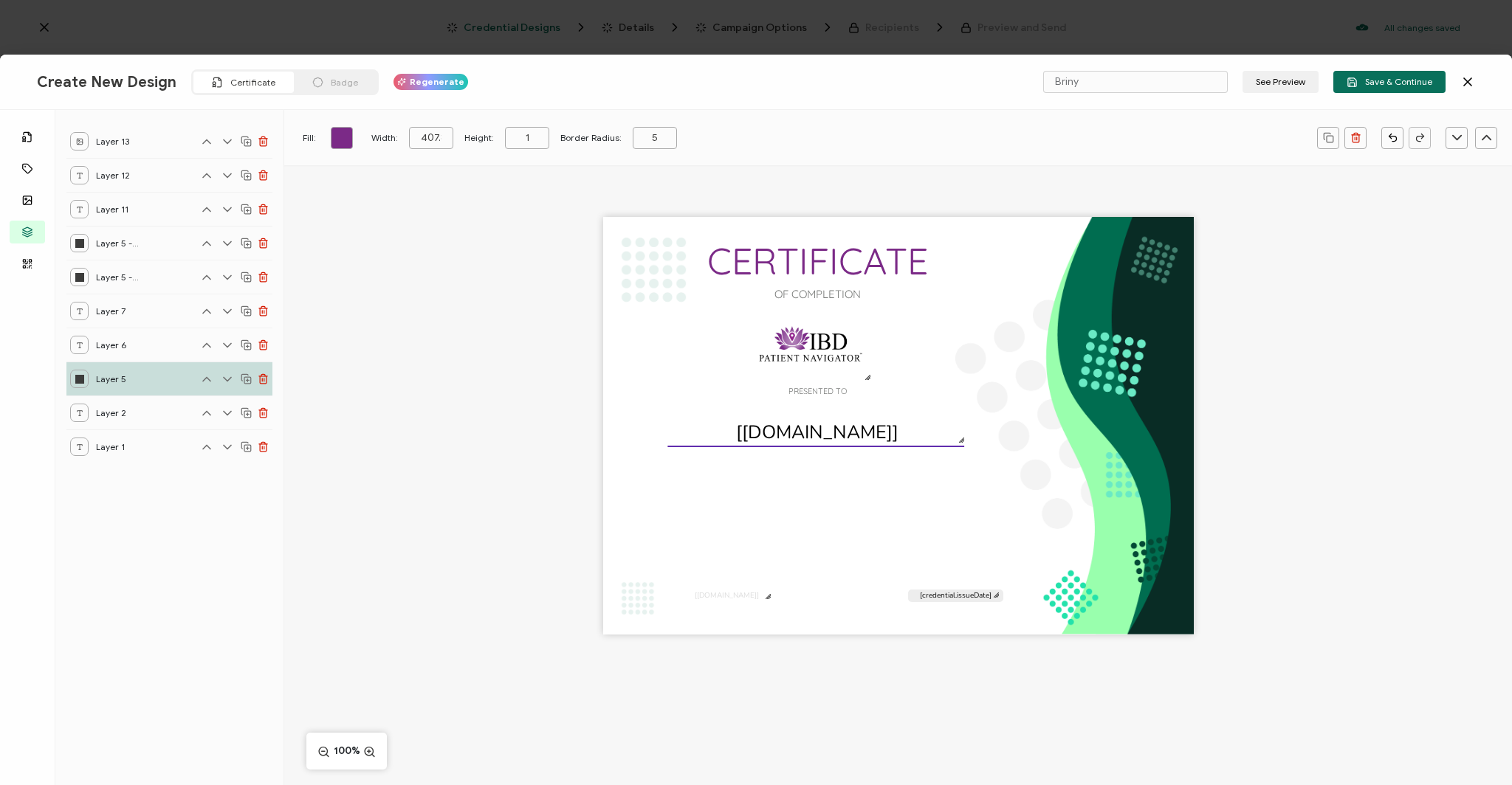
click at [76, 411] on icon at bounding box center [80, 413] width 8 height 8
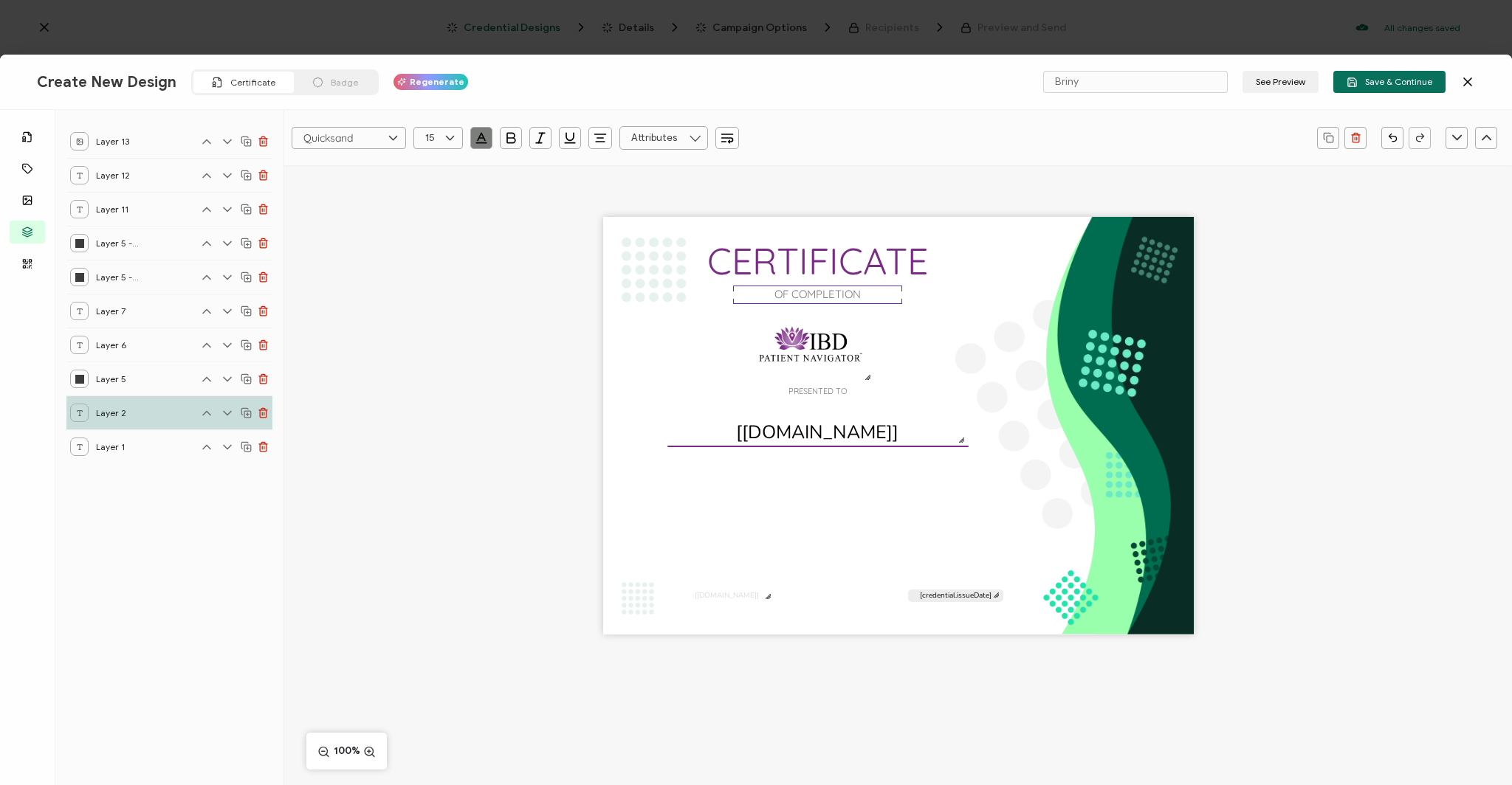
click at [248, 409] on icon at bounding box center [246, 413] width 11 height 11
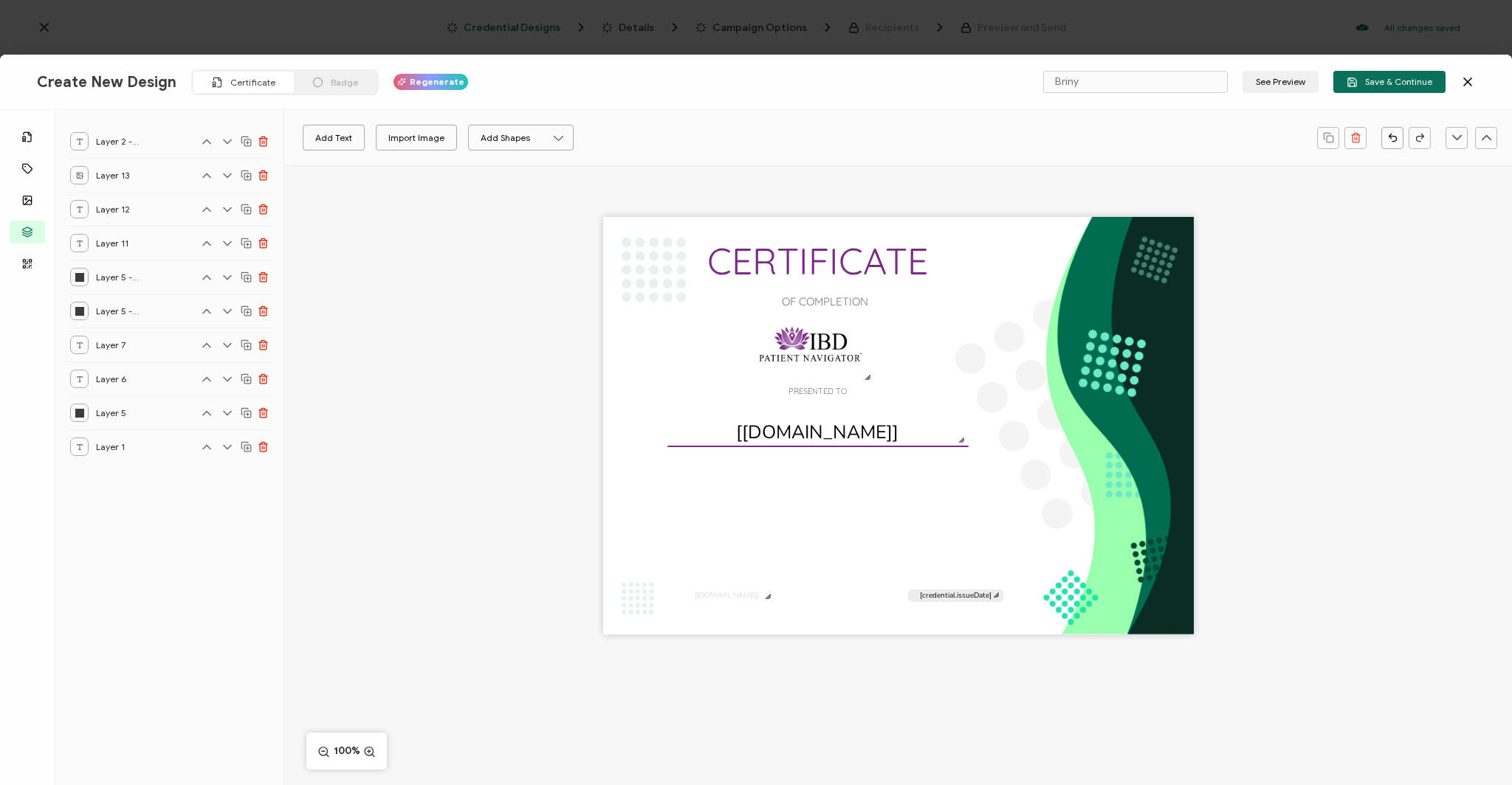
click at [76, 443] on icon at bounding box center [80, 447] width 8 height 8
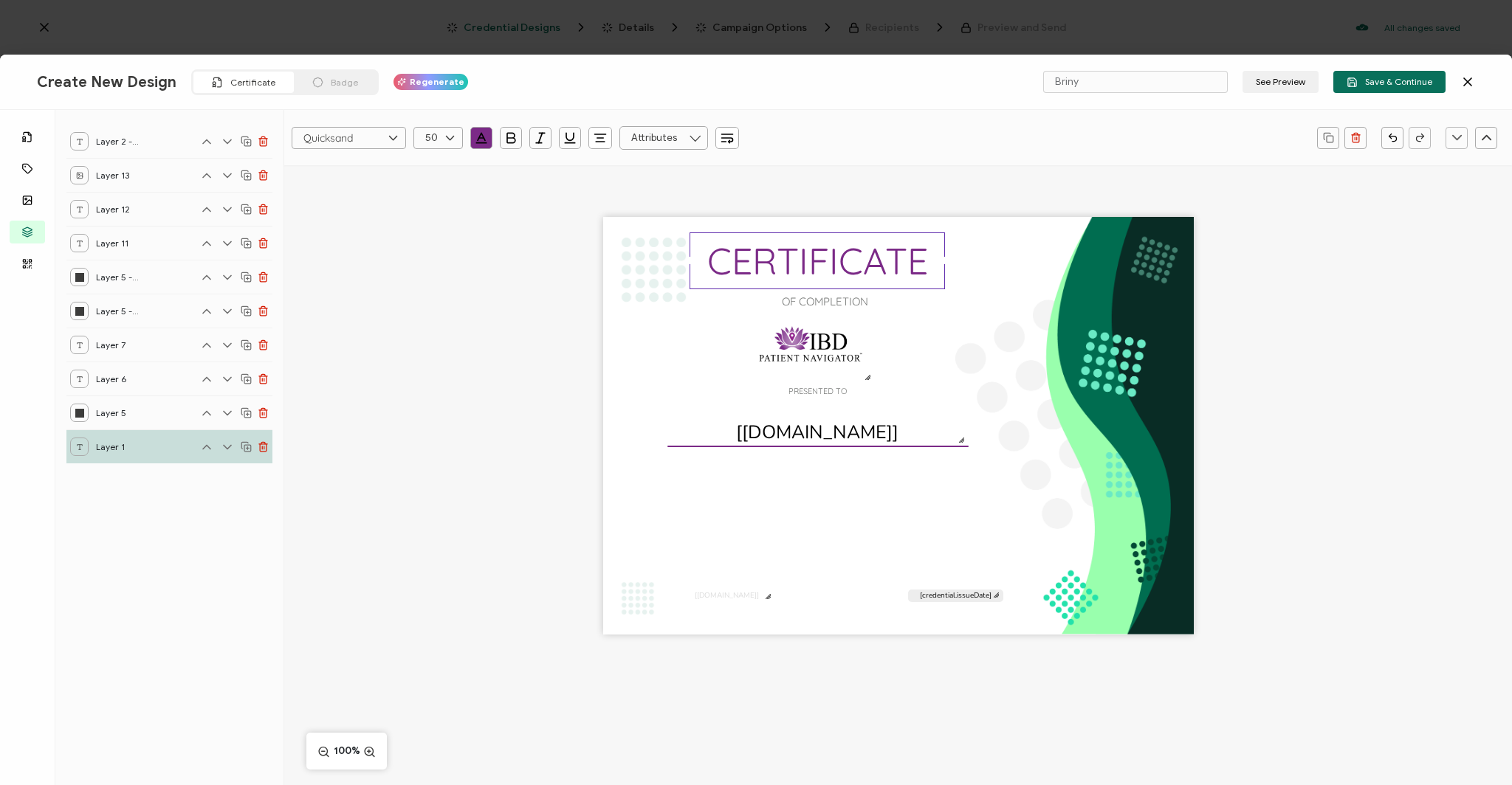
click at [332, 420] on div "CERTIFICATE PRESENTED TO The recipient’s full name, which will be automatically…" at bounding box center [898, 452] width 1228 height 573
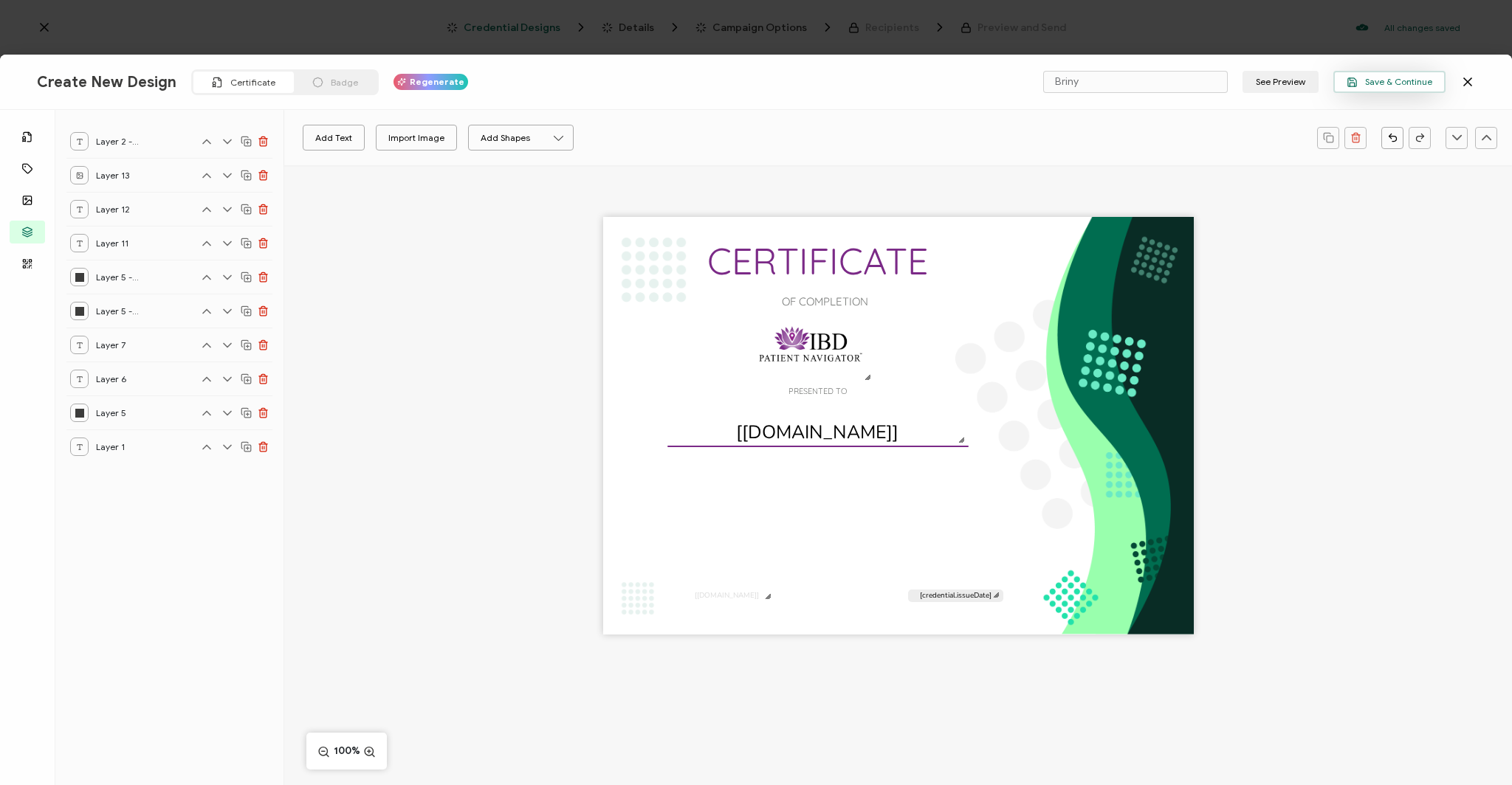
click at [1353, 79] on icon "button" at bounding box center [1352, 82] width 11 height 11
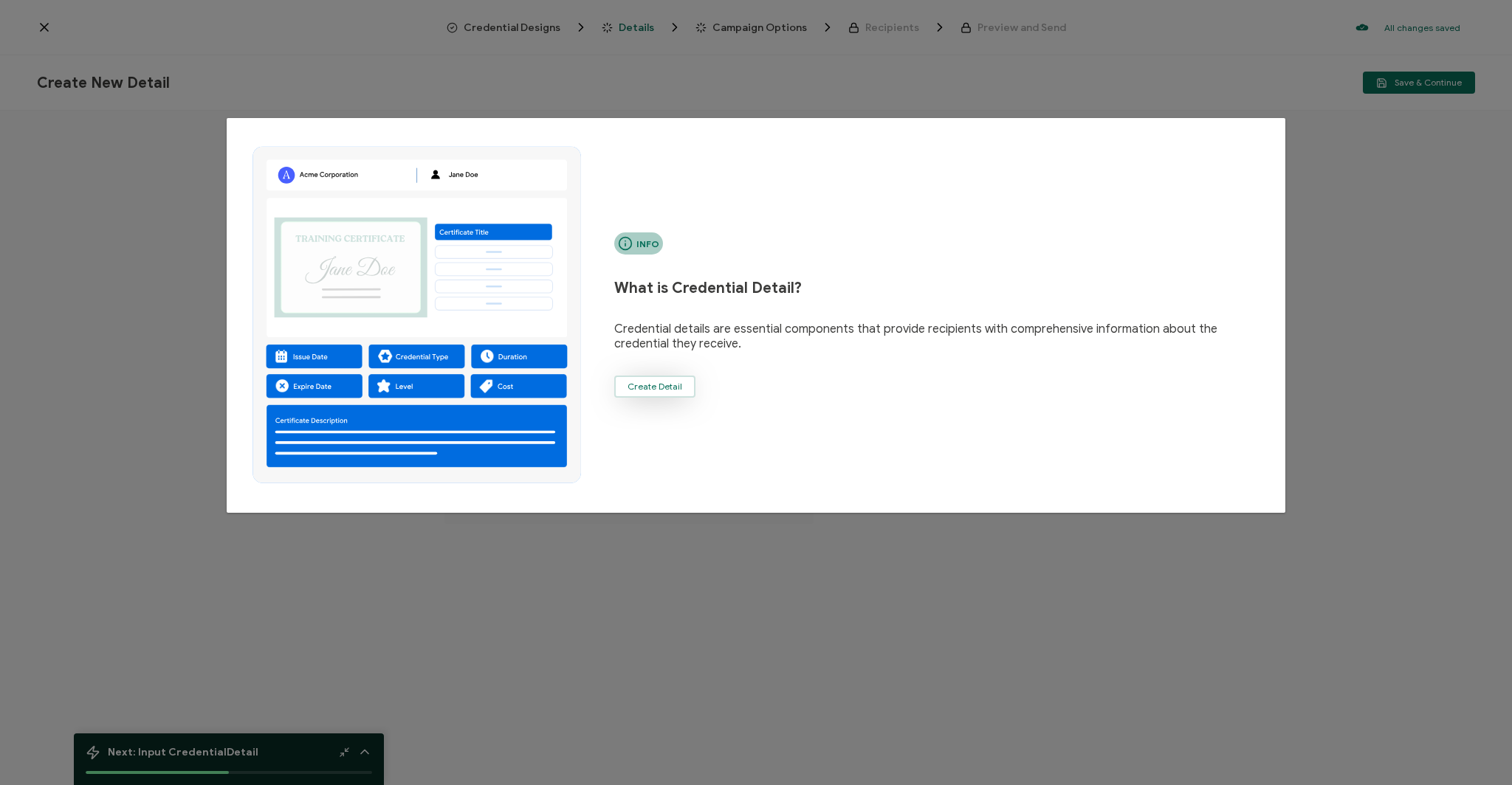
click at [667, 394] on button "Create Detail" at bounding box center [655, 386] width 81 height 22
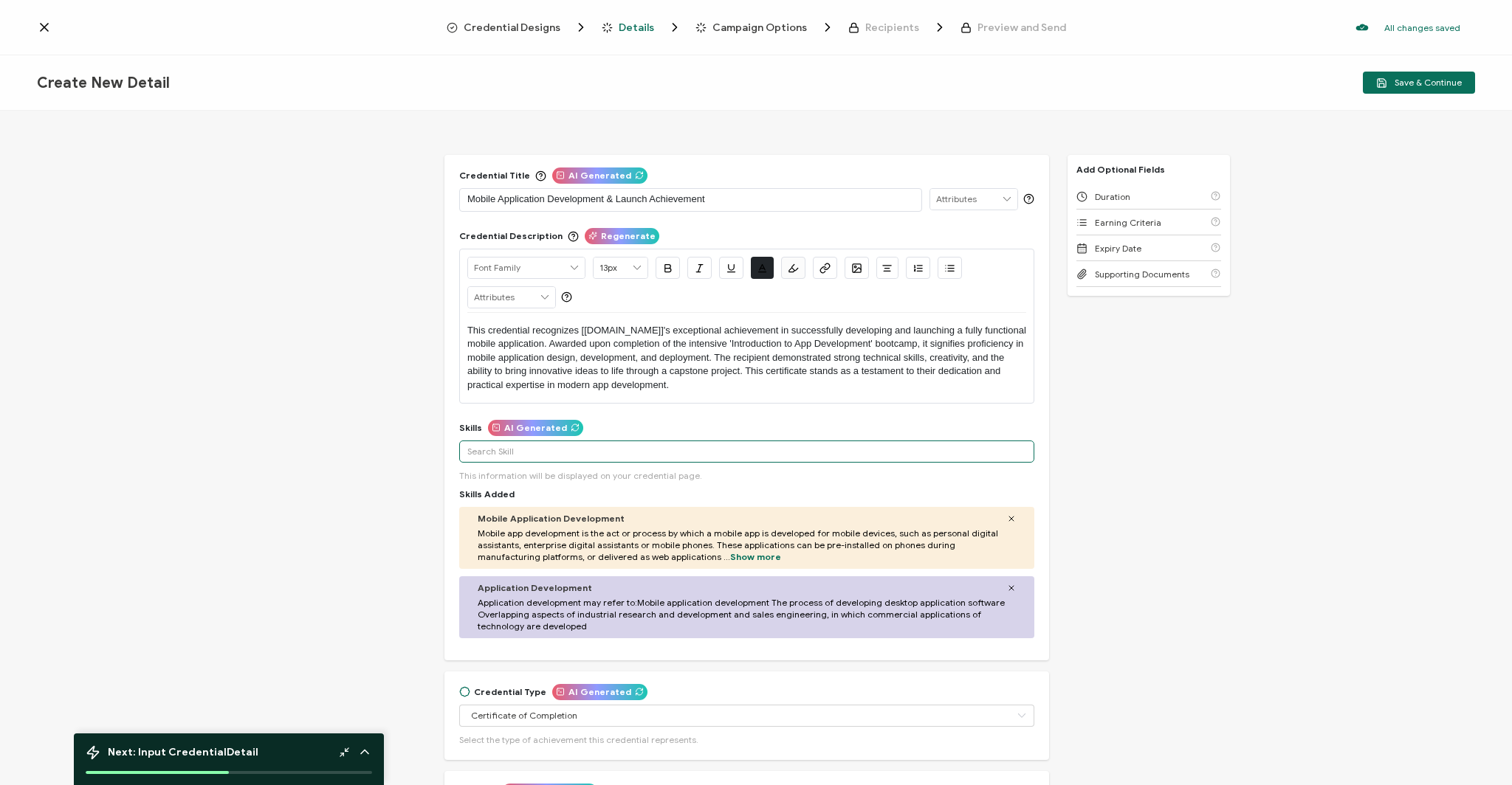
click at [527, 447] on input "text" at bounding box center [747, 451] width 575 height 22
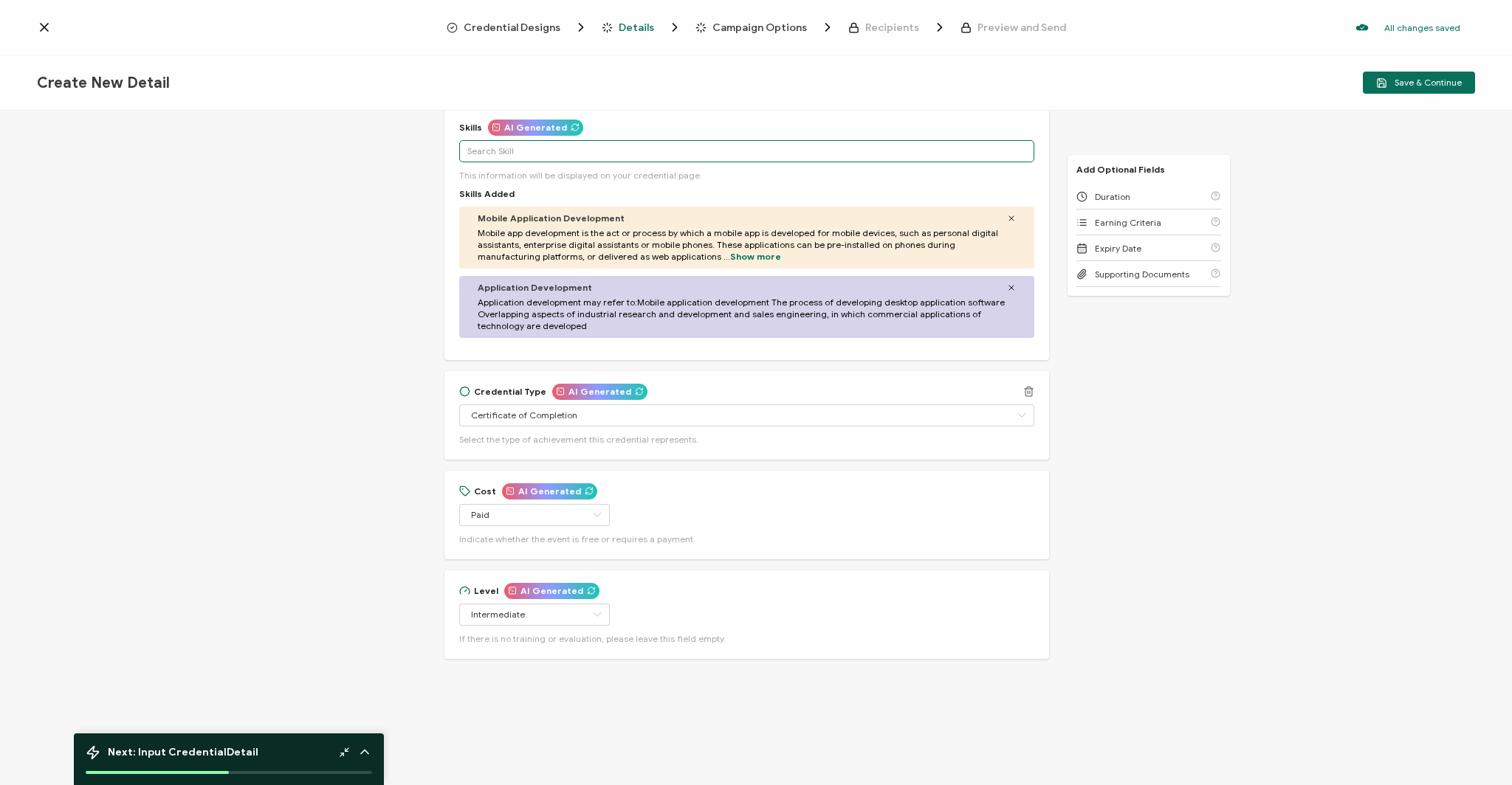
scroll to position [326, 0]
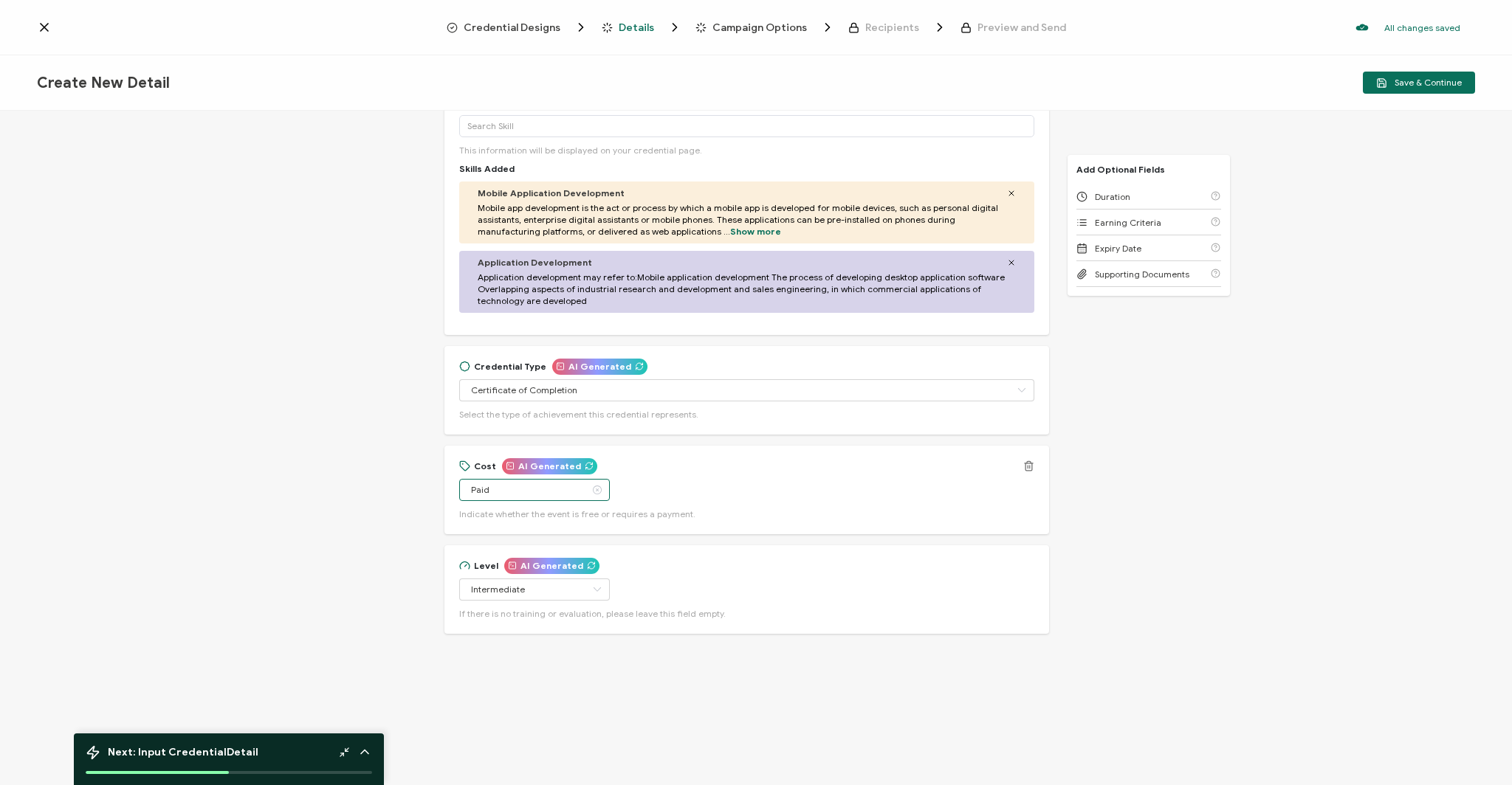
click at [561, 493] on input "Paid" at bounding box center [534, 490] width 151 height 22
click at [552, 526] on li "Free" at bounding box center [524, 528] width 132 height 25
type input "Free"
click at [723, 459] on div "Cost Regenerate Free Indicate whether the event is free or requires a payment." at bounding box center [747, 491] width 604 height 89
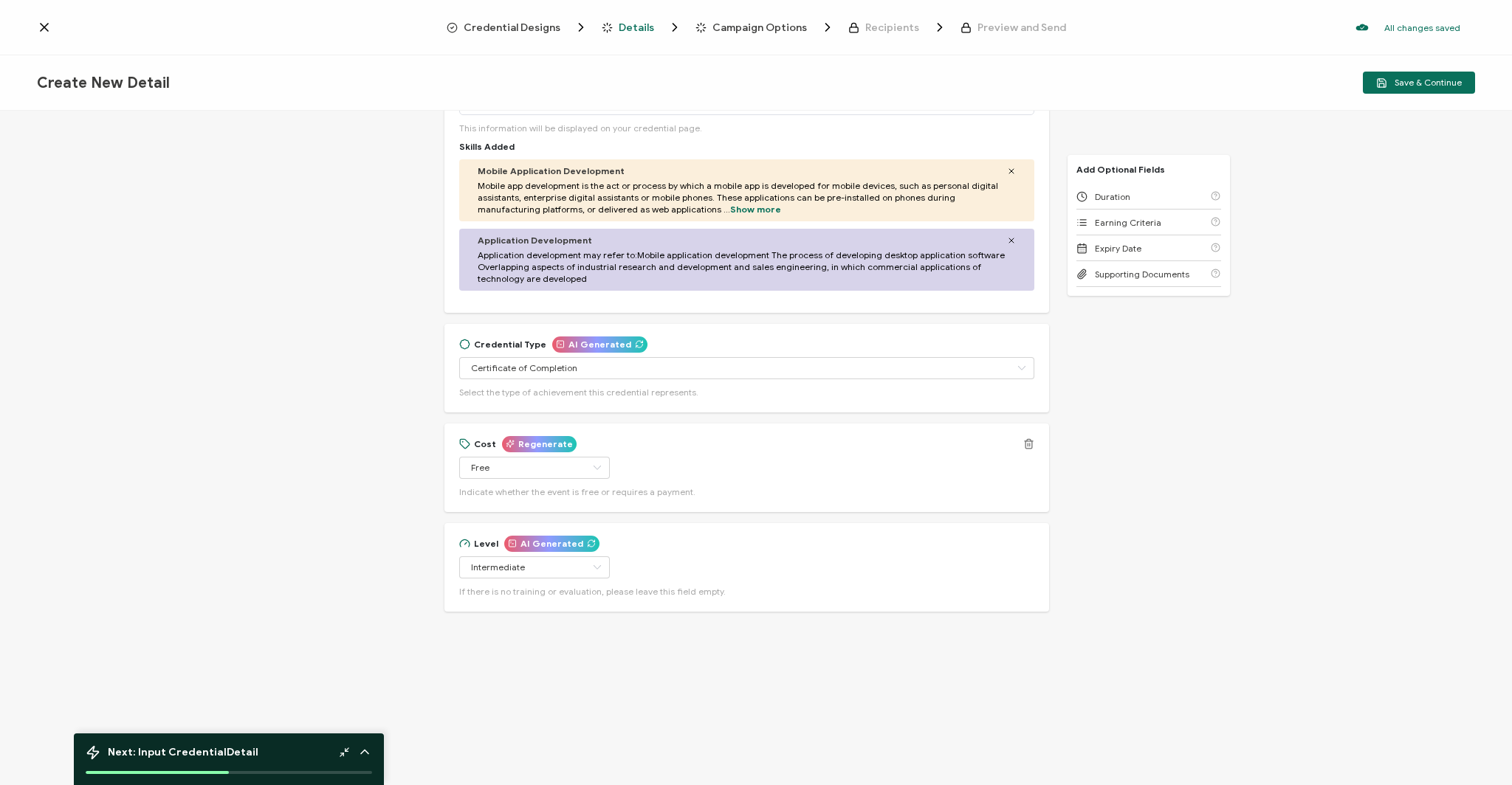
scroll to position [346, 0]
click at [587, 565] on icon at bounding box center [596, 569] width 18 height 22
click at [537, 633] on li "Intermediate" at bounding box center [524, 632] width 132 height 25
type input "Intermediate"
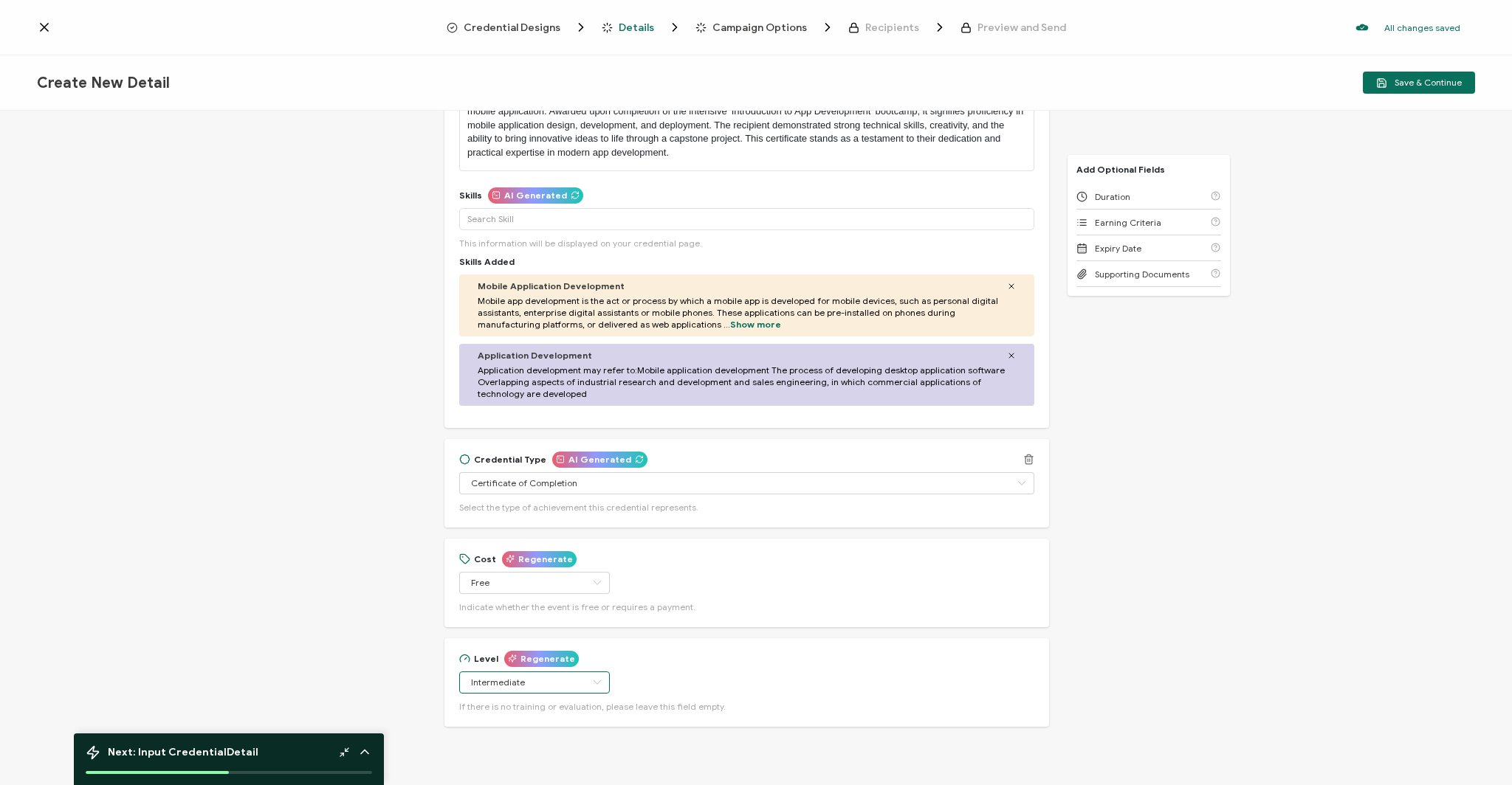
scroll to position [229, 0]
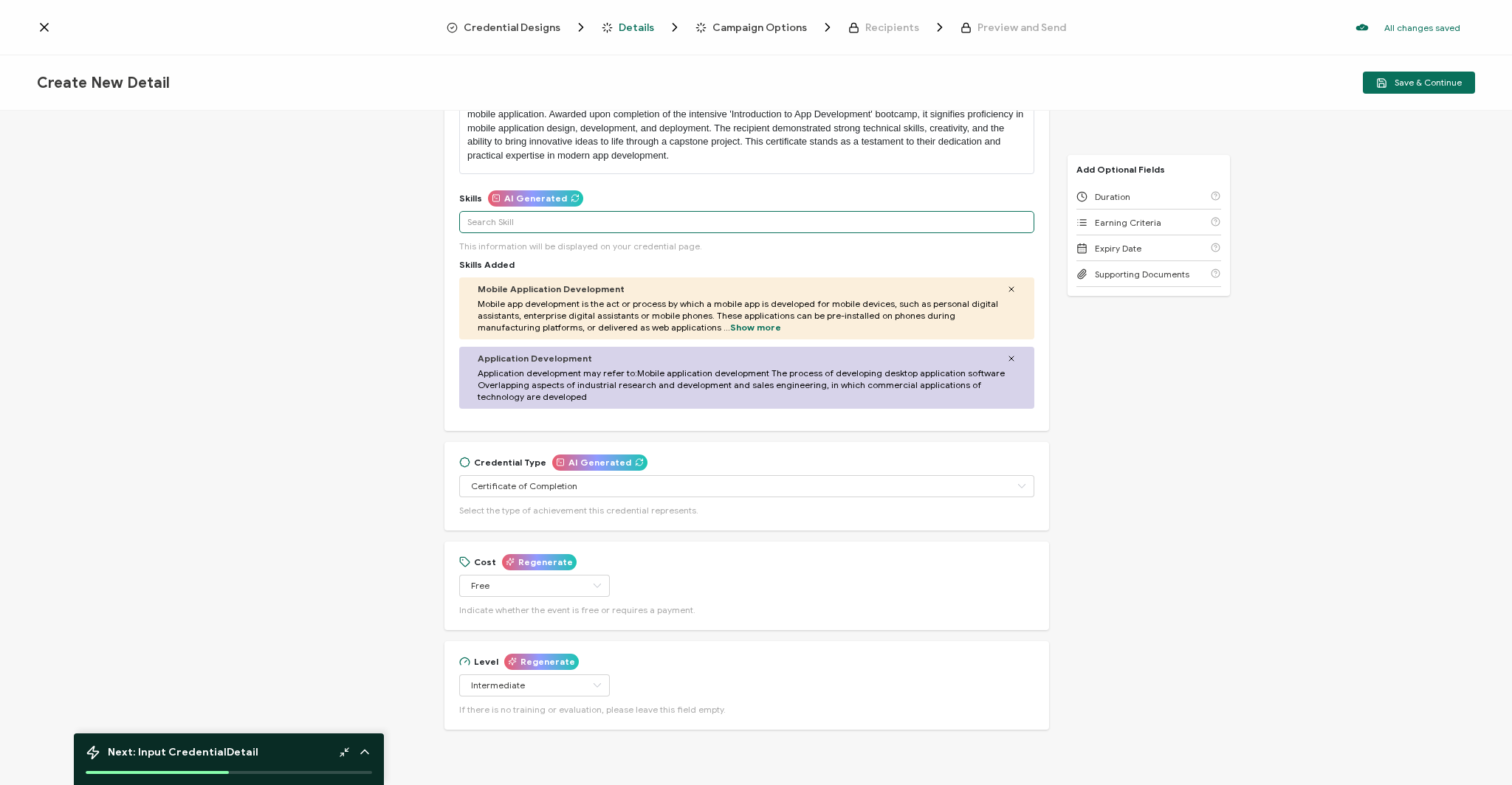
click at [472, 221] on input "text" at bounding box center [747, 222] width 575 height 22
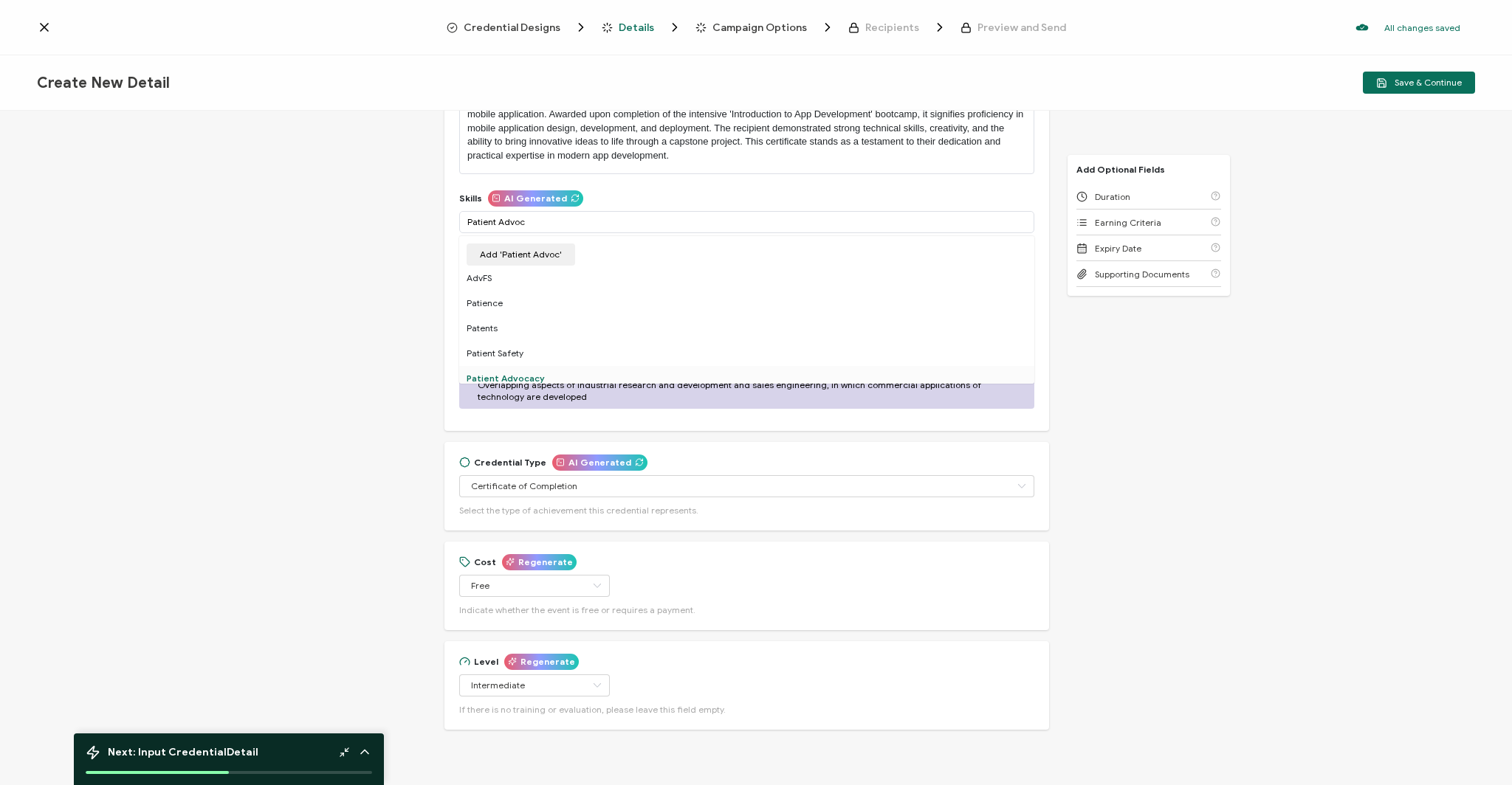
click at [497, 376] on div "Patient Advocacy" at bounding box center [747, 379] width 575 height 25
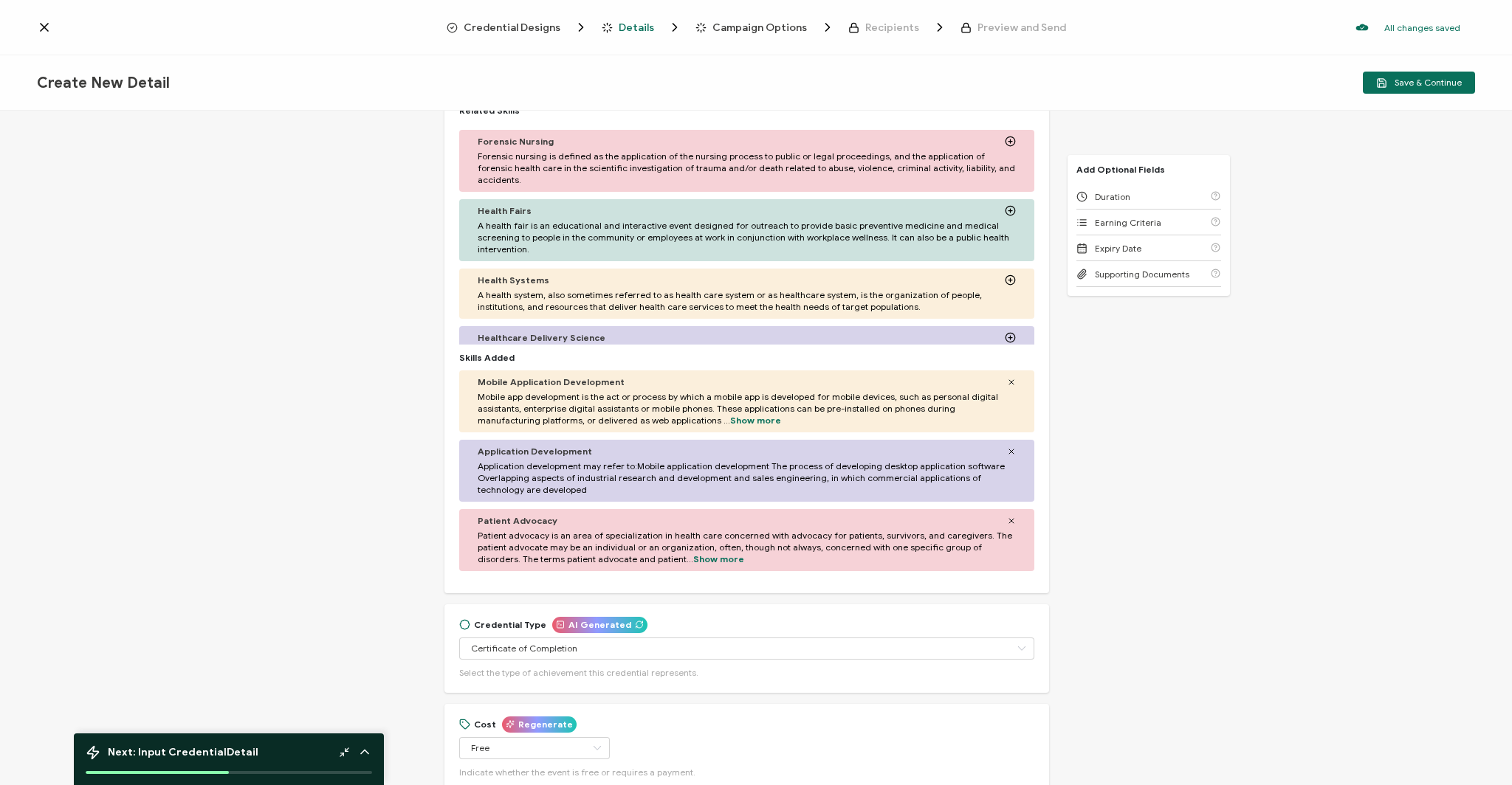
scroll to position [386, 0]
click at [514, 548] on span "Patient advocacy is an area of specialization in health care concerned with adv…" at bounding box center [747, 544] width 538 height 35
click at [693, 556] on span "Show more" at bounding box center [719, 557] width 51 height 11
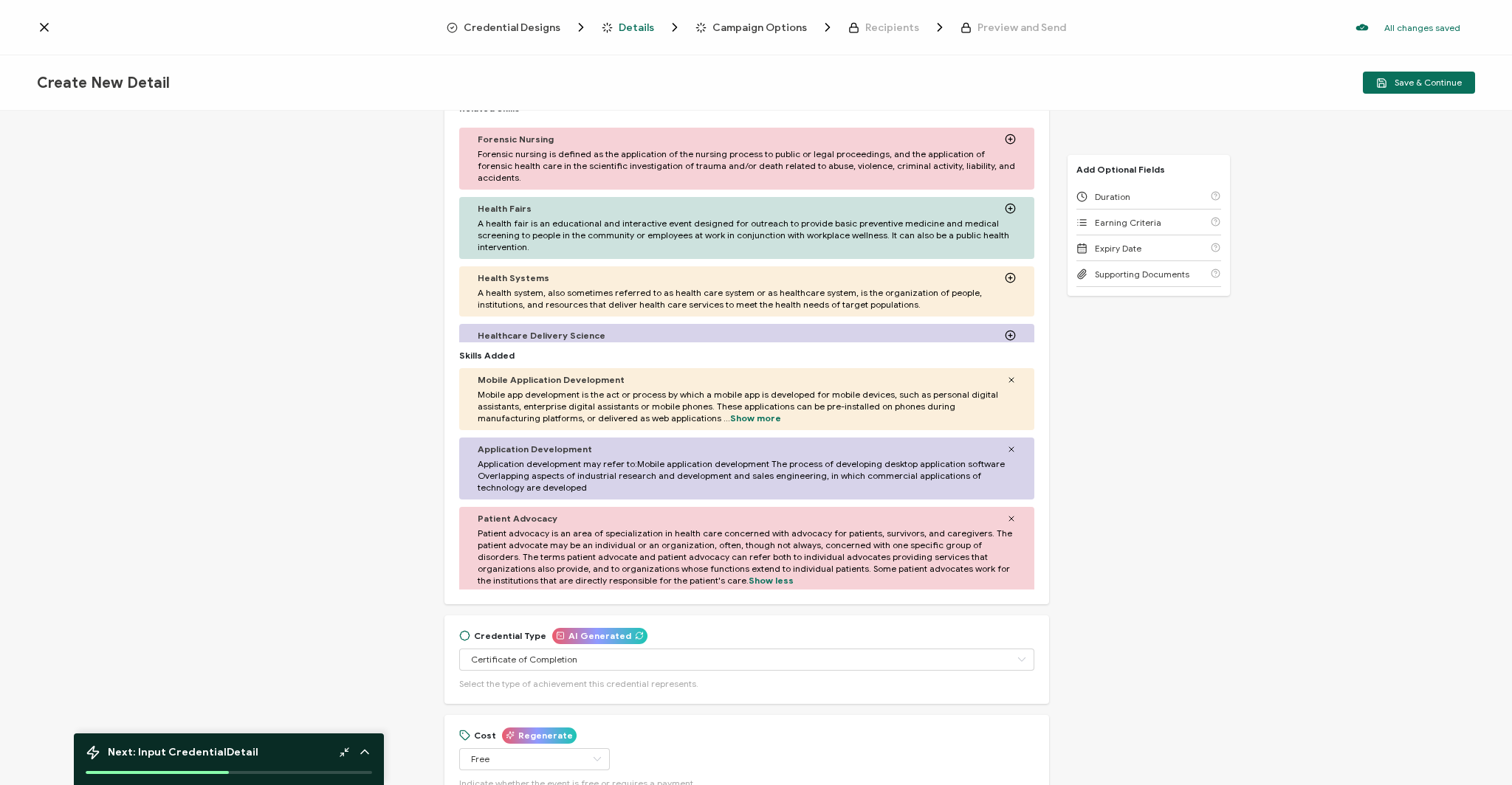
click at [904, 561] on span "Patient advocacy is an area of specialization in health care concerned with adv…" at bounding box center [747, 557] width 538 height 59
drag, startPoint x: 480, startPoint y: 519, endPoint x: 715, endPoint y: 577, distance: 242.1
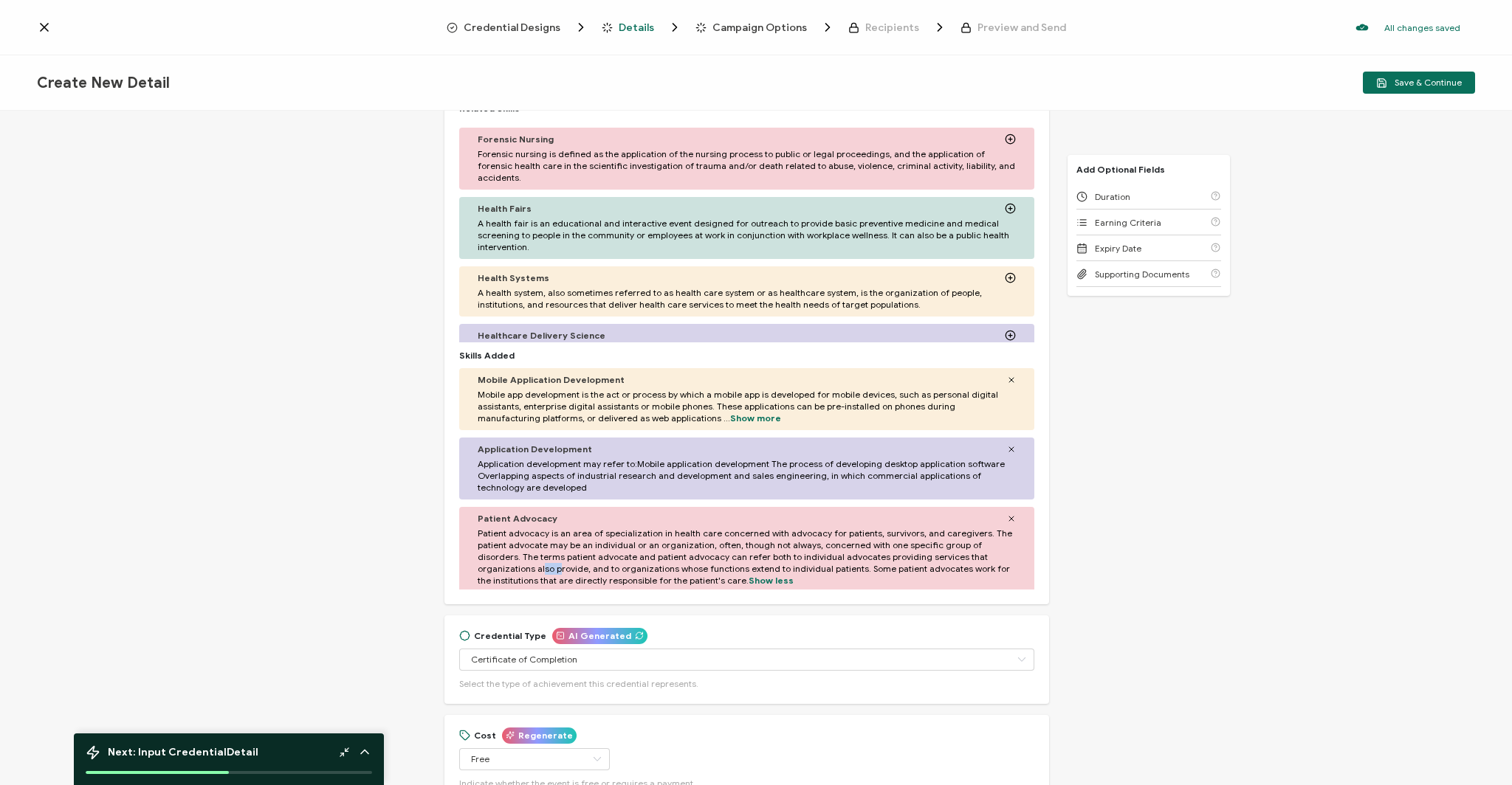
click at [715, 577] on div "Patient Advocacy Patient advocacy is an area of specialization in health care c…" at bounding box center [747, 549] width 575 height 85
click at [638, 573] on span "Patient advocacy is an area of specialization in health care concerned with adv…" at bounding box center [747, 557] width 538 height 59
click at [633, 580] on span "Patient advocacy is an area of specialization in health care concerned with adv…" at bounding box center [747, 557] width 538 height 59
drag, startPoint x: 642, startPoint y: 582, endPoint x: 474, endPoint y: 532, distance: 175.3
click at [474, 532] on div "Patient Advocacy Patient advocacy is an area of specialization in health care c…" at bounding box center [747, 549] width 575 height 85
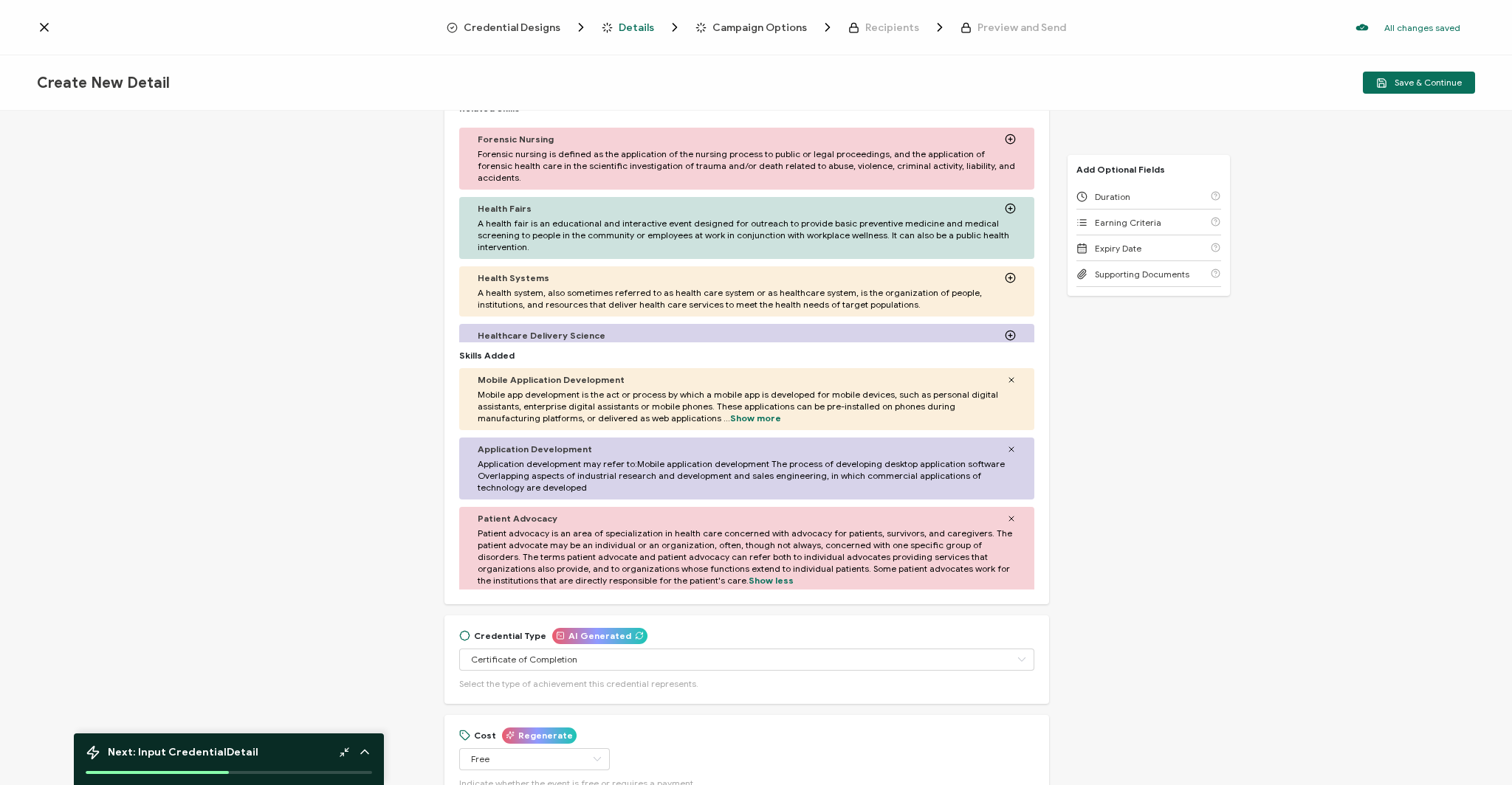
copy span "Patient advocacy is an area of specialization in health care concerned with adv…"
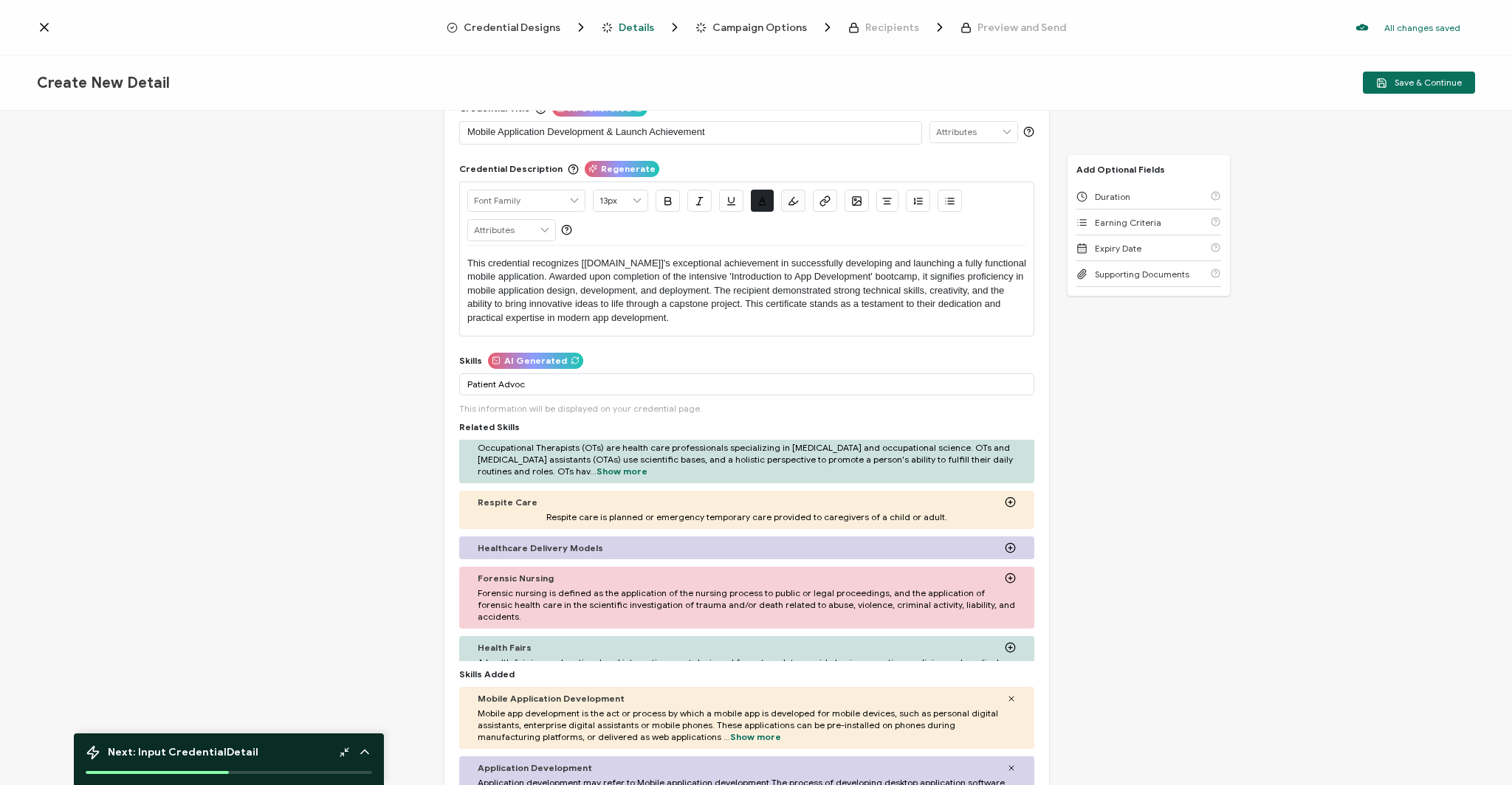
scroll to position [31, 0]
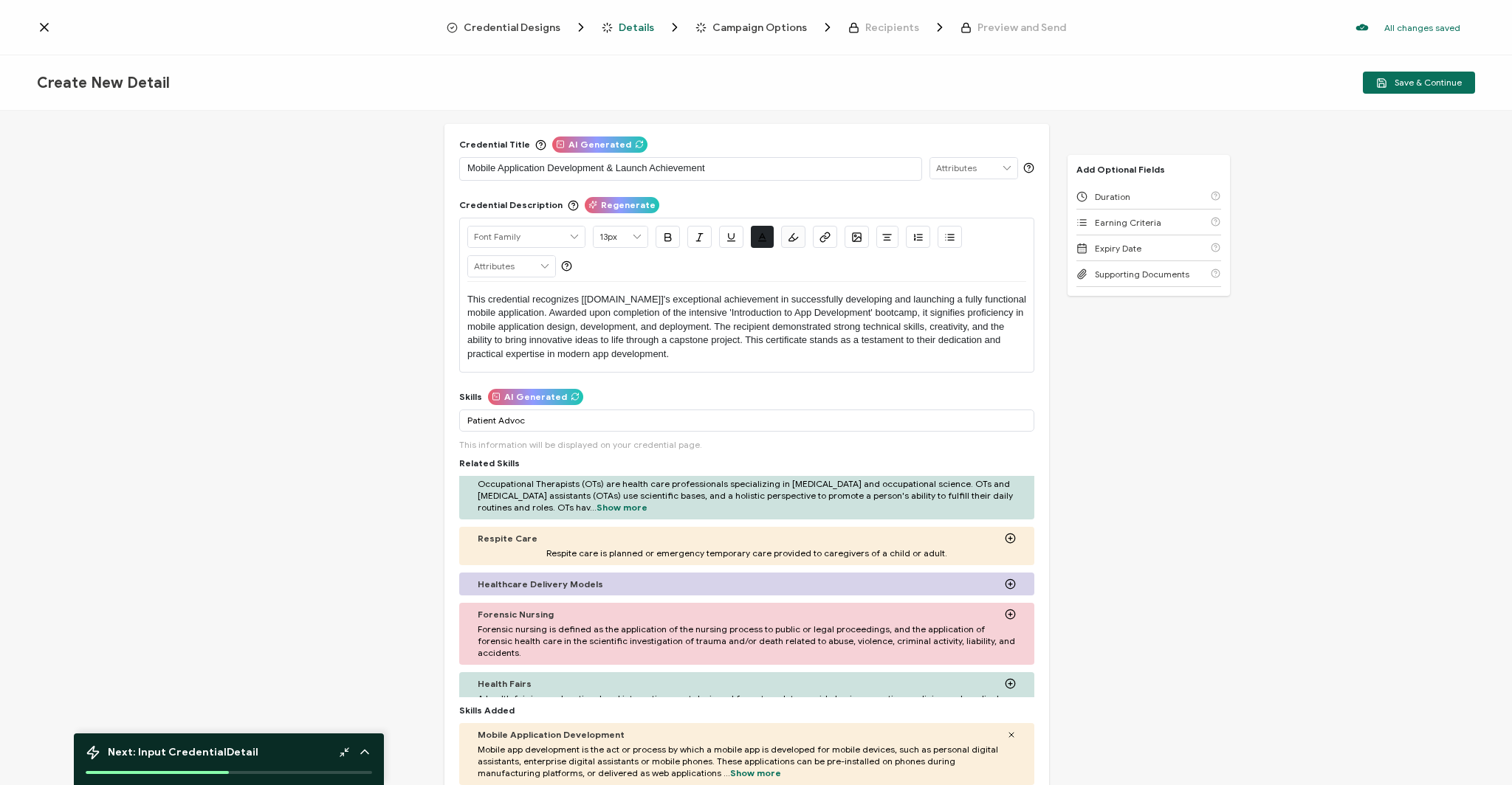
click at [470, 299] on p "This credential recognizes [[DOMAIN_NAME]]'s exceptional achievement in success…" at bounding box center [747, 327] width 559 height 68
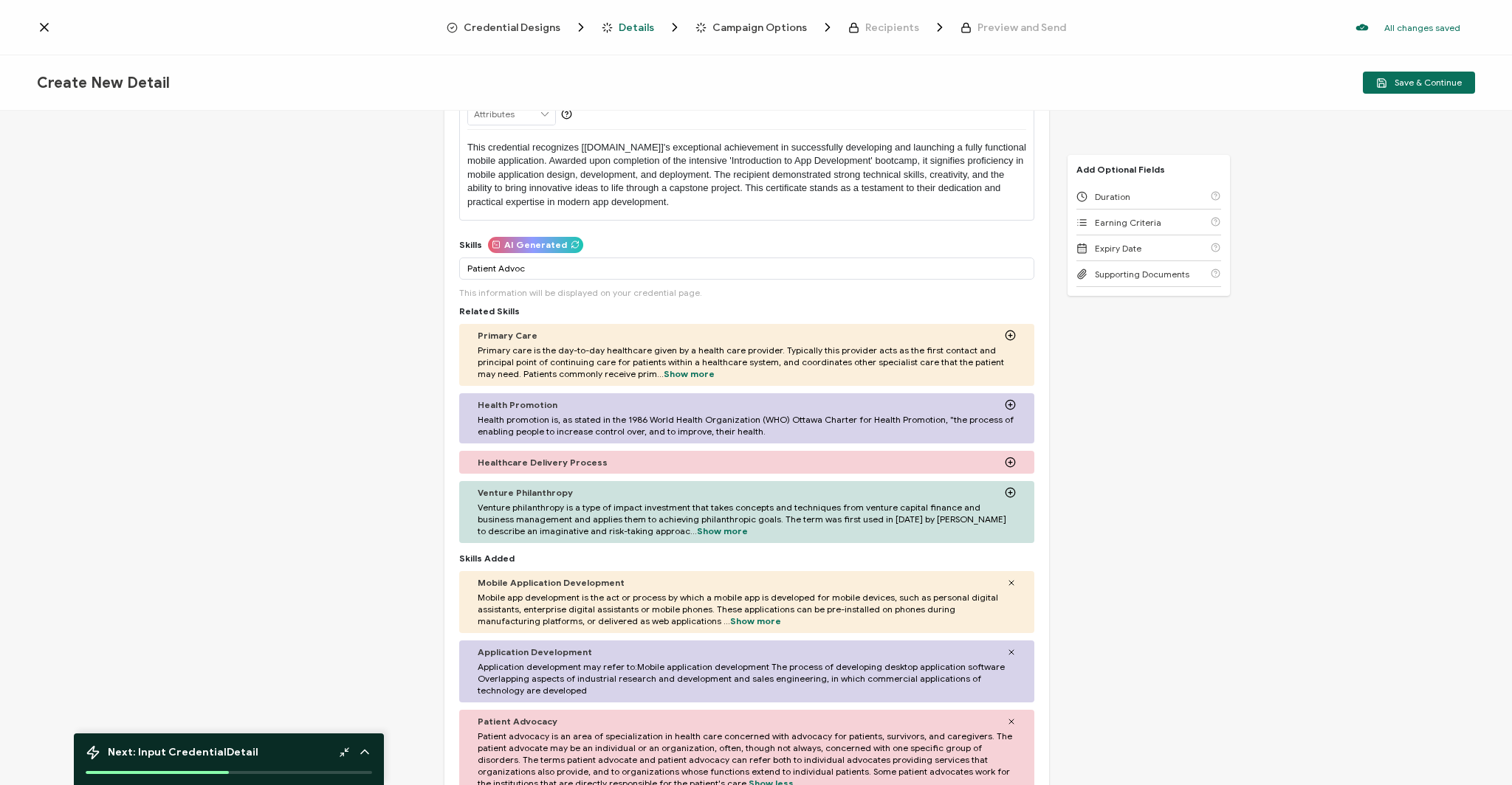
scroll to position [146, 0]
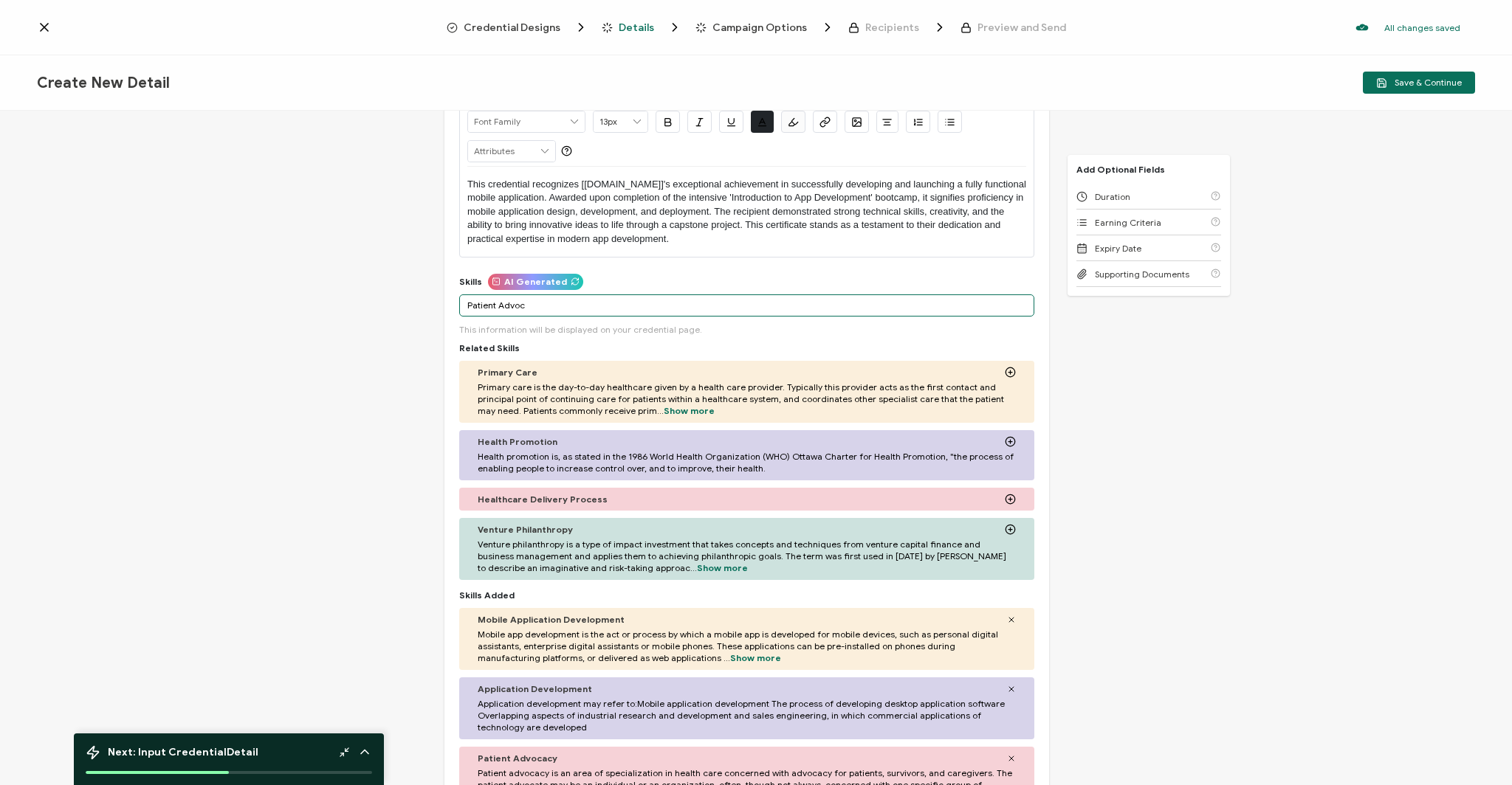
drag, startPoint x: 498, startPoint y: 306, endPoint x: 571, endPoint y: 300, distance: 73.2
click at [570, 301] on input "Patient Advoc" at bounding box center [747, 305] width 575 height 22
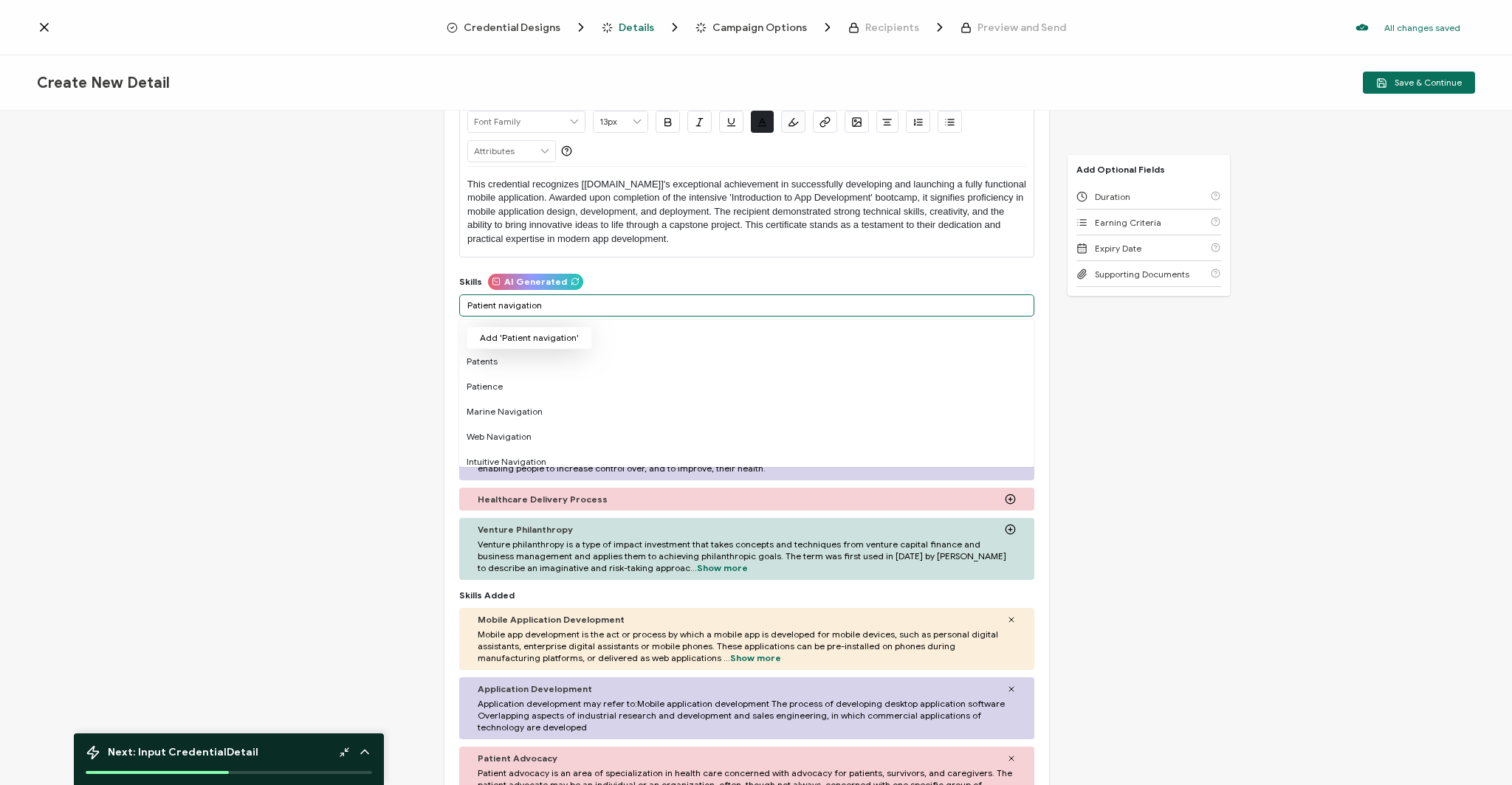
type input "Patient navigation"
click at [528, 336] on button "Add 'Patient navigation'" at bounding box center [530, 337] width 125 height 22
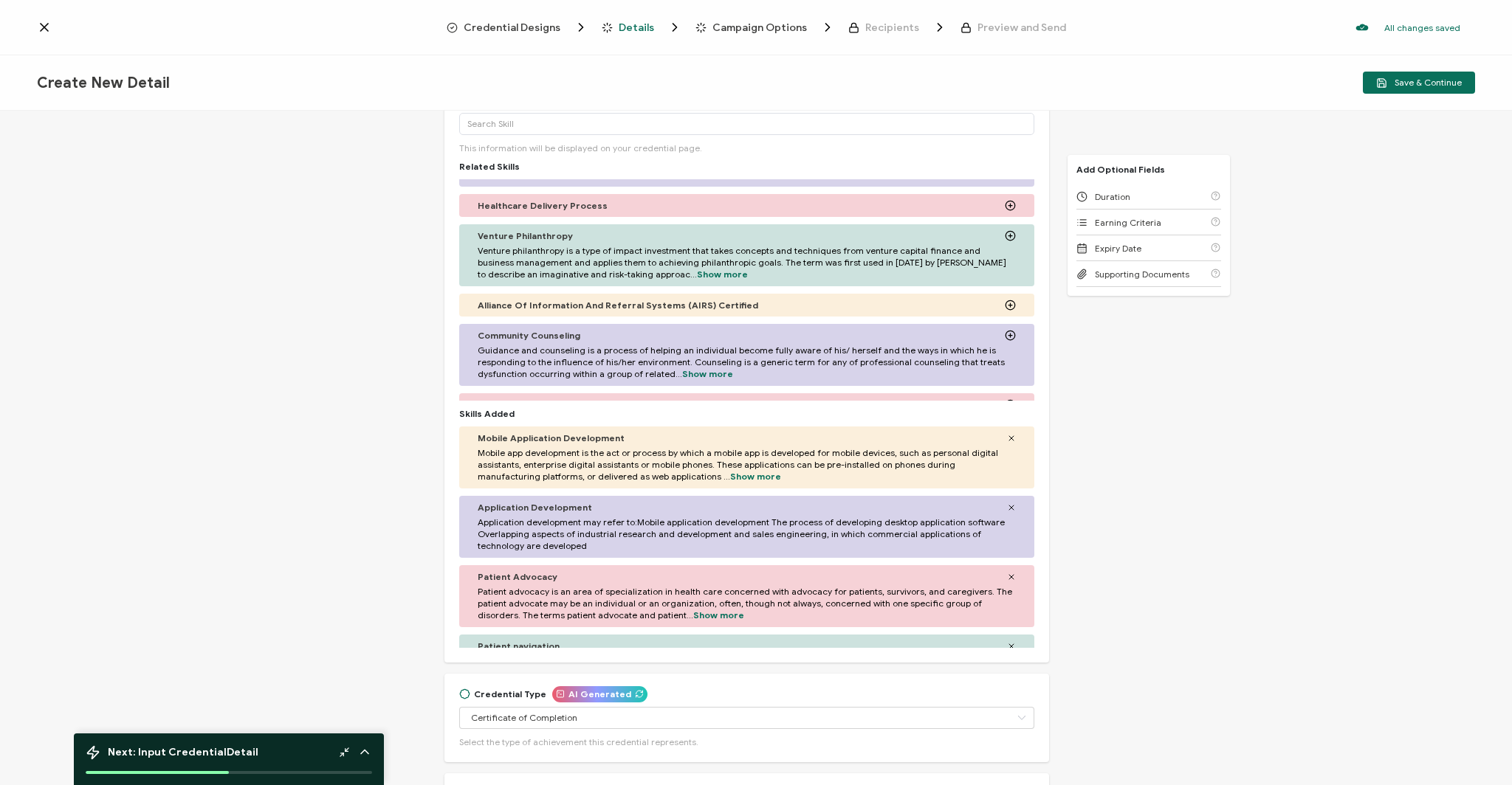
scroll to position [17, 0]
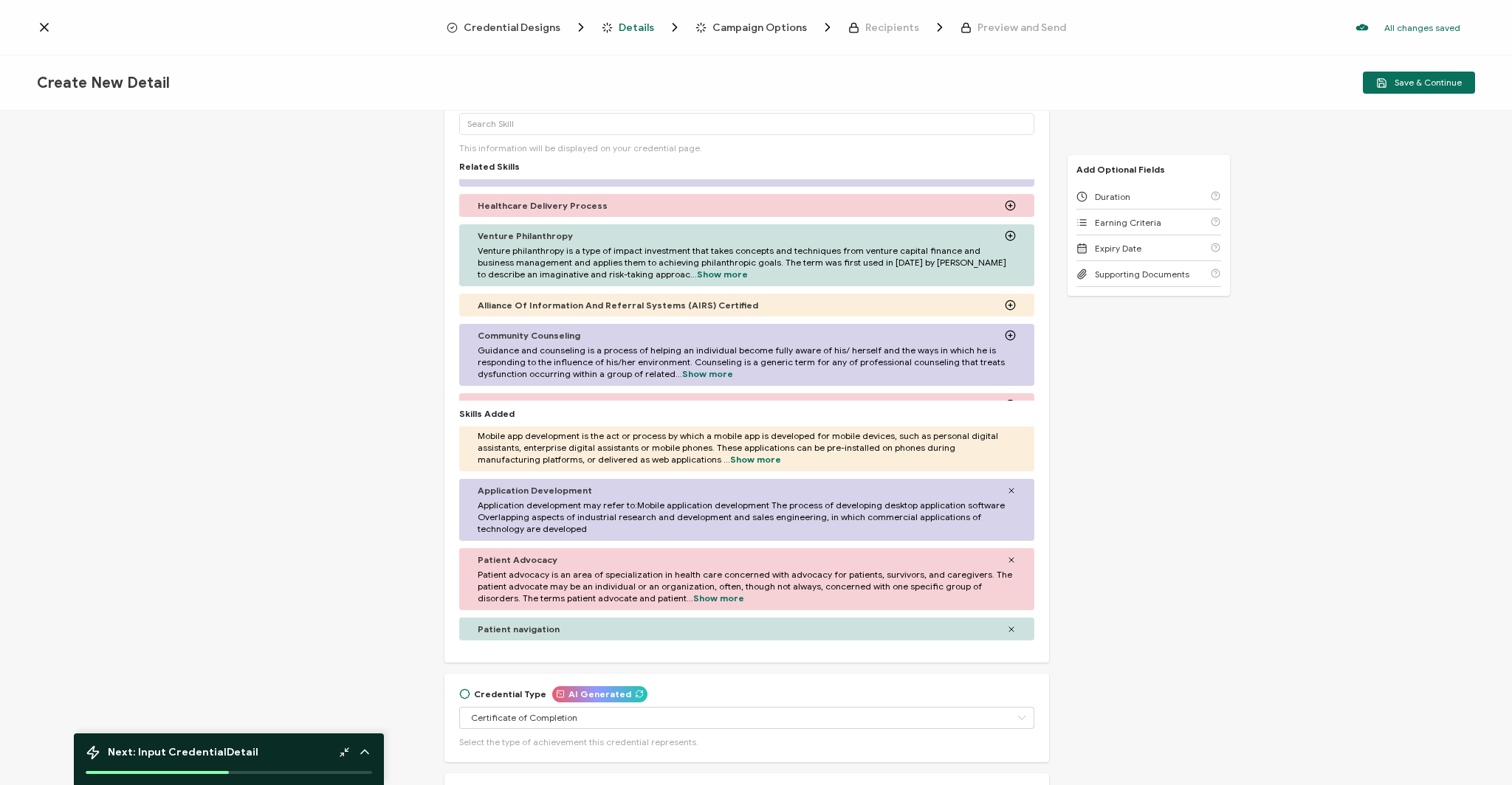
click at [494, 620] on div "Patient navigation" at bounding box center [747, 629] width 575 height 23
click at [498, 627] on span "Patient navigation" at bounding box center [518, 629] width 81 height 11
click at [492, 569] on span "Patient advocacy is an area of specialization in health care concerned with adv…" at bounding box center [747, 586] width 538 height 35
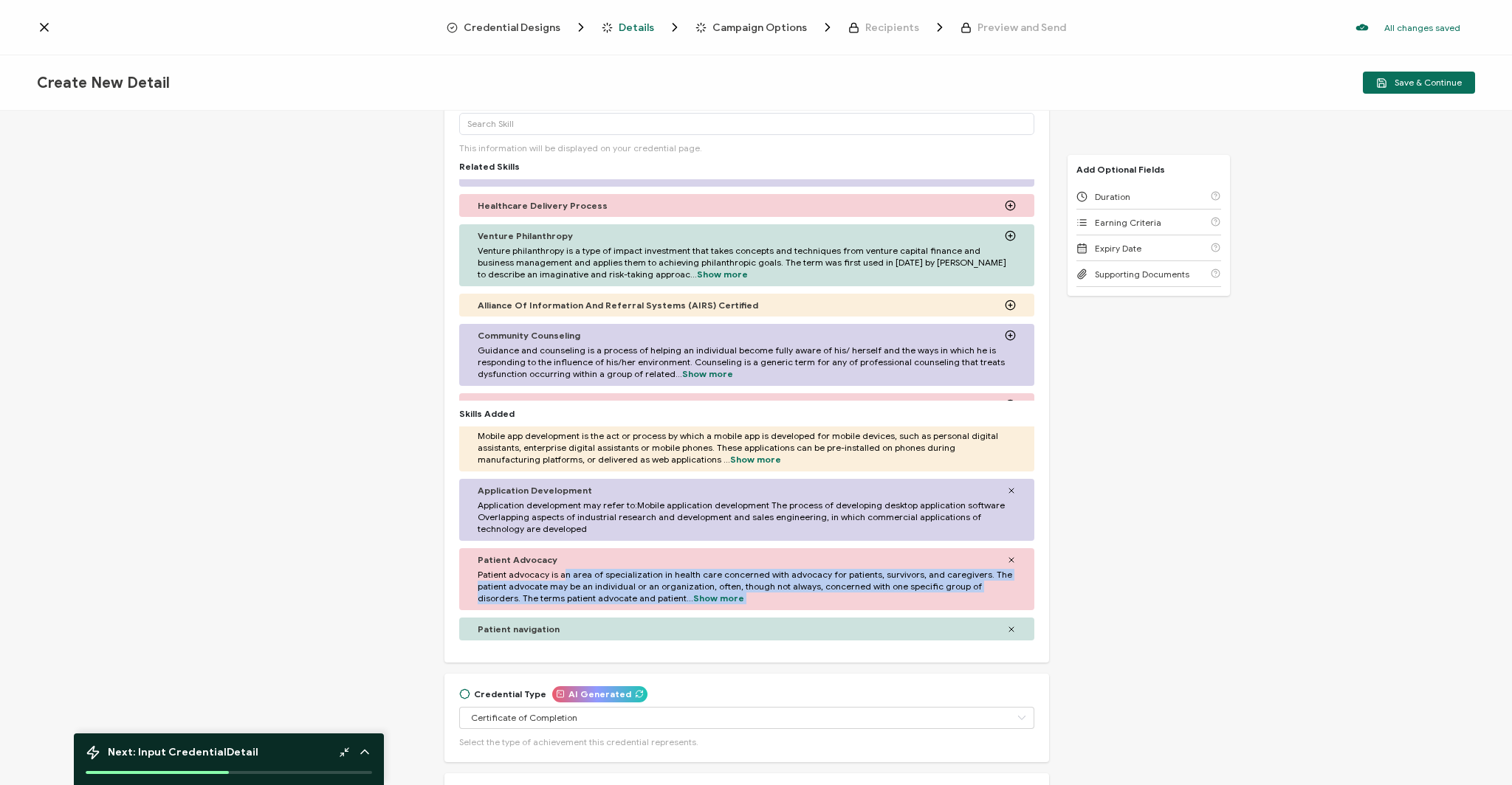
click at [492, 569] on span "Patient advocacy is an area of specialization in health care concerned with adv…" at bounding box center [747, 586] width 538 height 35
copy span "Patient advocacy is an area of specialization in health care concerned with adv…"
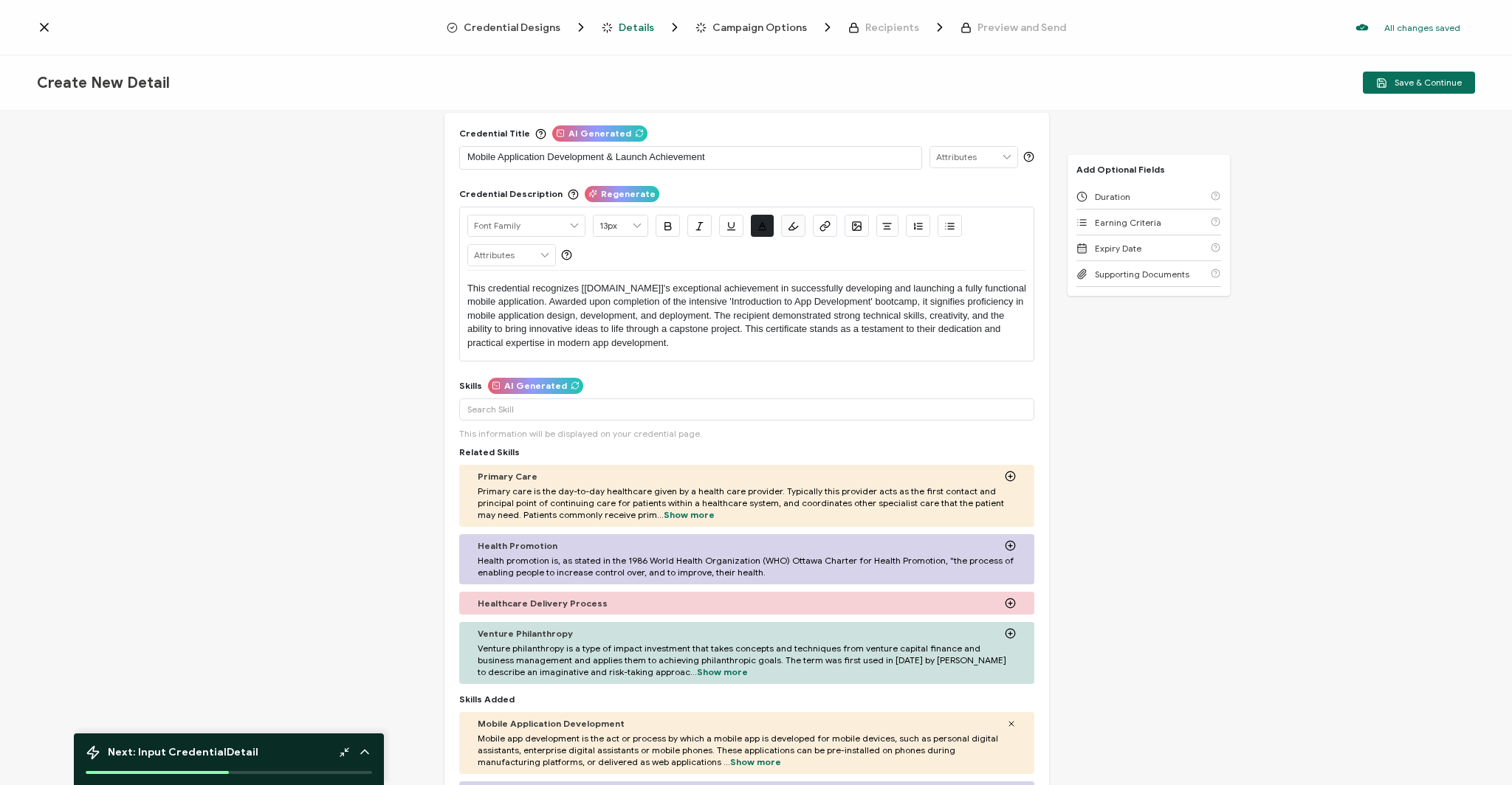
scroll to position [0, 0]
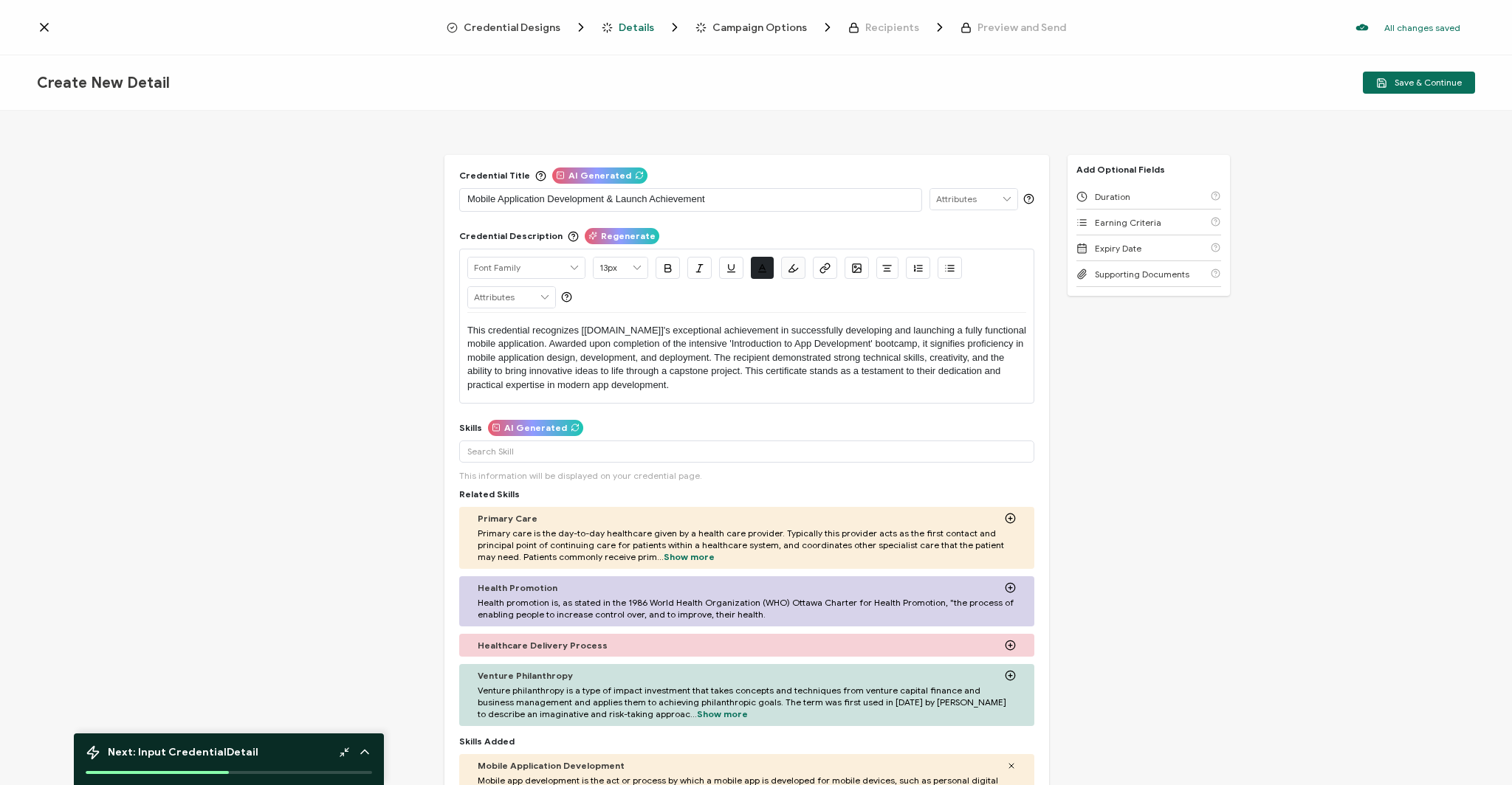
click at [477, 332] on p "This credential recognizes [[DOMAIN_NAME]]'s exceptional achievement in success…" at bounding box center [747, 358] width 559 height 68
drag, startPoint x: 465, startPoint y: 330, endPoint x: 765, endPoint y: 391, distance: 306.1
click at [765, 391] on p "This credential recognizes [[DOMAIN_NAME]]'s exceptional achievement in success…" at bounding box center [747, 358] width 559 height 68
copy p "This credential recognizes [[DOMAIN_NAME]]'s exceptional achievement in success…"
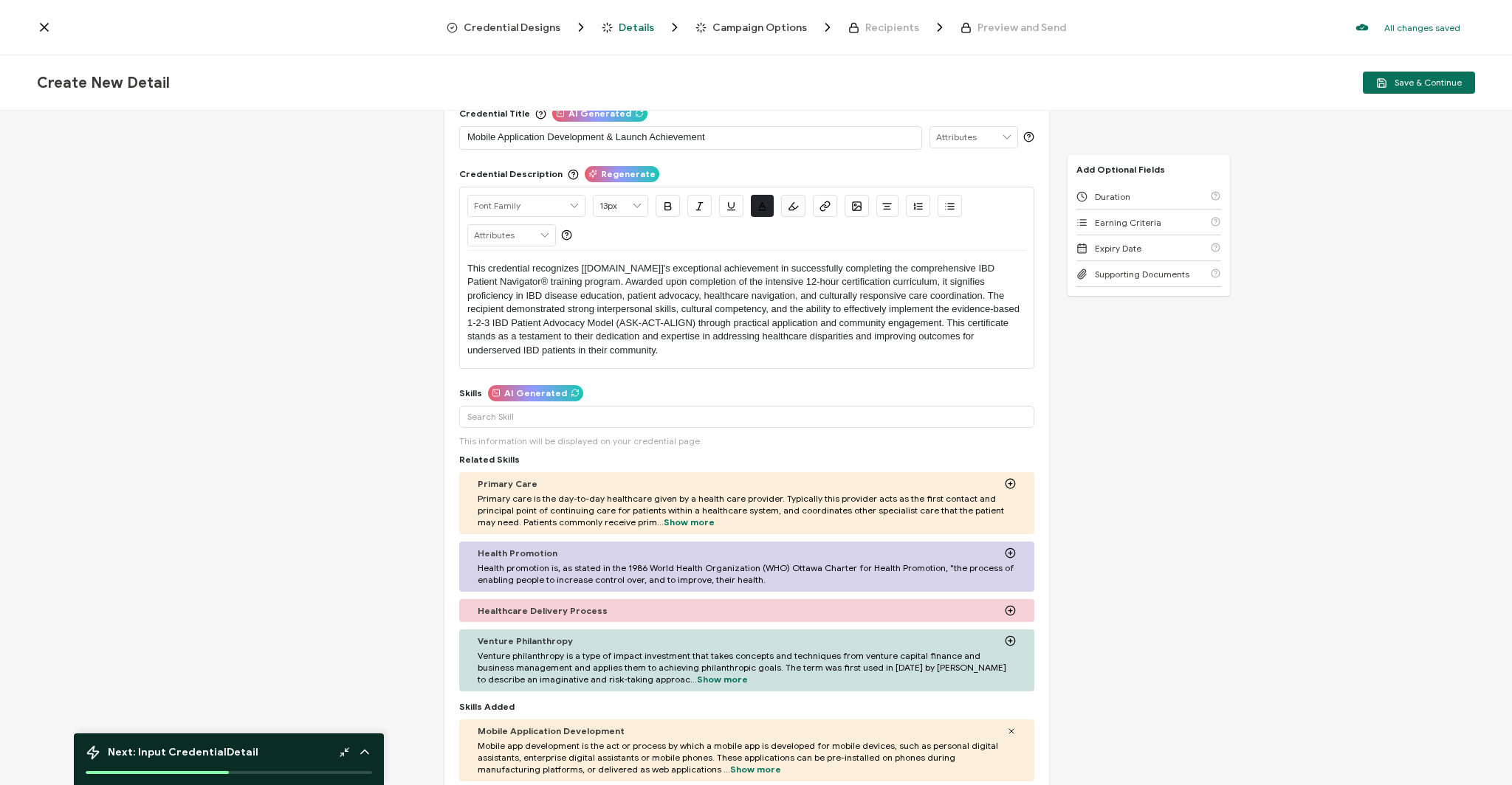
scroll to position [64, 0]
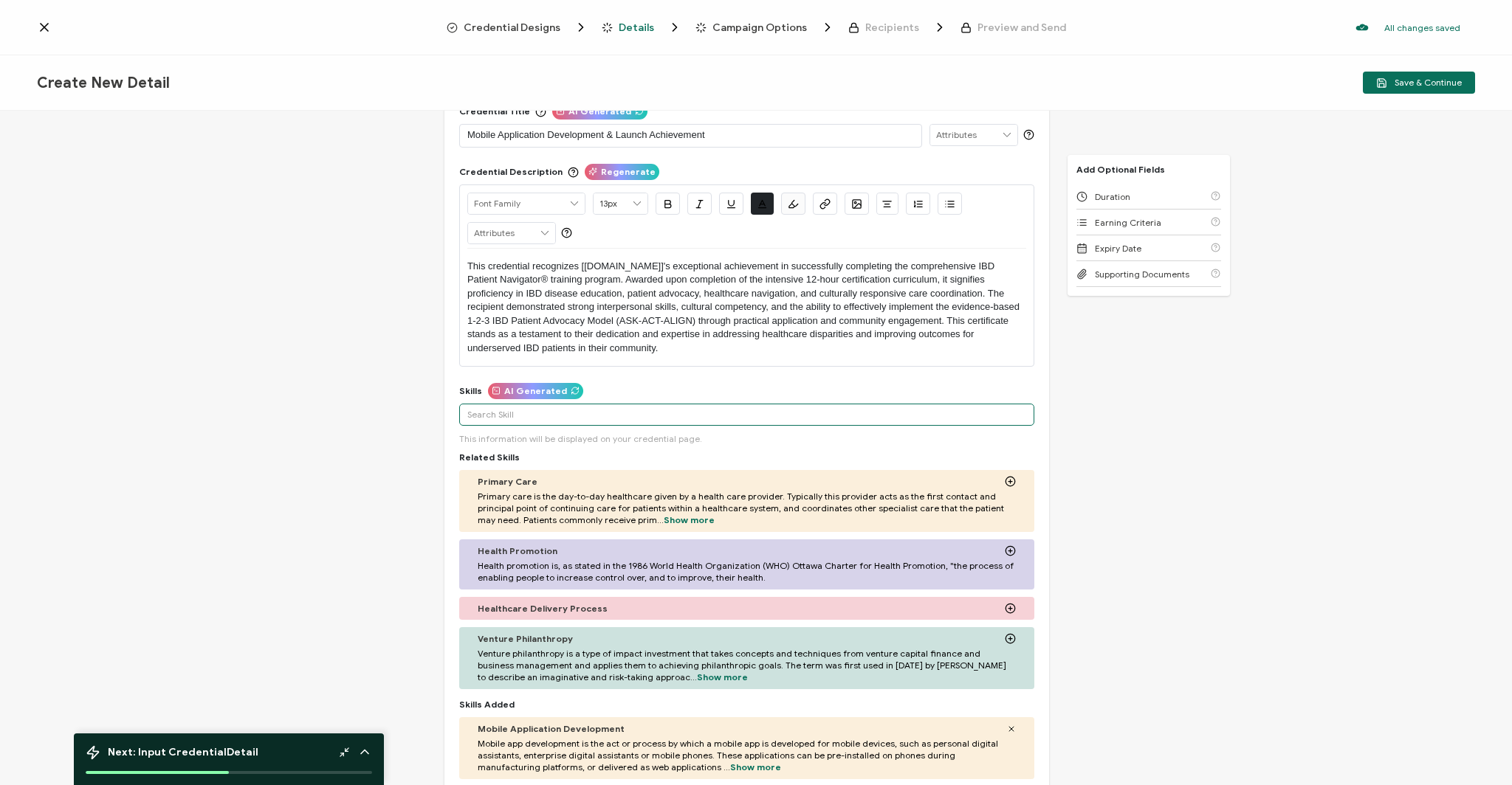
click at [615, 419] on input "text" at bounding box center [747, 414] width 575 height 22
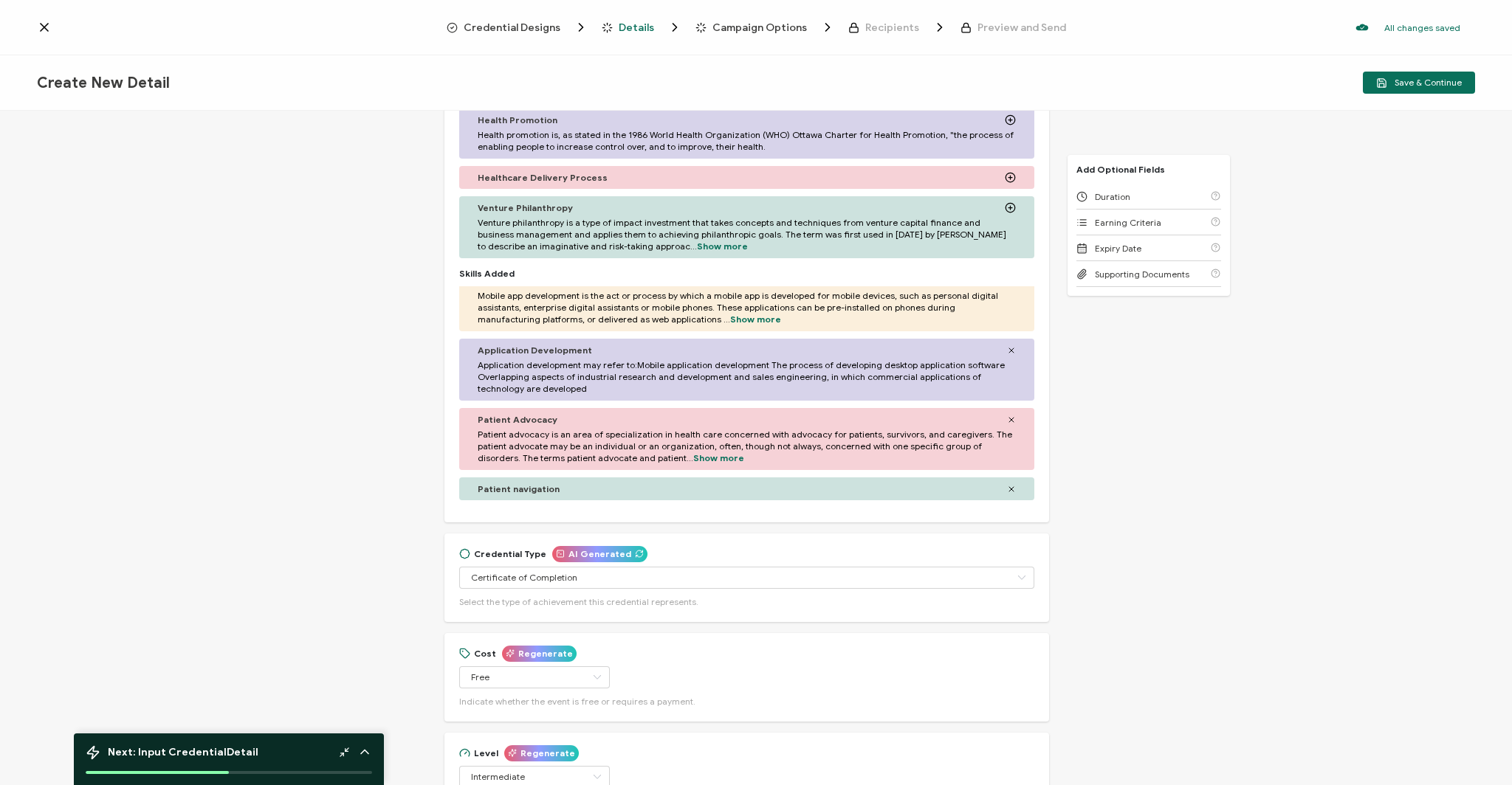
scroll to position [0, 0]
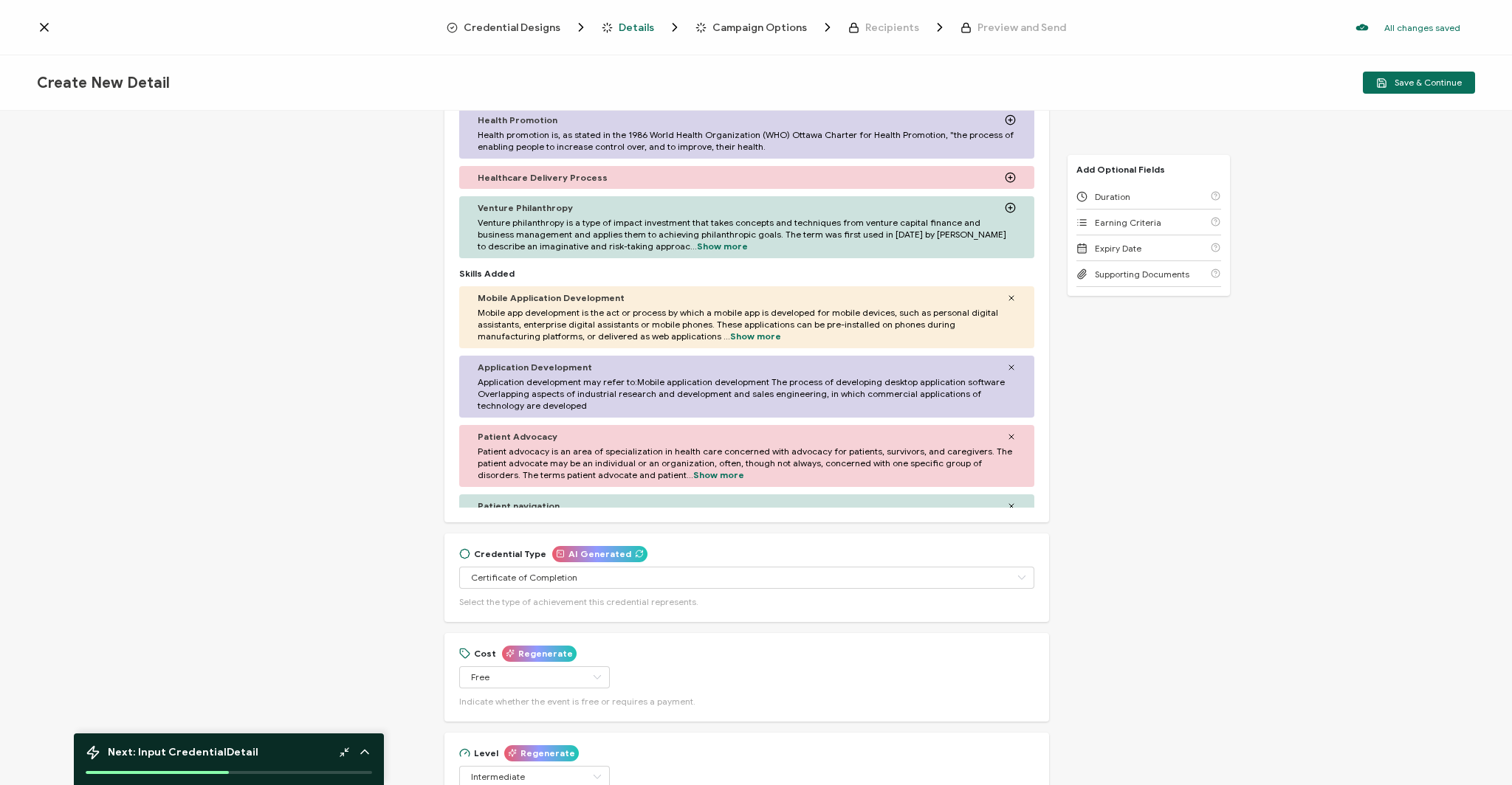
click at [607, 434] on div "Patient Advocacy" at bounding box center [747, 437] width 538 height 11
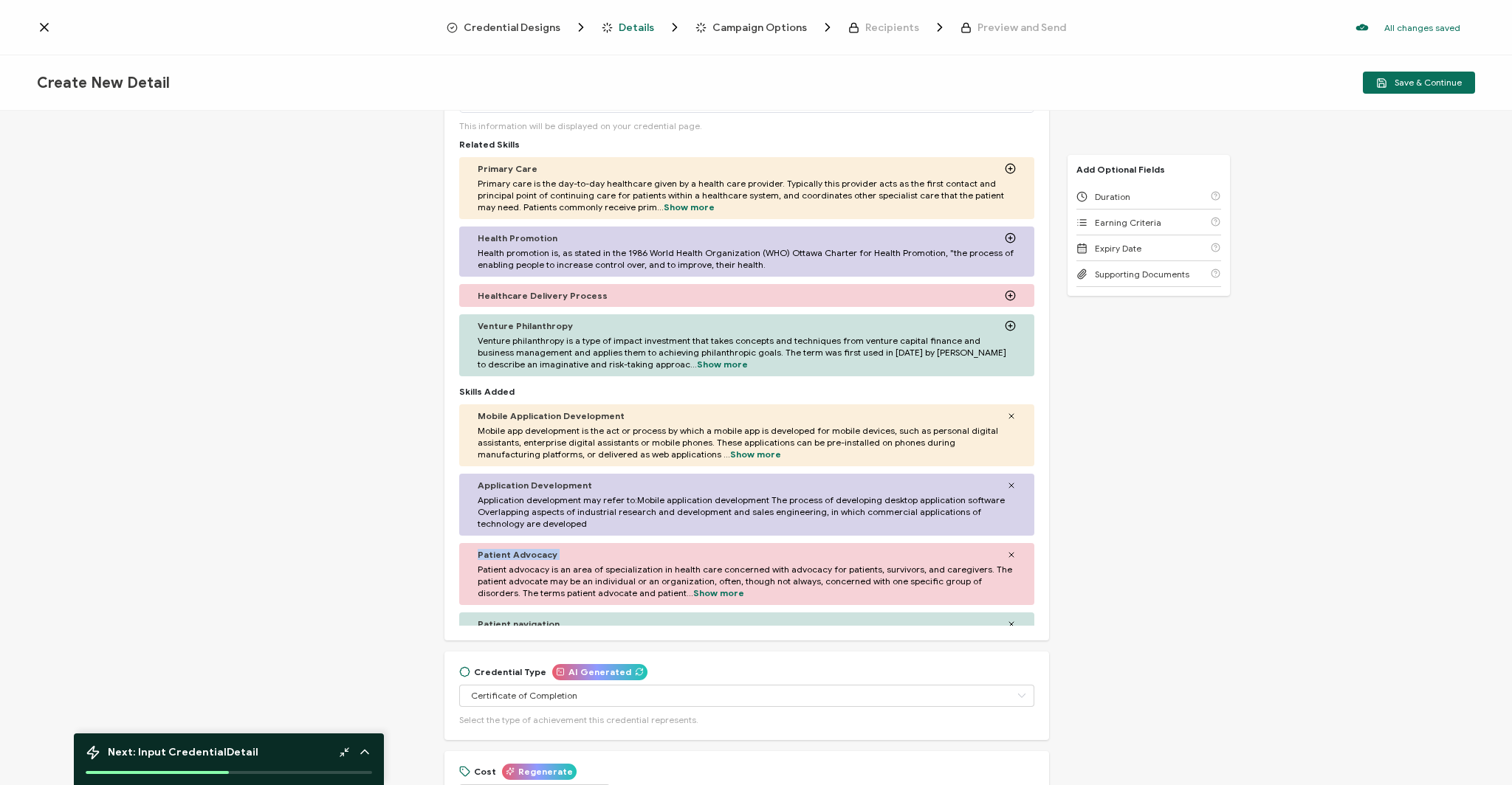
scroll to position [129, 0]
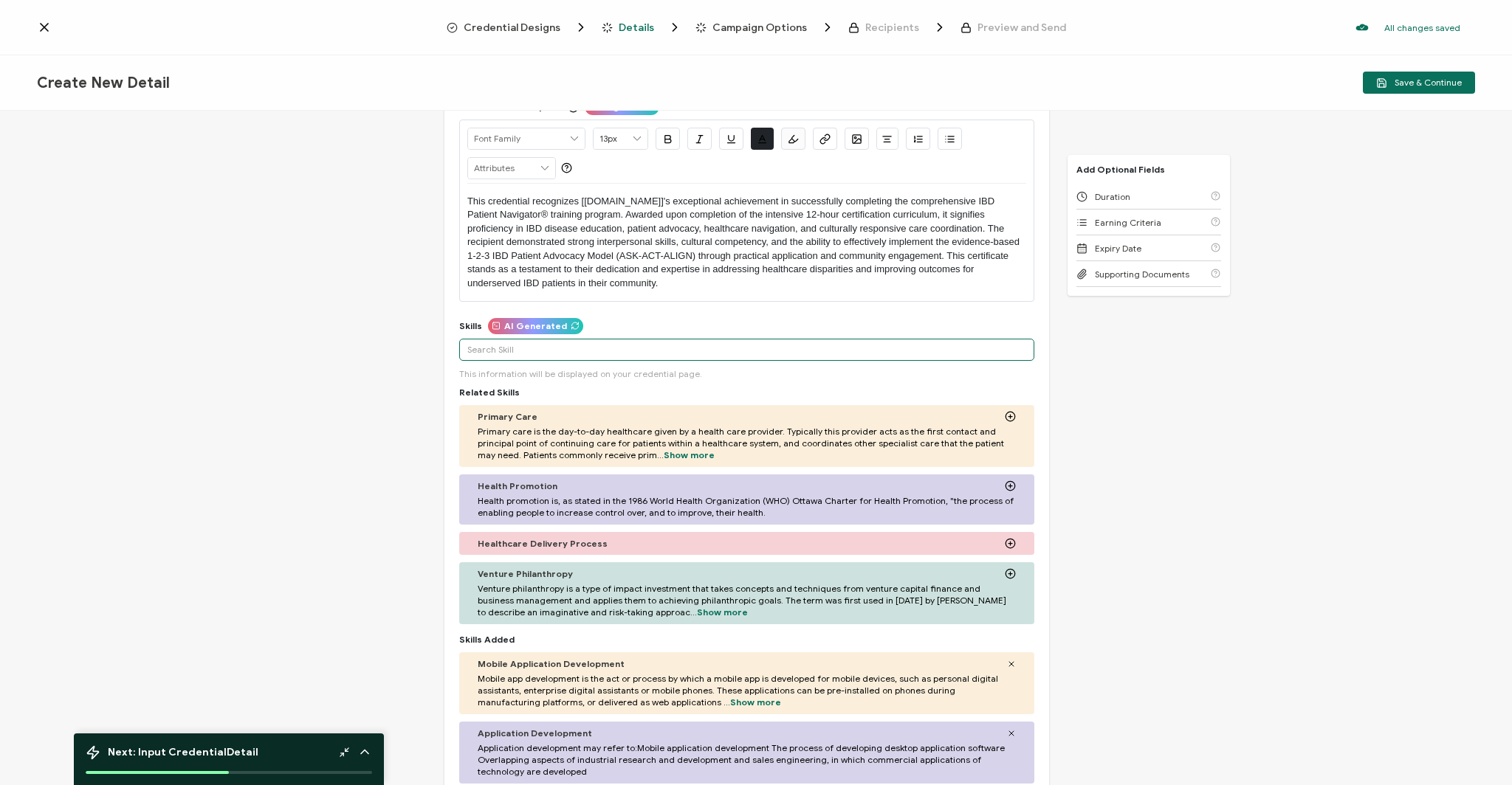
click at [526, 353] on input "text" at bounding box center [747, 349] width 575 height 22
click at [737, 345] on input "Patient Advocacy, Patient Navigation, Social Determinates of Health" at bounding box center [747, 349] width 575 height 22
click at [680, 346] on input "Patient Advocacy, Patient Navigation, Social Determinates of Health" at bounding box center [747, 349] width 575 height 22
click at [794, 352] on input "Patient Advocacy, Patient Navigation, Social Determinants of Health" at bounding box center [747, 349] width 575 height 22
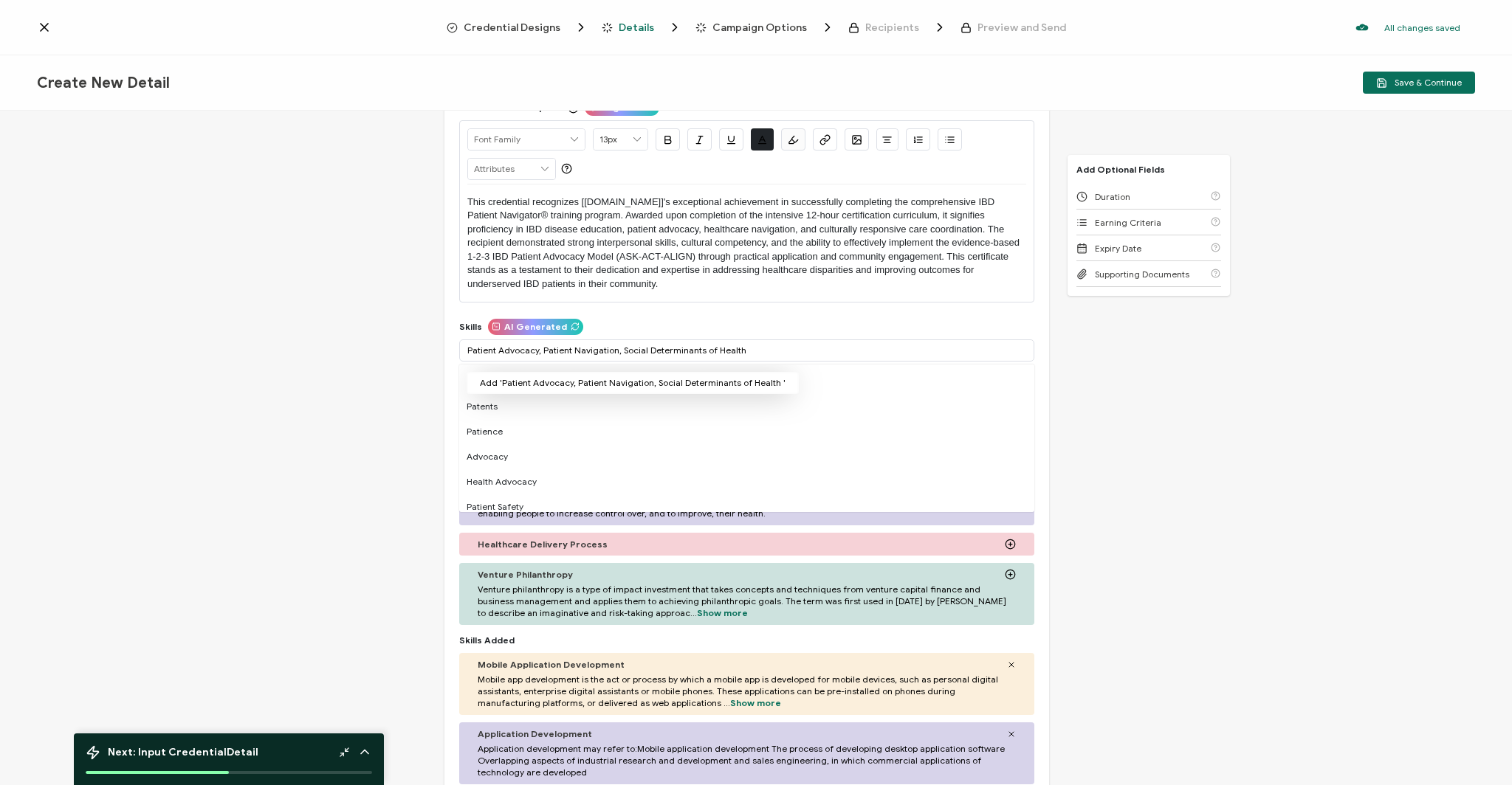
click at [577, 386] on button "Add 'Patient Advocacy, Patient Navigation, Social Determinants of Health '" at bounding box center [633, 383] width 333 height 22
click at [634, 353] on input "Patient Advocacy, Patient Navigation, Social Determinants of Health" at bounding box center [747, 349] width 575 height 22
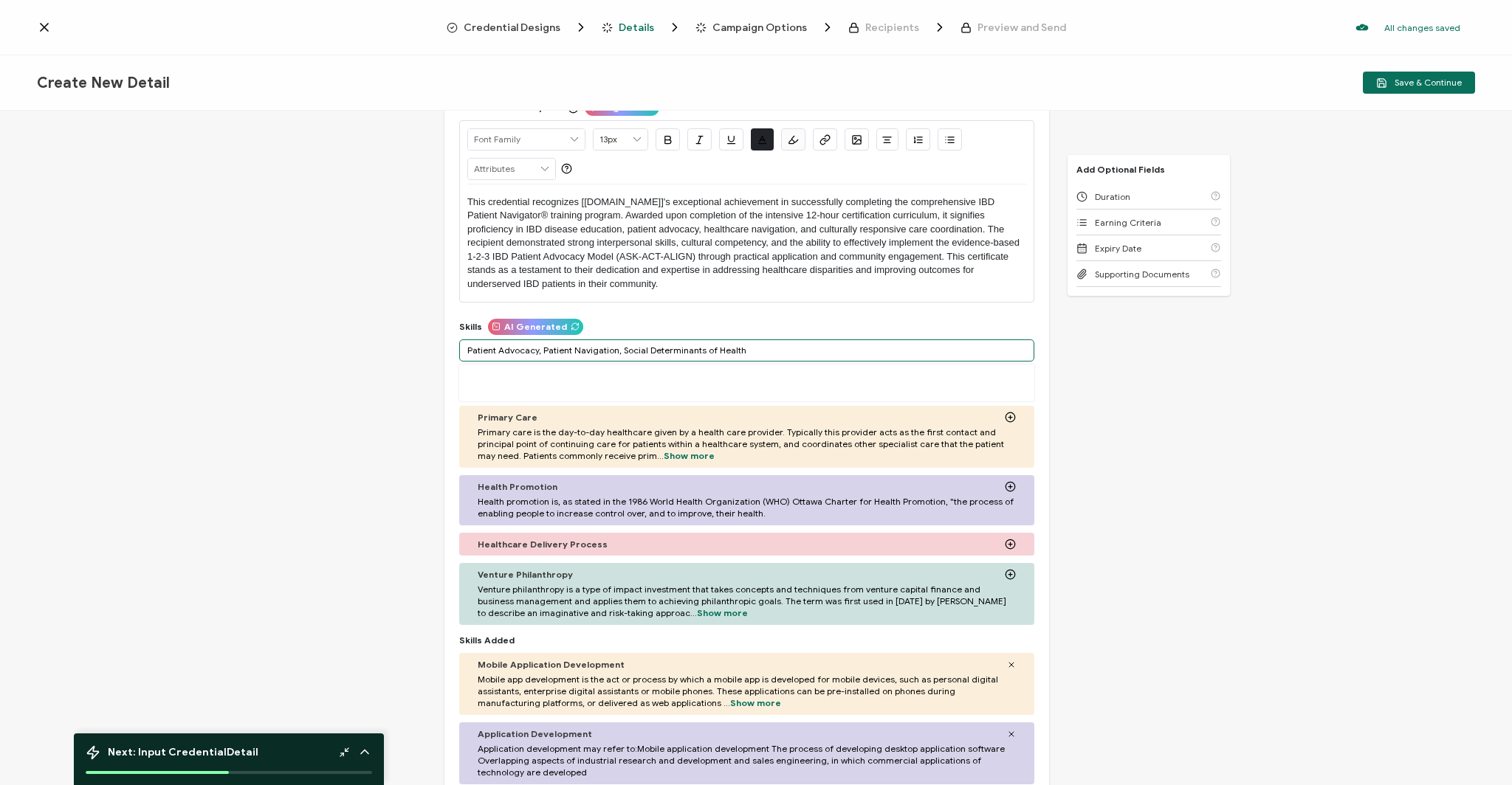
click at [541, 352] on input "Patient Advocacy, Patient Navigation, Social Determinants of Health" at bounding box center [747, 349] width 575 height 22
click at [533, 352] on input "Patient Advocacy, Patient Navigation, Social Determinants of Health" at bounding box center [747, 349] width 575 height 22
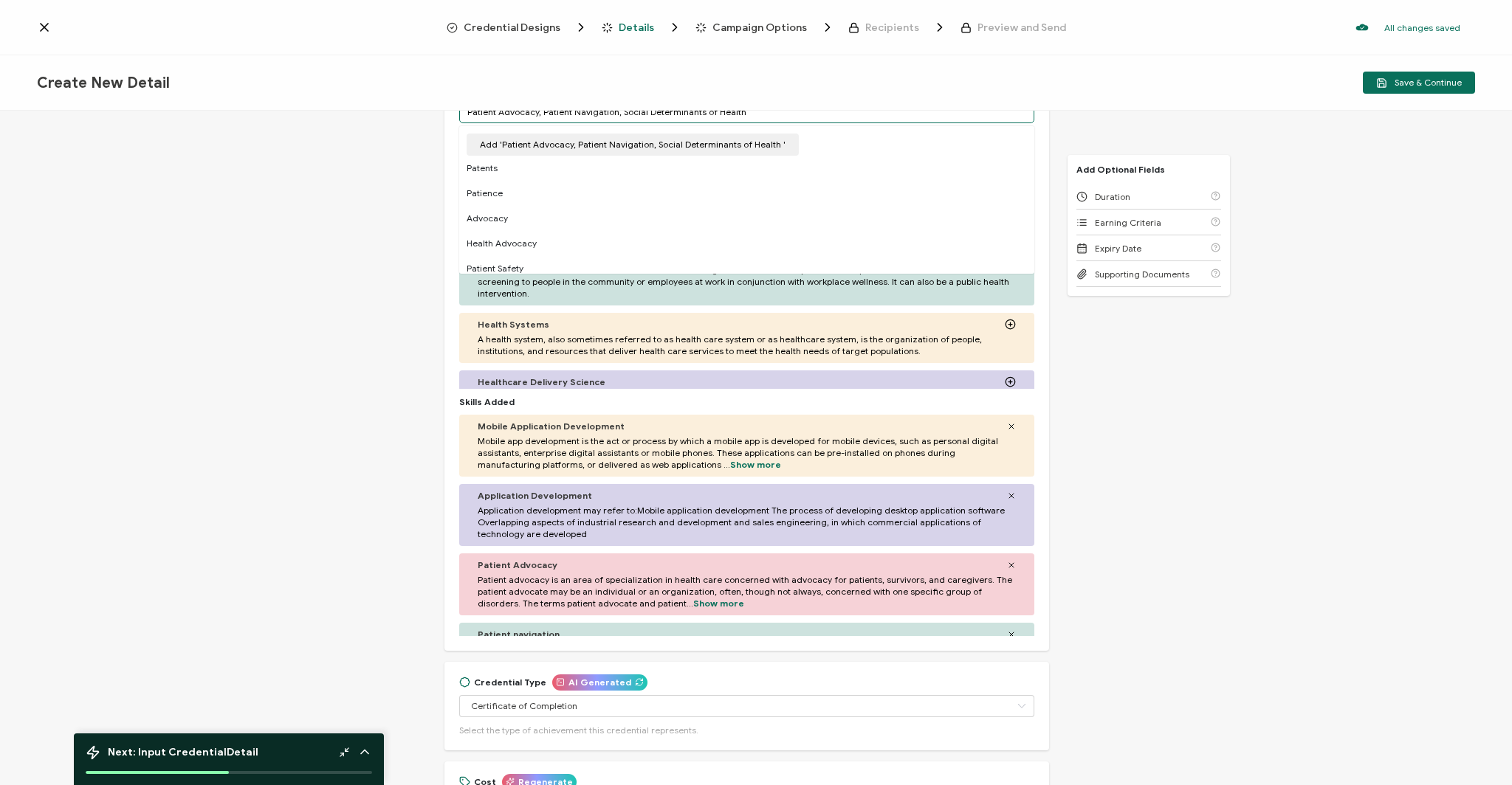
scroll to position [17, 0]
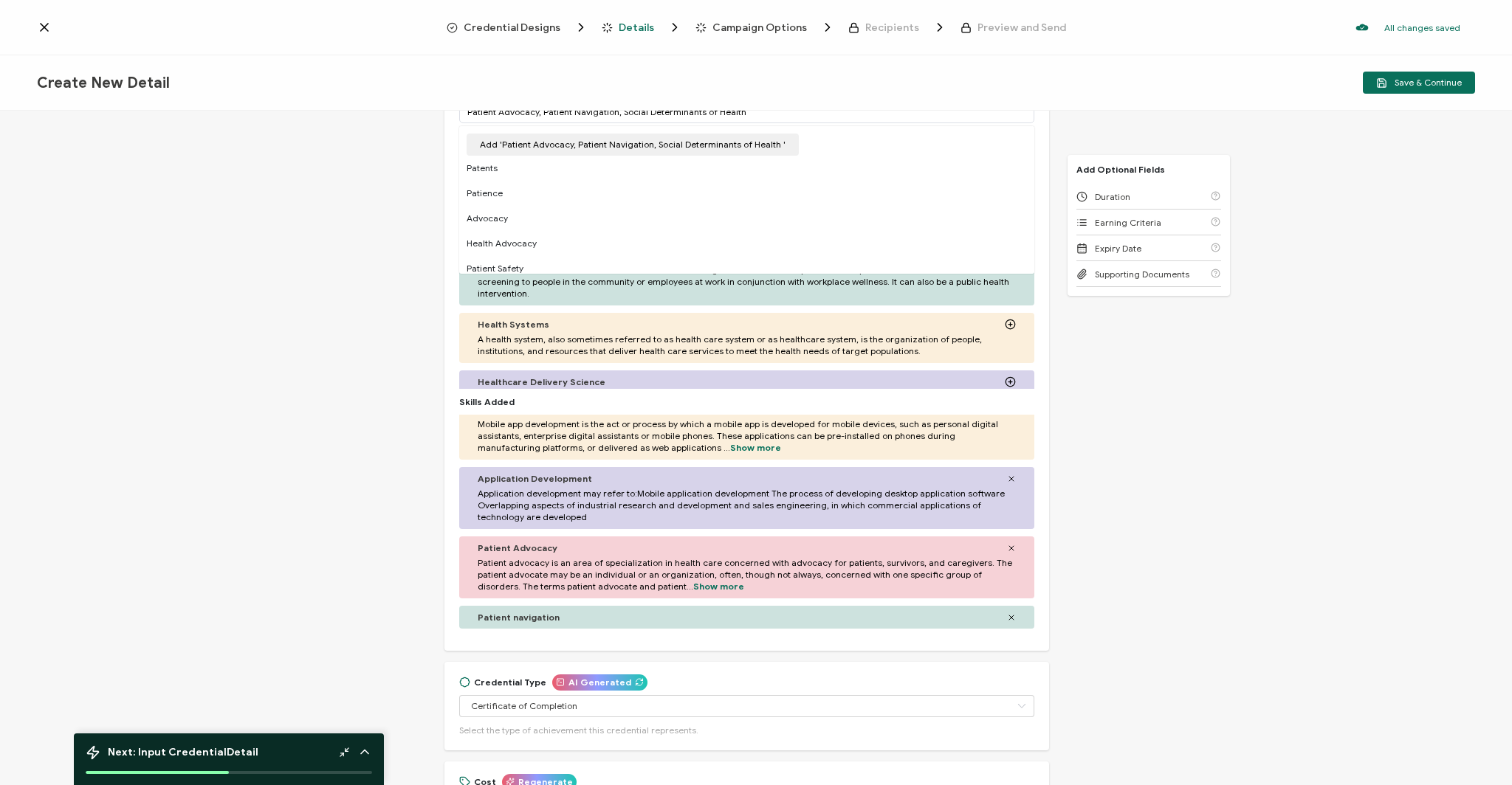
click at [622, 557] on span "Patient advocacy is an area of specialization in health care concerned with adv…" at bounding box center [747, 574] width 538 height 35
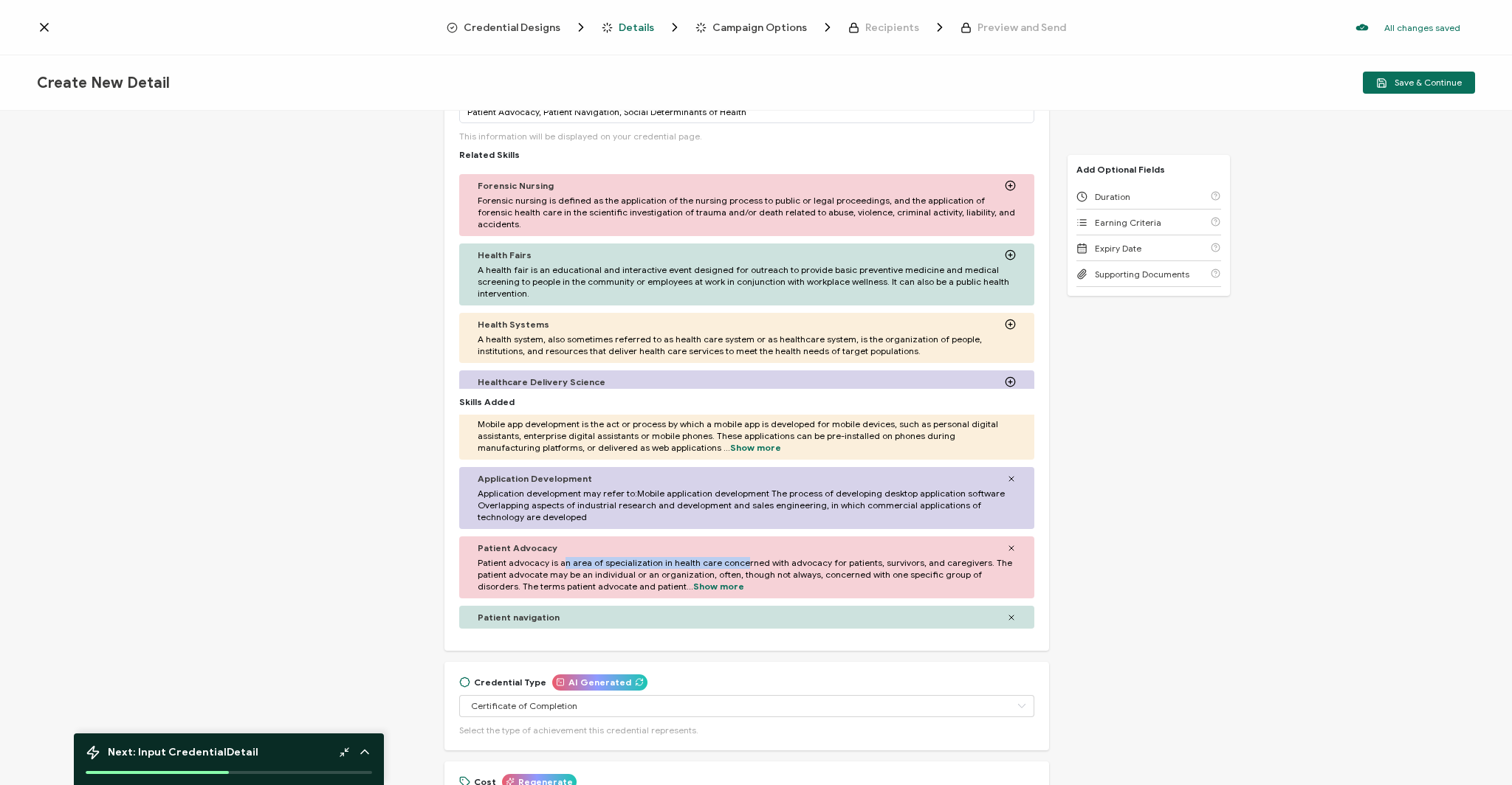
click at [622, 557] on span "Patient advocacy is an area of specialization in health care concerned with adv…" at bounding box center [747, 574] width 538 height 35
click at [497, 613] on span "Patient navigation" at bounding box center [518, 617] width 81 height 11
click at [497, 619] on span "Patient navigation" at bounding box center [518, 617] width 81 height 11
click at [498, 619] on span "Patient navigation" at bounding box center [518, 617] width 81 height 11
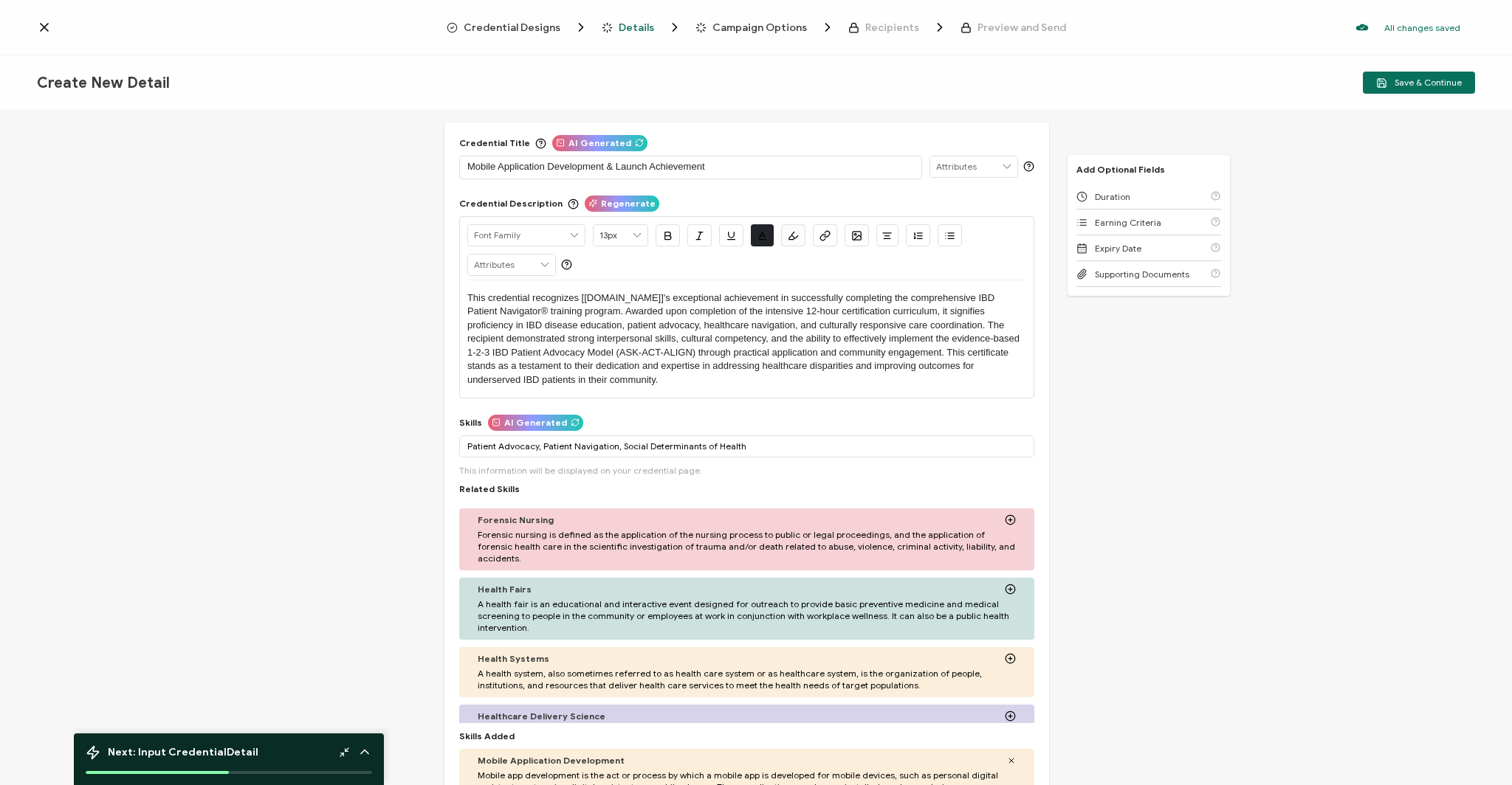
scroll to position [0, 0]
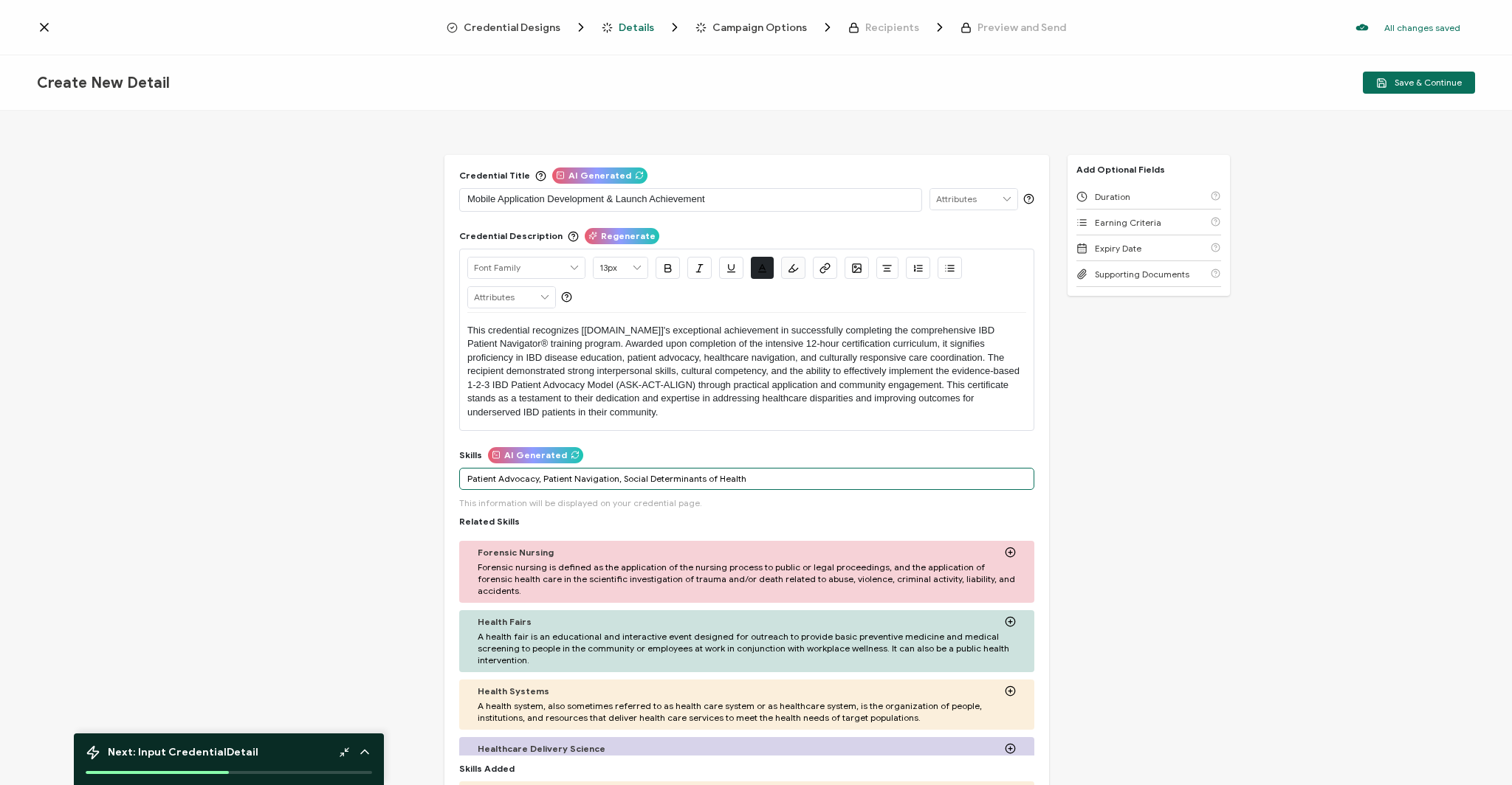
drag, startPoint x: 534, startPoint y: 480, endPoint x: 771, endPoint y: 482, distance: 237.0
click at [771, 482] on input "Patient Advocacy, Patient Navigation, Social Determinants of Health" at bounding box center [747, 478] width 575 height 22
click at [771, 482] on input "Patient Advocacy" at bounding box center [747, 478] width 575 height 22
type input "Patient Advocacy"
click at [968, 513] on div "More" at bounding box center [747, 511] width 575 height 37
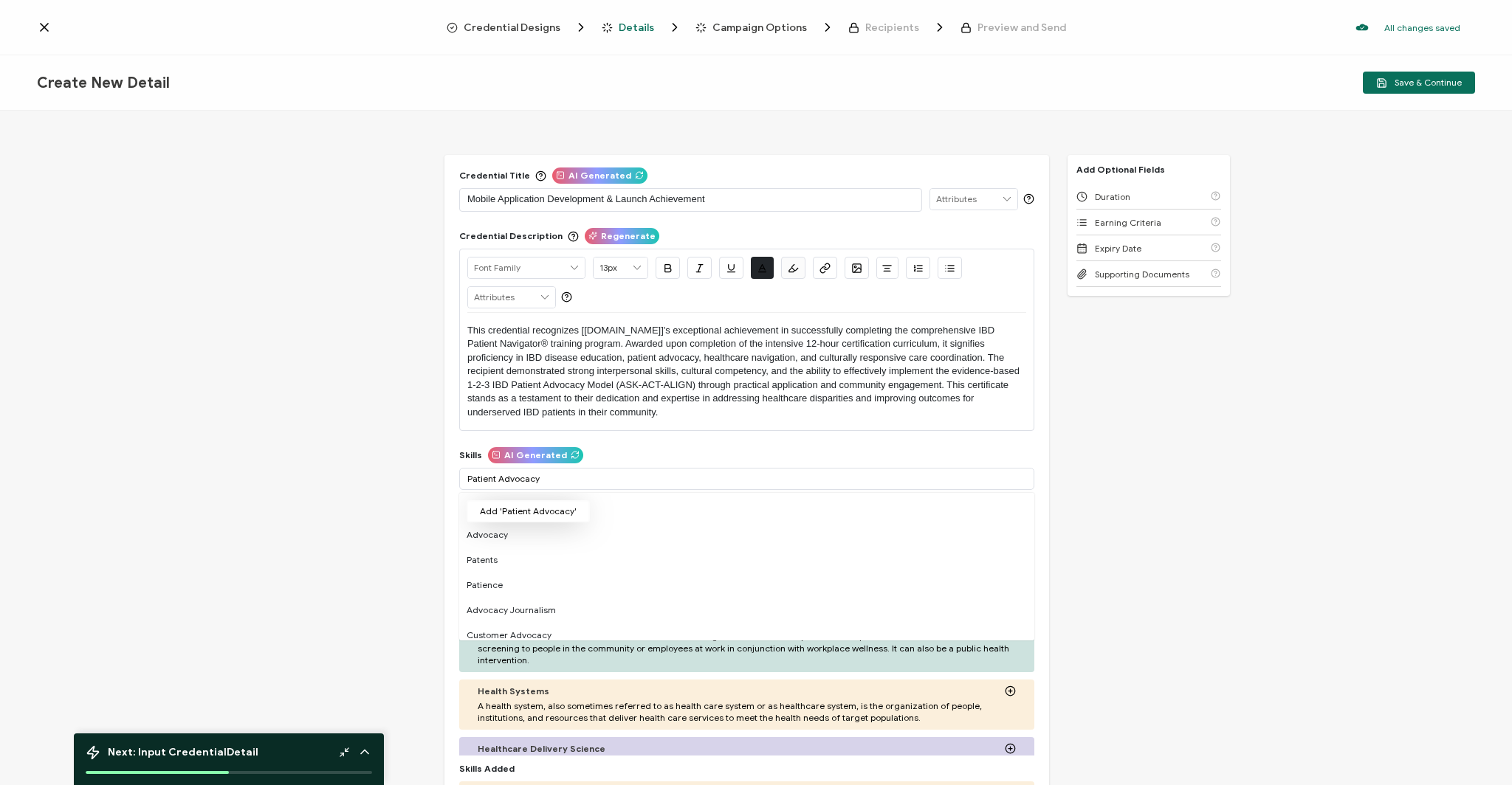
click at [557, 506] on button "Add 'Patient Advocacy'" at bounding box center [529, 510] width 123 height 22
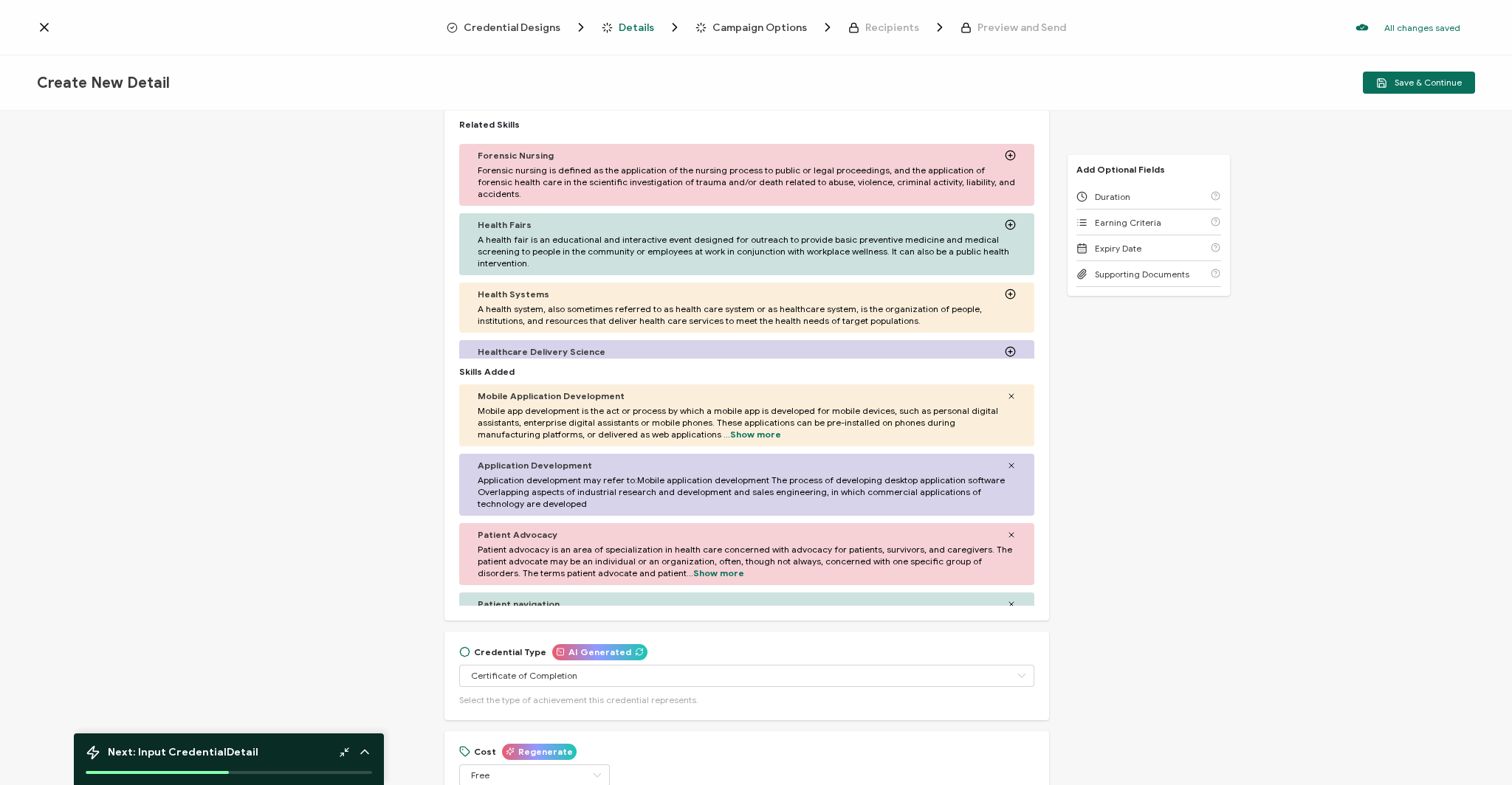
scroll to position [402, 0]
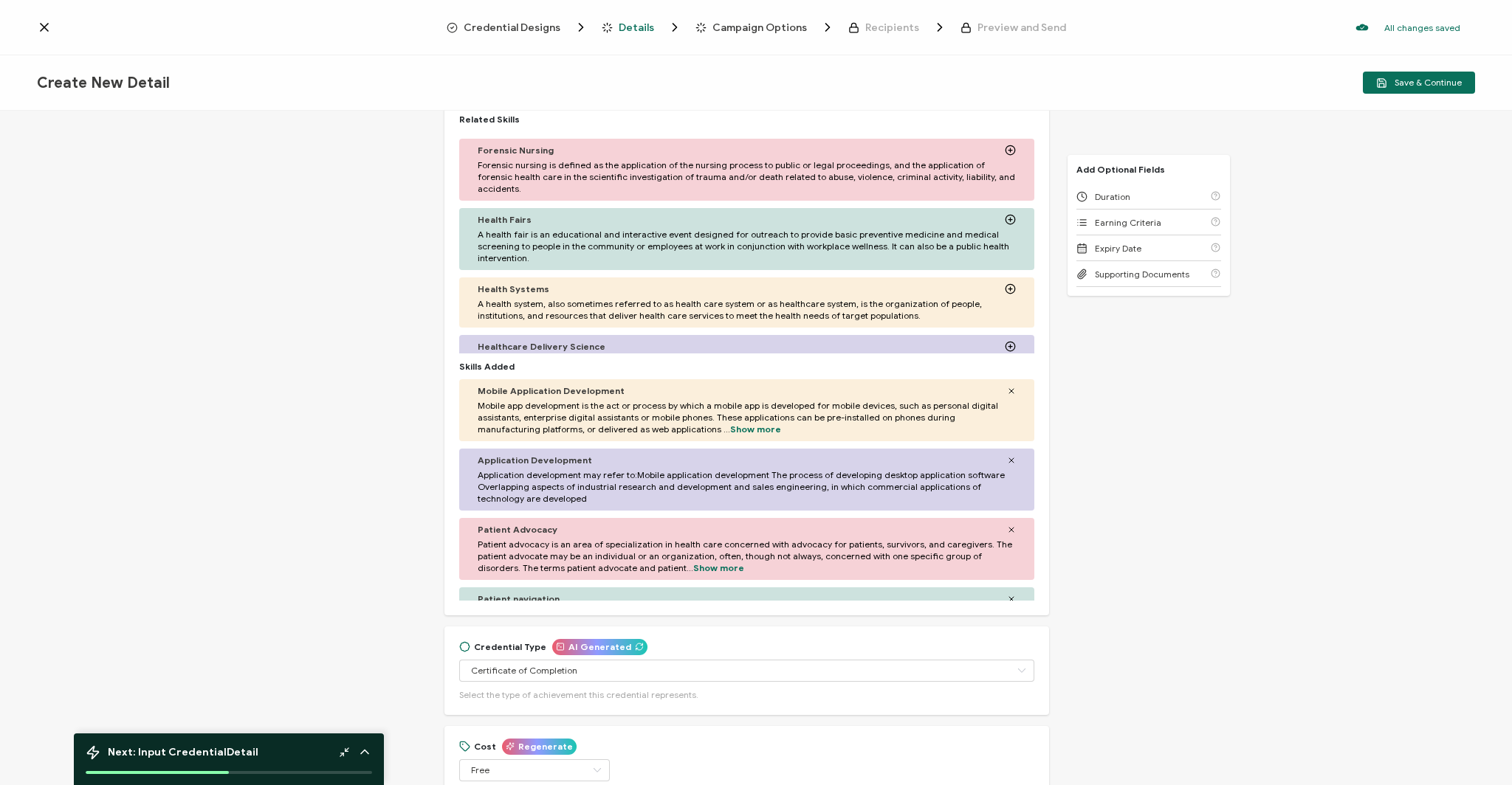
click at [685, 560] on span "Patient advocacy is an area of specialization in health care concerned with adv…" at bounding box center [747, 556] width 538 height 35
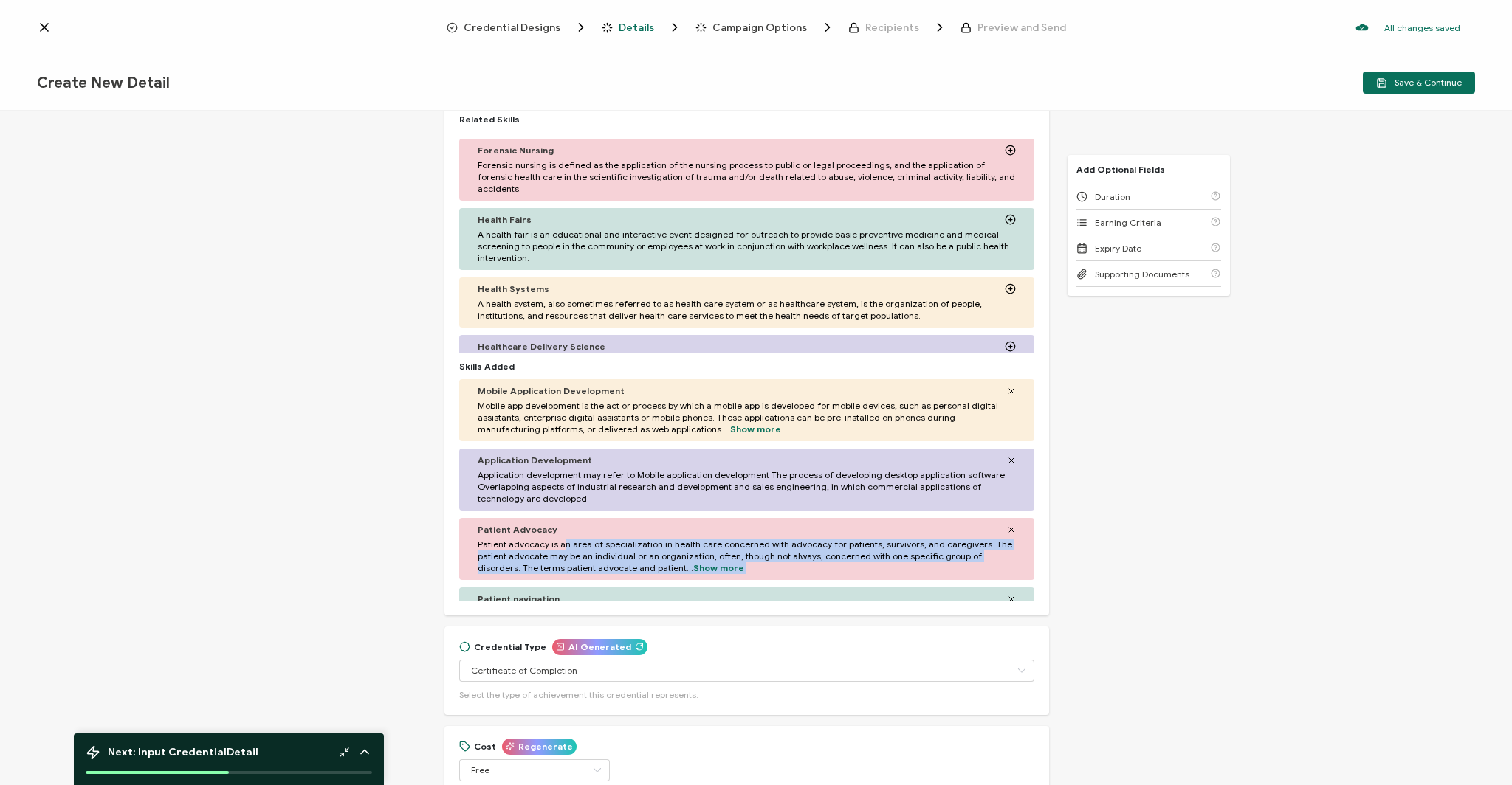
click at [685, 560] on span "Patient advocacy is an area of specialization in health care concerned with adv…" at bounding box center [747, 556] width 538 height 35
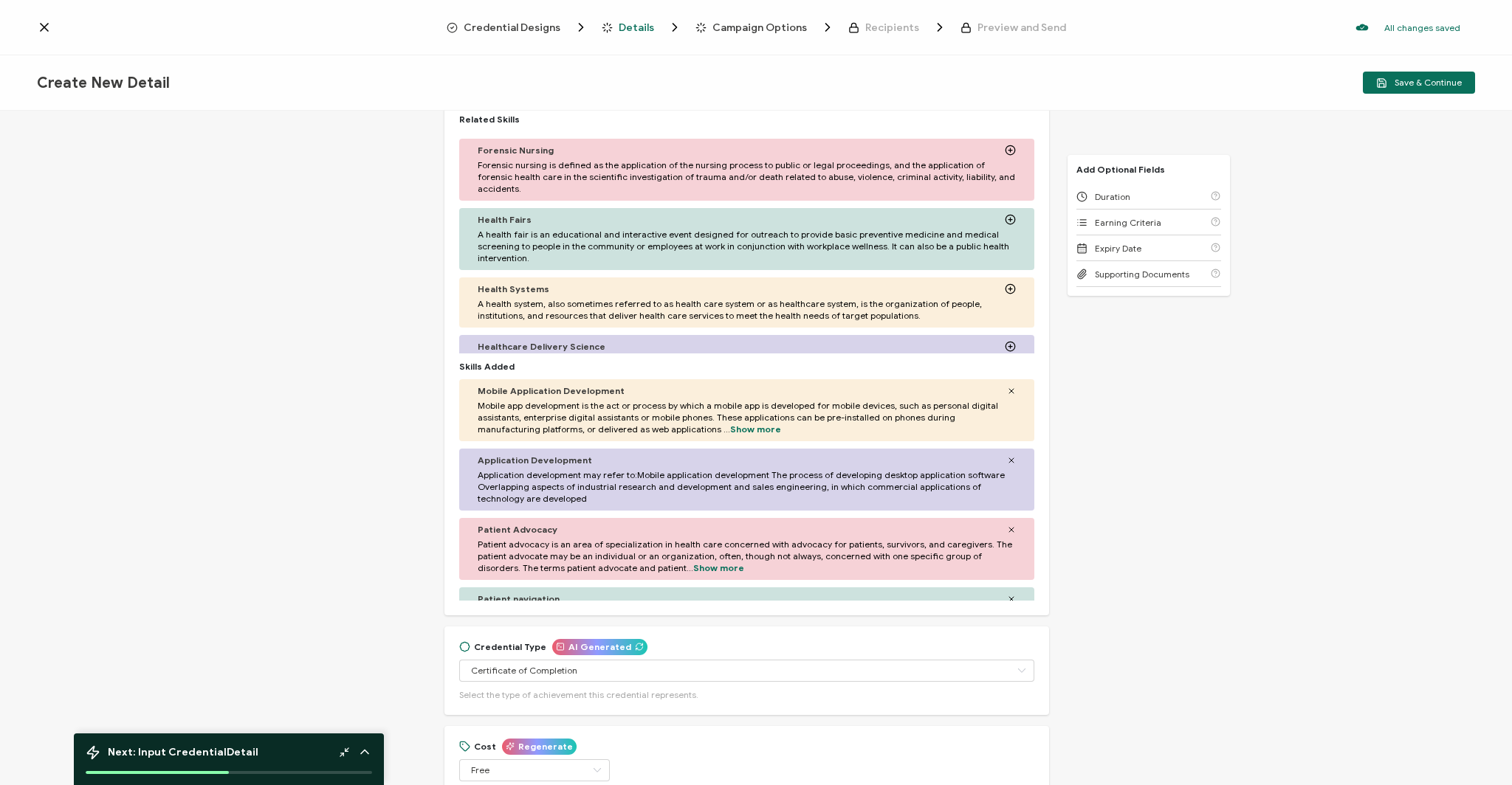
click at [1007, 459] on icon at bounding box center [1011, 460] width 9 height 9
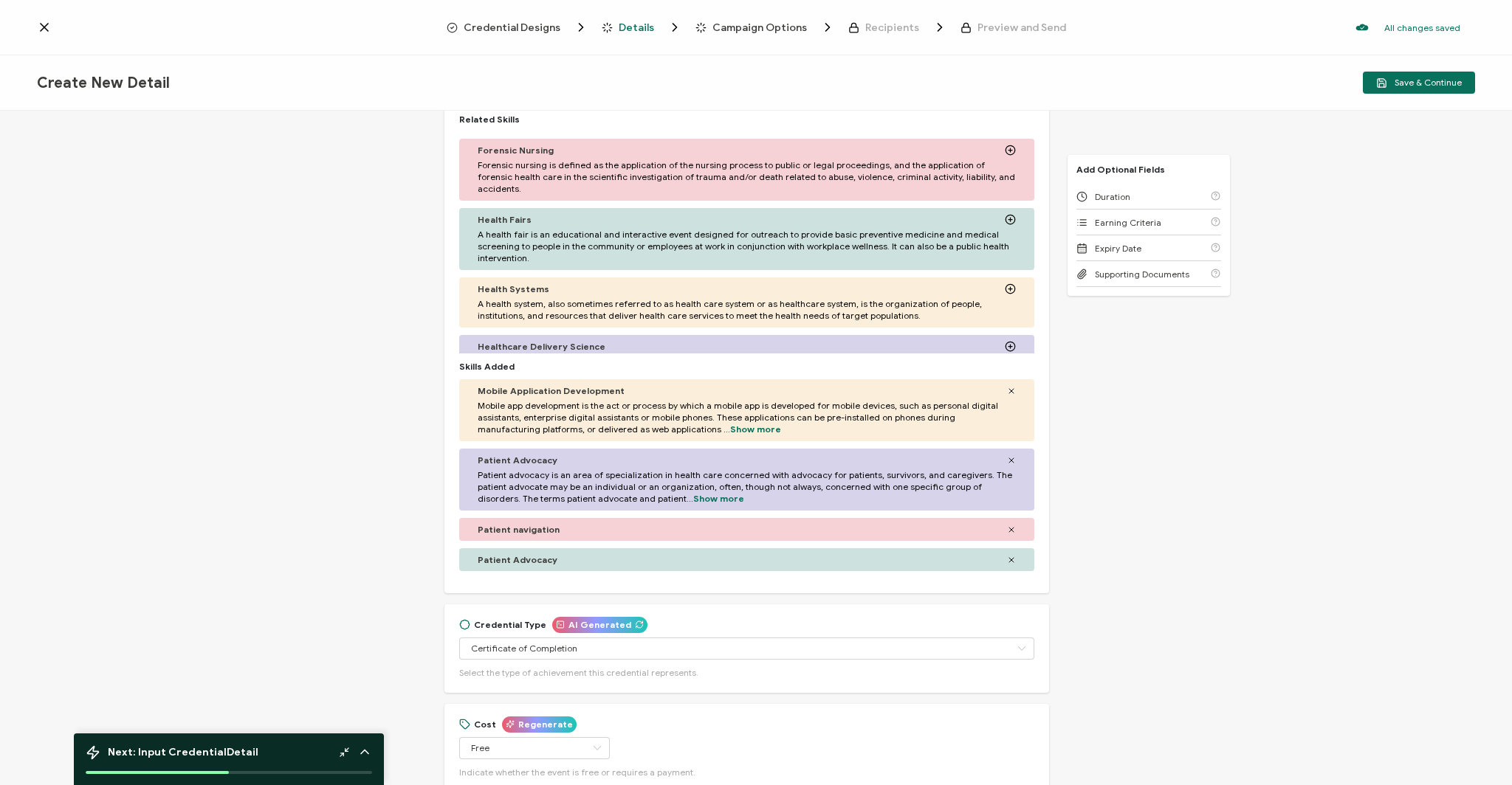
click at [1009, 390] on icon at bounding box center [1011, 391] width 5 height 5
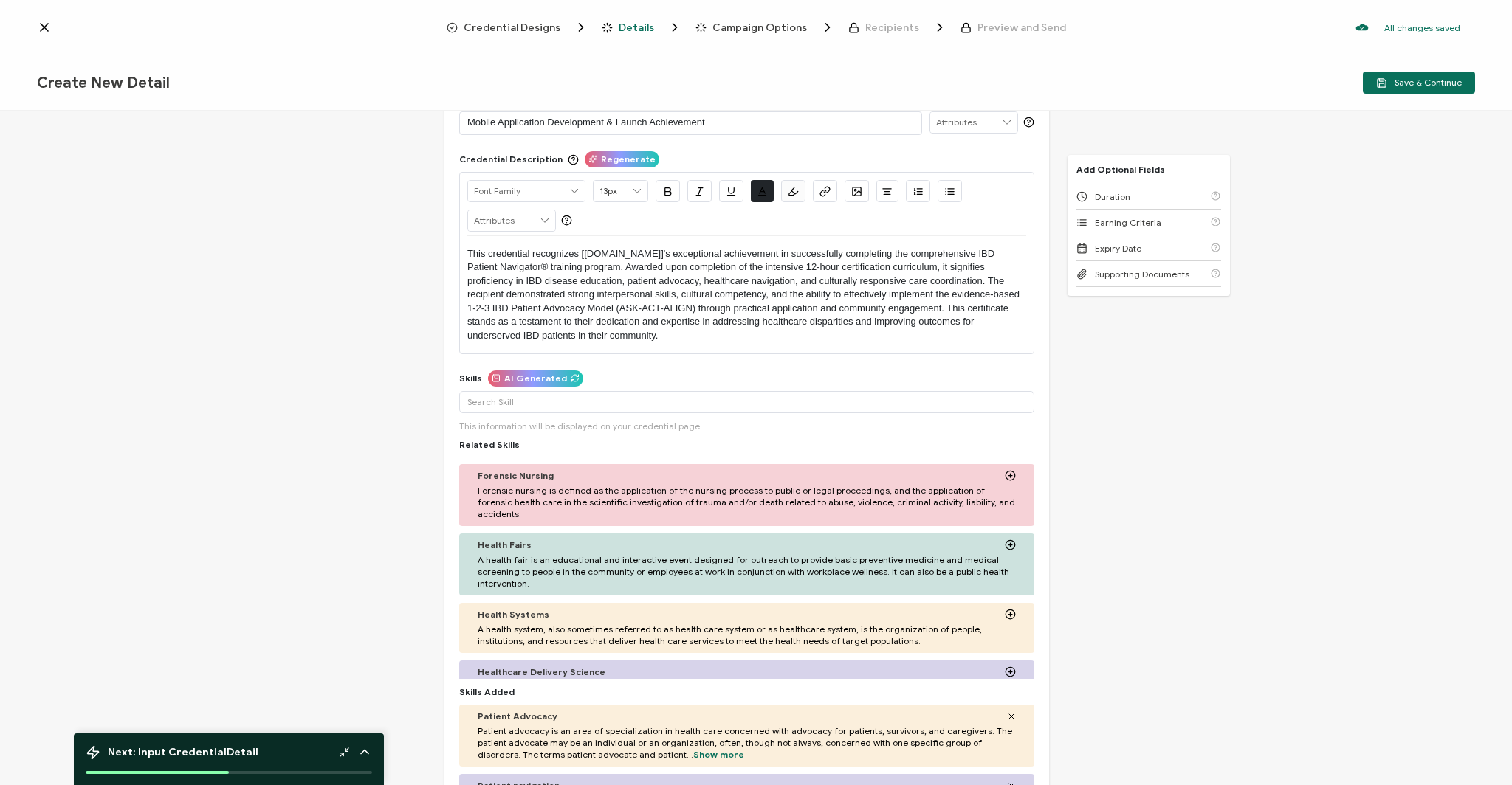
scroll to position [0, 0]
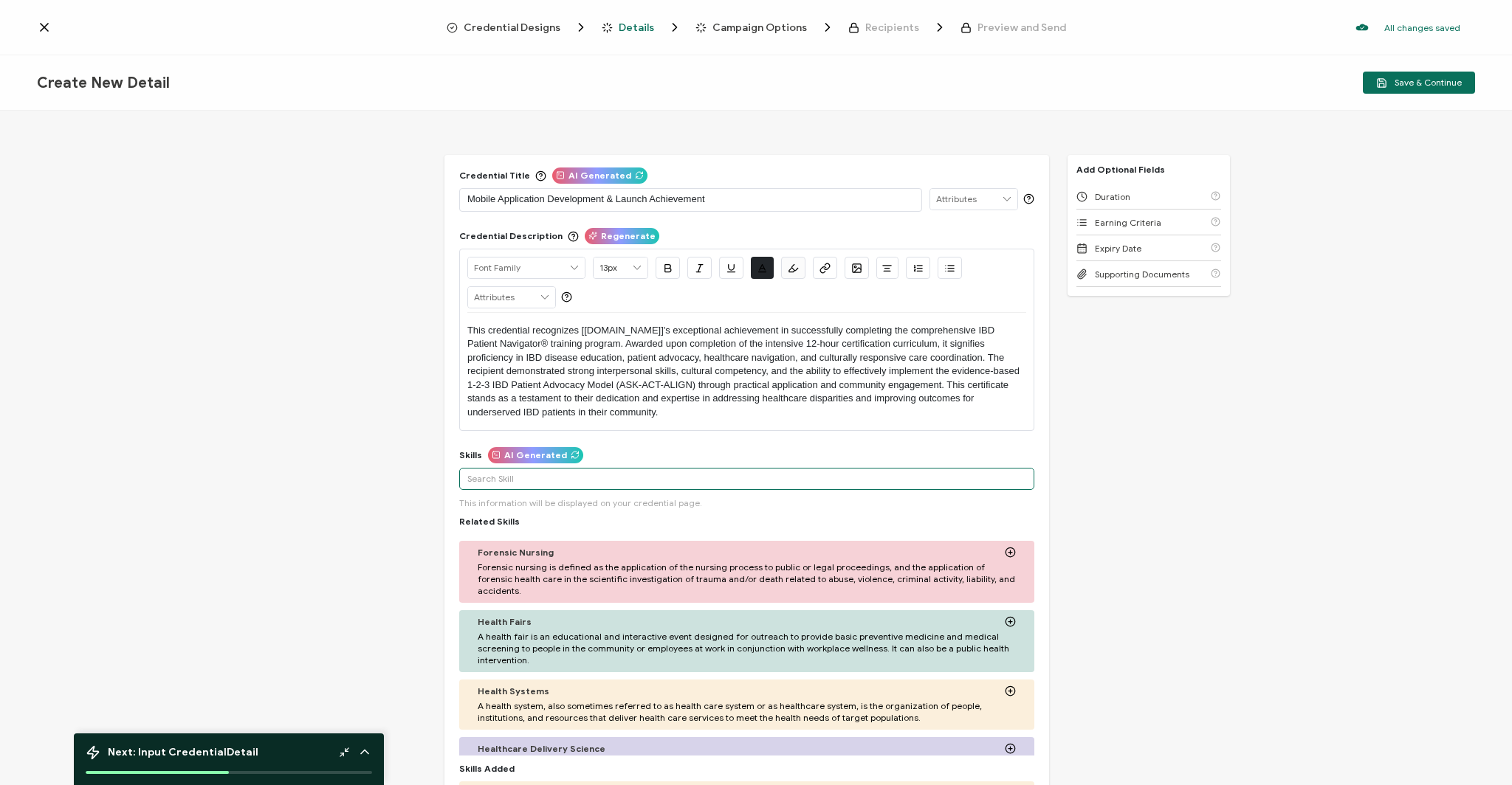
click at [561, 476] on input "text" at bounding box center [747, 478] width 575 height 22
type input "P"
click at [584, 481] on input "Social Determinants of Health" at bounding box center [747, 478] width 575 height 22
click at [584, 480] on input "Social Determinants of Health" at bounding box center [747, 478] width 575 height 22
click at [550, 508] on div "More" at bounding box center [747, 511] width 575 height 37
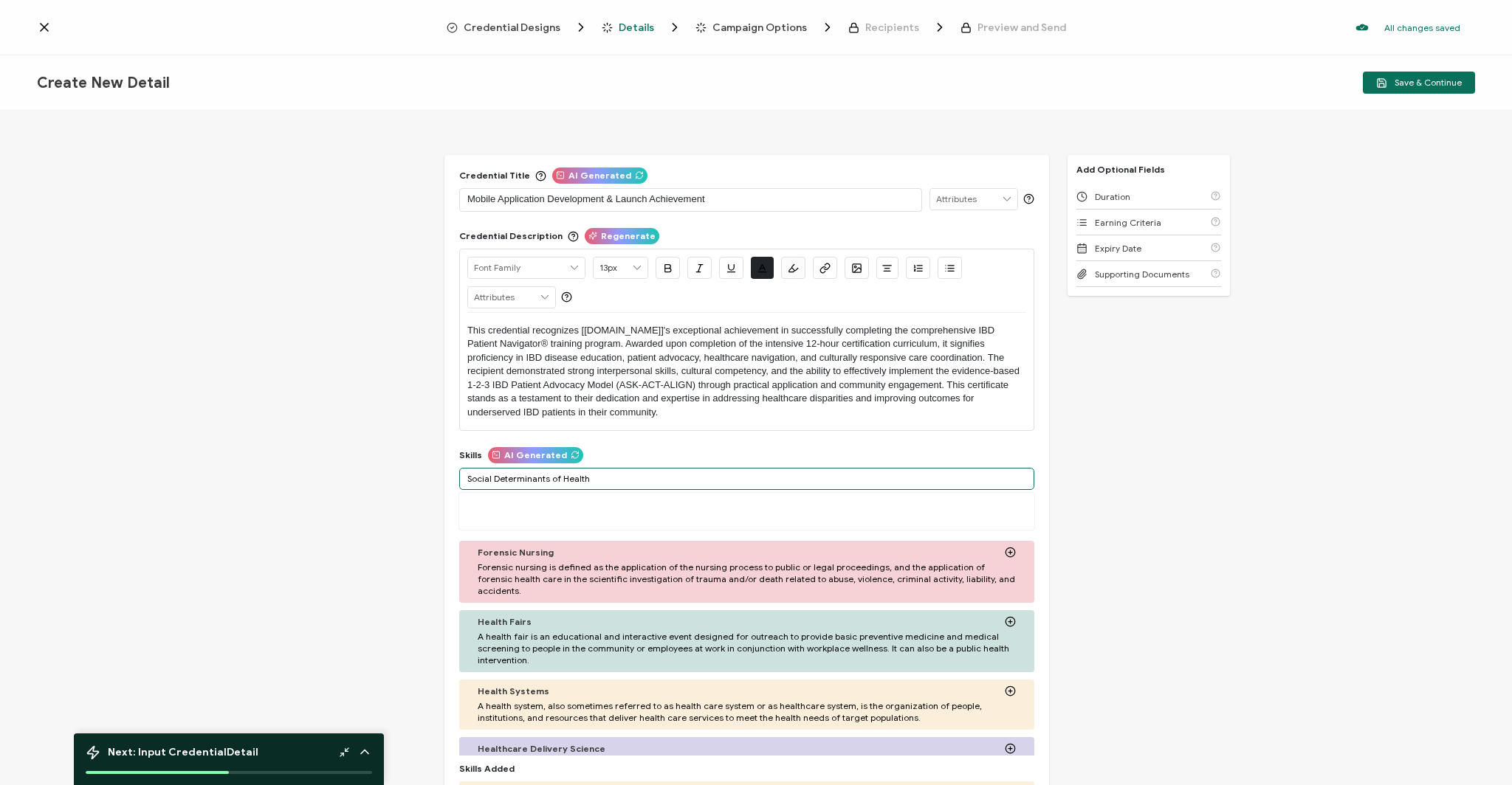
click at [565, 482] on input "Social Determinants of Health" at bounding box center [747, 478] width 575 height 22
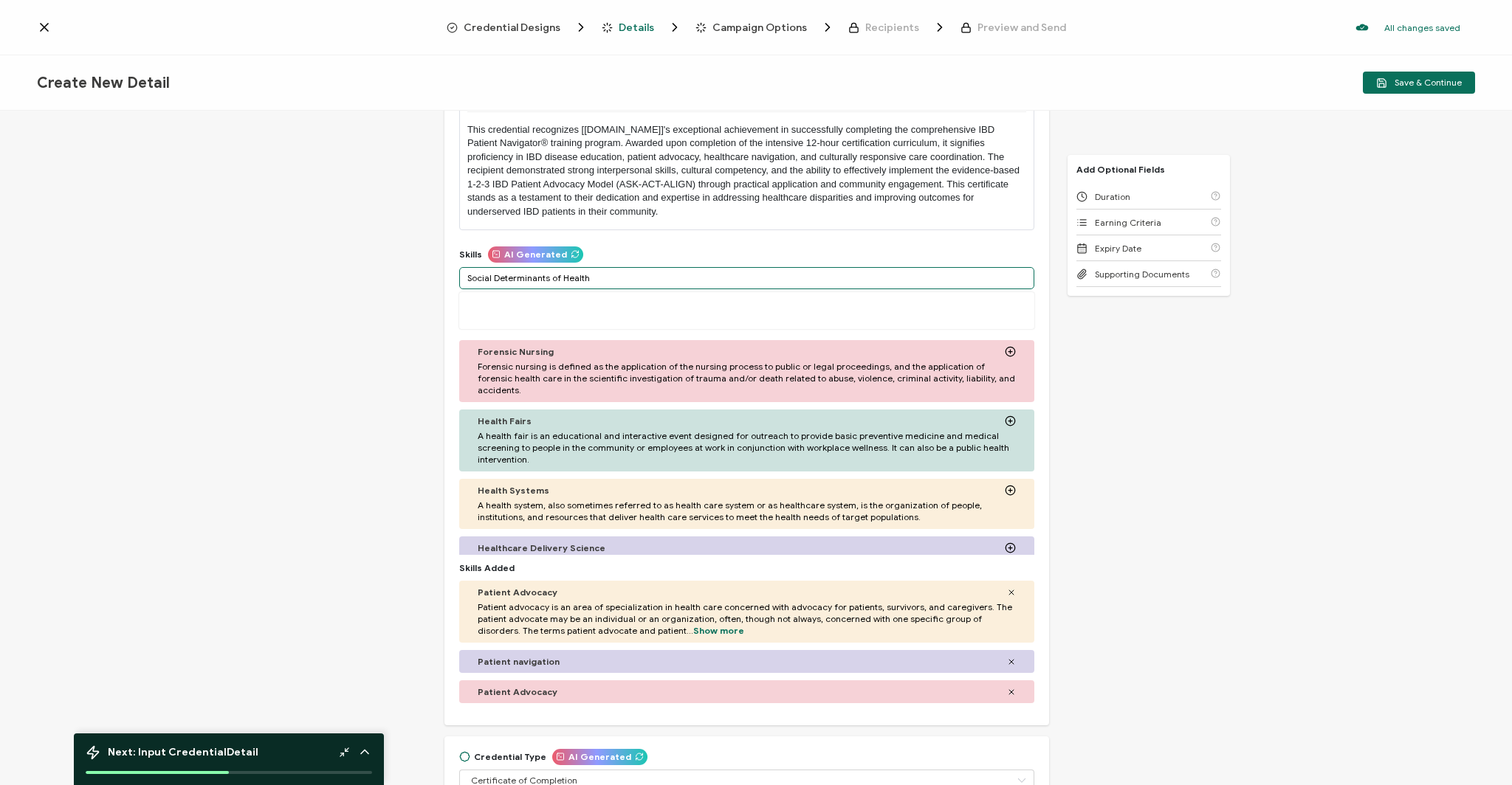
scroll to position [257, 0]
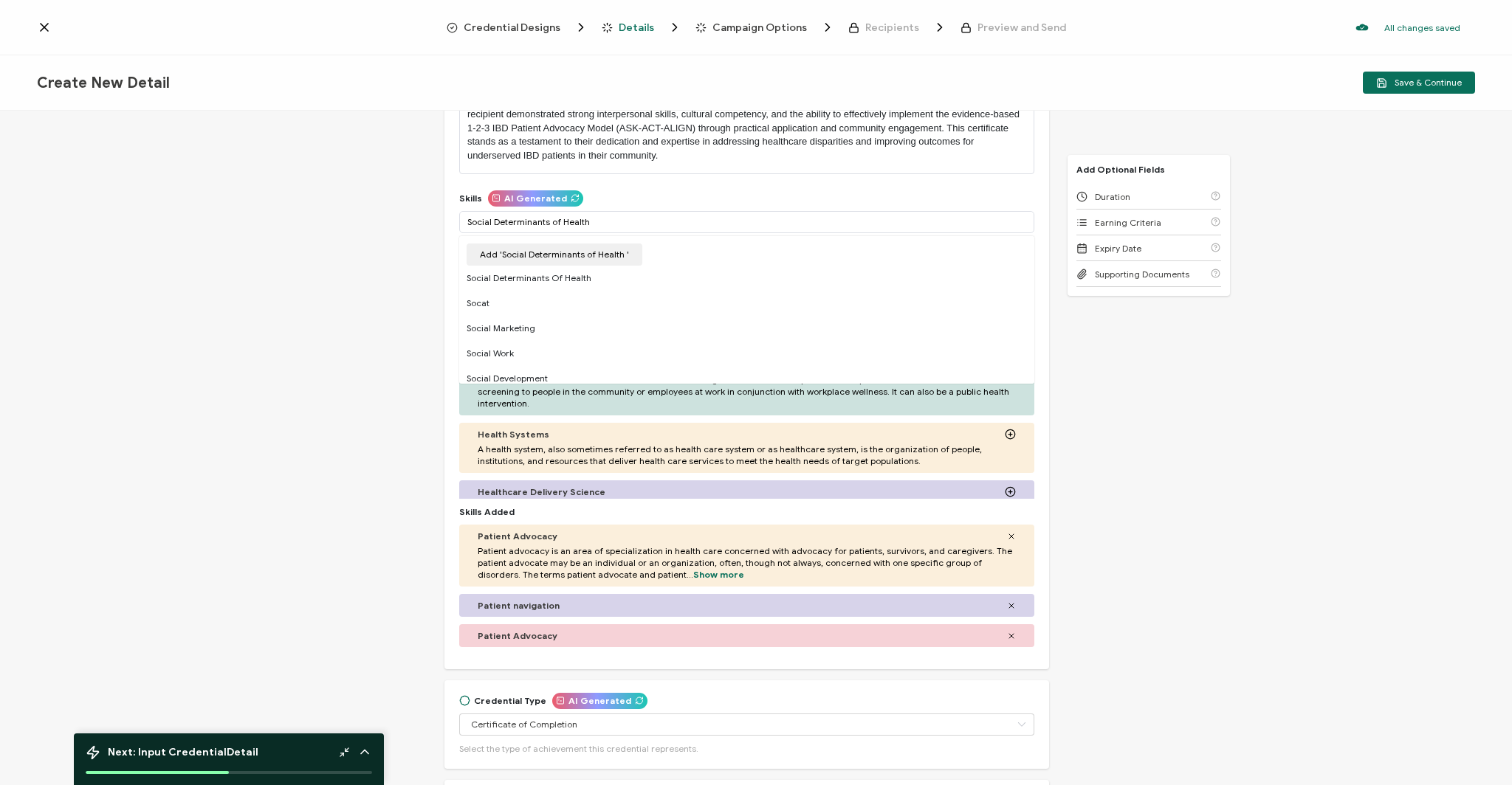
click at [1007, 634] on div "Patient Advocacy" at bounding box center [747, 635] width 575 height 23
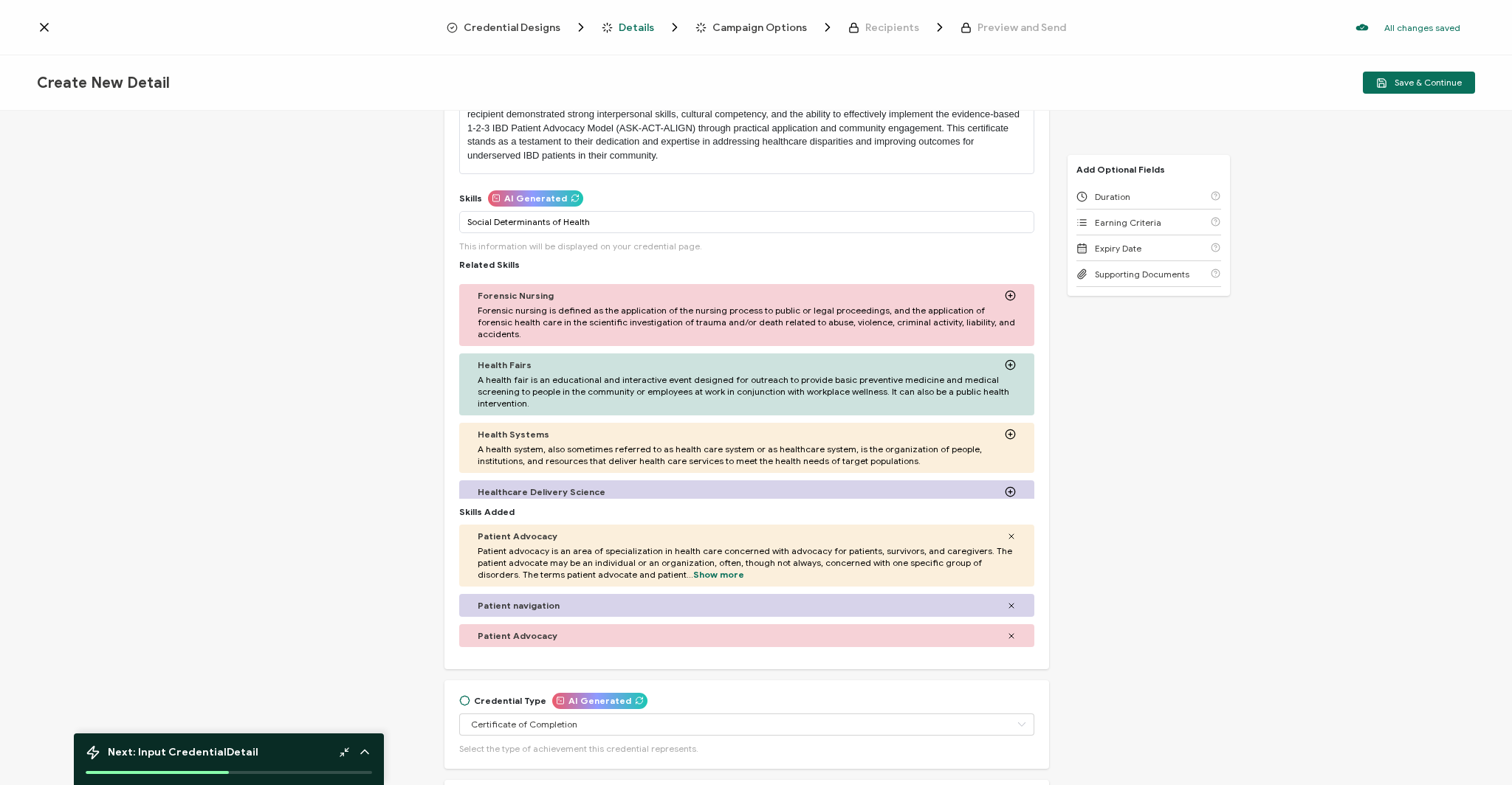
scroll to position [491, 0]
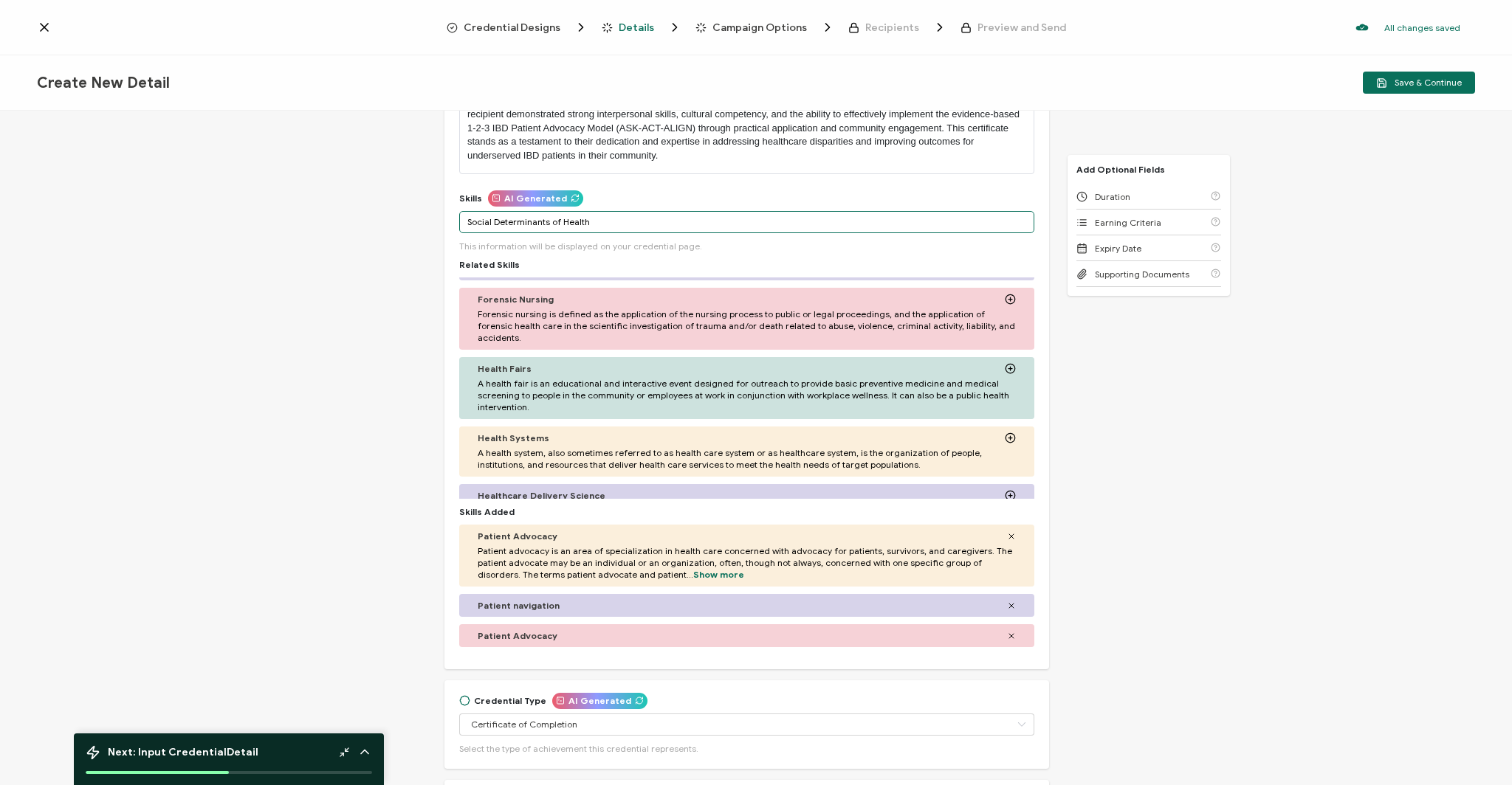
click at [579, 225] on input "Social Determinants of Health" at bounding box center [747, 222] width 575 height 22
click at [583, 222] on input "Social Determinants of Health" at bounding box center [747, 222] width 575 height 22
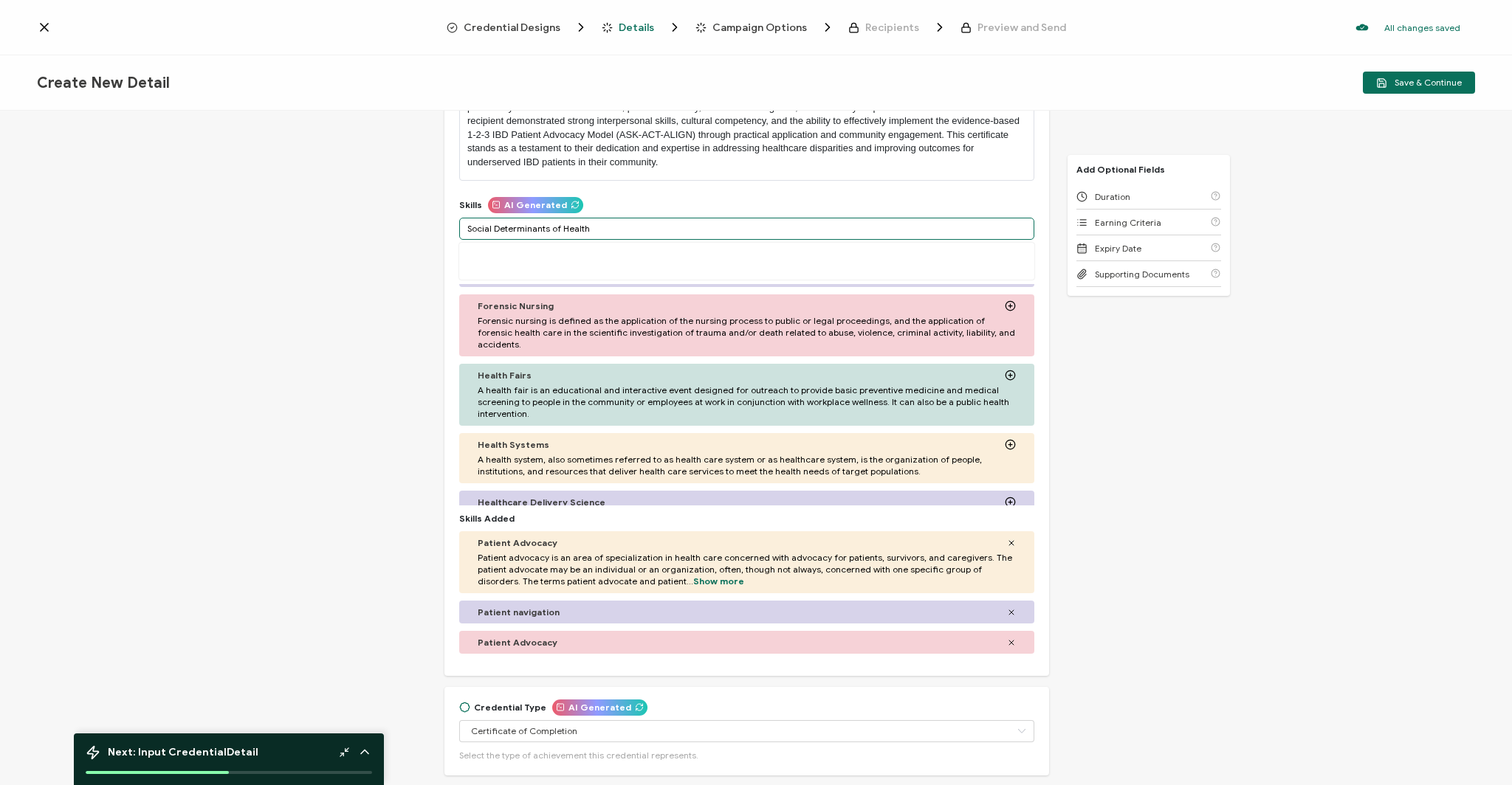
scroll to position [0, 0]
type input "Social Determinants of Health"
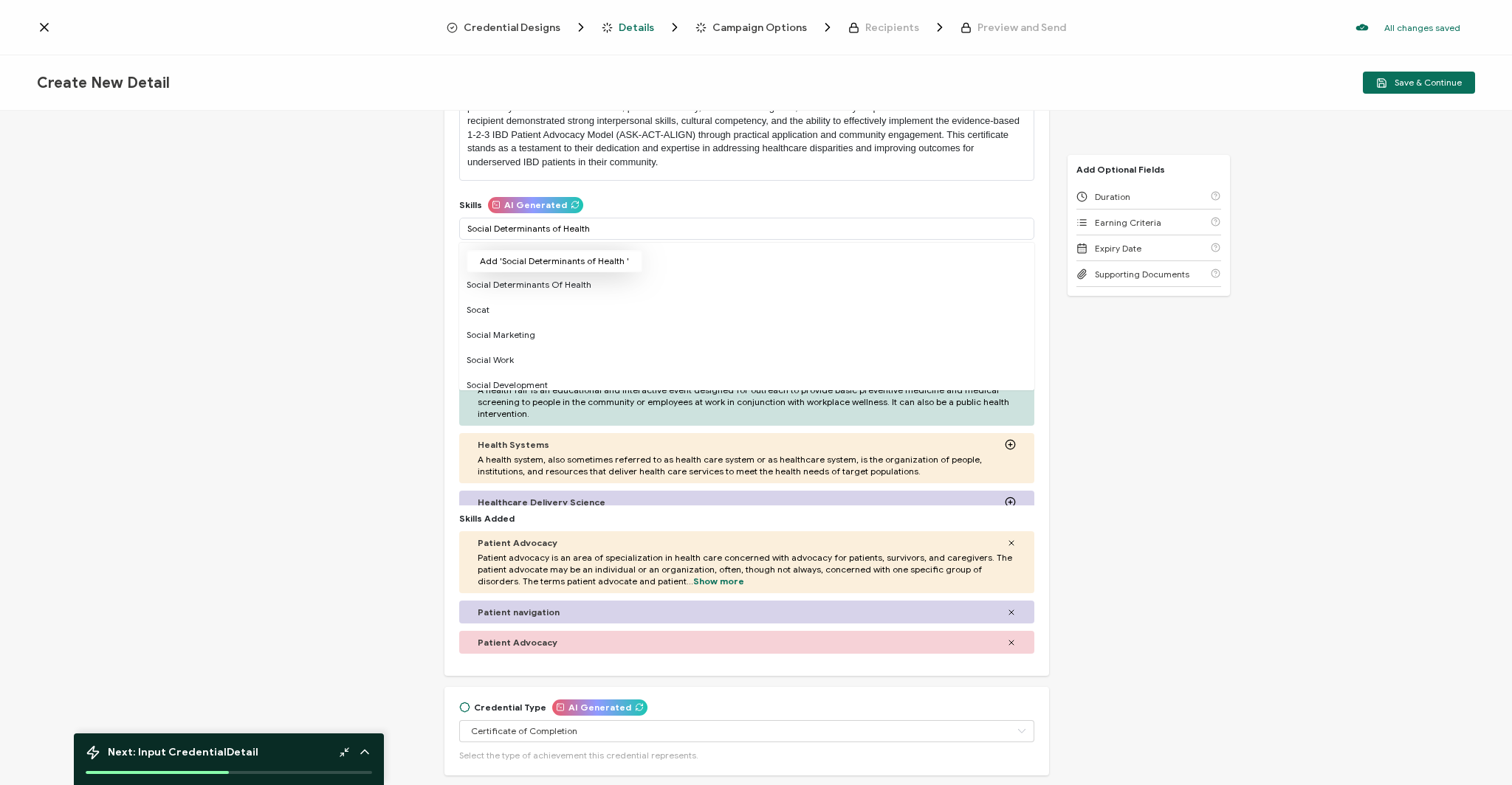
click at [551, 262] on button "Add 'Social Determinants of Health '" at bounding box center [554, 260] width 175 height 22
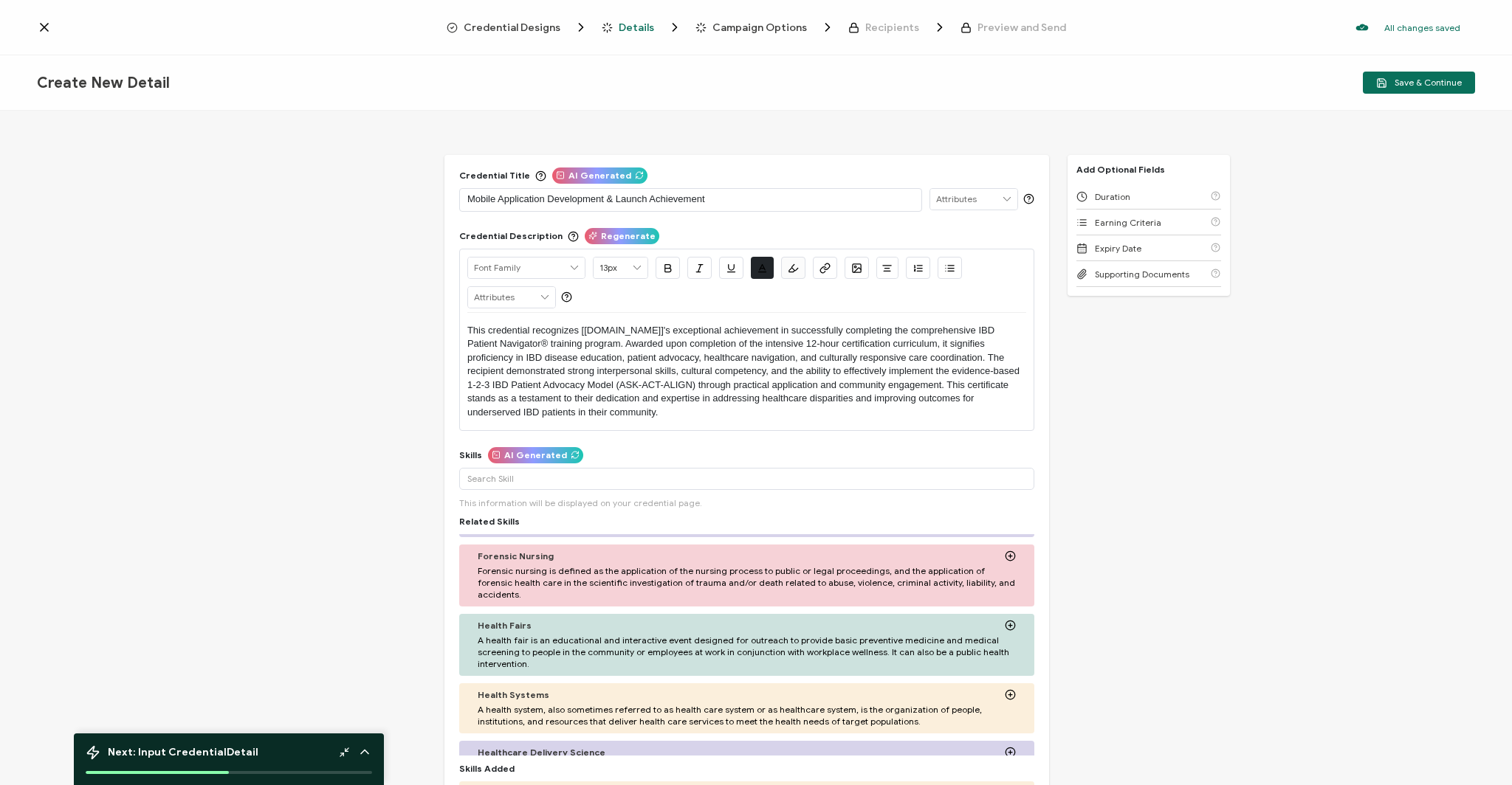
drag, startPoint x: 1400, startPoint y: 76, endPoint x: 837, endPoint y: 356, distance: 628.8
click at [837, 356] on div "Create New Detail Save & Continue Credential Title AI Generated Mobile Applicat…" at bounding box center [756, 421] width 1512 height 734
click at [508, 204] on p "Mobile Application Development & Launch Achievement" at bounding box center [690, 200] width 446 height 15
drag, startPoint x: 745, startPoint y: 205, endPoint x: 470, endPoint y: 198, distance: 275.1
click at [459, 199] on div "Mobile Application Development & Launch Achievement" at bounding box center [691, 200] width 463 height 24
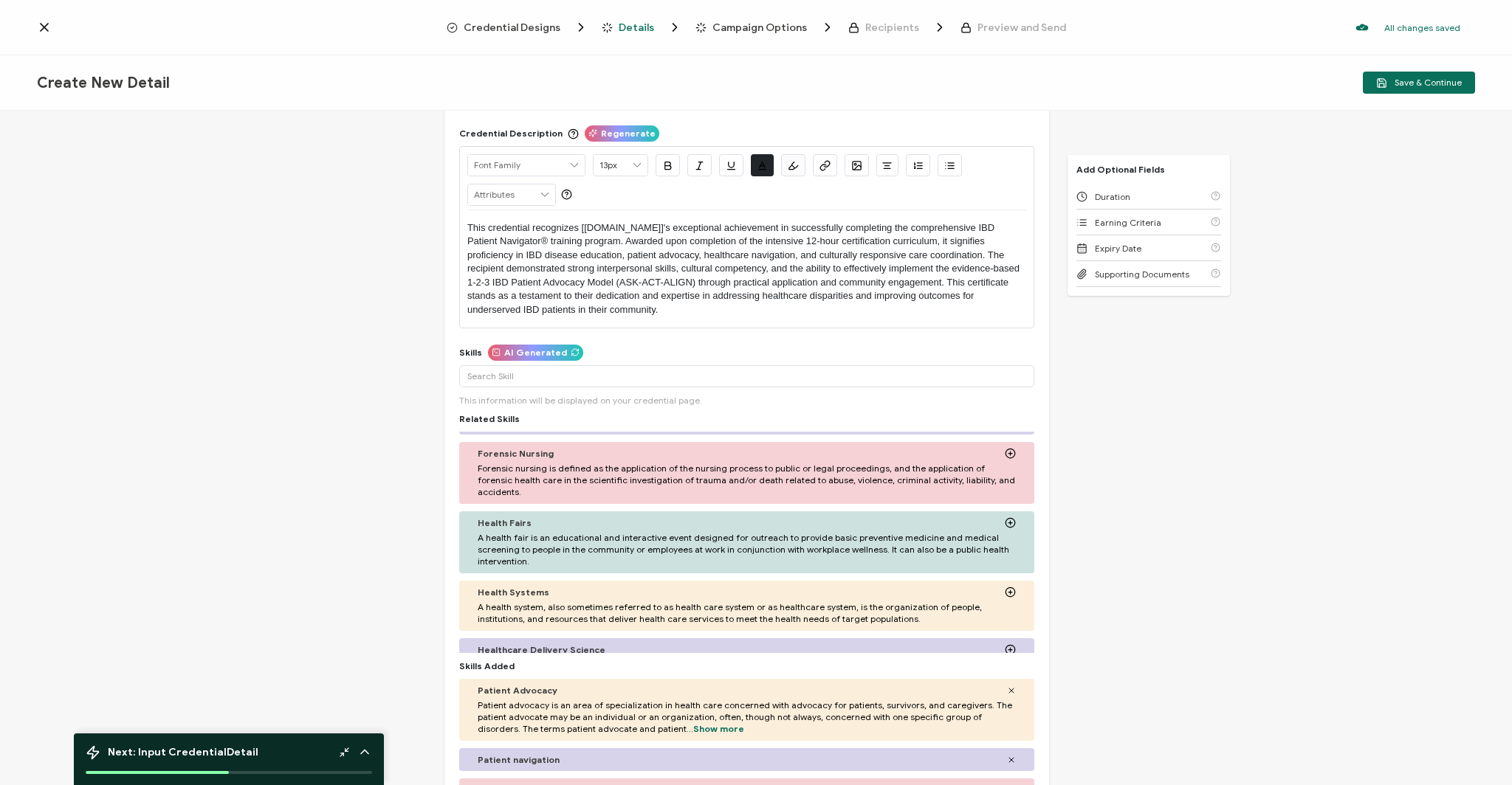
scroll to position [105, 0]
click at [1393, 84] on span "Save & Continue" at bounding box center [1419, 83] width 85 height 11
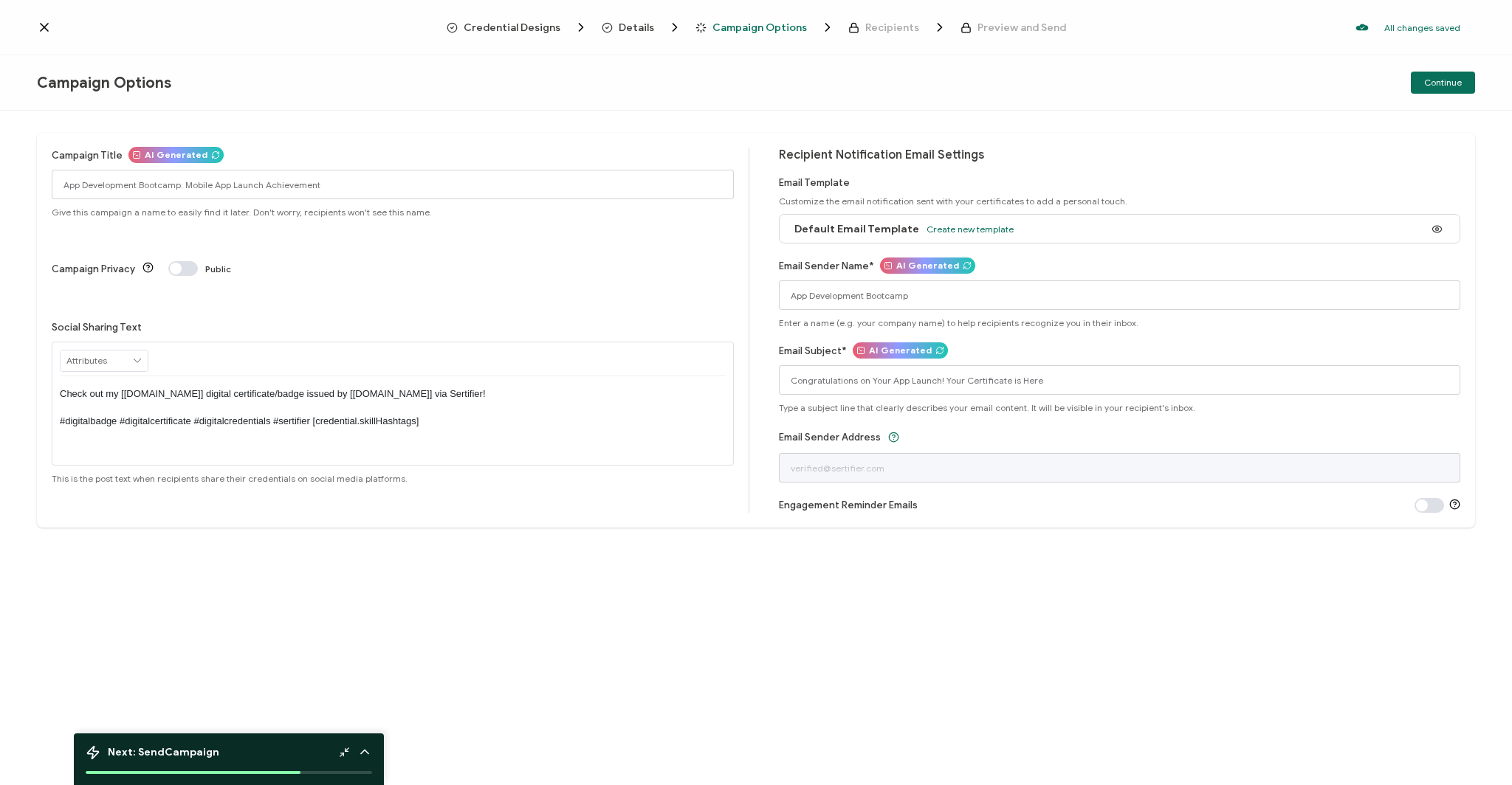
click at [130, 350] on input "text" at bounding box center [104, 361] width 87 height 21
click at [129, 350] on input "text" at bounding box center [104, 361] width 87 height 21
click at [891, 380] on input "Congratulations on Your App Launch! Your Certificate is Here" at bounding box center [1120, 380] width 682 height 29
drag, startPoint x: 869, startPoint y: 381, endPoint x: 931, endPoint y: 379, distance: 62.0
click at [931, 379] on input "Congratulations on Your App Launch! Your Certificate is Here" at bounding box center [1120, 380] width 682 height 29
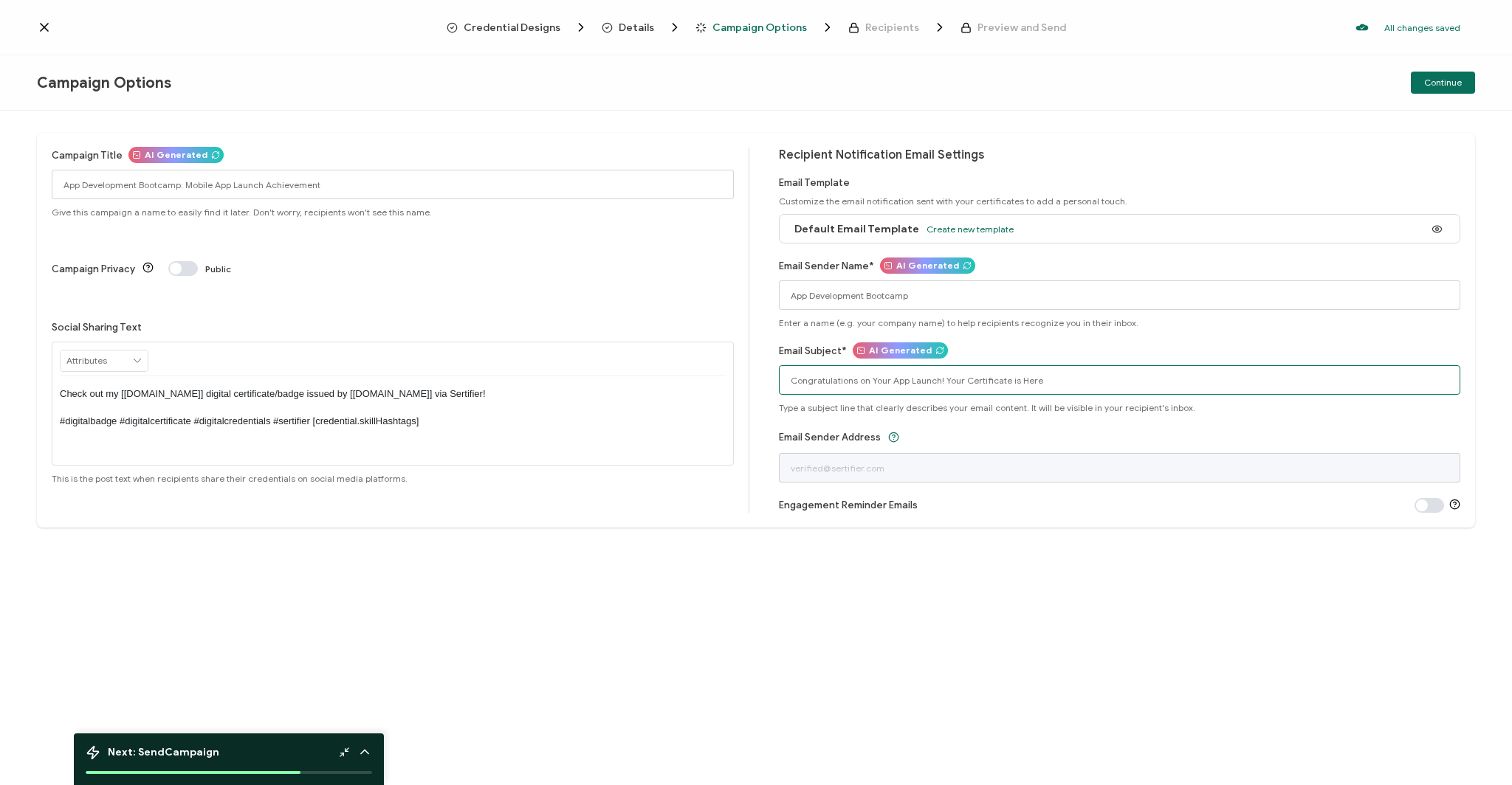
drag, startPoint x: 911, startPoint y: 382, endPoint x: 885, endPoint y: 381, distance: 26.0
click at [911, 382] on input "Congratulations on Your App Launch! Your Certificate is Here" at bounding box center [1120, 380] width 682 height 29
drag, startPoint x: 888, startPoint y: 380, endPoint x: 938, endPoint y: 379, distance: 50.0
click at [938, 379] on input "Congratulations on Your App Launch! Your Certificate is Here" at bounding box center [1120, 380] width 682 height 29
type input "Congratulations on Completion of Your IBD Patient Navigator Training| Your Cert…"
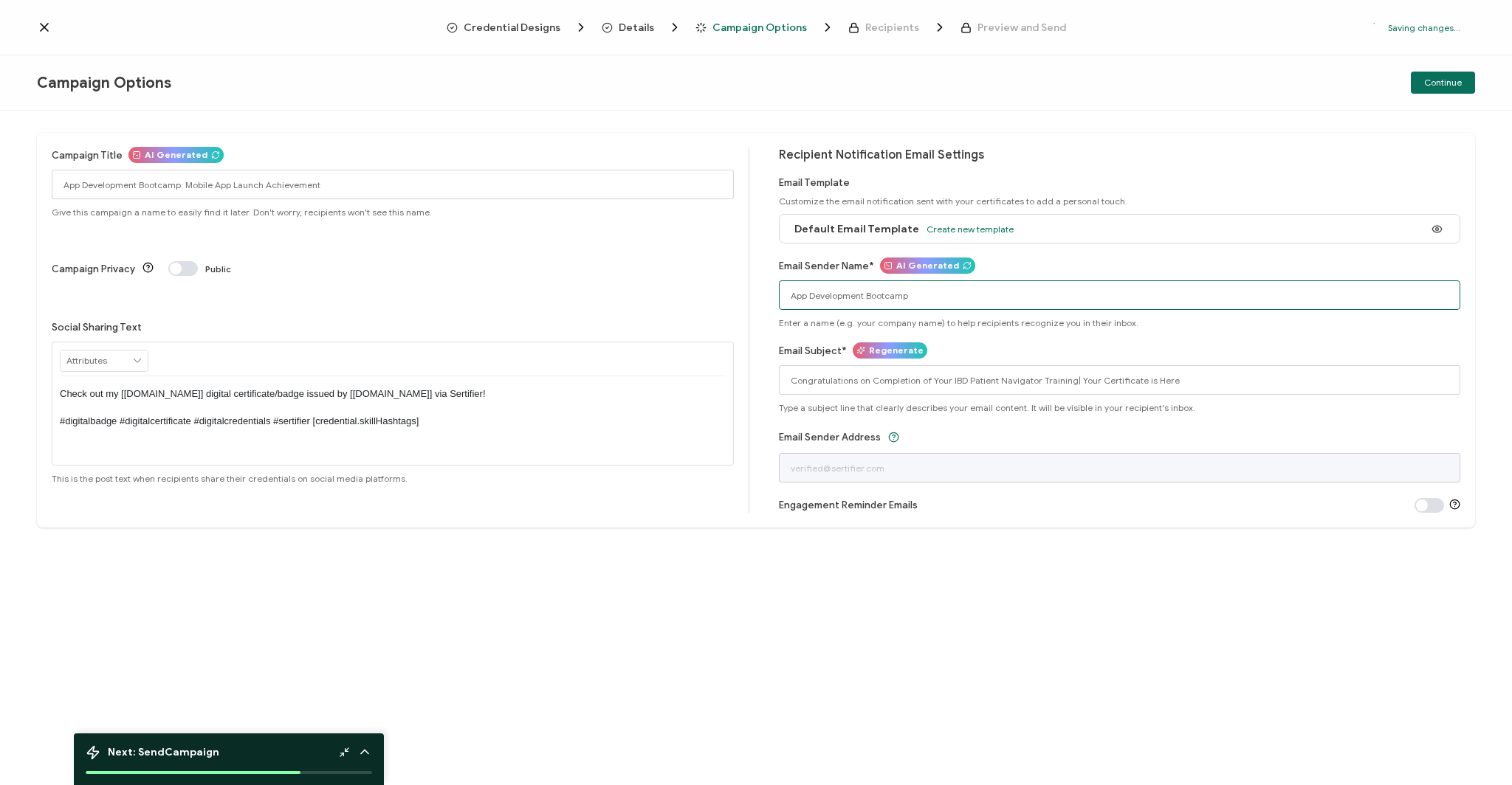
click at [861, 295] on input "App Development Bootcamp" at bounding box center [1120, 294] width 682 height 29
type input "T"
type input "h"
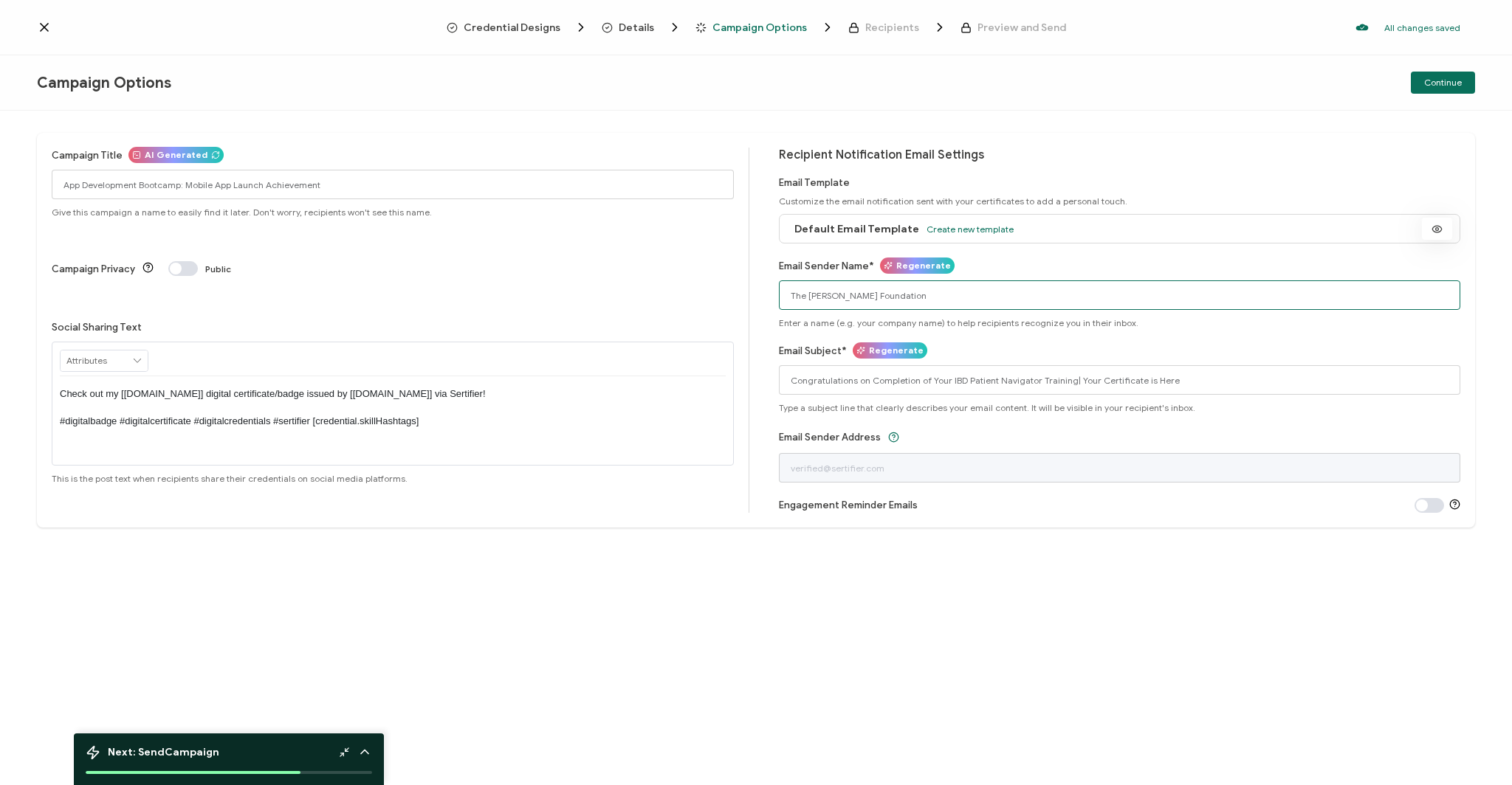
type input "The [PERSON_NAME] Foundation"
click at [1433, 228] on icon at bounding box center [1436, 229] width 18 height 11
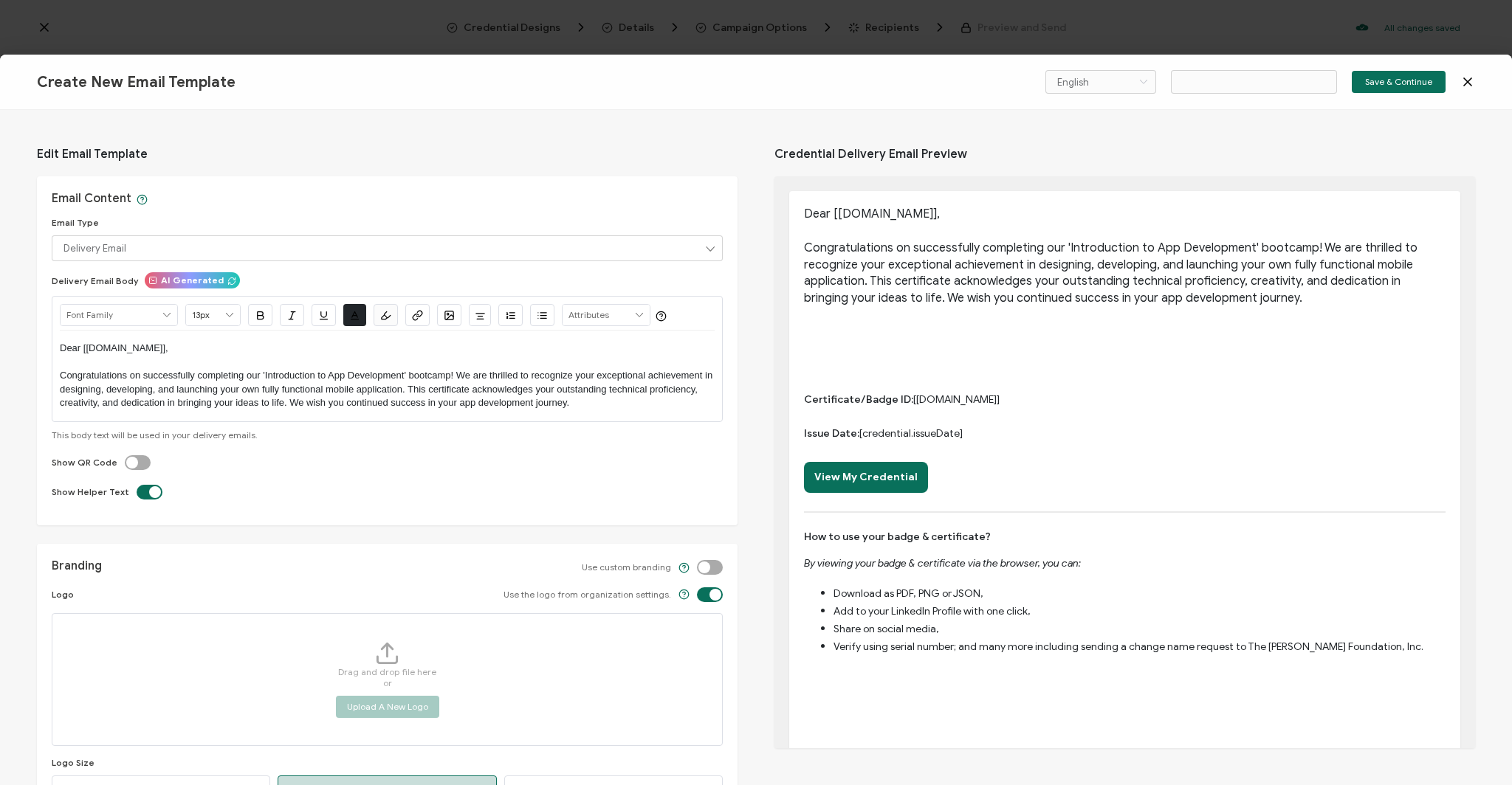
type input "Email Template 2"
drag, startPoint x: 803, startPoint y: 249, endPoint x: 1147, endPoint y: 297, distance: 347.3
click at [1147, 297] on p "Dear [[DOMAIN_NAME]], Congratulations on successfully completing our 'Introduct…" at bounding box center [1125, 256] width 641 height 100
drag, startPoint x: 59, startPoint y: 346, endPoint x: 89, endPoint y: 348, distance: 30.1
click at [89, 348] on div "Alright Sans [PERSON_NAME] Archivo Black Arial Arimo Blinker Caveat Charm Charm…" at bounding box center [387, 358] width 671 height 125
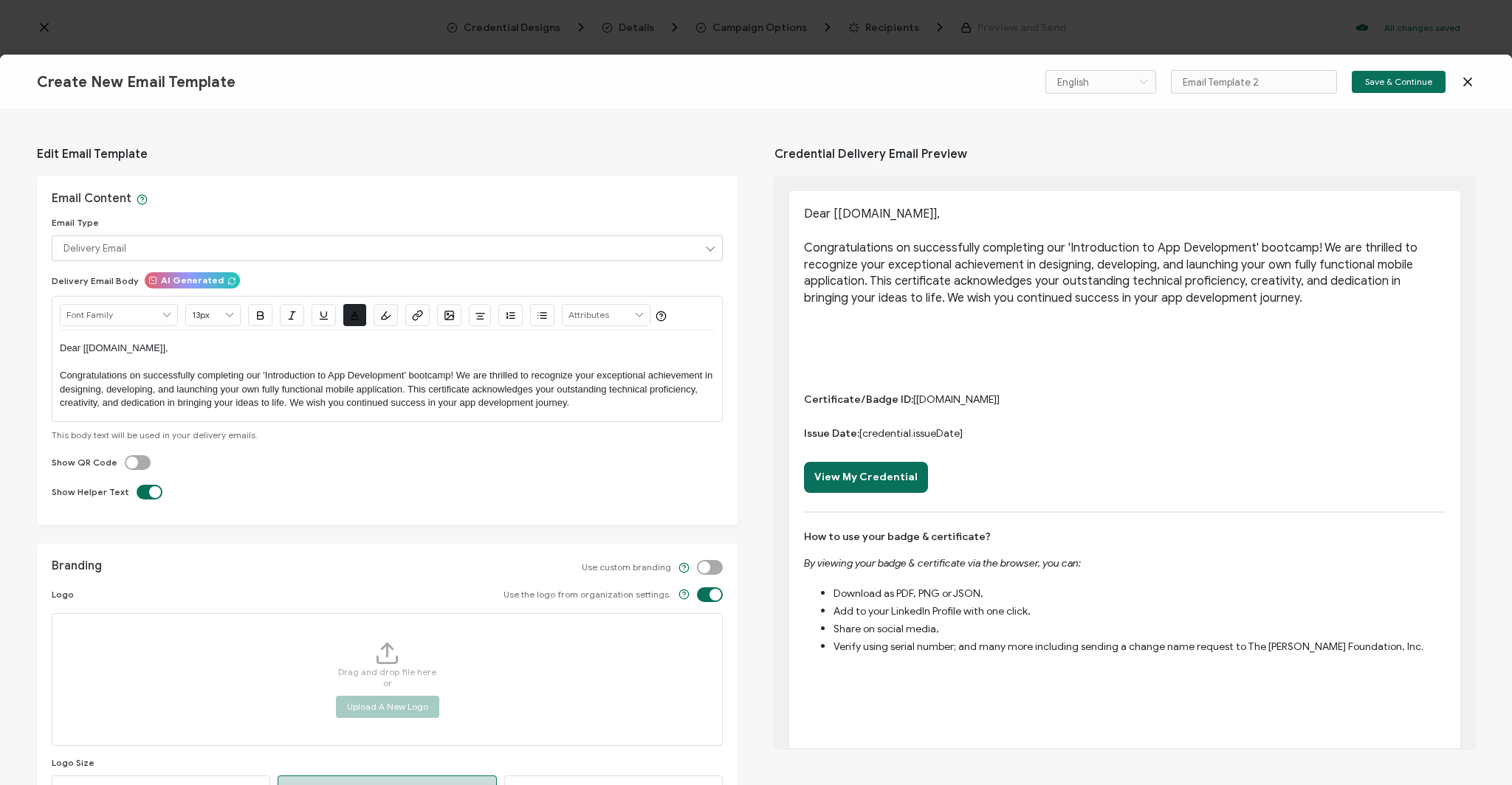
drag, startPoint x: 61, startPoint y: 374, endPoint x: 602, endPoint y: 410, distance: 542.2
click at [609, 415] on div "Dear [[DOMAIN_NAME]], Congratulations on successfully completing our 'Introduct…" at bounding box center [387, 375] width 655 height 90
copy p "Congratulations on successfully completing our 'Introduction to App Development…"
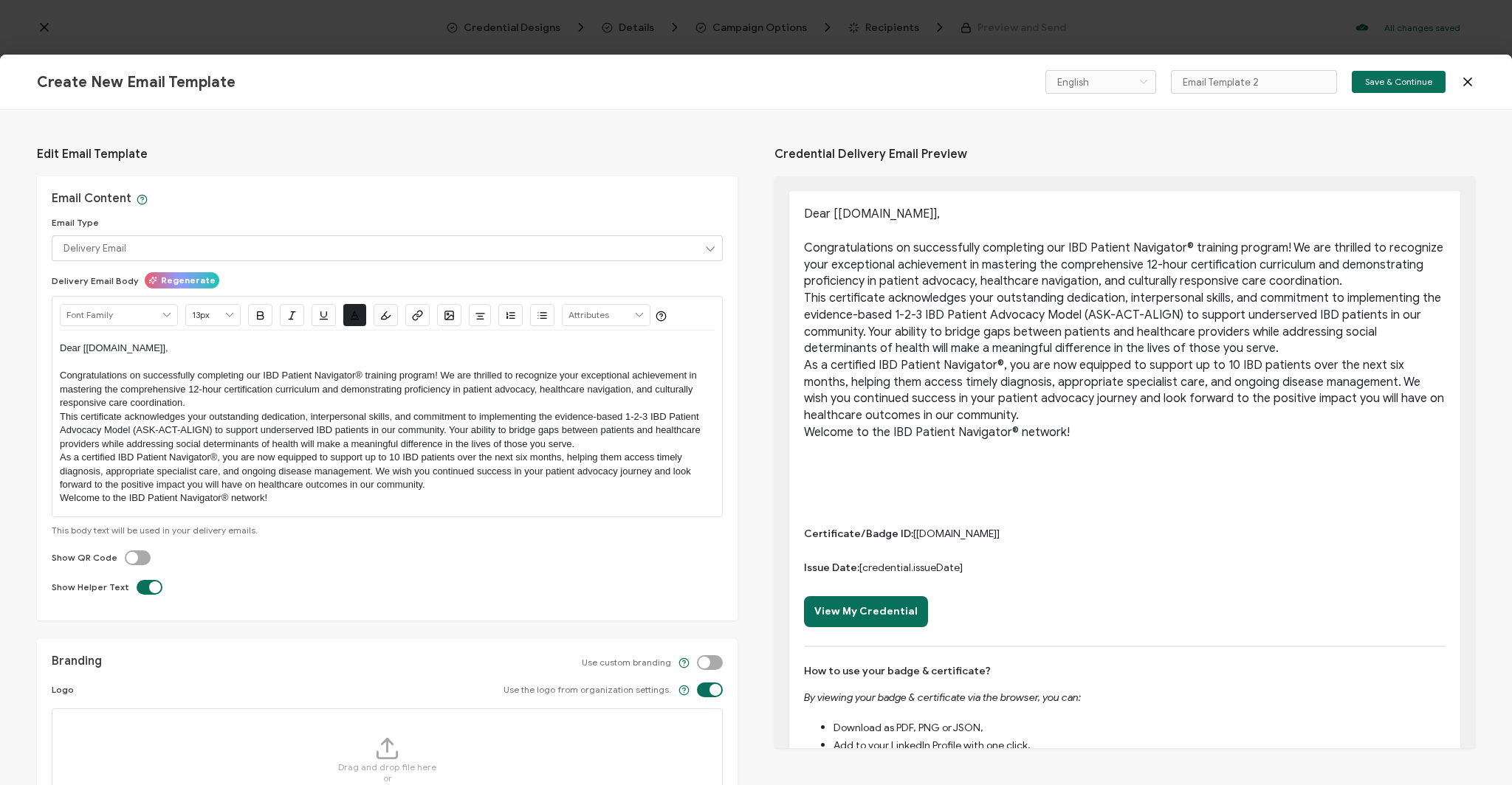
click at [196, 400] on p "Dear [[DOMAIN_NAME]], Congratulations on successfully completing our IBD Patien…" at bounding box center [387, 376] width 655 height 68
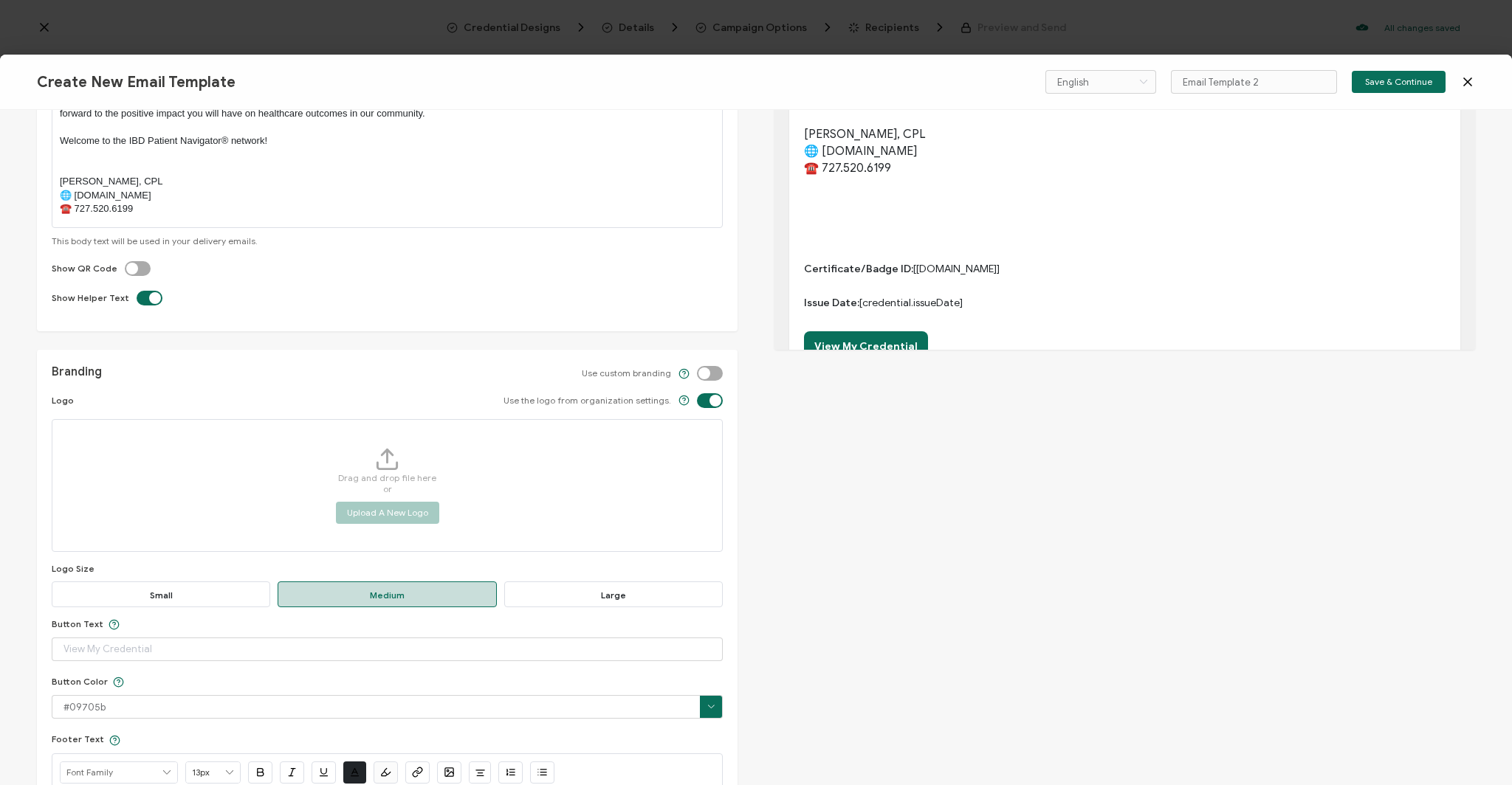
scroll to position [411, 0]
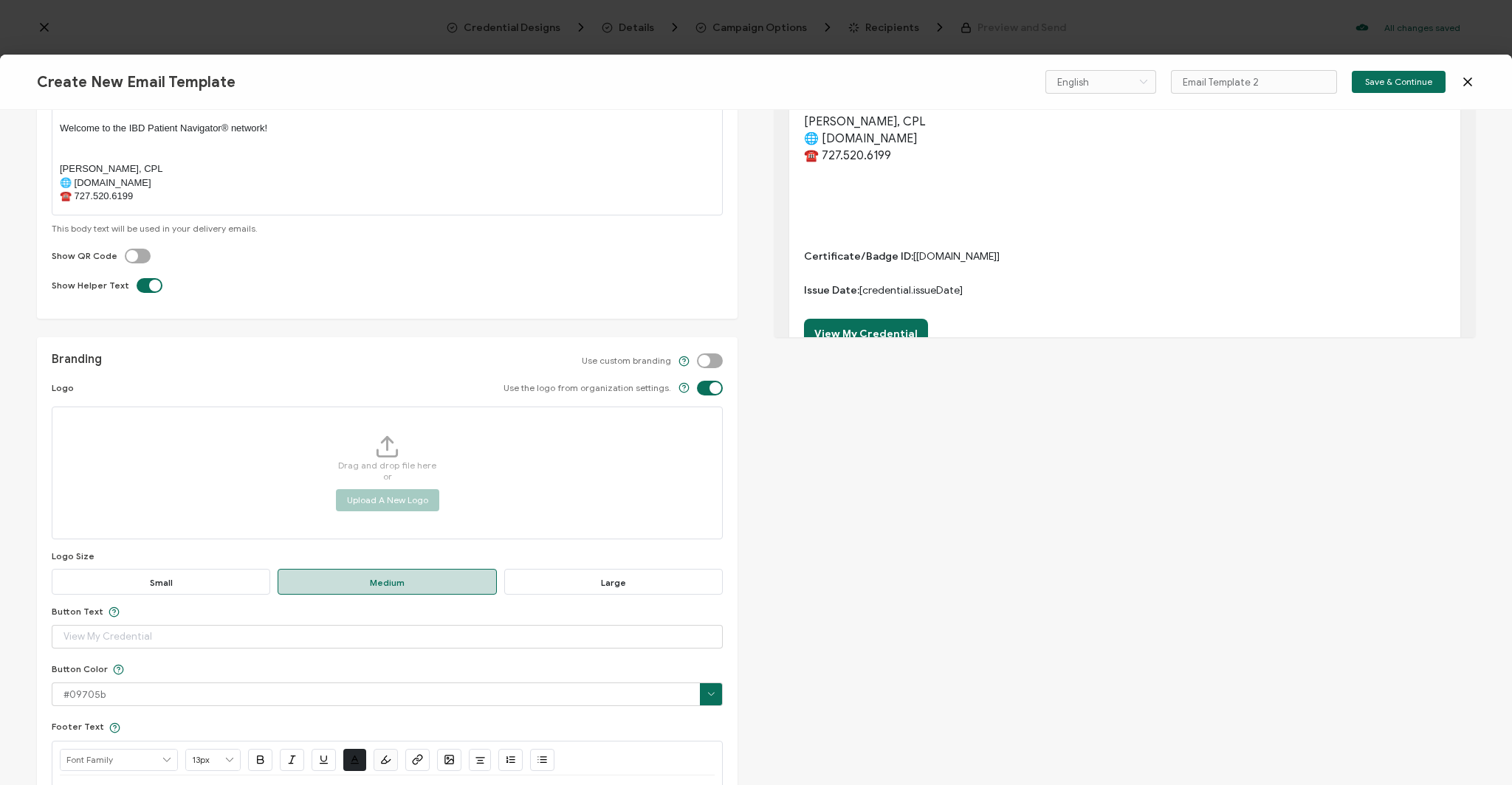
click at [697, 353] on label at bounding box center [697, 353] width 0 height 0
click at [708, 360] on input "checkbox" at bounding box center [712, 361] width 9 height 9
checkbox input "true"
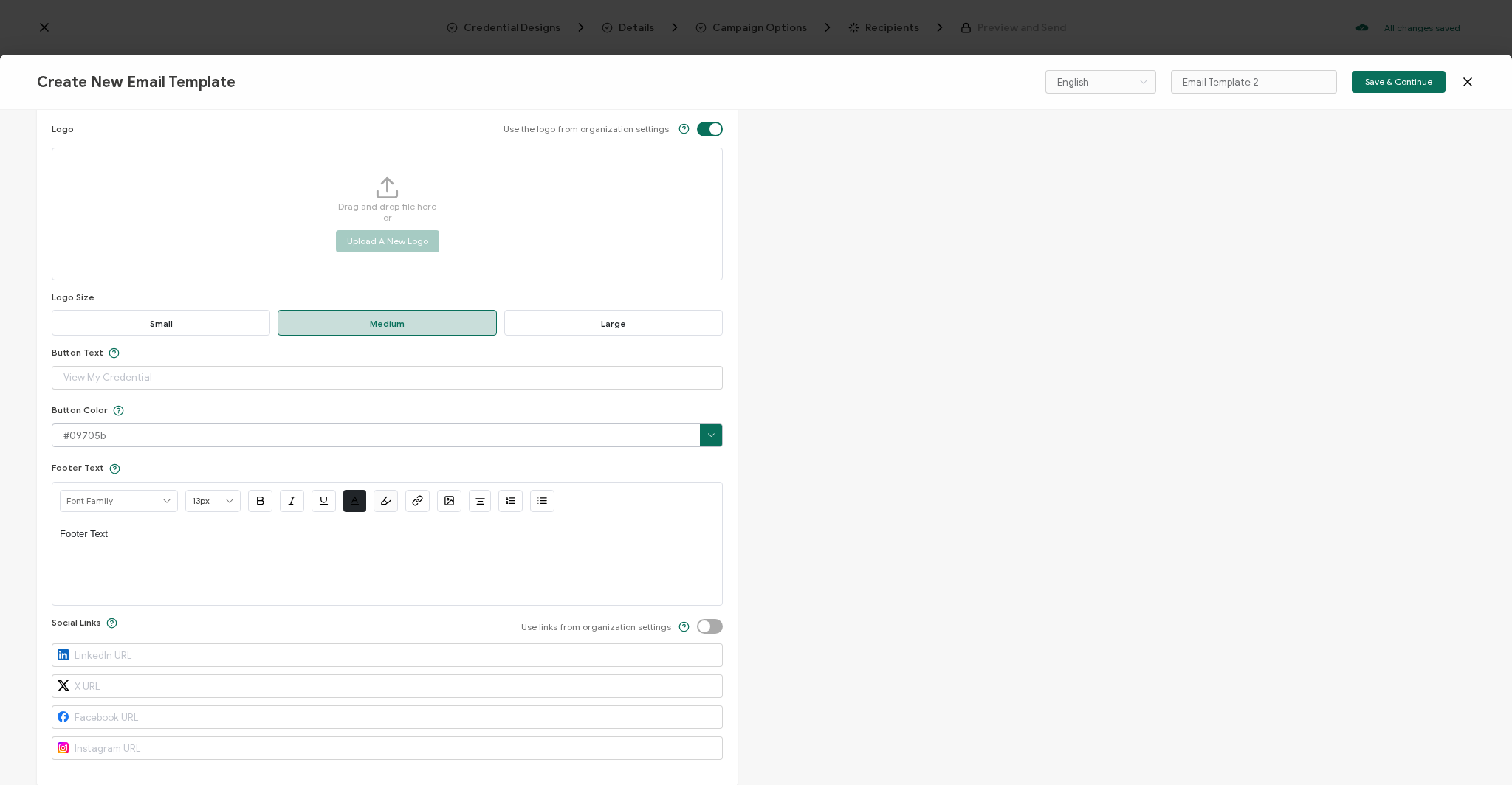
scroll to position [678, 0]
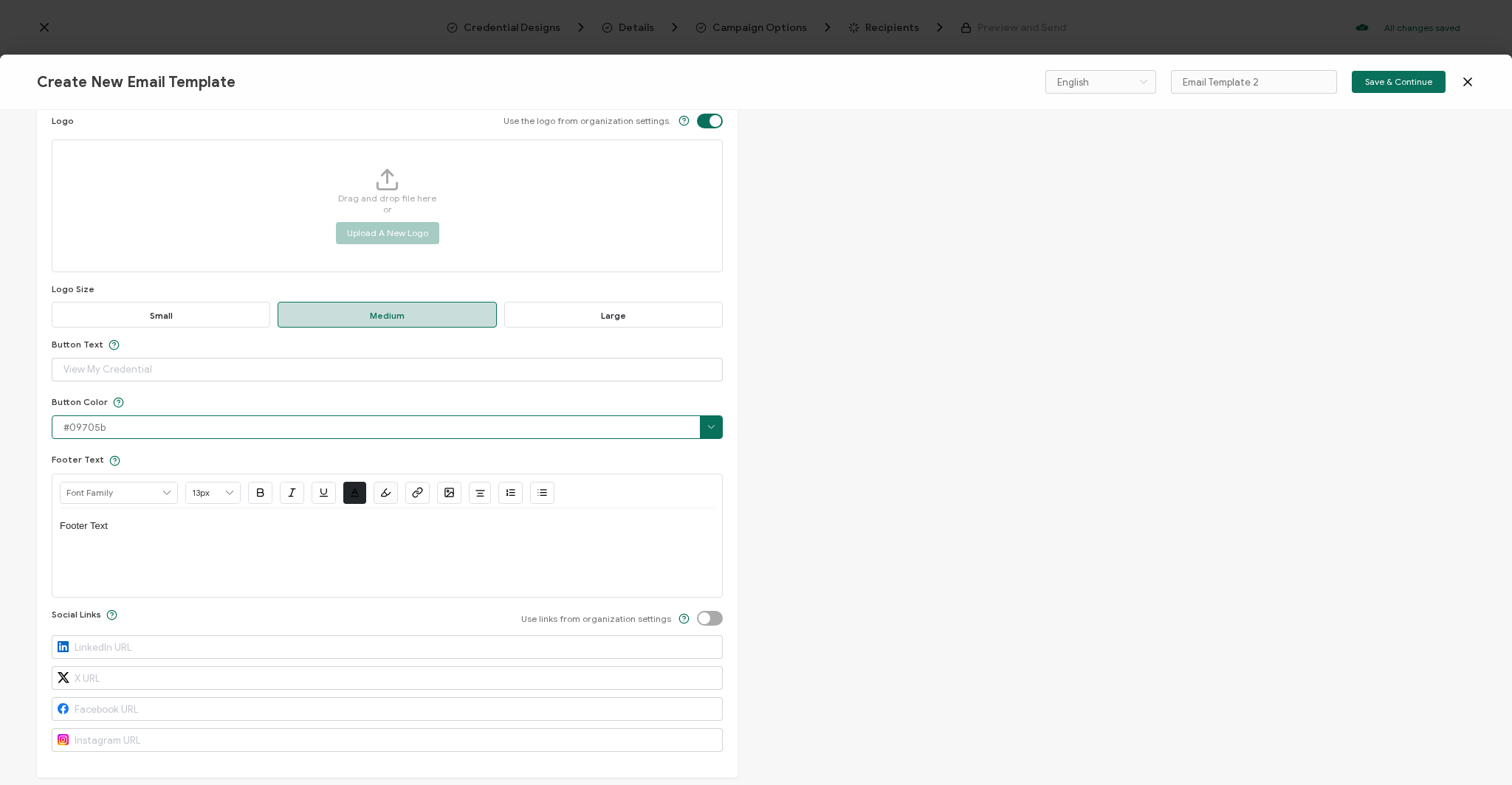
click at [122, 431] on input "#09705b" at bounding box center [387, 427] width 671 height 24
type input "#7b2a87"
click at [691, 550] on div "Footer Text" at bounding box center [387, 553] width 655 height 89
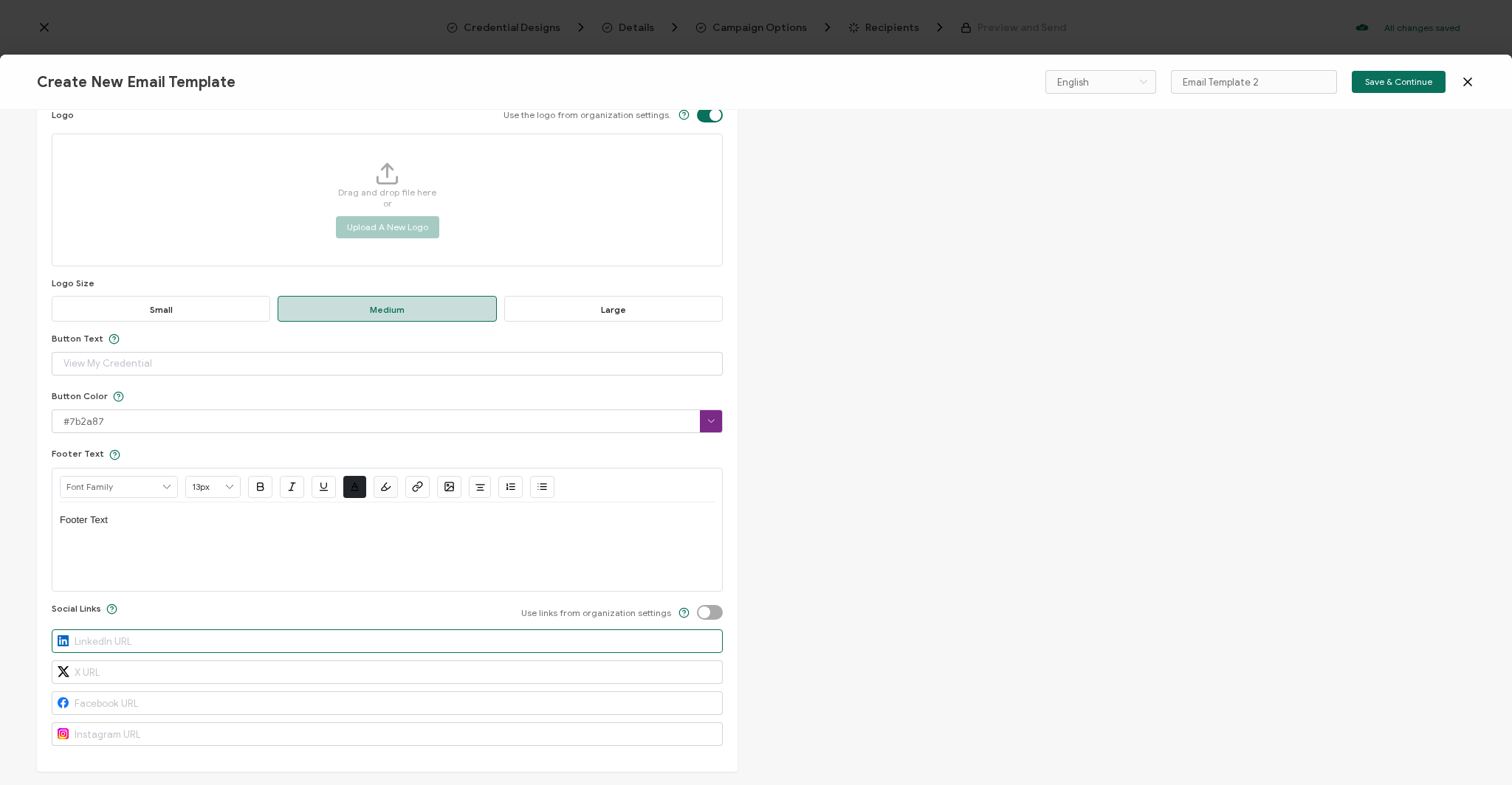
click at [141, 644] on input "text" at bounding box center [387, 641] width 671 height 24
paste input "[URL][DOMAIN_NAME]"
type input "[URL][DOMAIN_NAME]"
click at [374, 698] on input "text" at bounding box center [387, 703] width 671 height 24
click at [375, 694] on input "text" at bounding box center [387, 703] width 671 height 24
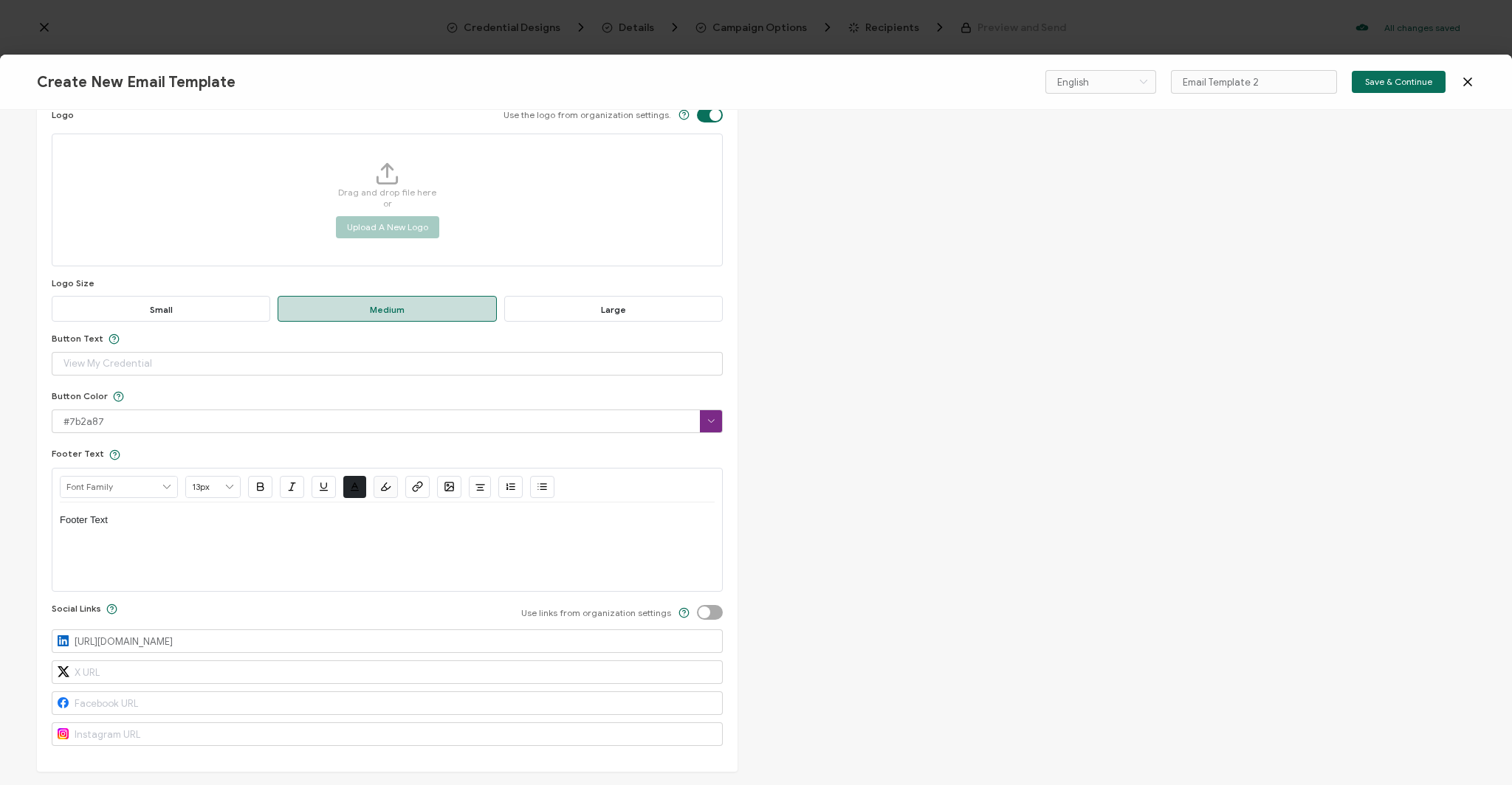
click at [1072, 39] on div "Create New Email Template English Bahasa indonesia Deutsch English Español Fran…" at bounding box center [756, 392] width 1512 height 785
click at [787, 540] on div "Edit Email Template Email Content Email Type Delivery Email Delivery Email Expi…" at bounding box center [756, 447] width 1512 height 675
click at [243, 707] on input "text" at bounding box center [387, 703] width 671 height 24
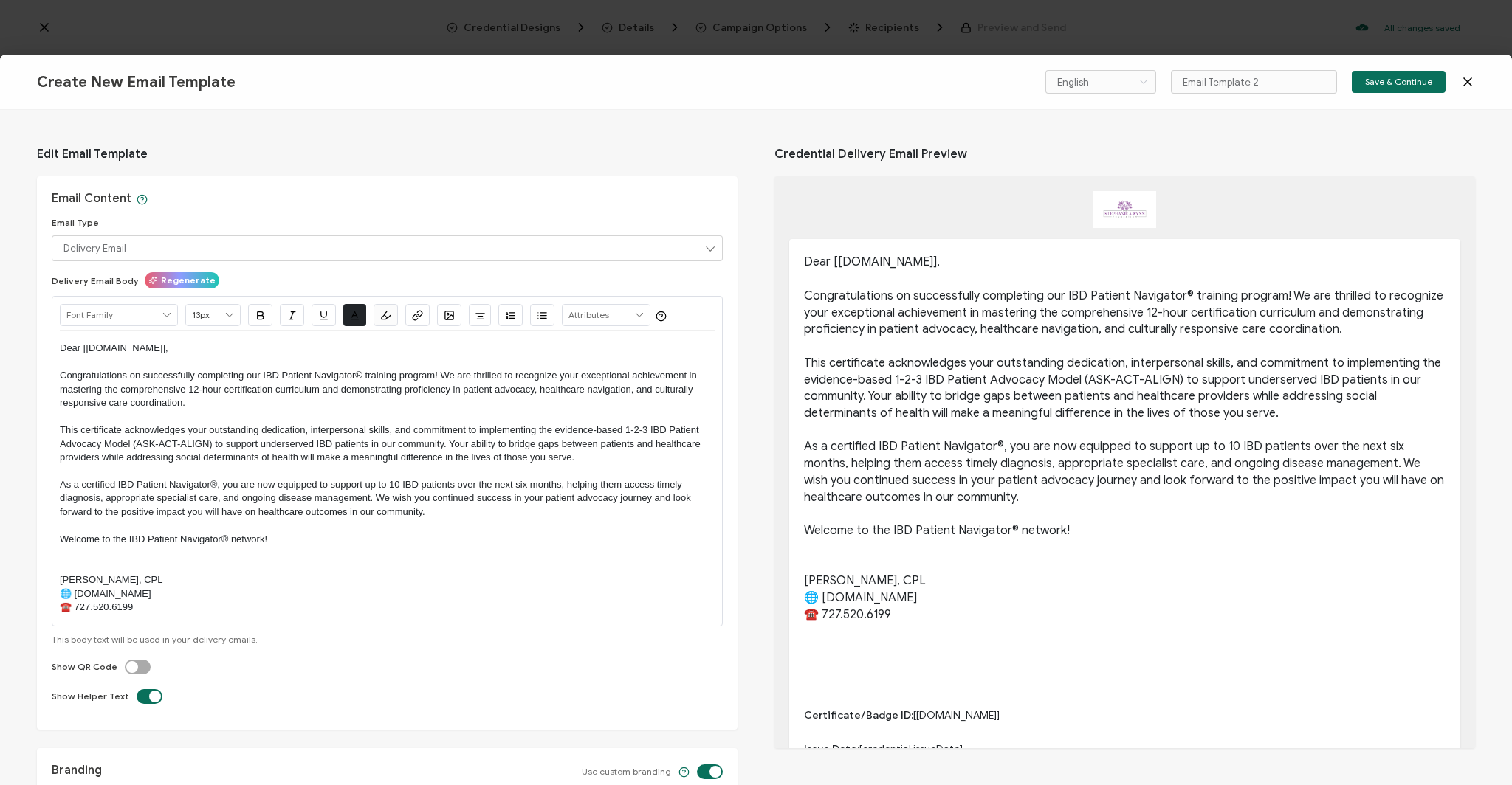
scroll to position [1, 0]
click at [1378, 79] on span "Save & Continue" at bounding box center [1398, 81] width 67 height 9
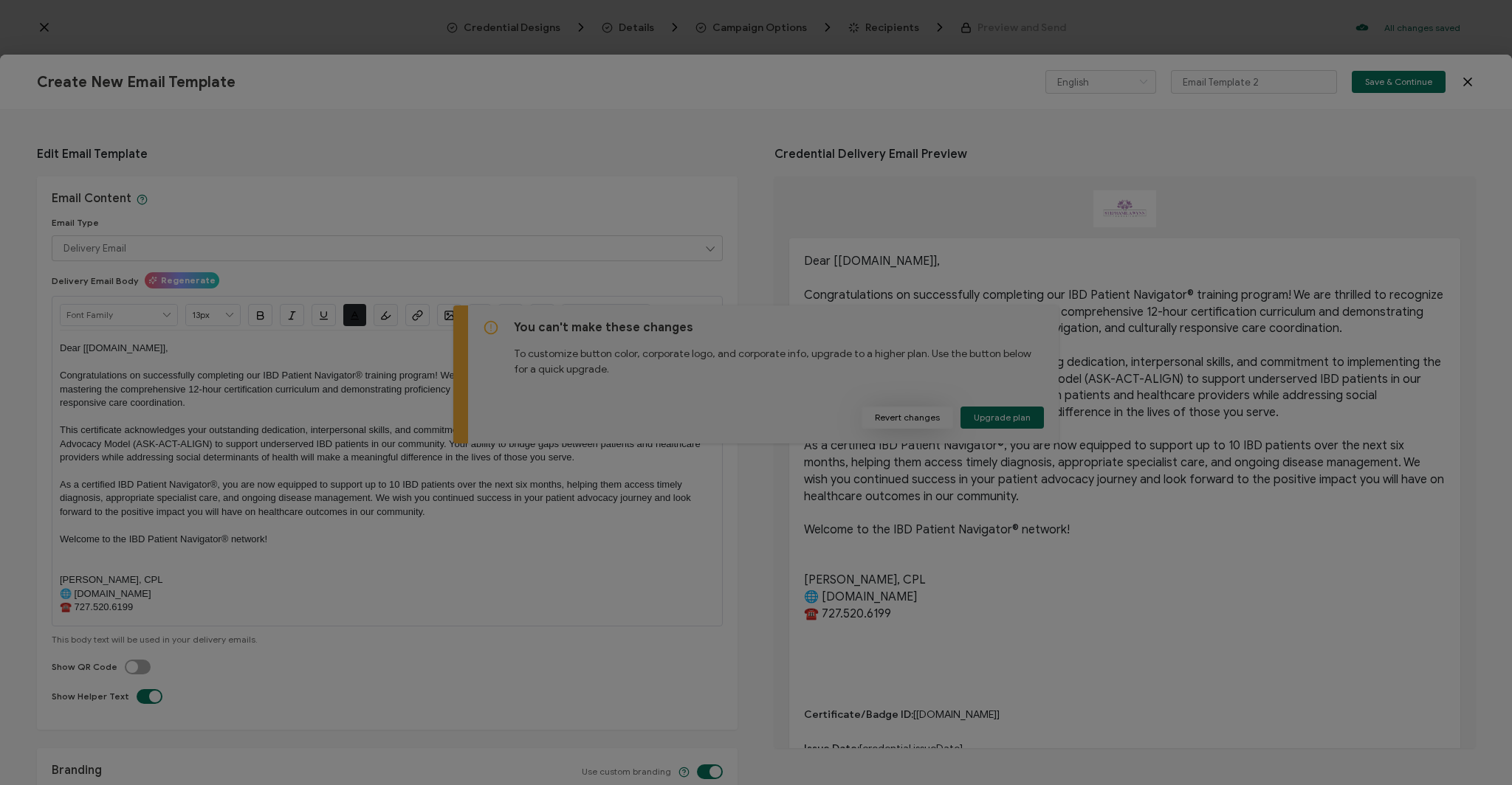
click at [914, 419] on div at bounding box center [756, 392] width 1512 height 785
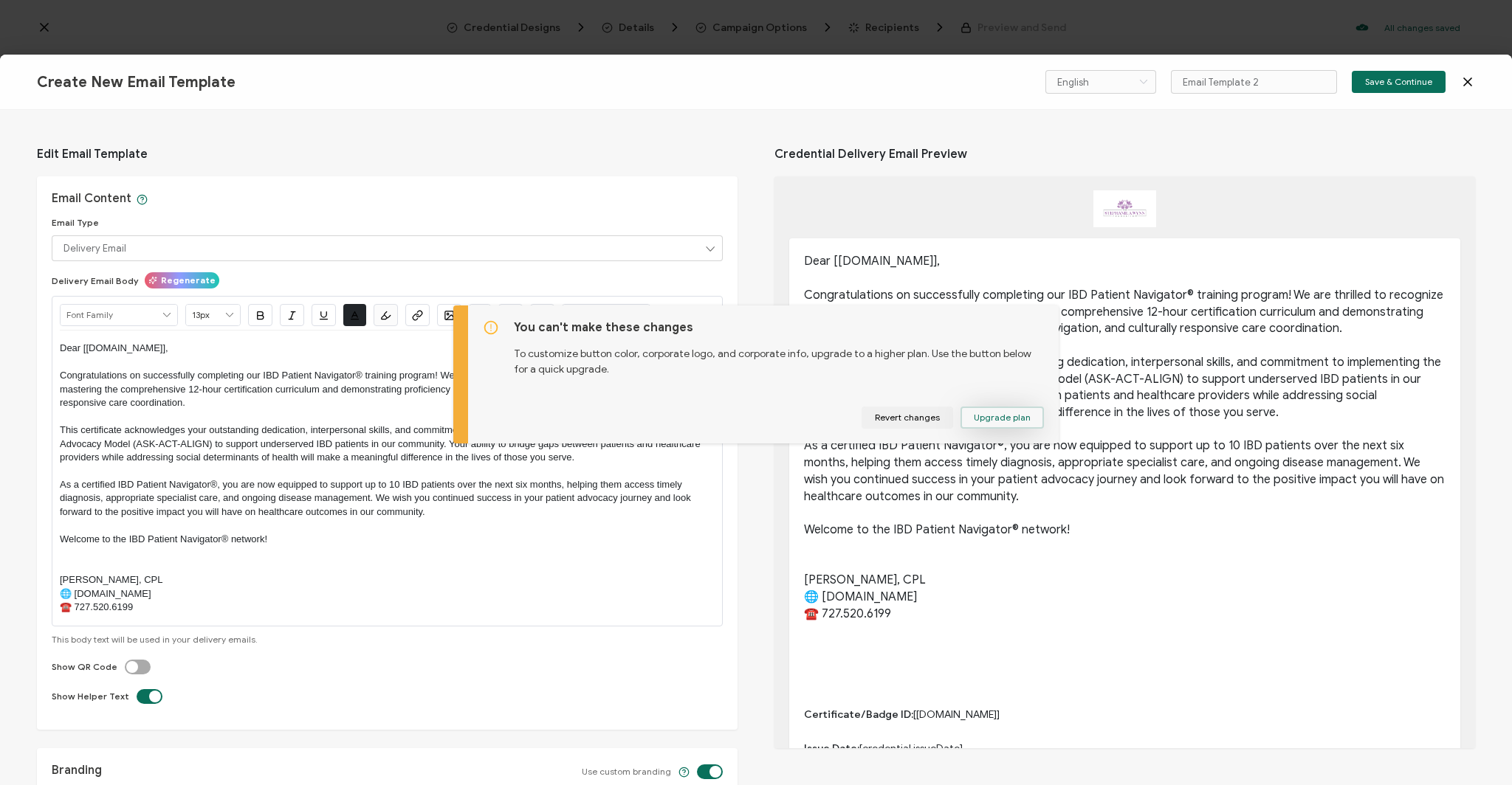
click at [1006, 413] on span "Upgrade plan" at bounding box center [1002, 417] width 57 height 9
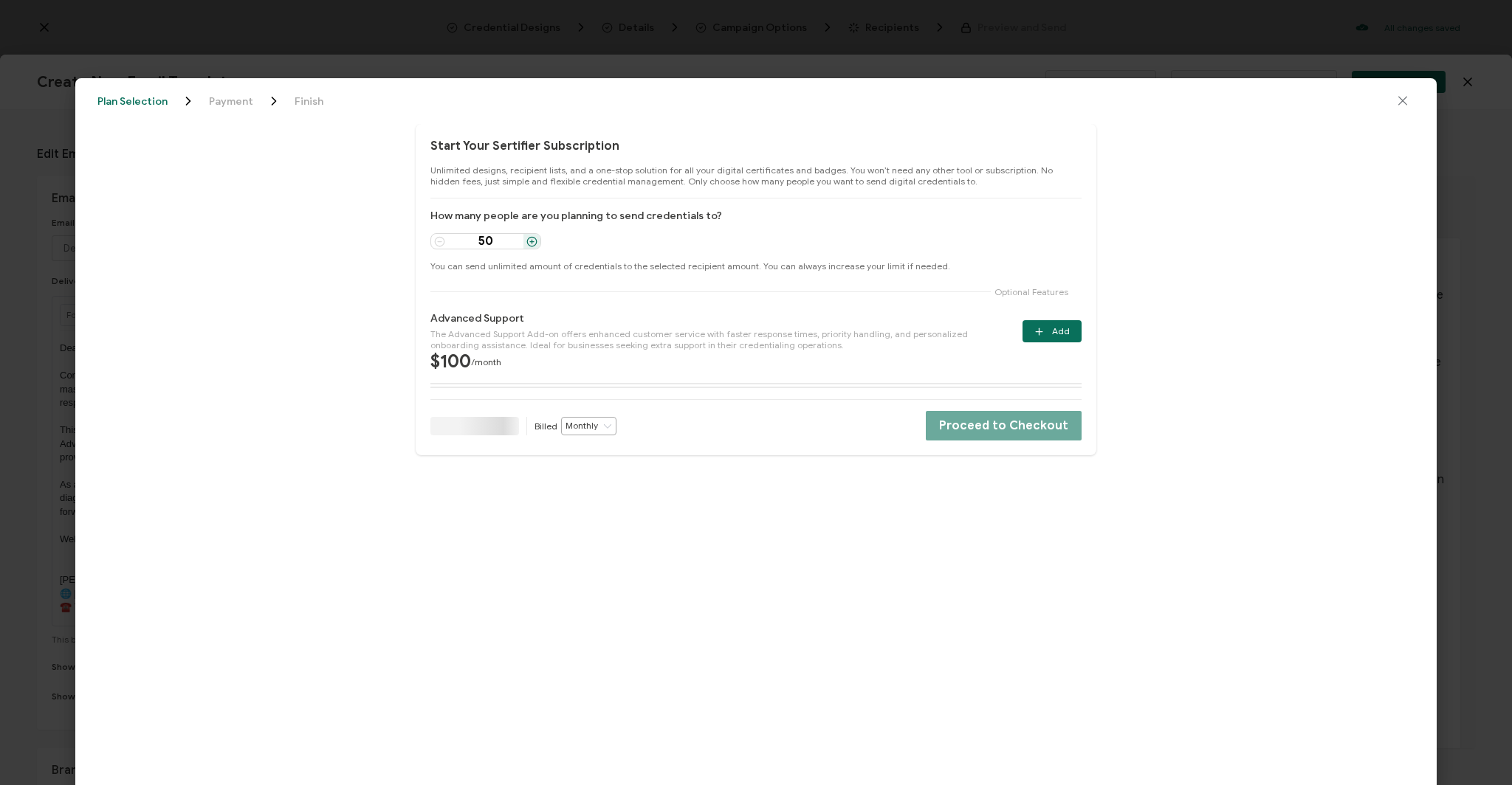
click at [1404, 105] on icon "close drawer" at bounding box center [1403, 101] width 15 height 15
click at [1400, 103] on div "You can't make these changes To customize button color, corporate logo, and cor…" at bounding box center [756, 392] width 1512 height 785
click at [1400, 101] on div "You can't make these changes To customize button color, corporate logo, and cor…" at bounding box center [756, 392] width 1512 height 785
click at [50, 99] on div "You can't make these changes To customize button color, corporate logo, and cor…" at bounding box center [756, 392] width 1512 height 785
click at [1406, 92] on div "You can't make these changes To customize button color, corporate logo, and cor…" at bounding box center [756, 392] width 1512 height 785
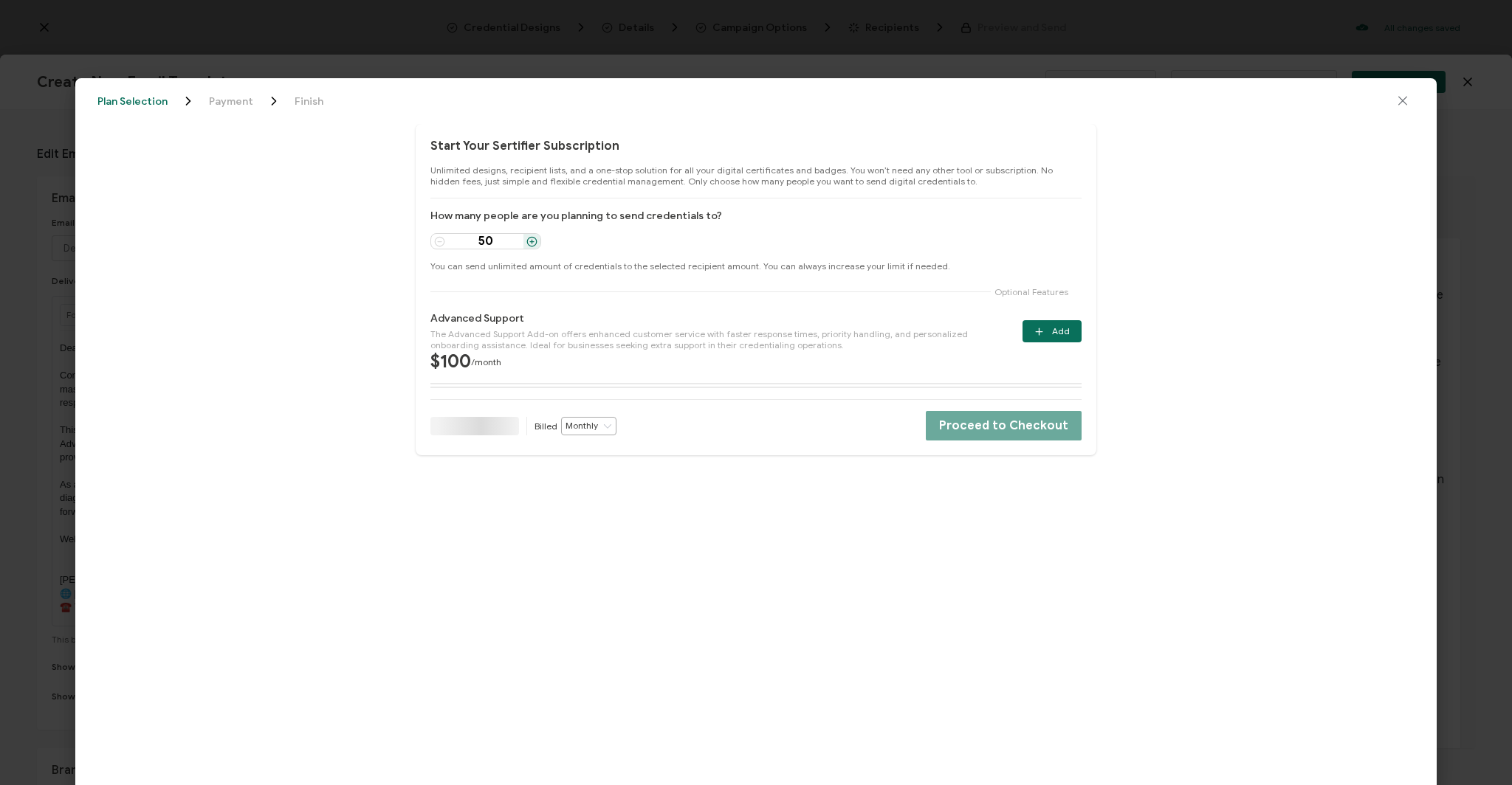
click at [1403, 98] on div "You can't make these changes To customize button color, corporate logo, and cor…" at bounding box center [756, 392] width 1512 height 785
click at [1401, 103] on div "You can't make these changes To customize button color, corporate logo, and cor…" at bounding box center [756, 392] width 1512 height 785
click at [1457, 133] on div "You can't make these changes To customize button color, corporate logo, and cor…" at bounding box center [756, 392] width 1512 height 785
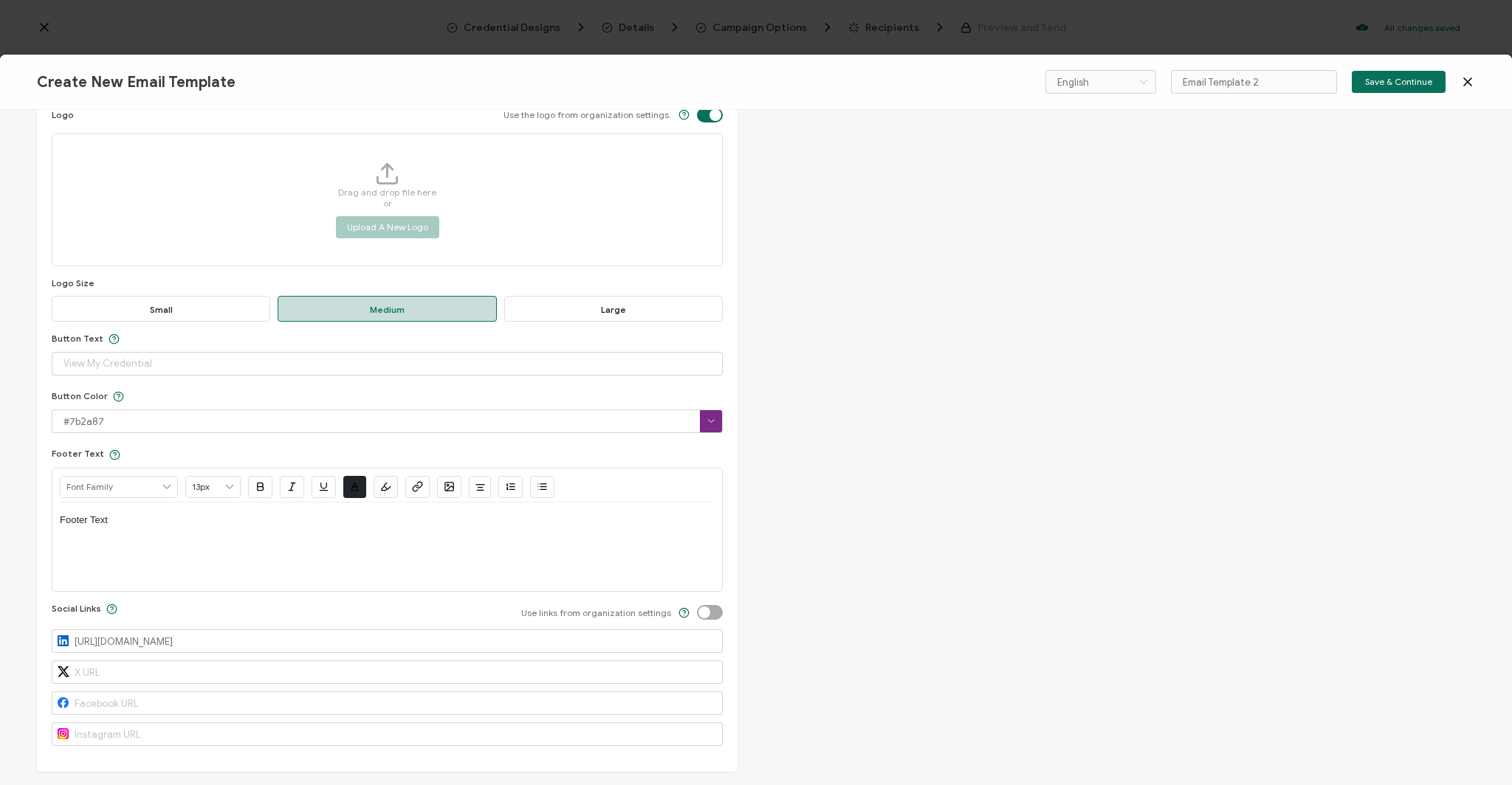
scroll to position [0, 0]
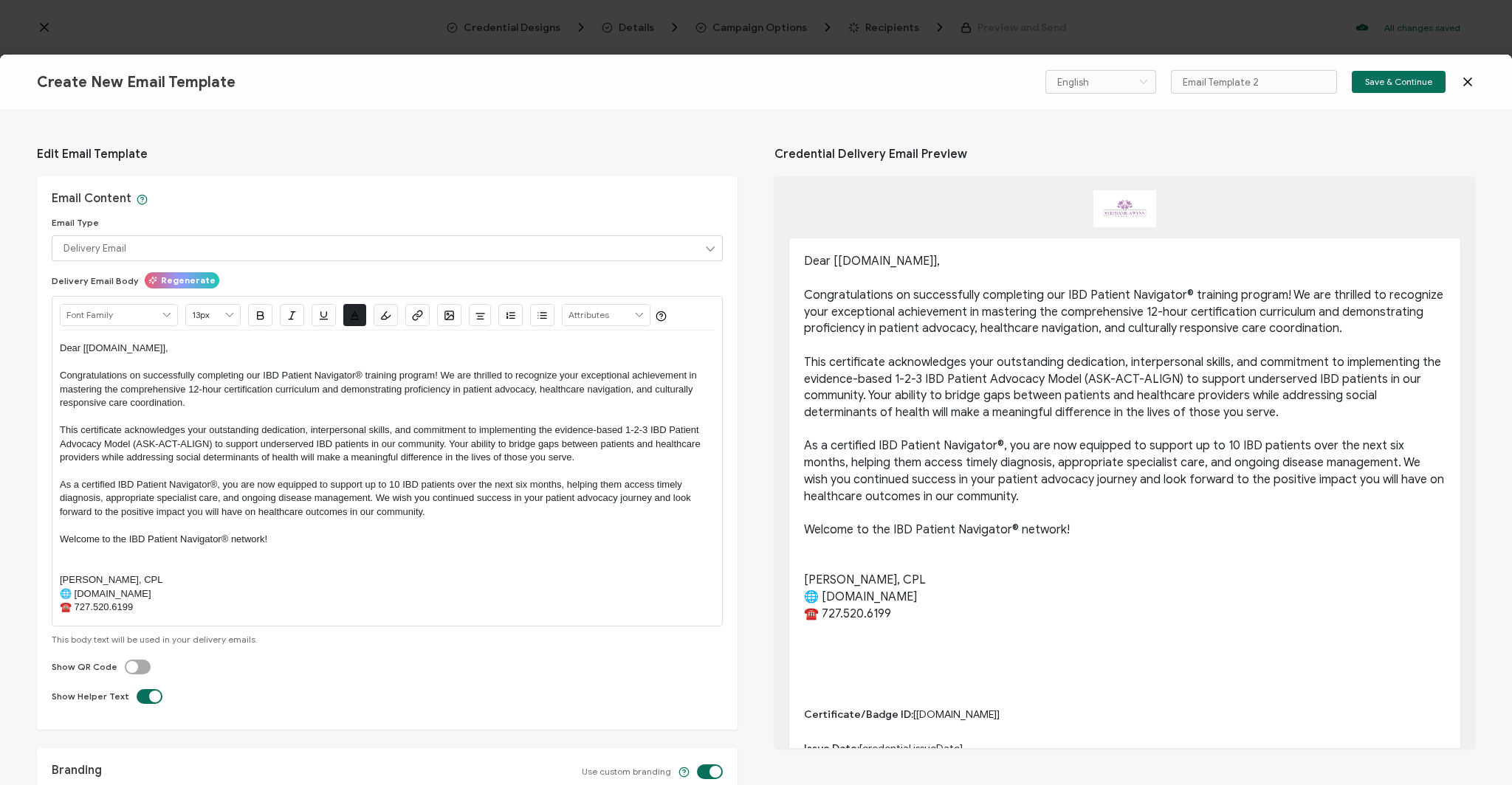
click at [145, 396] on p "Dear [[DOMAIN_NAME]], Congratulations on successfully completing our IBD Patien…" at bounding box center [387, 376] width 655 height 68
click at [1459, 81] on div "English Bahasa indonesia Deutsch English Español Français Italiano Magyar Portu…" at bounding box center [1235, 81] width 479 height 24
click at [1466, 81] on icon at bounding box center [1467, 82] width 15 height 15
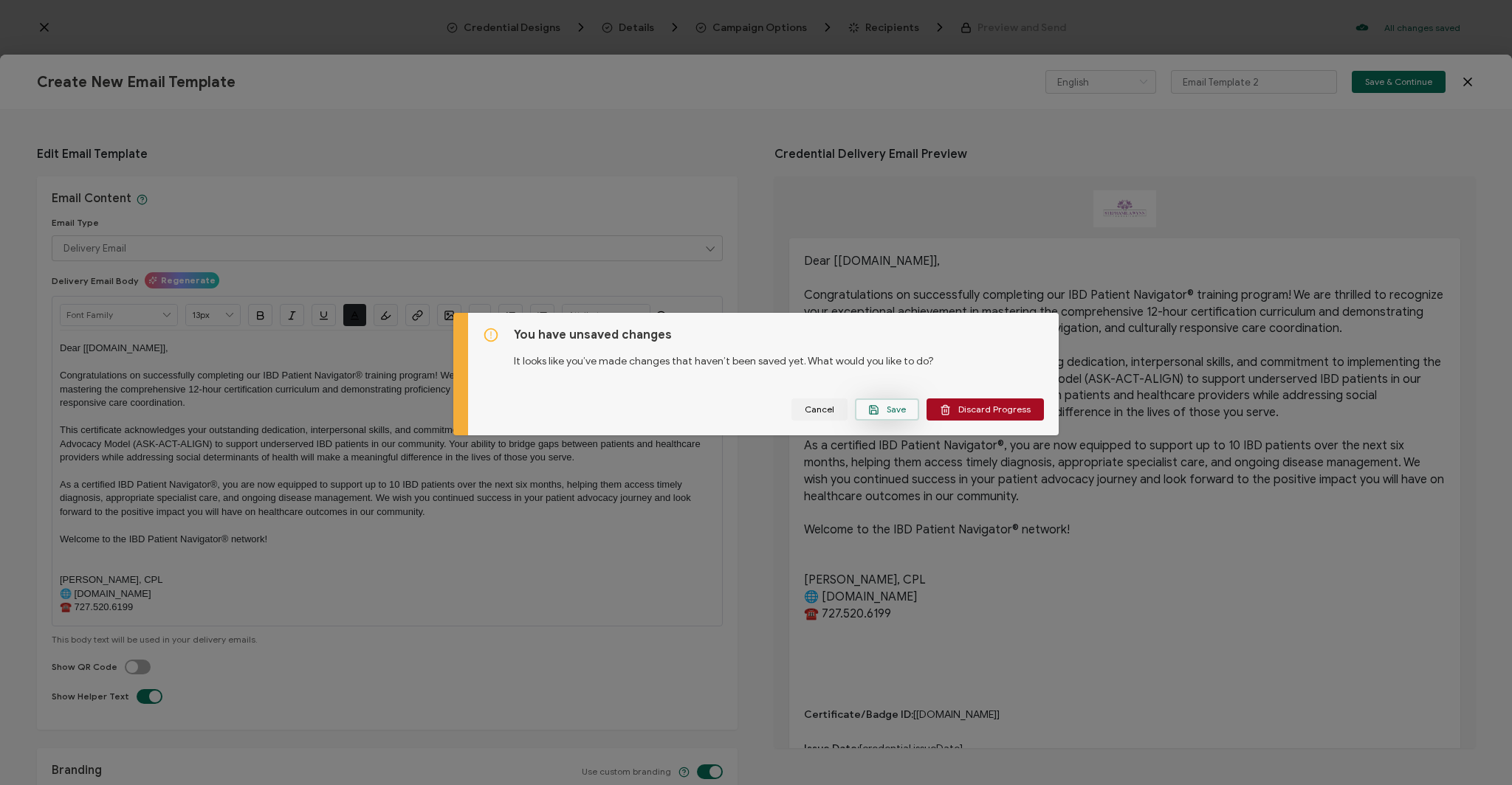
click at [880, 404] on span "Save" at bounding box center [887, 410] width 38 height 11
click at [880, 412] on div at bounding box center [756, 392] width 1512 height 785
click at [880, 409] on span "Save" at bounding box center [887, 410] width 38 height 11
